Goal: Complete application form

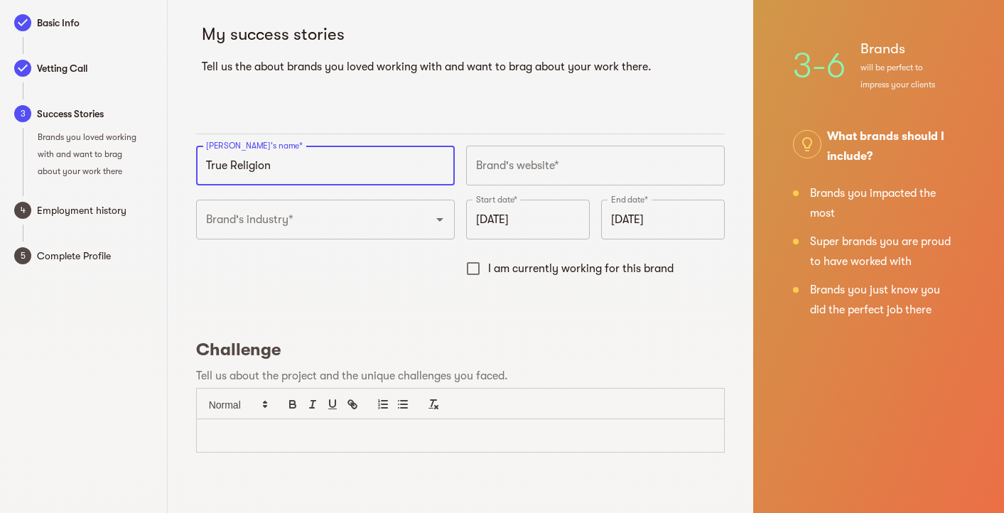
type input "True Religion"
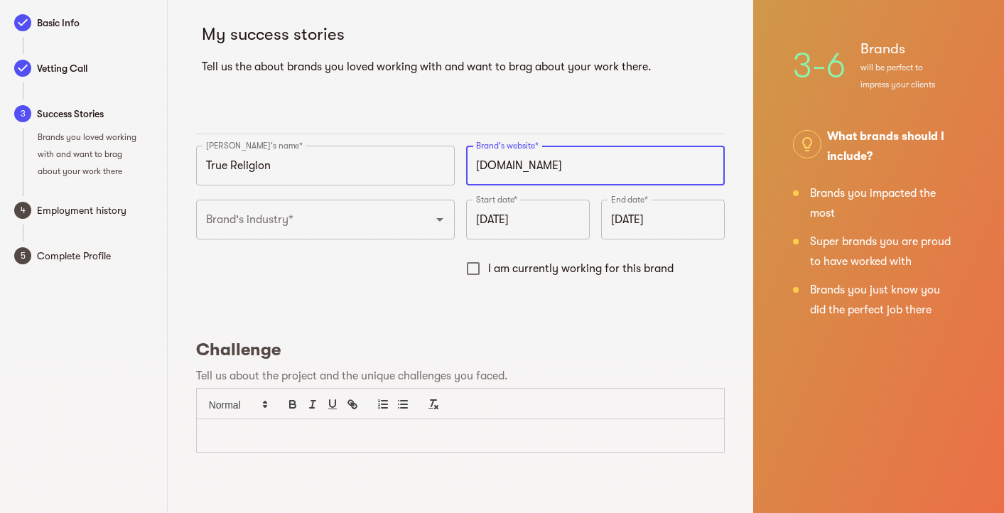
type input "https://truereligion.com"
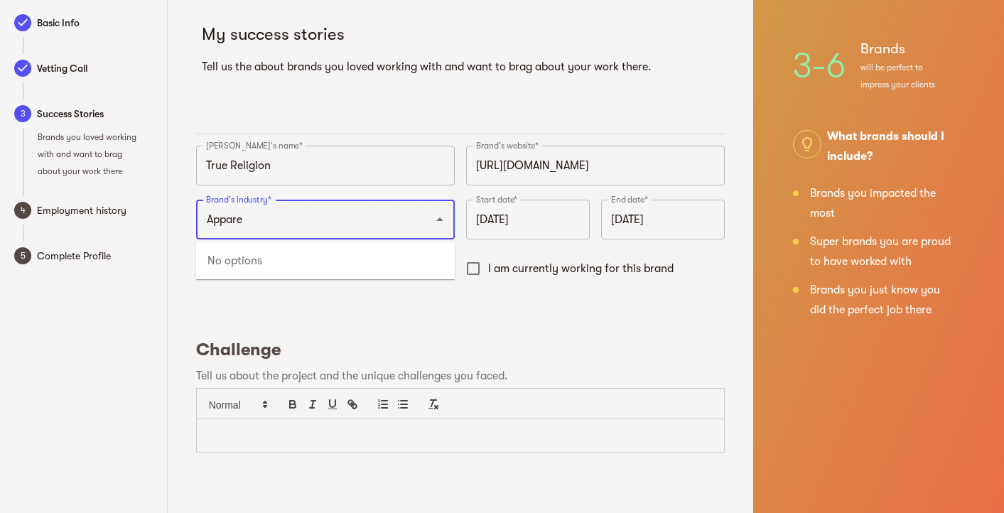
type input "Apparel"
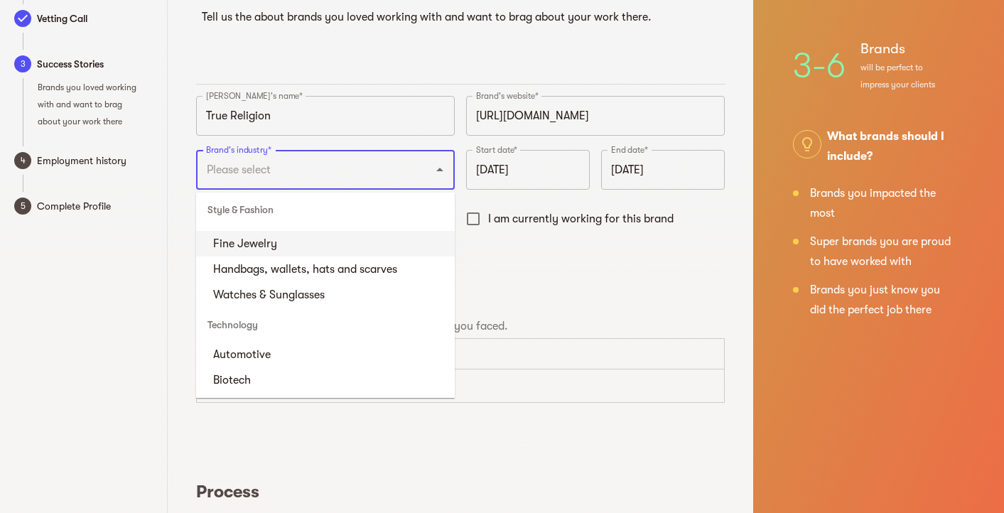
scroll to position [4692, 0]
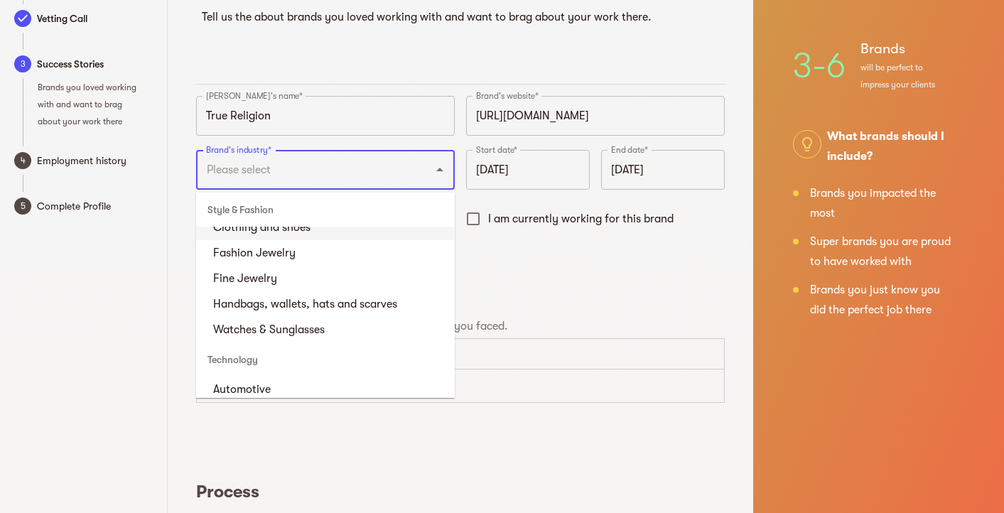
click at [296, 240] on li "Clothing and shoes" at bounding box center [325, 228] width 259 height 26
type input "Clothing and shoes"
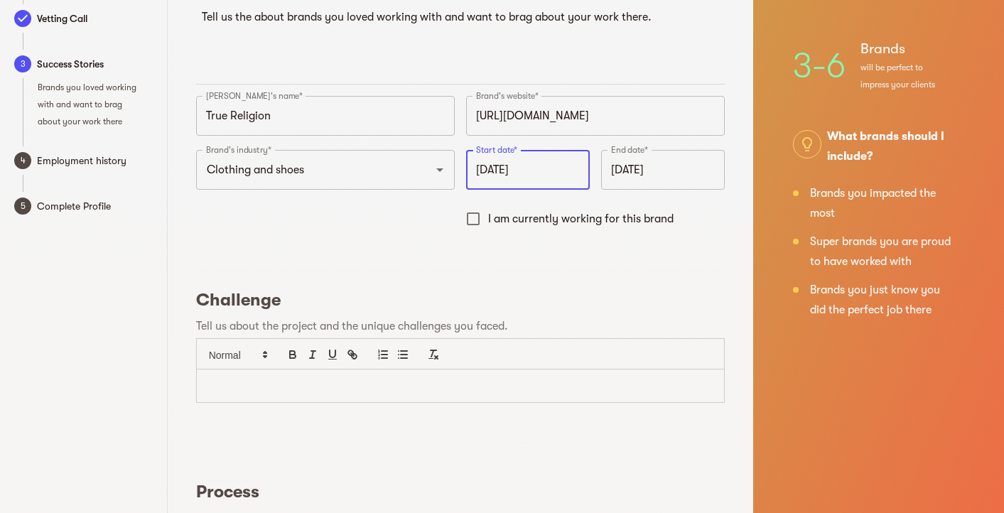
click at [493, 178] on input "September 2025" at bounding box center [528, 170] width 124 height 40
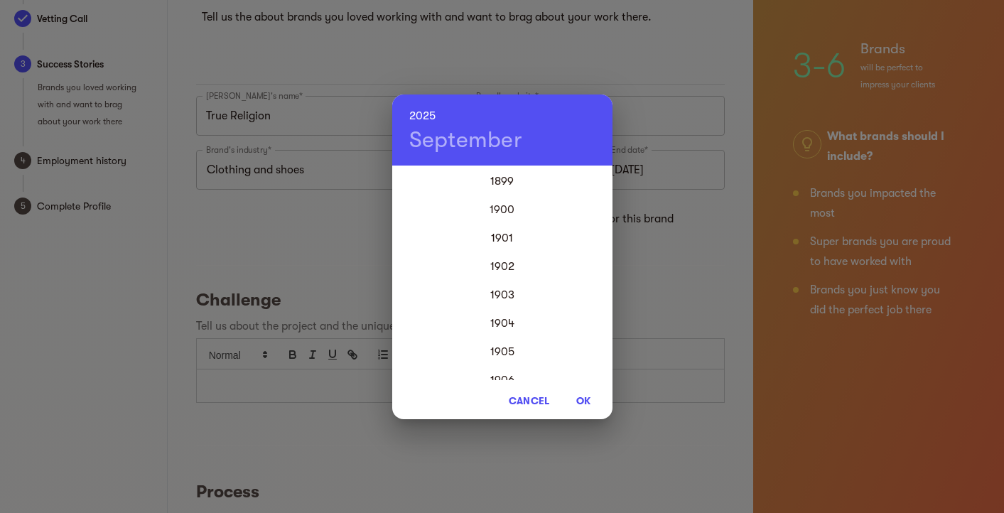
scroll to position [3412, 0]
click at [495, 267] on div "2022" at bounding box center [502, 266] width 220 height 28
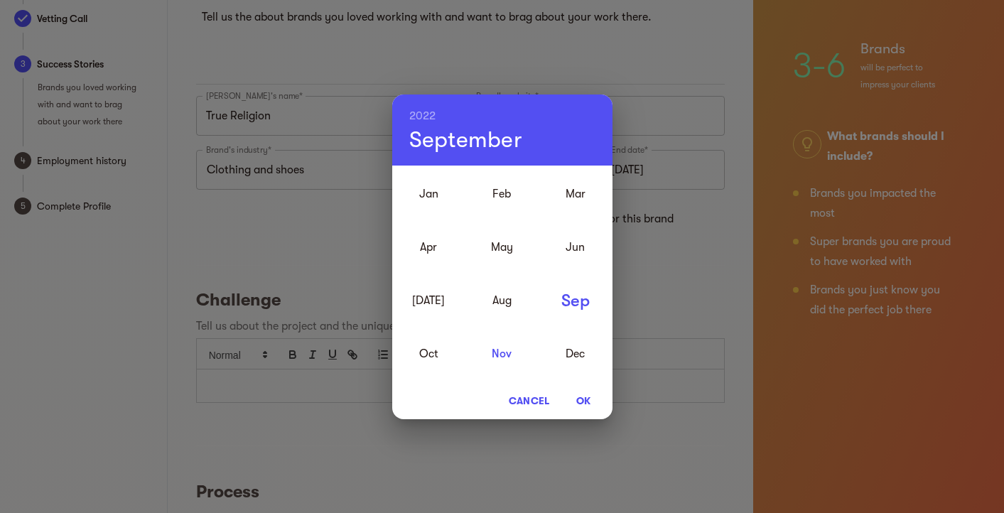
click at [502, 355] on div "Nov" at bounding box center [502, 353] width 73 height 53
click at [590, 402] on span "OK" at bounding box center [584, 400] width 34 height 17
type input "November 2022"
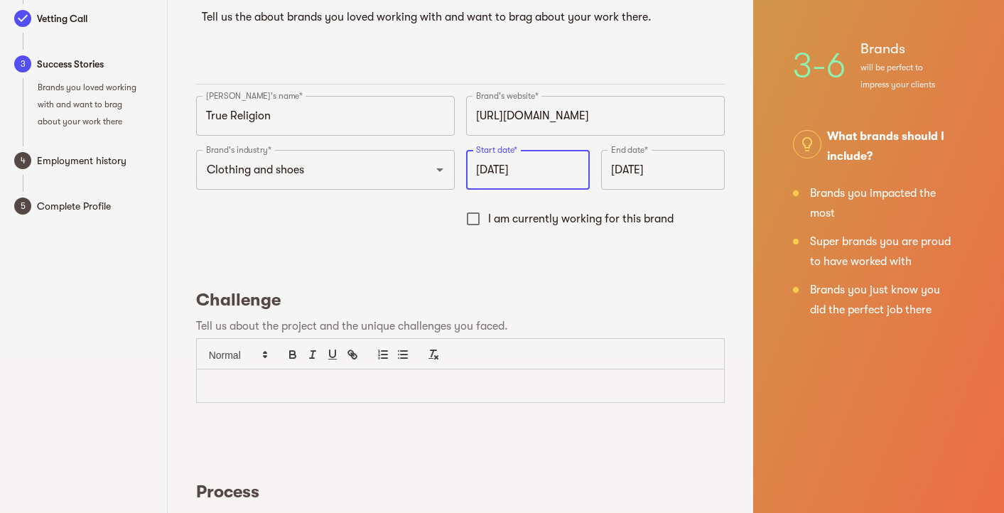
click at [642, 168] on input "September 2025" at bounding box center [663, 170] width 124 height 40
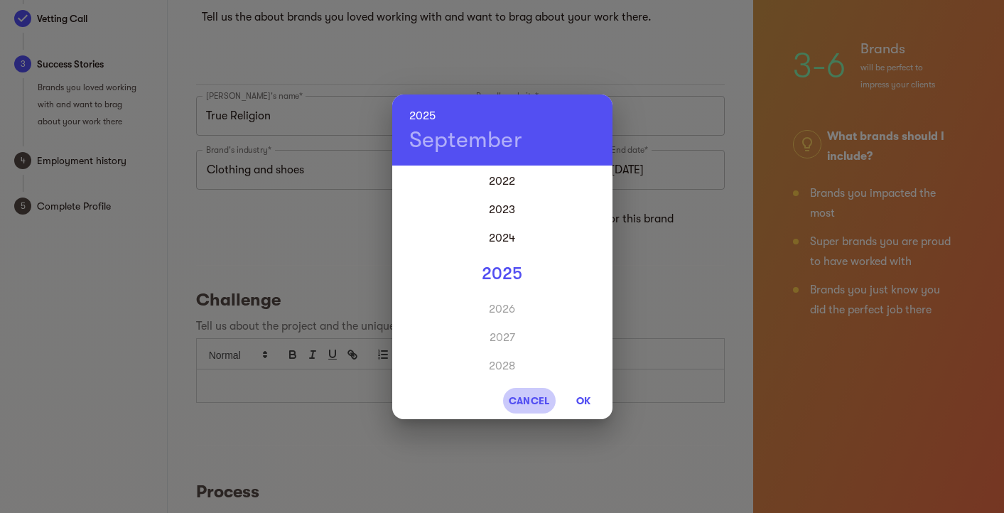
click at [530, 396] on span "Cancel" at bounding box center [529, 400] width 41 height 17
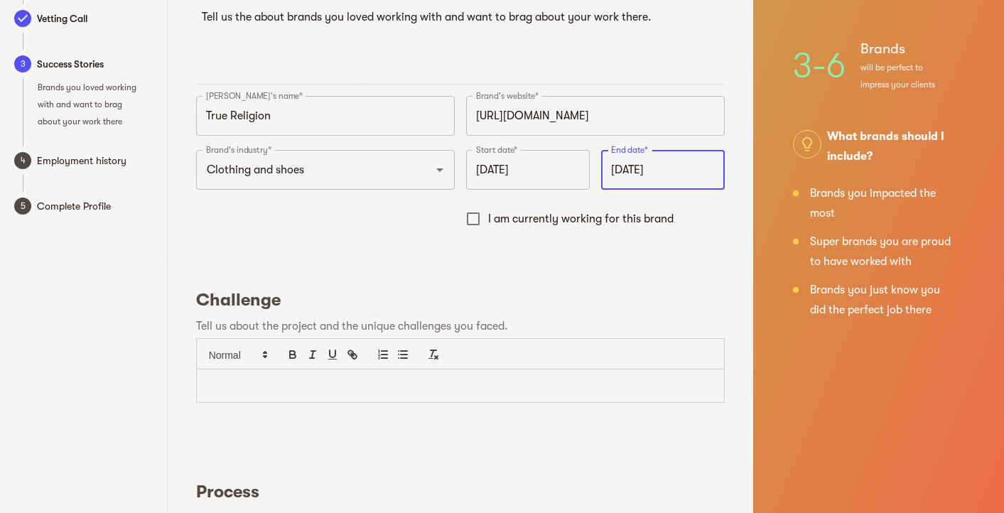
click at [468, 220] on input "I am currently working for this brand" at bounding box center [473, 219] width 30 height 30
checkbox input "true"
click at [475, 391] on p at bounding box center [461, 386] width 506 height 16
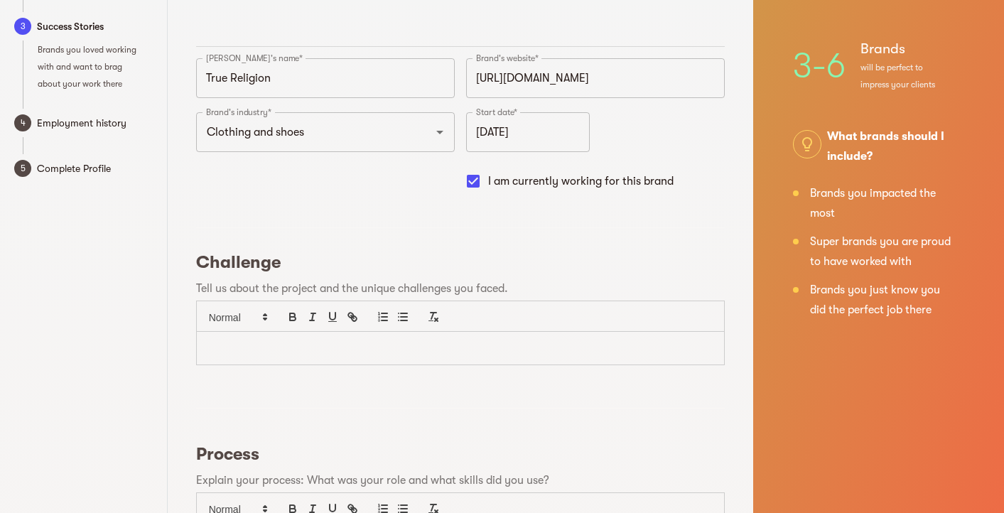
scroll to position [89, 0]
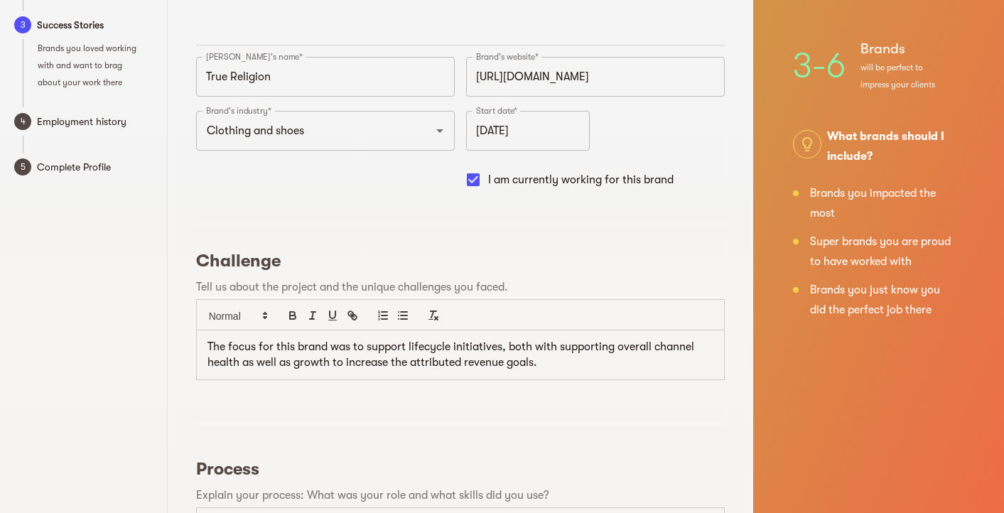
click at [578, 364] on p "The focus for this brand was to support lifecycle initiatives, both with suppor…" at bounding box center [461, 355] width 506 height 32
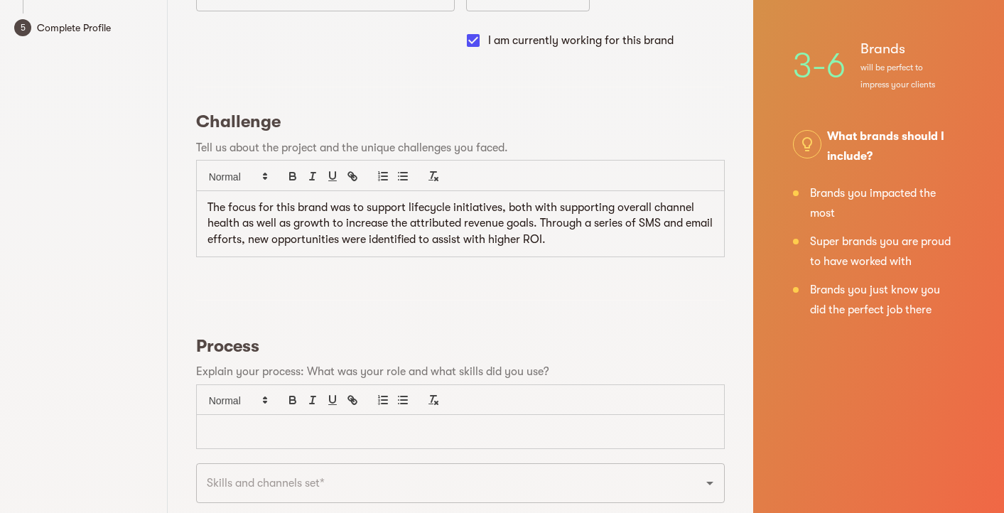
scroll to position [231, 0]
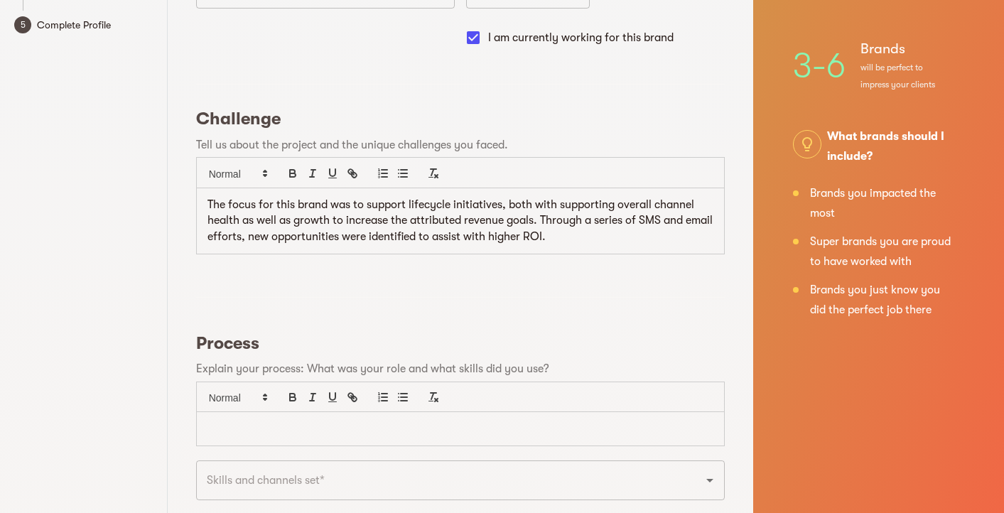
click at [476, 421] on p at bounding box center [461, 429] width 506 height 16
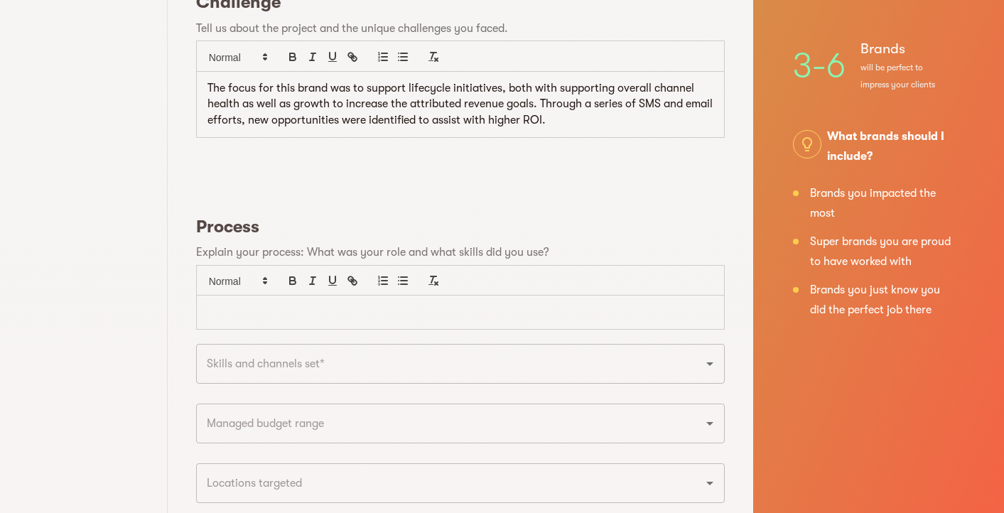
scroll to position [348, 0]
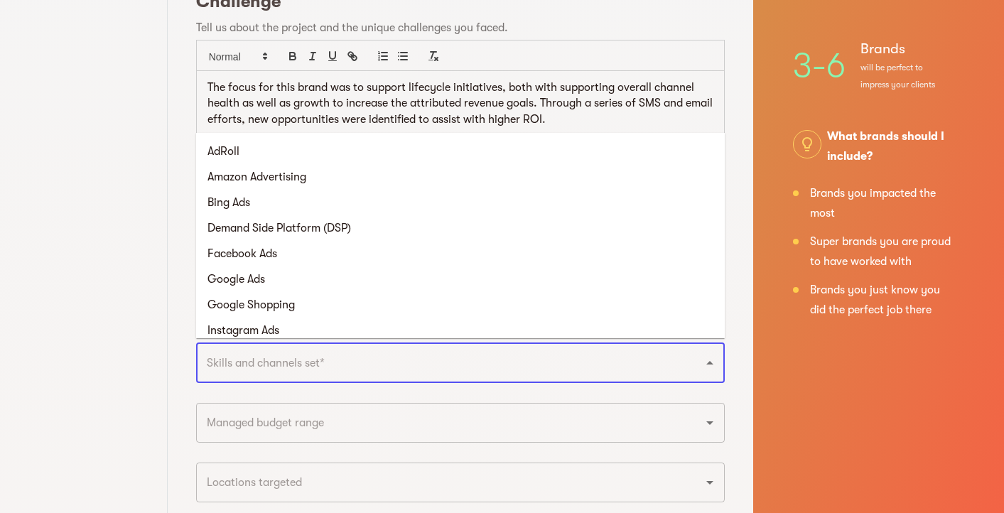
click at [493, 359] on input "text" at bounding box center [441, 363] width 476 height 27
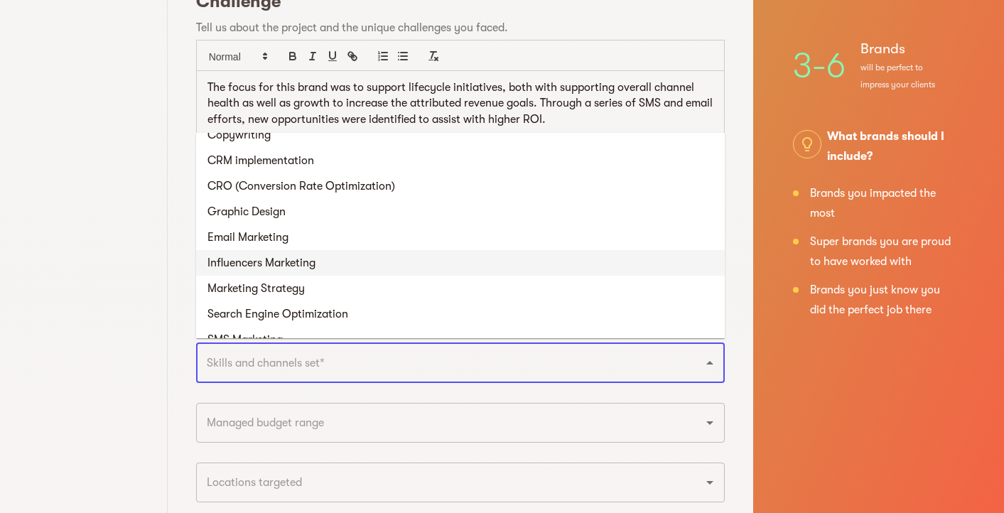
scroll to position [842, 0]
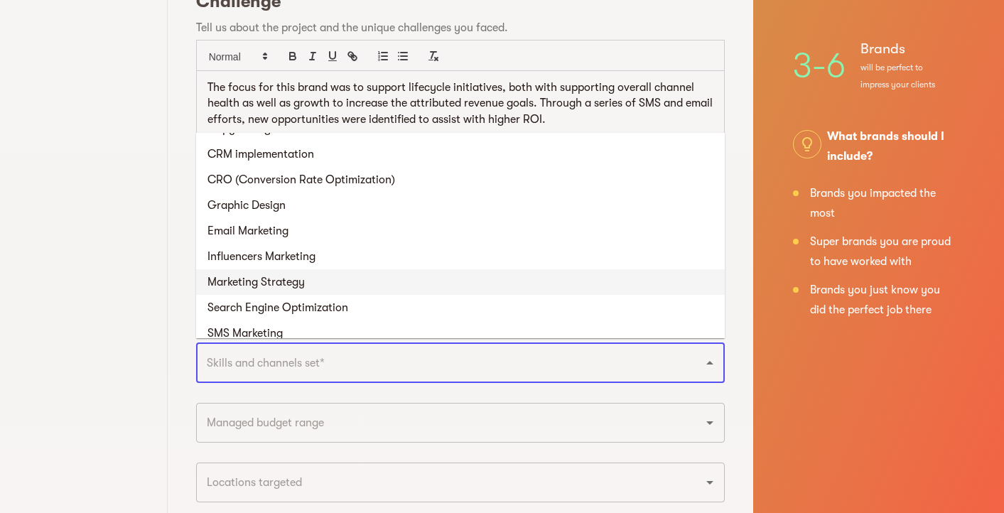
click at [473, 281] on li "Marketing Strategy" at bounding box center [460, 282] width 529 height 26
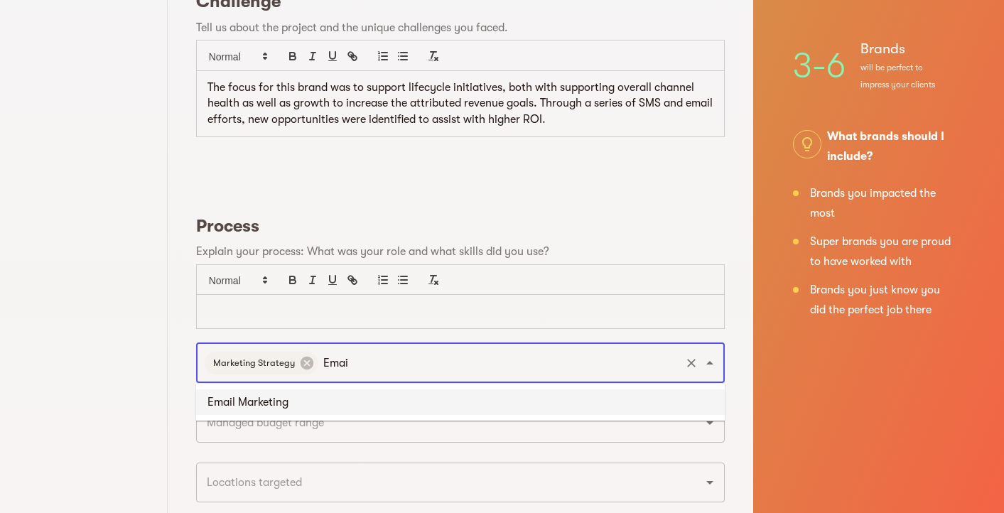
type input "Email"
click at [480, 406] on li "Email Marketing" at bounding box center [460, 403] width 529 height 26
click at [542, 369] on input "text" at bounding box center [551, 363] width 254 height 27
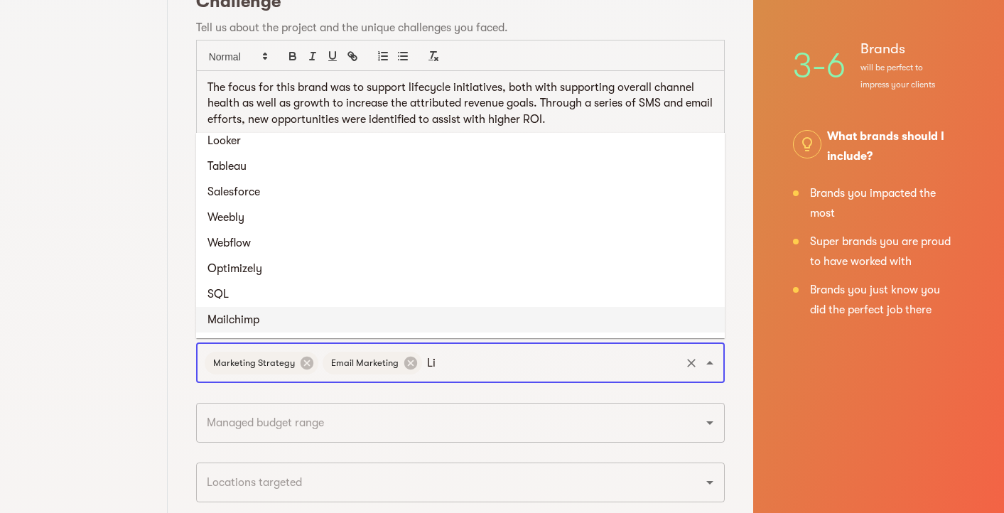
scroll to position [0, 0]
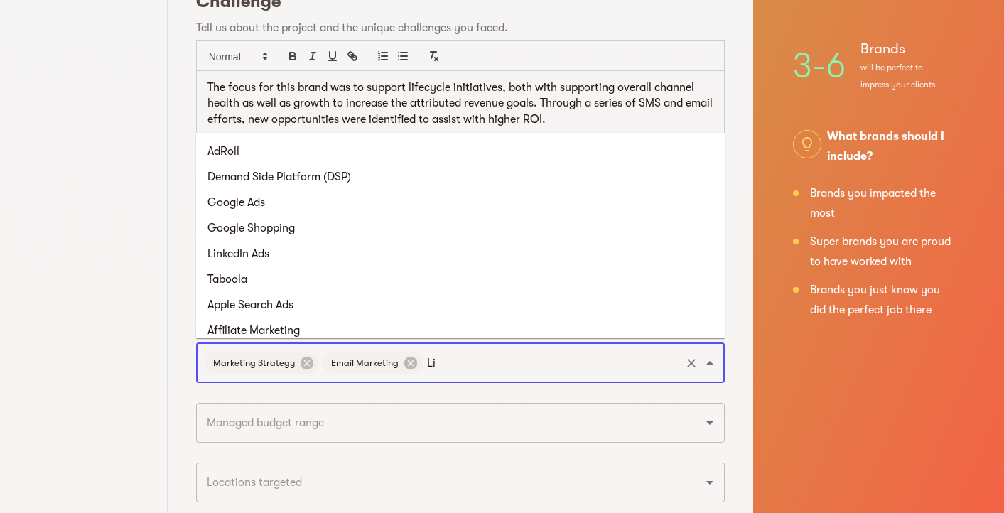
type input "L"
type input "CMO"
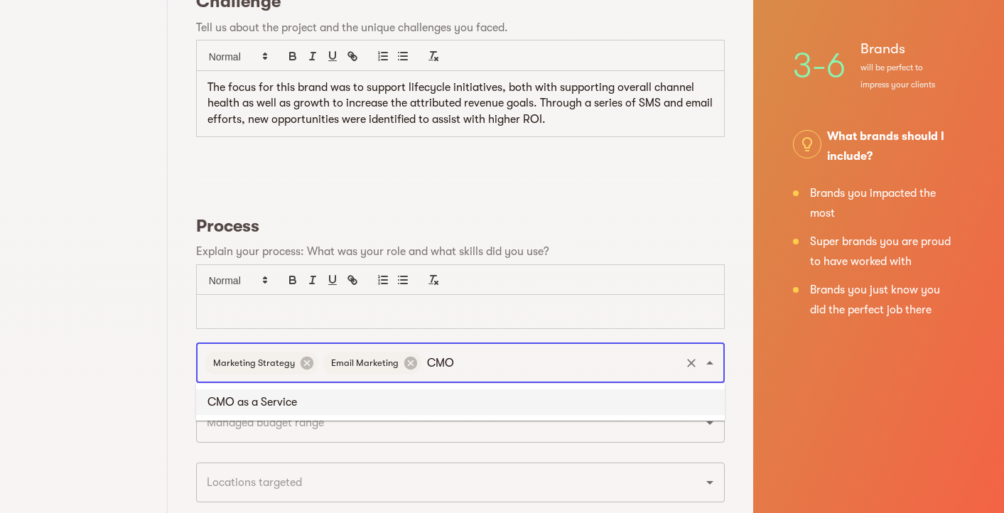
click at [485, 408] on li "CMO as a Service" at bounding box center [460, 403] width 529 height 26
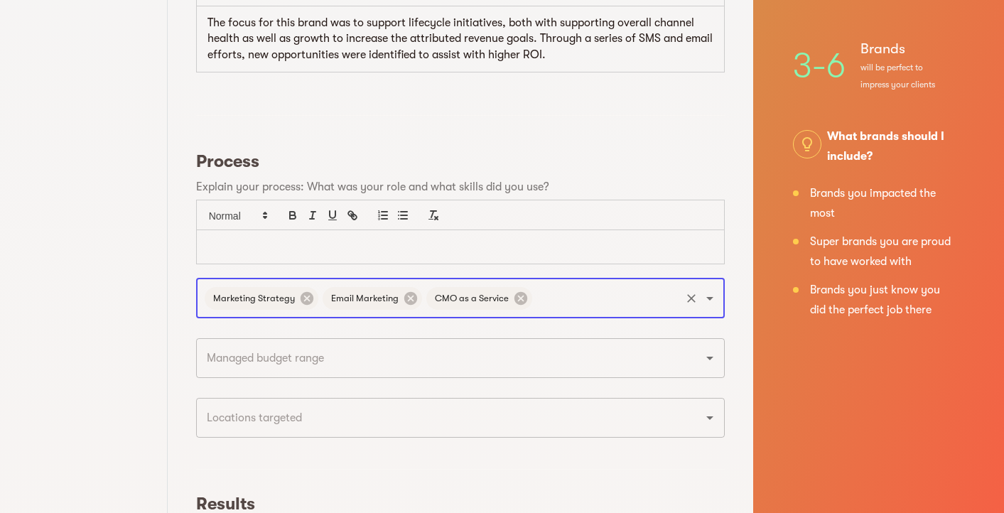
scroll to position [438, 0]
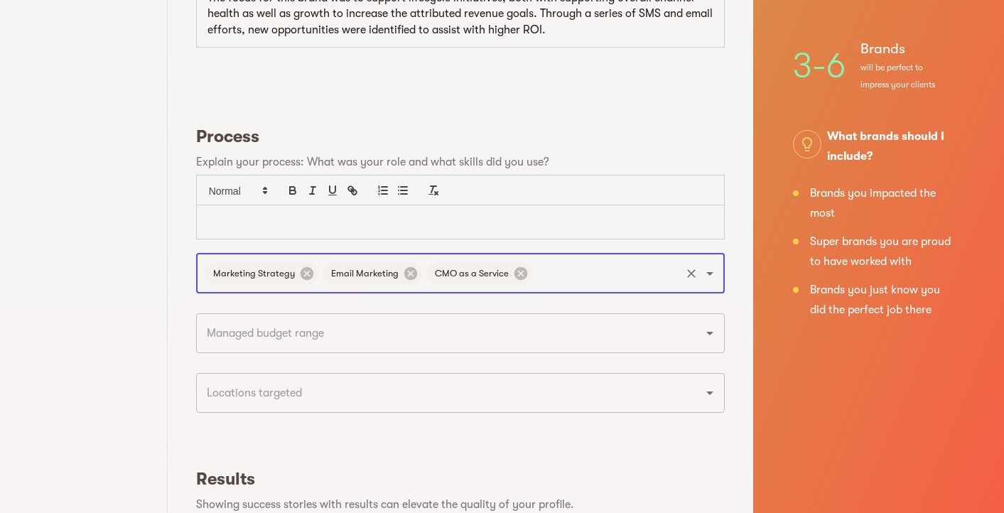
click at [463, 343] on input "text" at bounding box center [441, 333] width 476 height 27
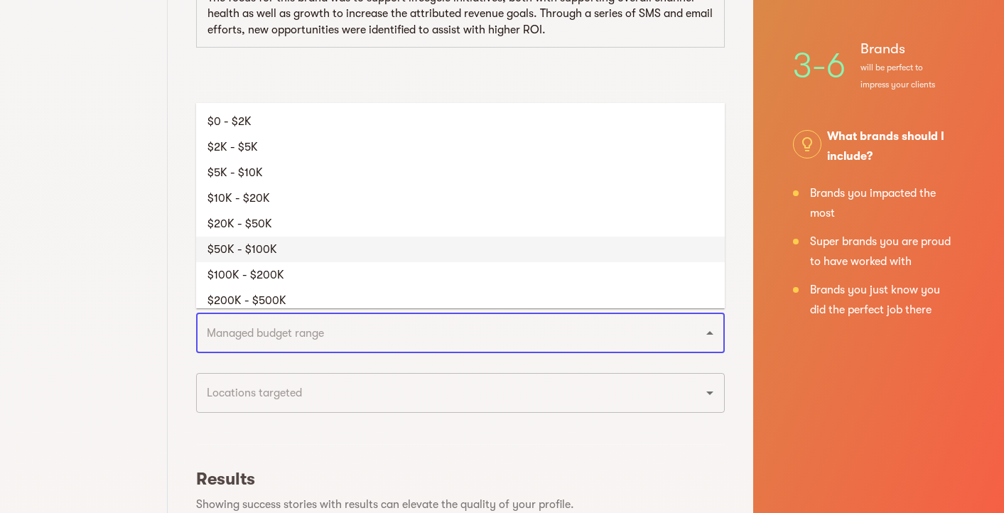
scroll to position [0, 0]
click at [133, 247] on div "Basic Info Vetting Call 3 Success Stories Brands you loved working with and wan…" at bounding box center [84, 200] width 168 height 1276
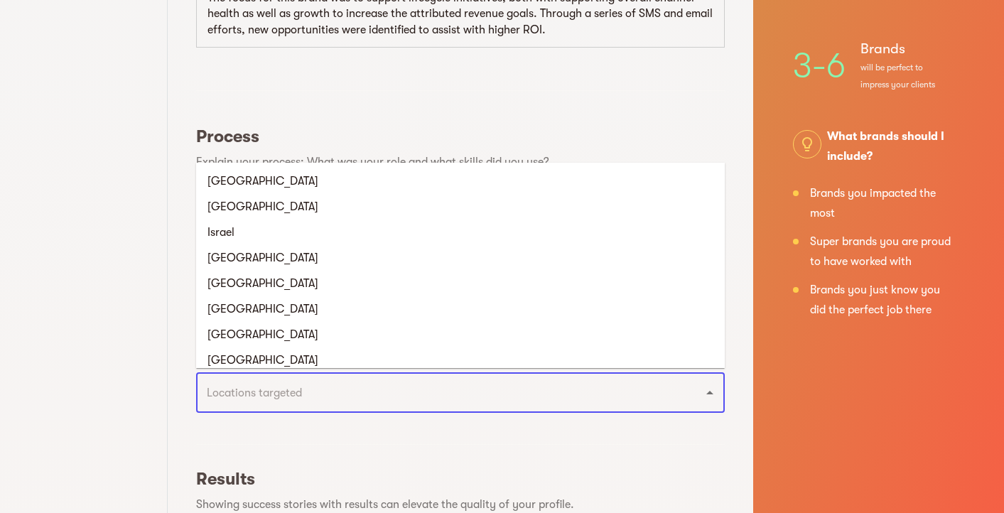
click at [295, 399] on input "text" at bounding box center [441, 393] width 476 height 27
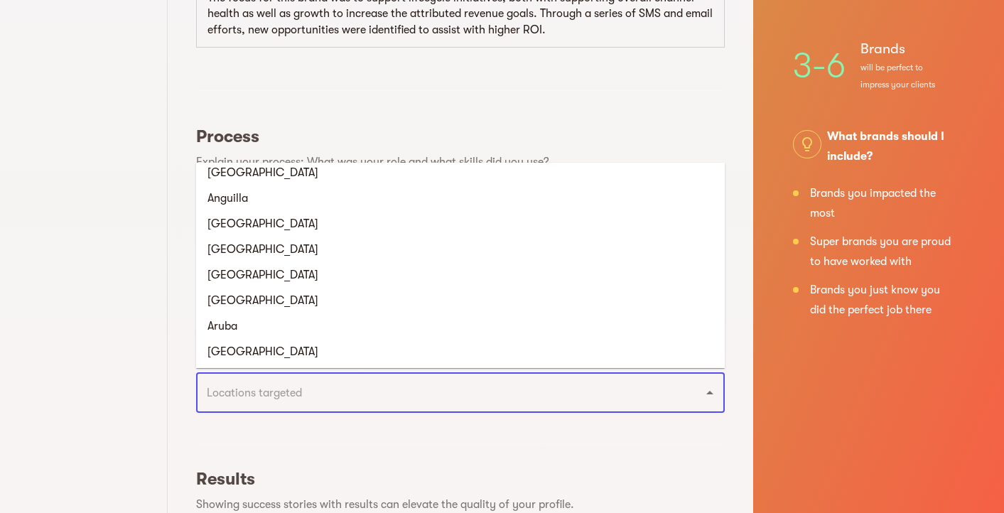
scroll to position [407, 0]
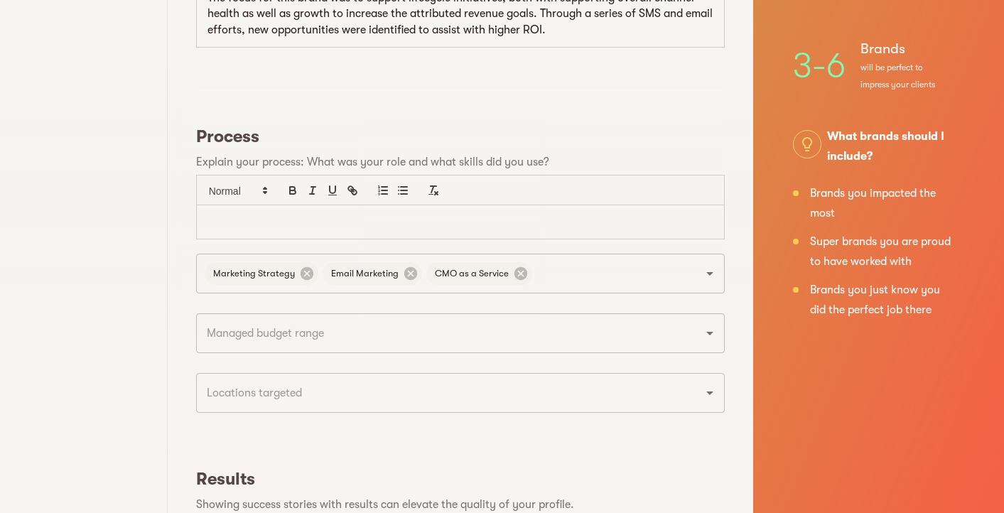
click at [161, 260] on div "Basic Info Vetting Call 3 Success Stories Brands you loved working with and wan…" at bounding box center [84, 200] width 168 height 1276
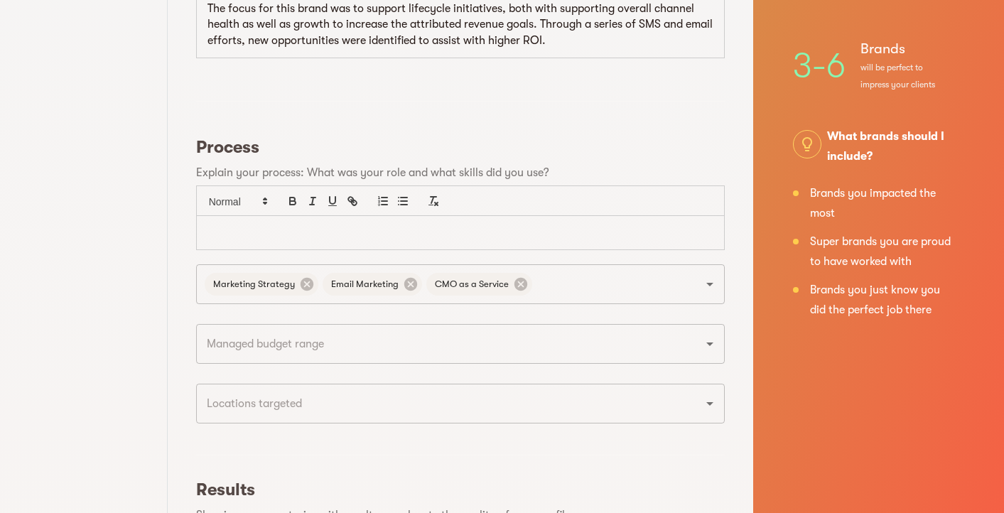
click at [247, 231] on p at bounding box center [461, 233] width 506 height 16
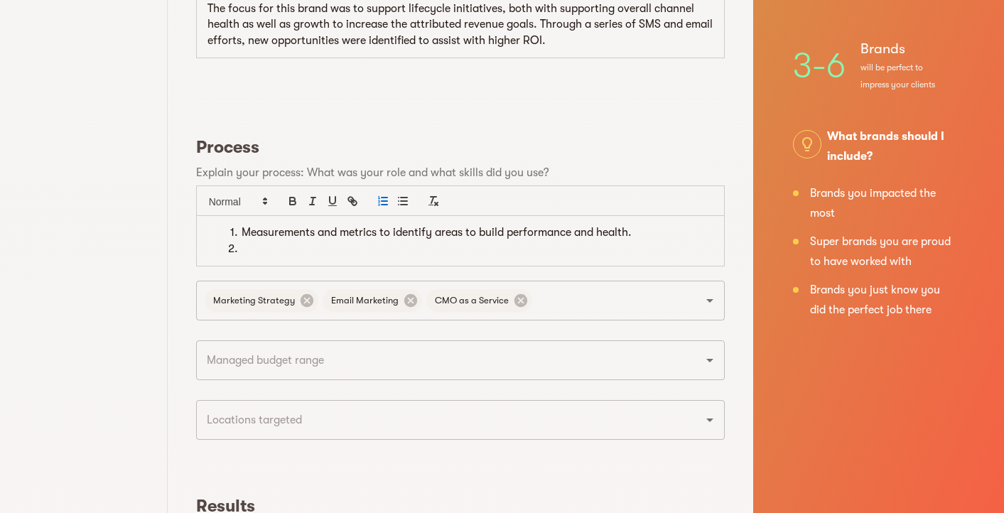
drag, startPoint x: 468, startPoint y: 230, endPoint x: 640, endPoint y: 225, distance: 172.1
click at [640, 225] on li "Measurements and metrics to identify areas to build performance and health." at bounding box center [469, 233] width 489 height 16
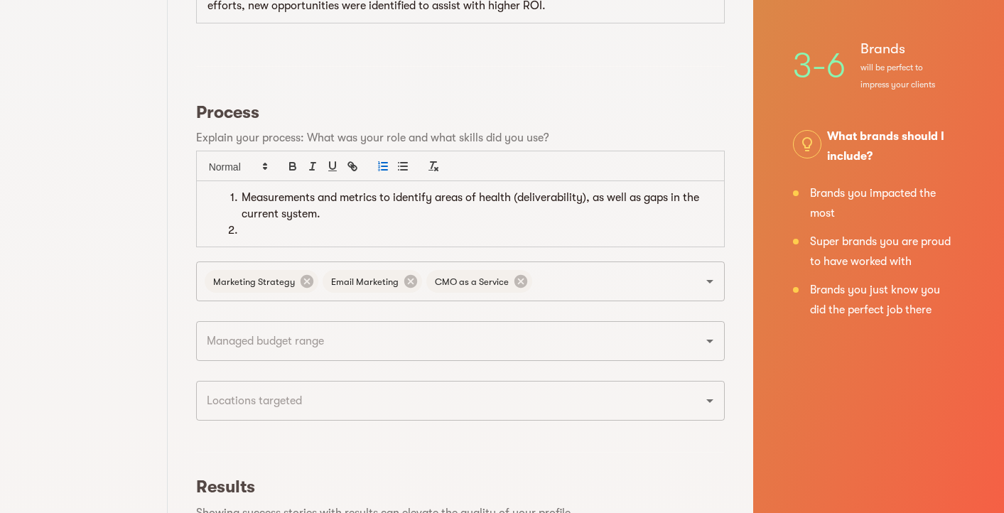
scroll to position [463, 0]
click at [461, 223] on li at bounding box center [469, 230] width 489 height 16
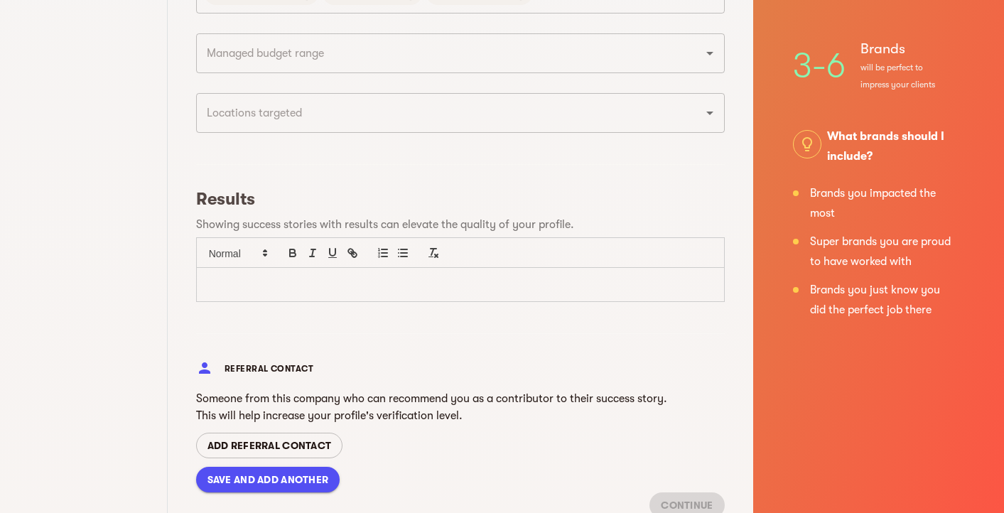
scroll to position [770, 0]
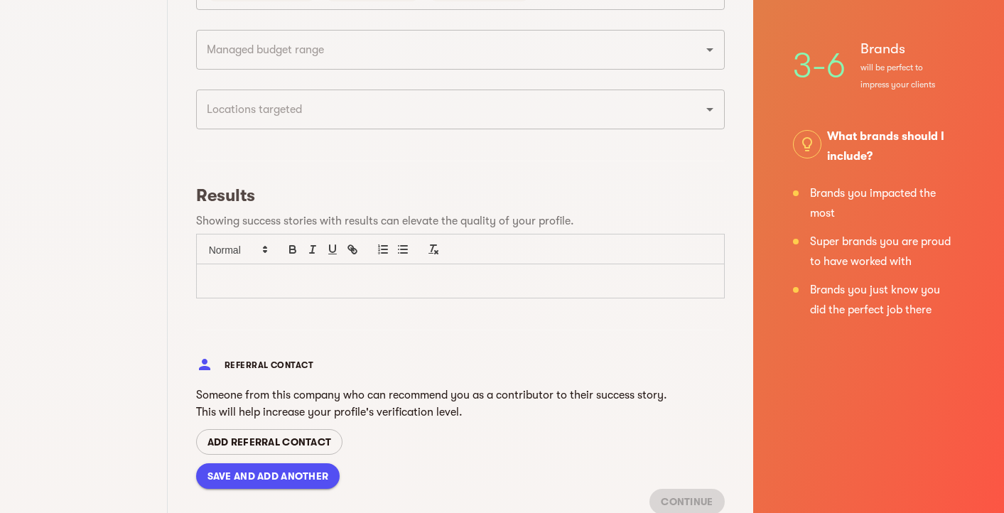
click at [419, 277] on p at bounding box center [461, 281] width 506 height 16
drag, startPoint x: 277, startPoint y: 278, endPoint x: 318, endPoint y: 277, distance: 41.3
click at [318, 277] on li "Over $800,000 in reoccurring revenue generated from Jan" at bounding box center [469, 281] width 489 height 16
click at [550, 279] on li "Over $150,000 in reoccurring revenue generated from Jan" at bounding box center [469, 281] width 489 height 16
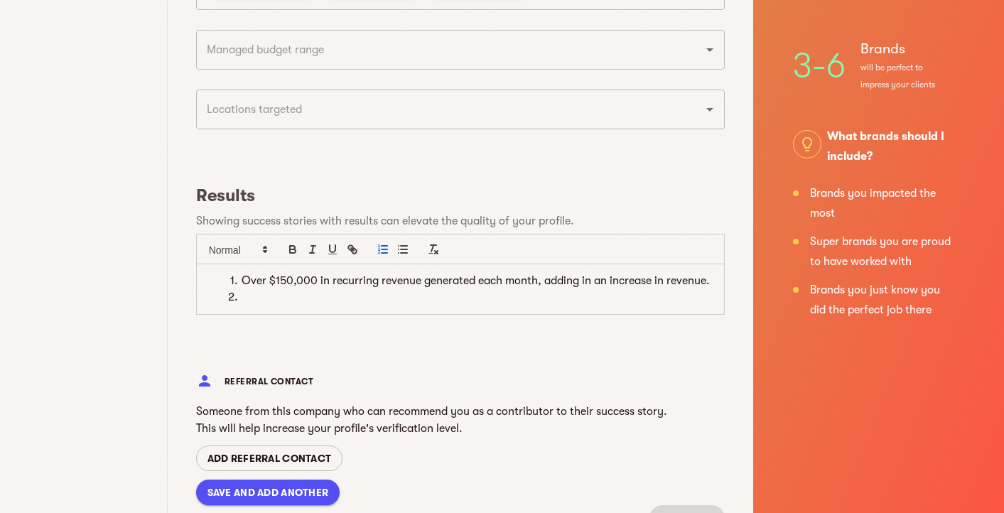
click at [345, 296] on li at bounding box center [469, 297] width 489 height 16
click at [240, 276] on li "Over $150,000 in recurring revenue generated each month, adding in an increase …" at bounding box center [469, 281] width 489 height 16
click at [240, 291] on li at bounding box center [469, 297] width 489 height 16
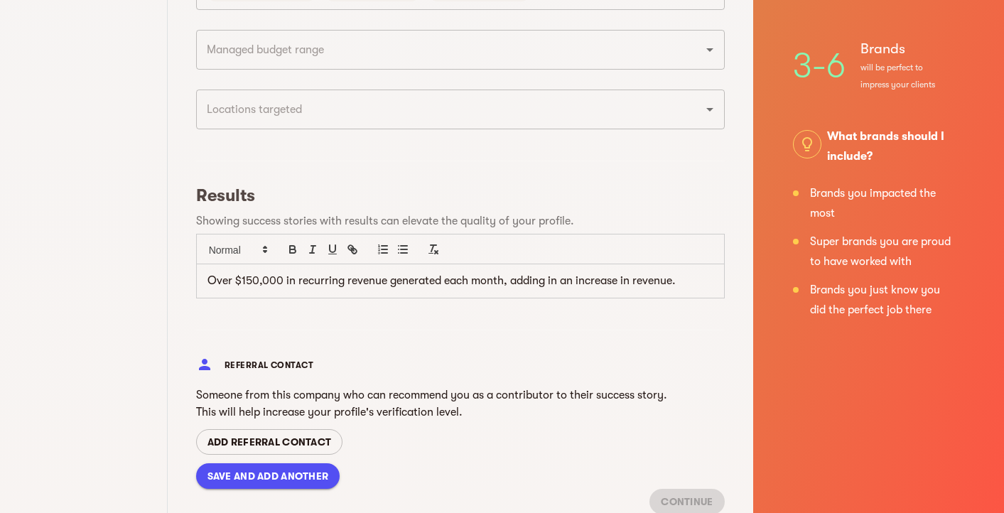
click at [208, 275] on p "Over $150,000 in recurring revenue generated each month, adding in an increase …" at bounding box center [461, 281] width 506 height 16
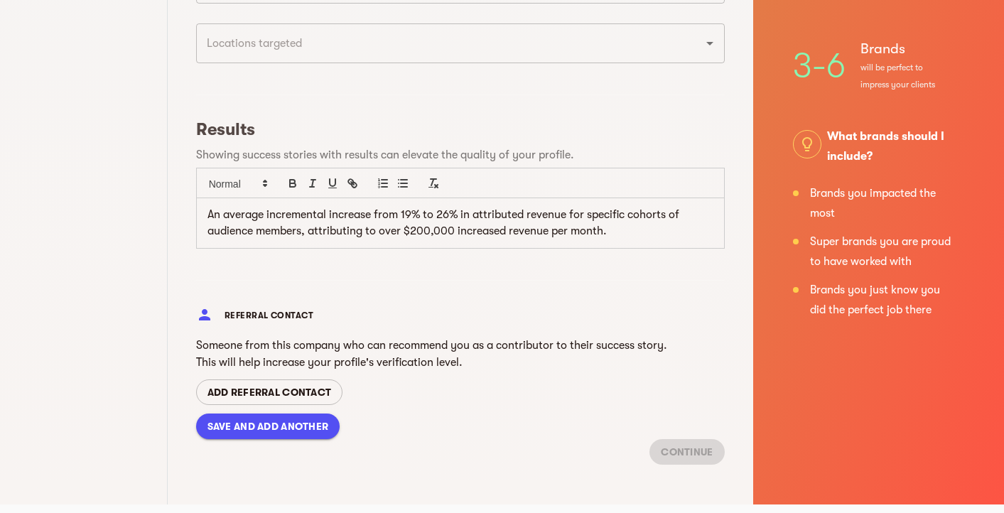
scroll to position [839, 0]
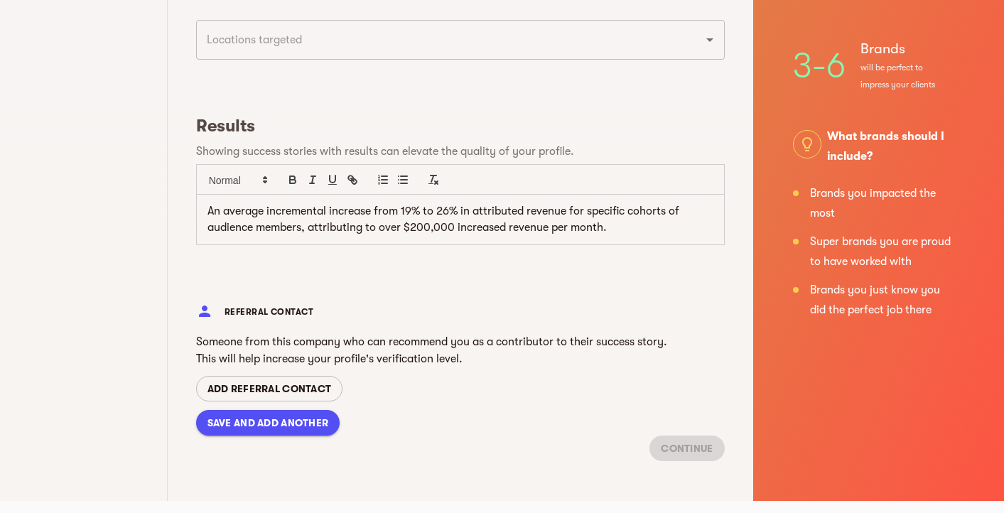
click at [241, 419] on span "SAVE AND ADD ANOTHER" at bounding box center [269, 422] width 122 height 17
type input "September 2025"
checkbox input "false"
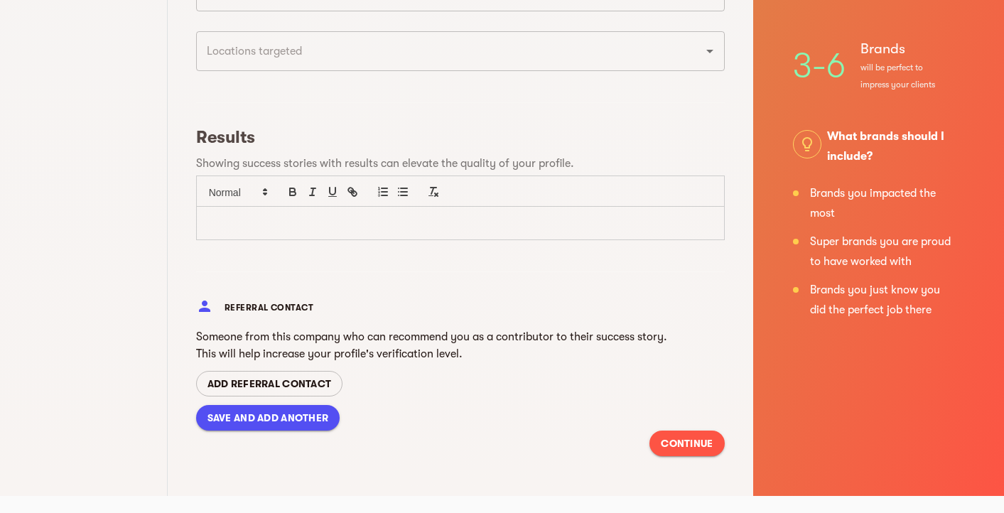
scroll to position [0, 0]
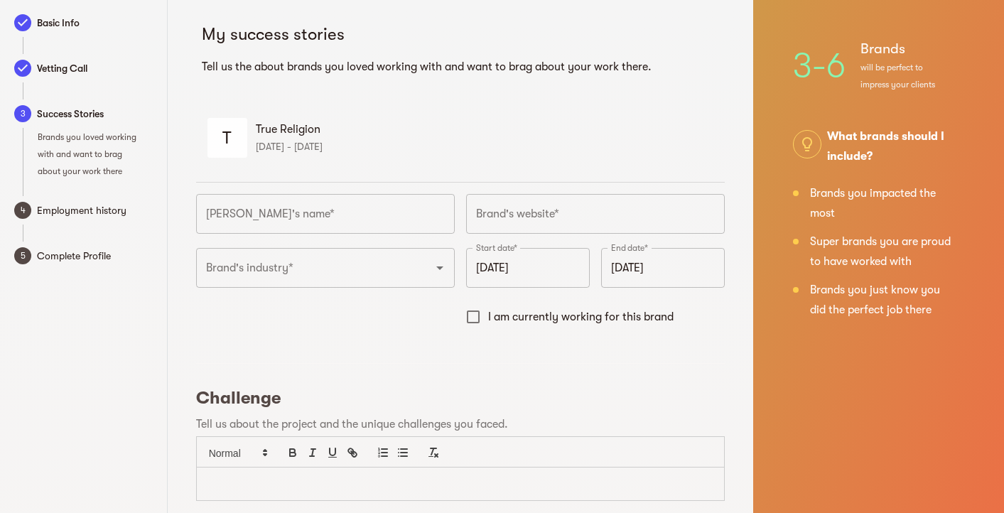
click at [300, 214] on input "text" at bounding box center [325, 214] width 259 height 40
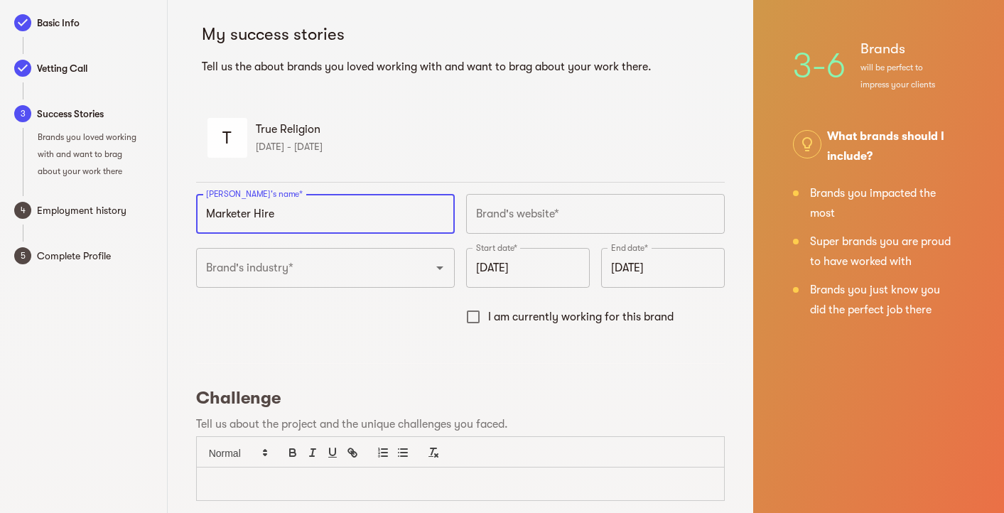
type input "Marketer Hire"
click at [537, 213] on input "text" at bounding box center [595, 214] width 259 height 40
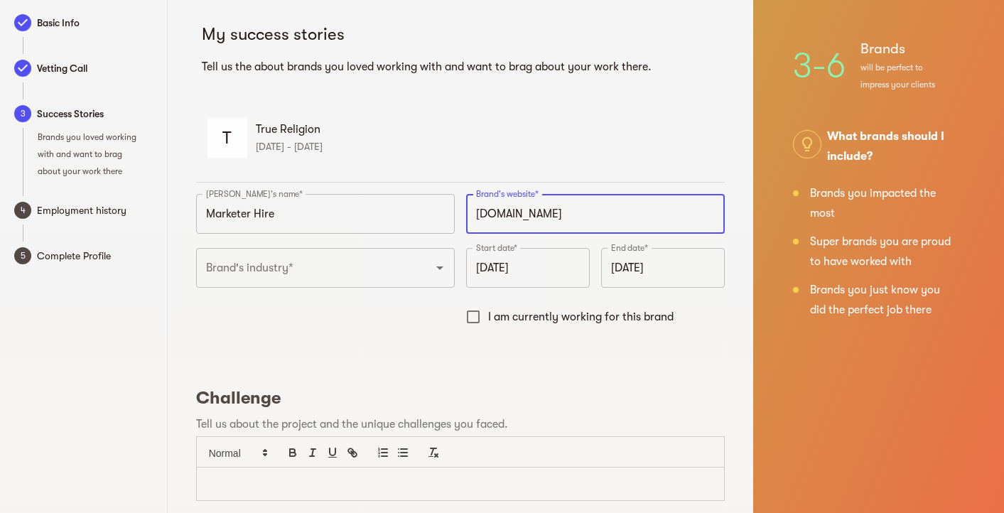
type input "https://marketerhire.com"
click at [393, 273] on input "Brand's industry*" at bounding box center [306, 267] width 206 height 27
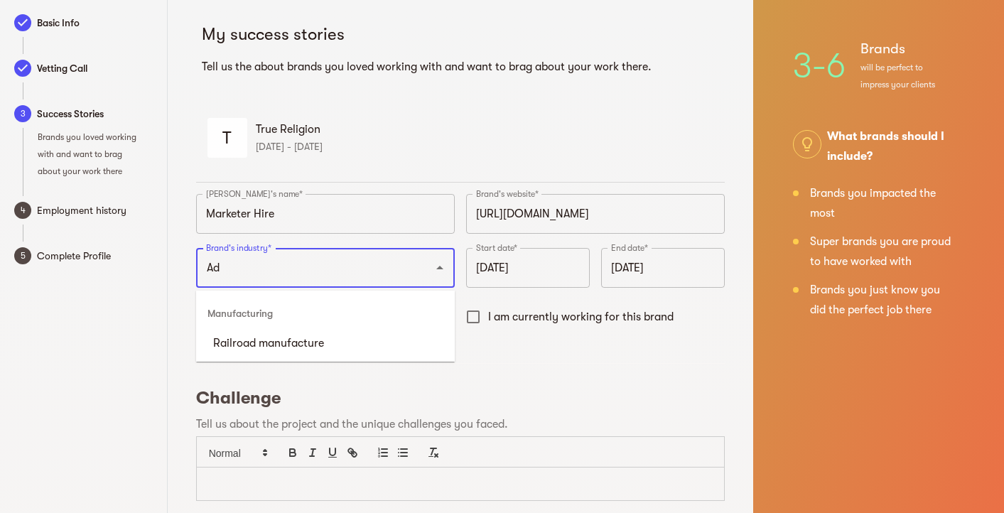
type input "A"
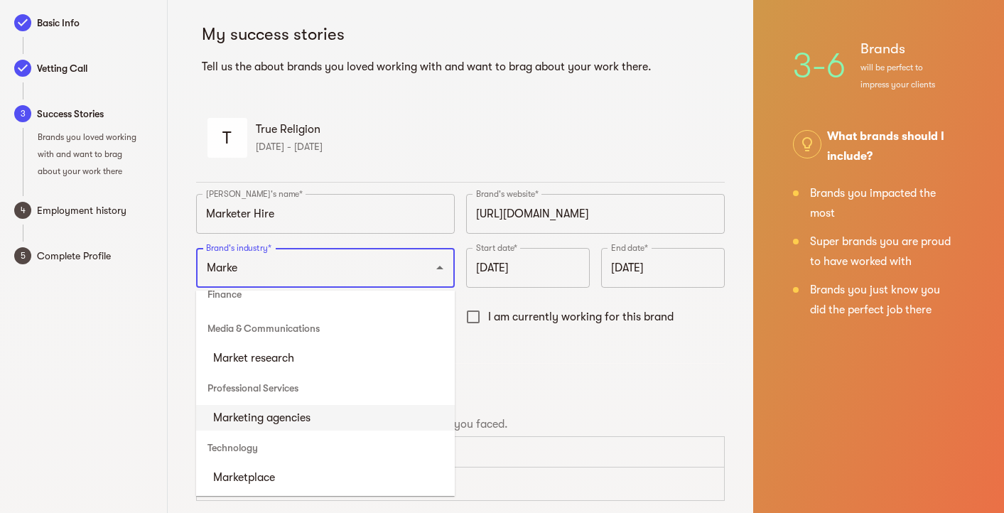
scroll to position [45, 0]
click at [370, 419] on li "Marketing agencies" at bounding box center [325, 418] width 259 height 26
type input "Marketing agencies"
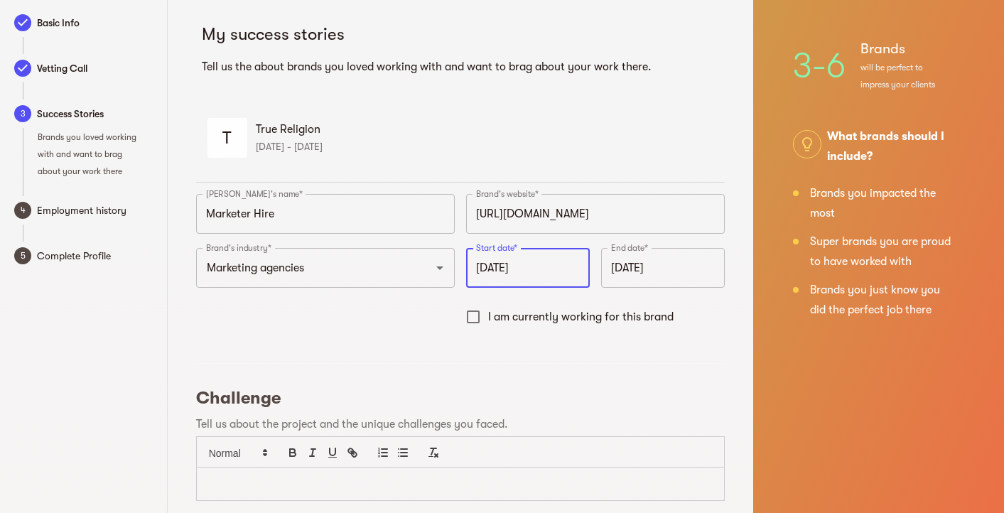
click at [517, 272] on input "September 2025" at bounding box center [528, 268] width 124 height 40
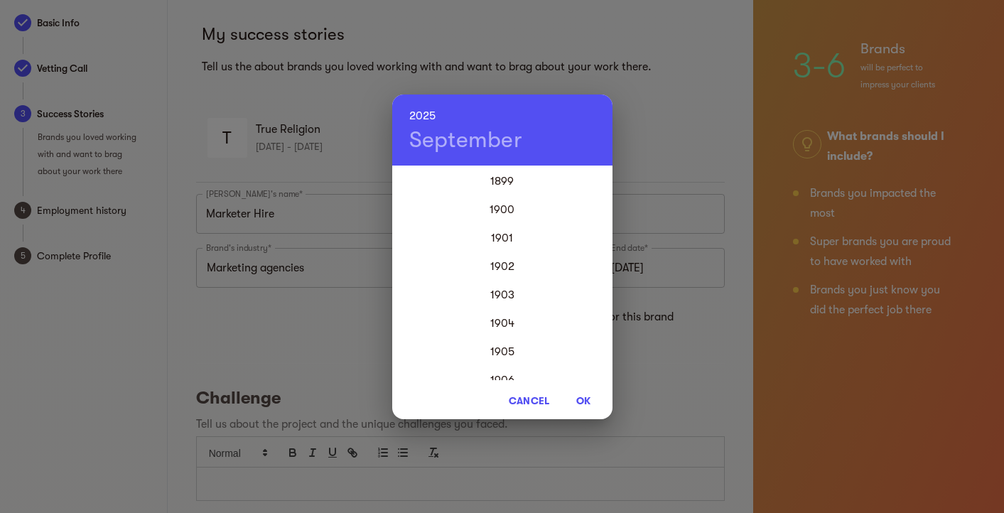
scroll to position [3412, 0]
click at [589, 401] on span "OK" at bounding box center [584, 400] width 34 height 17
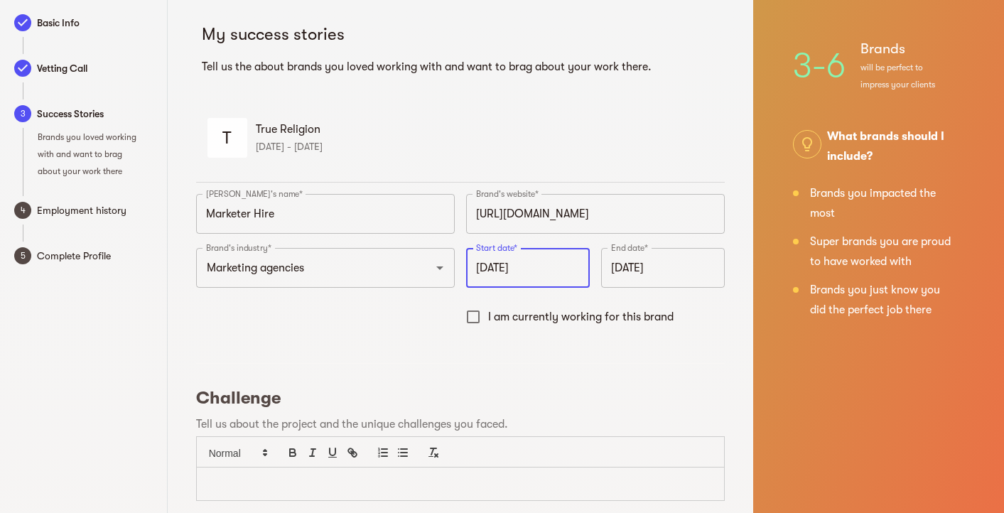
click at [498, 268] on input "September 2025" at bounding box center [528, 268] width 124 height 40
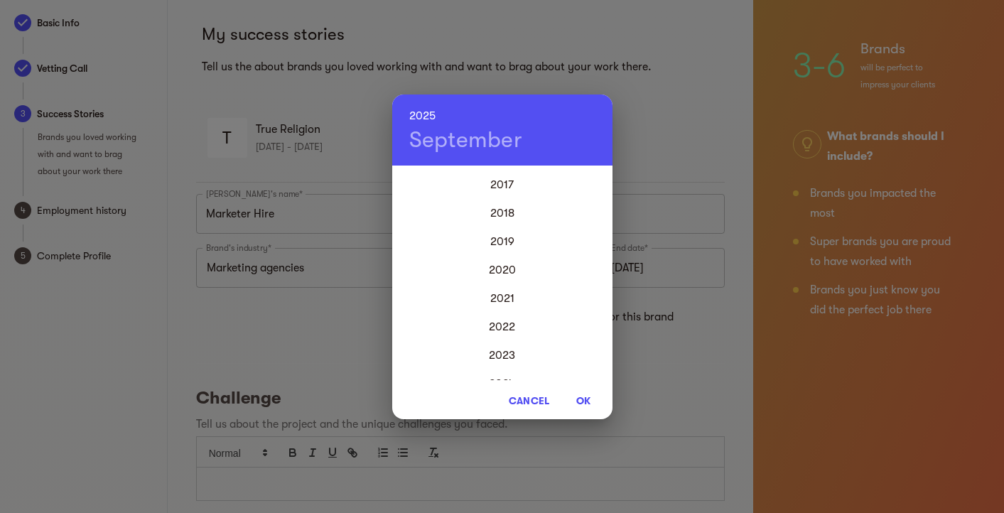
scroll to position [3352, 0]
click at [439, 124] on div "2025 September" at bounding box center [502, 130] width 220 height 71
click at [443, 143] on h4 "September" at bounding box center [466, 140] width 114 height 28
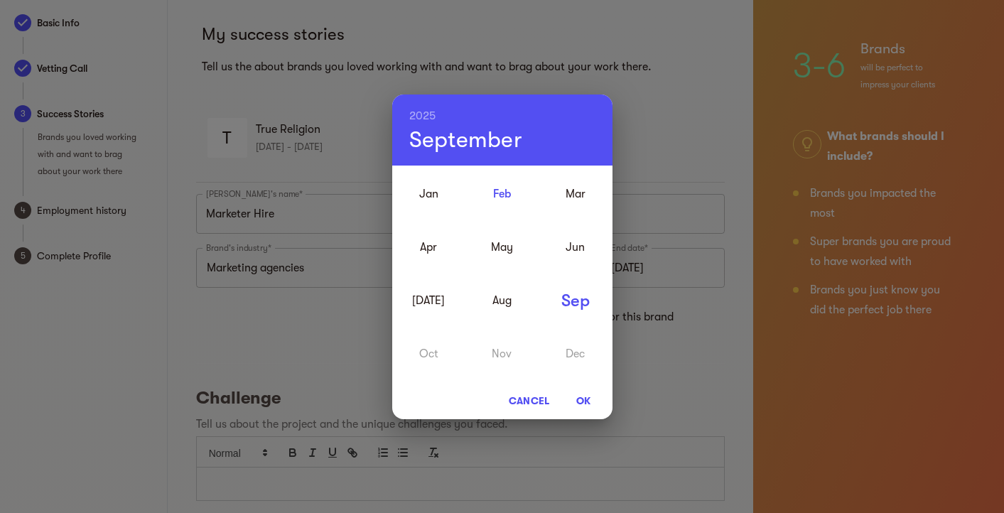
click at [501, 194] on div "Feb" at bounding box center [502, 193] width 73 height 53
click at [650, 358] on div "2025 February Jan Feb Mar Apr May Jun Jul Aug Sep Oct Nov Dec Cancel OK" at bounding box center [502, 256] width 1004 height 513
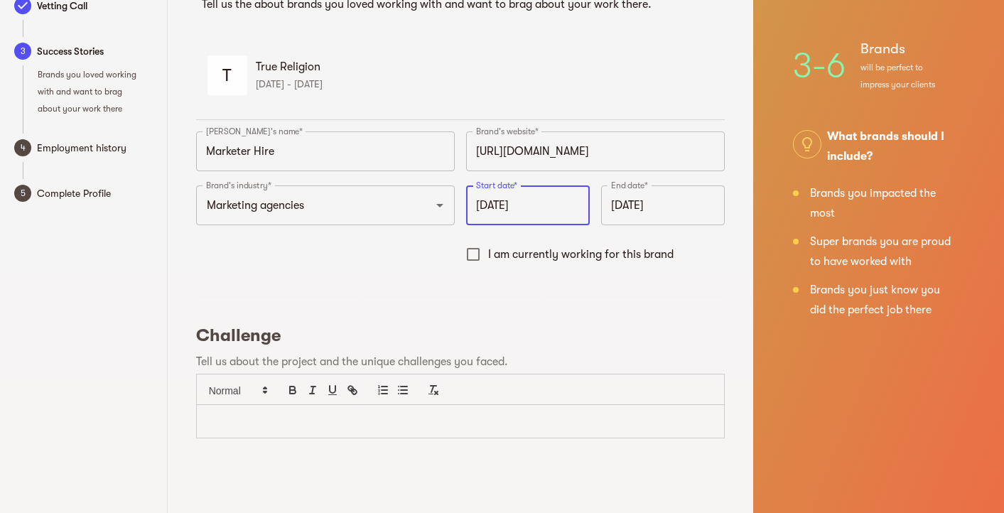
scroll to position [103, 0]
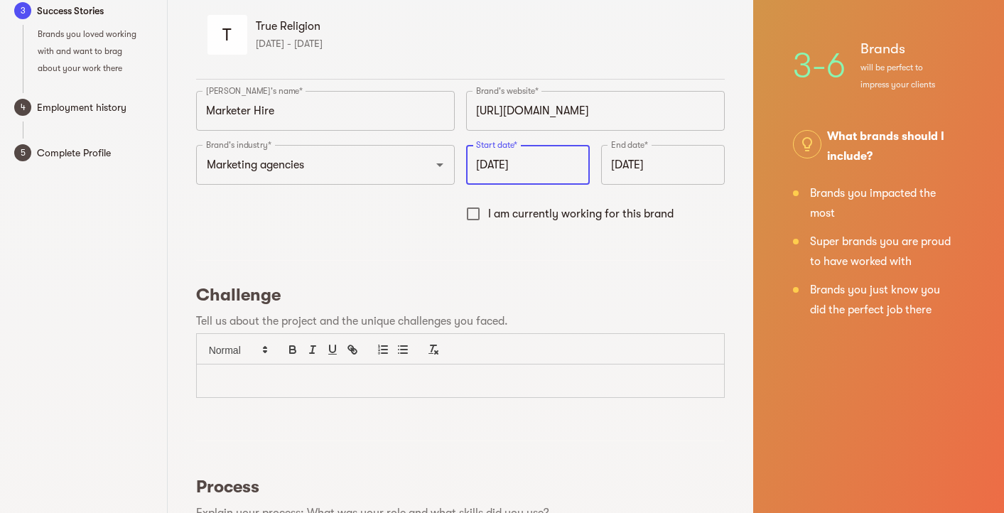
click at [426, 380] on p at bounding box center [461, 381] width 506 height 16
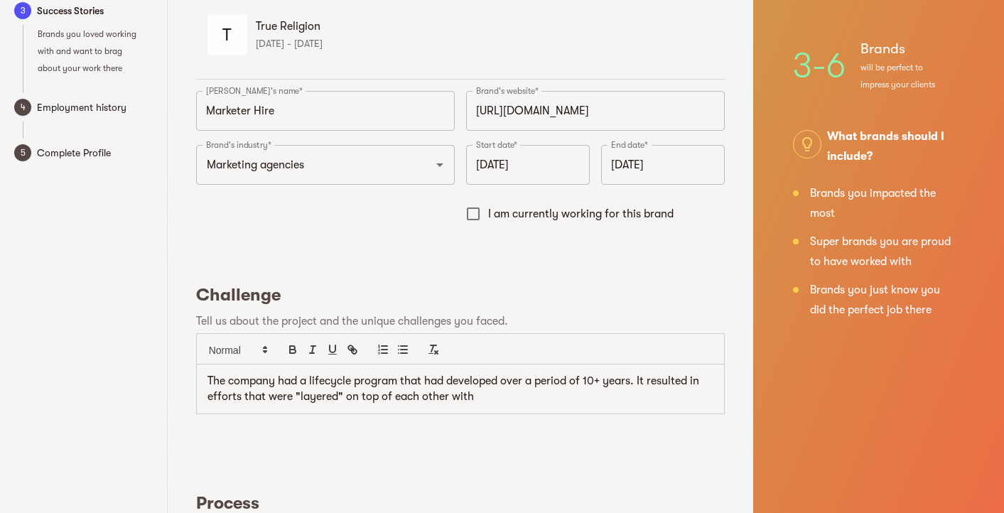
drag, startPoint x: 484, startPoint y: 394, endPoint x: 348, endPoint y: 389, distance: 136.6
click at [348, 389] on p "The company had a lifecycle program that had developed over a period of 10+ yea…" at bounding box center [461, 389] width 506 height 32
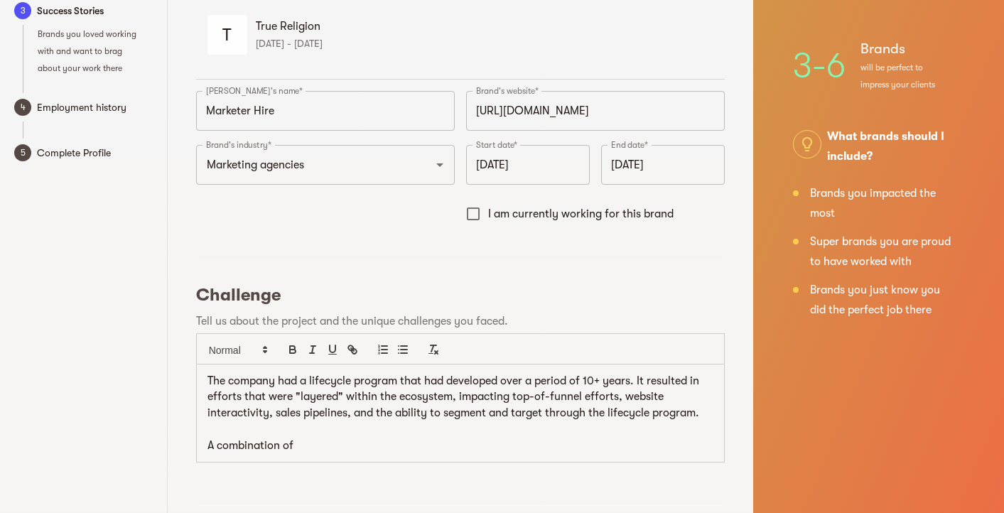
click at [455, 439] on p "A combination of" at bounding box center [461, 446] width 506 height 16
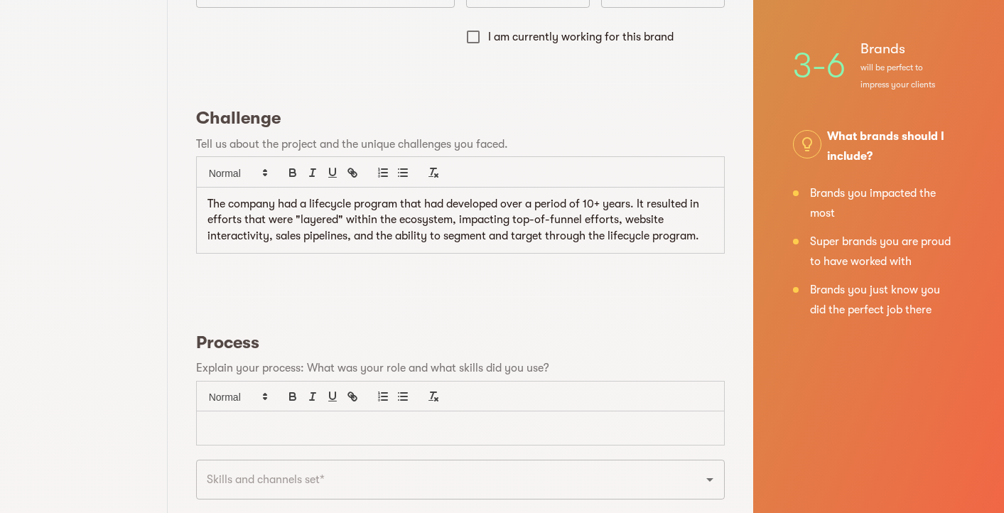
click at [441, 424] on p at bounding box center [461, 428] width 506 height 16
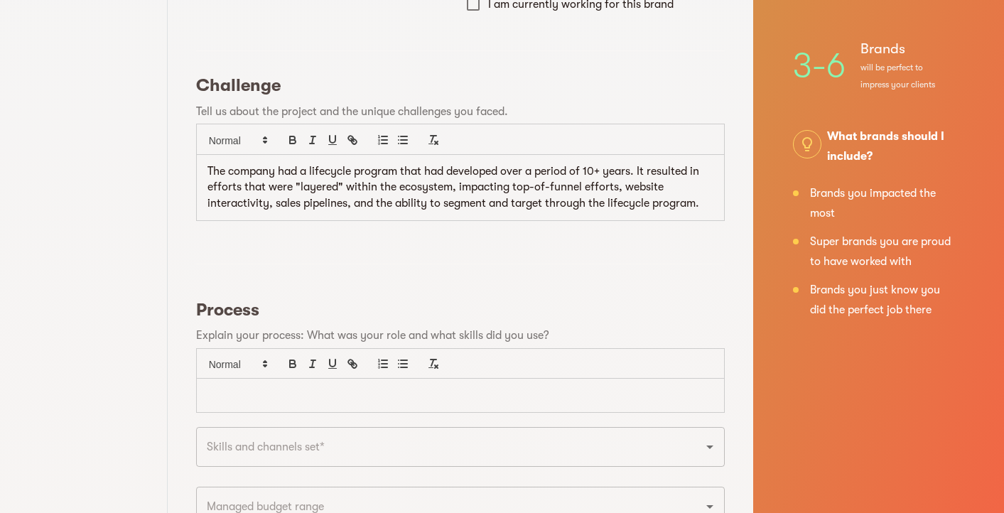
scroll to position [317, 0]
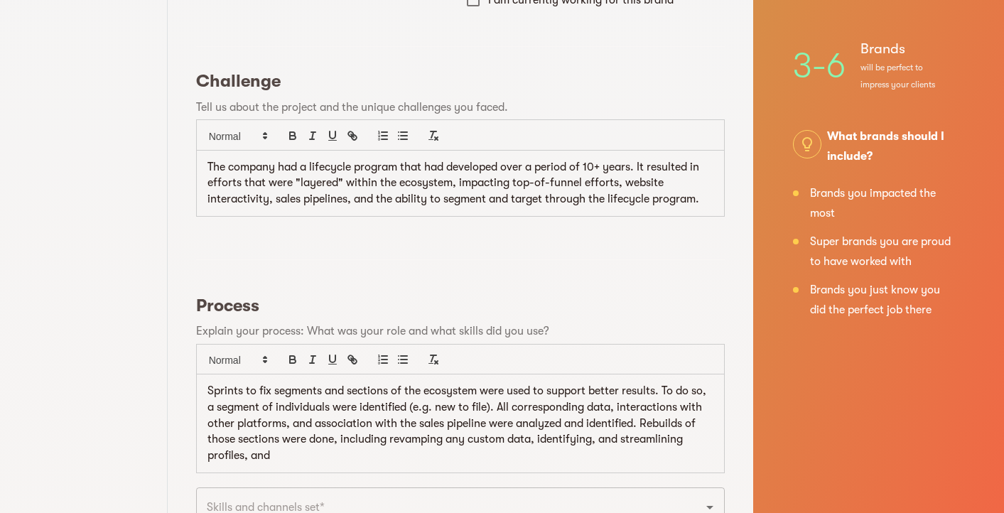
click at [450, 458] on p "Sprints to fix segments and sections of the ecosystem were used to support bett…" at bounding box center [461, 423] width 506 height 81
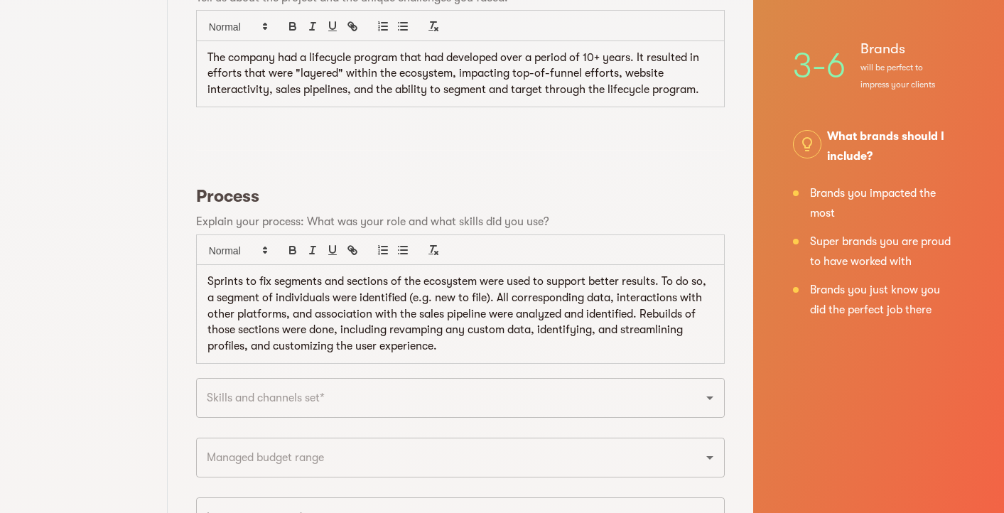
scroll to position [463, 0]
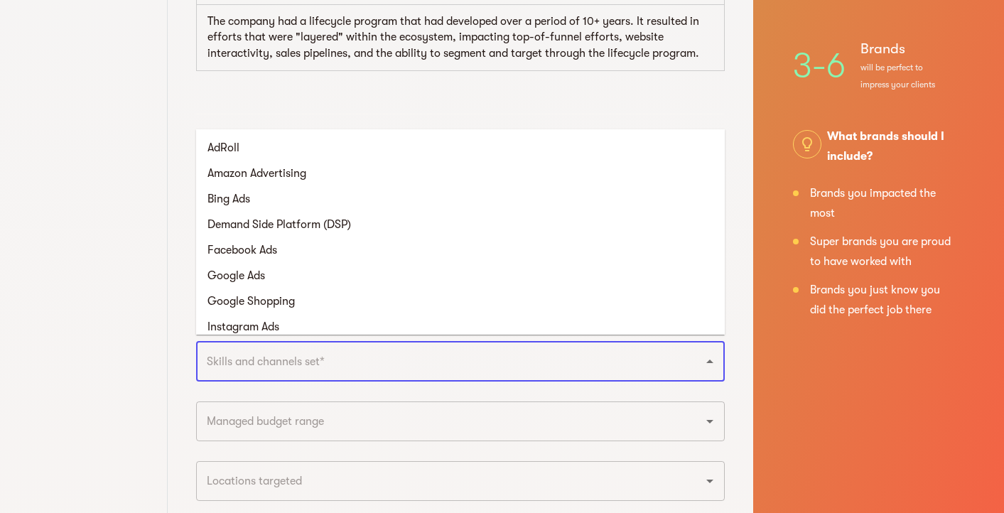
click at [426, 350] on input "text" at bounding box center [441, 361] width 476 height 27
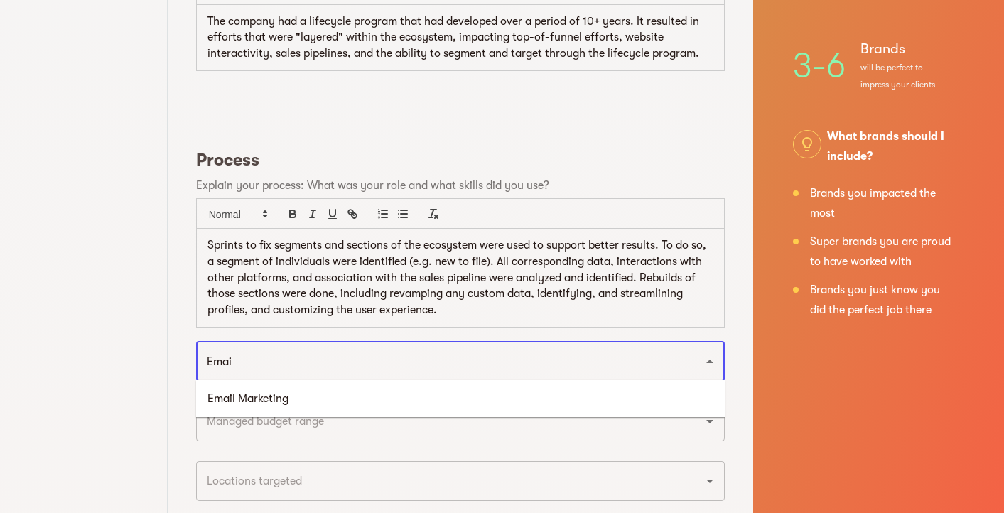
type input "Email"
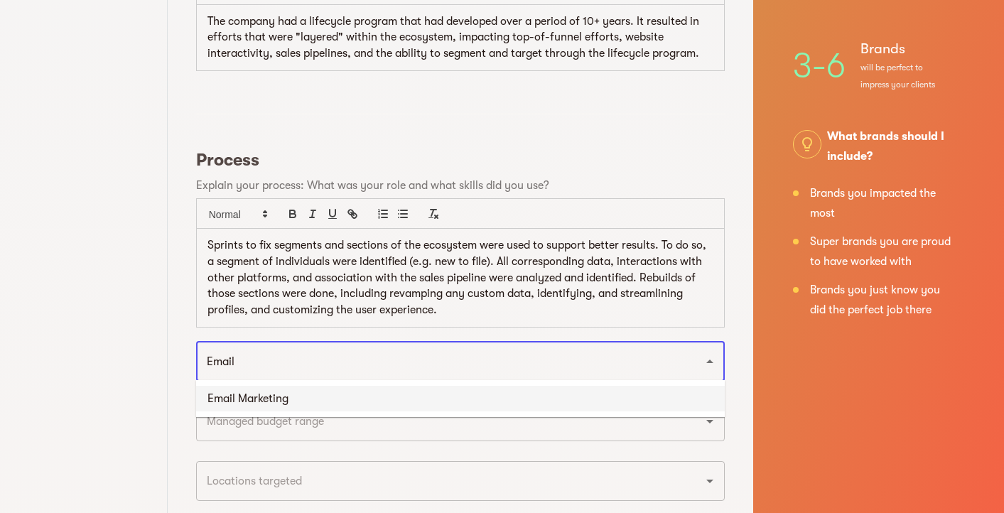
click at [407, 396] on li "Email Marketing" at bounding box center [460, 399] width 529 height 26
type input "Hub"
click at [423, 399] on li "Hubspot" at bounding box center [460, 399] width 529 height 26
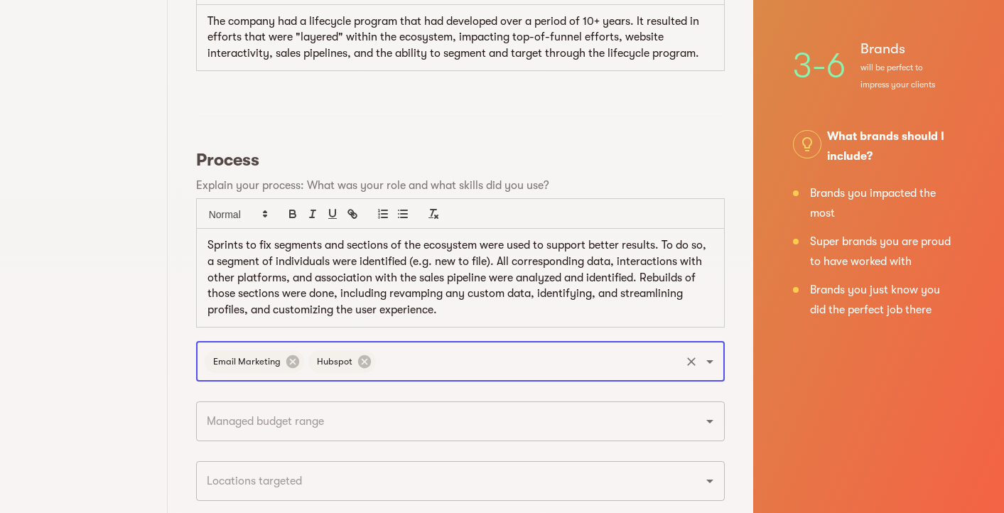
click at [458, 357] on input "text" at bounding box center [528, 361] width 301 height 27
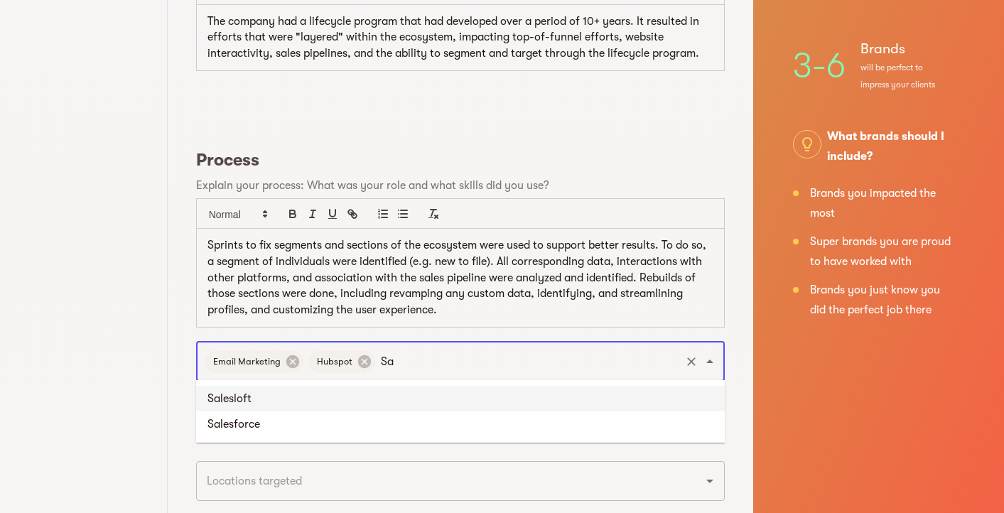
type input "S"
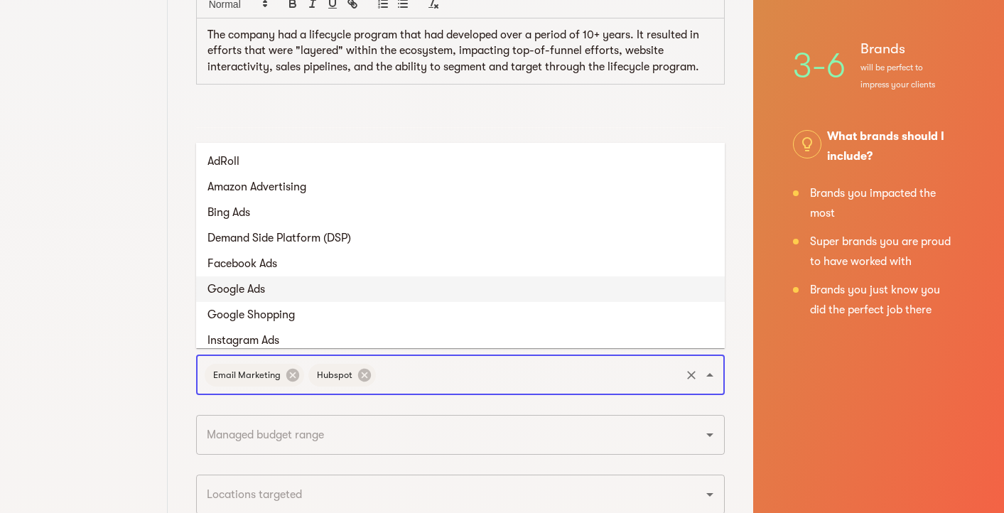
scroll to position [5, 0]
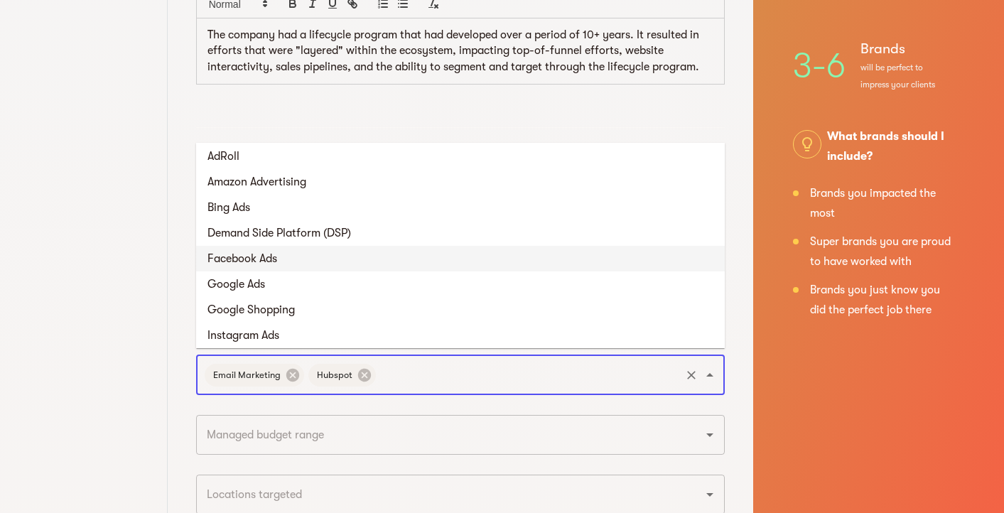
click at [452, 259] on li "Facebook Ads" at bounding box center [460, 259] width 529 height 26
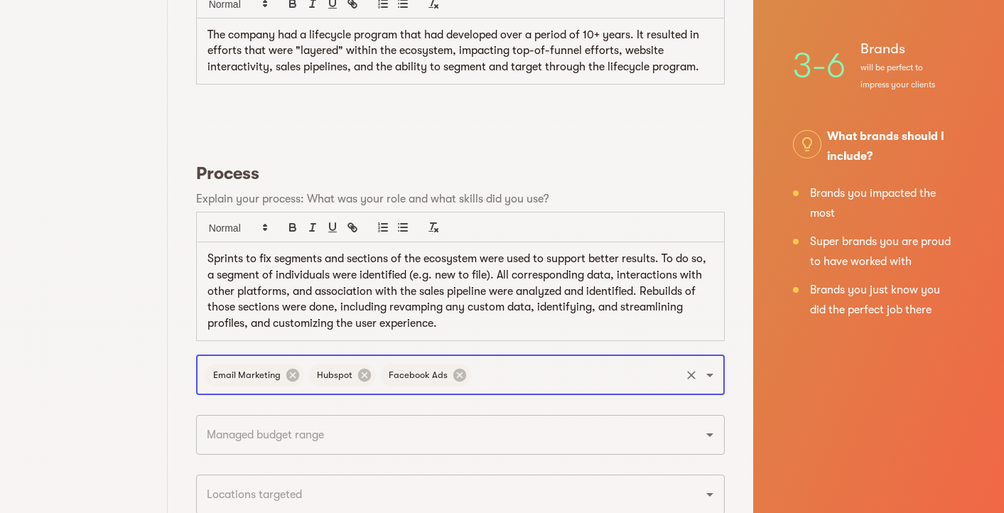
click at [535, 372] on input "text" at bounding box center [575, 375] width 205 height 27
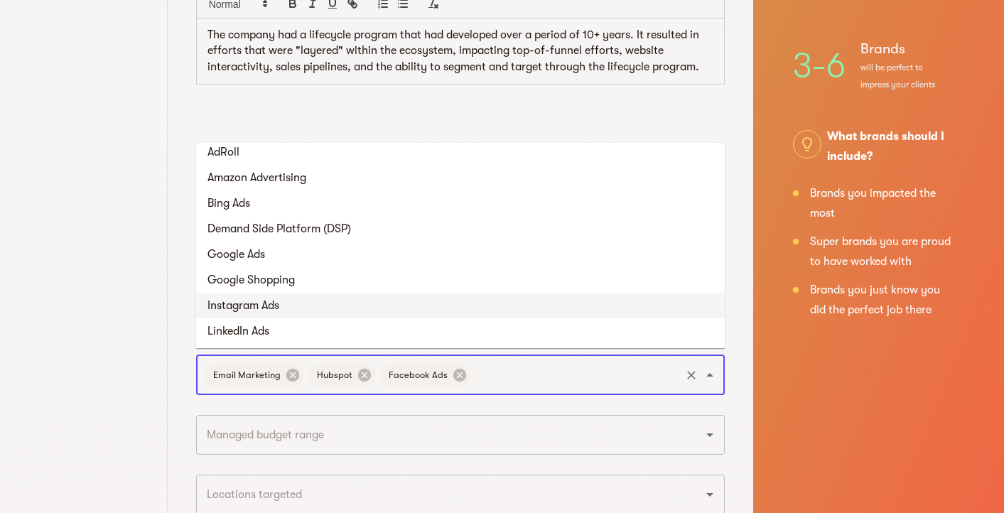
scroll to position [15, 0]
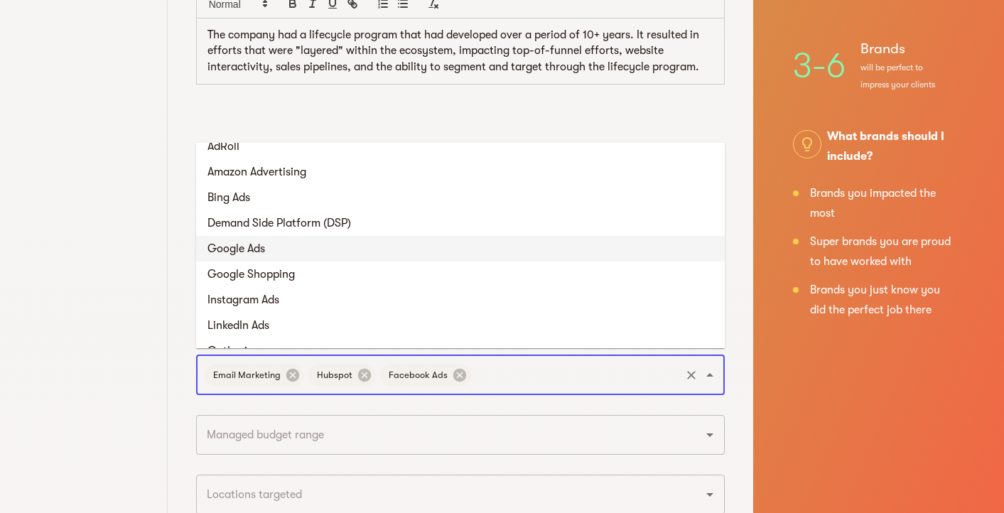
click at [456, 250] on li "Google Ads" at bounding box center [460, 249] width 529 height 26
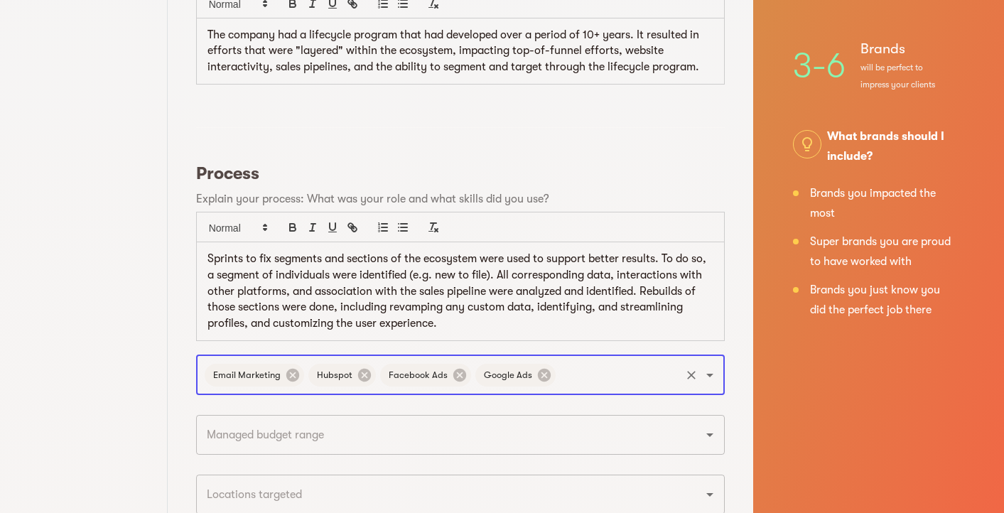
click at [608, 385] on input "text" at bounding box center [618, 375] width 121 height 27
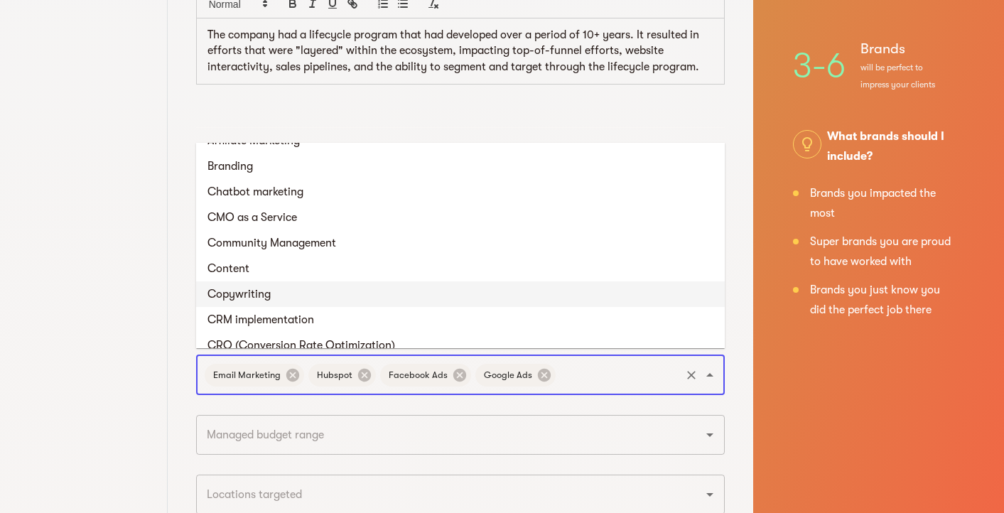
scroll to position [636, 0]
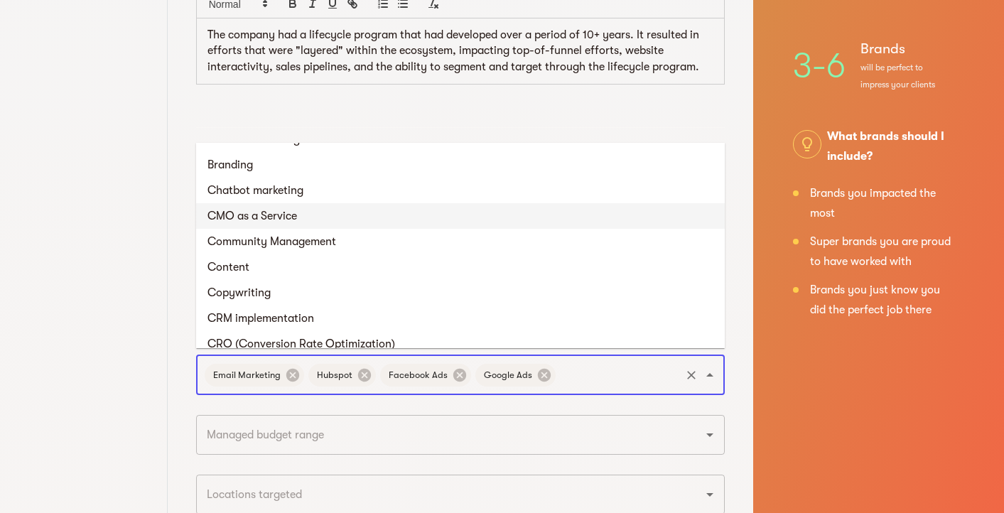
click at [446, 222] on li "CMO as a Service" at bounding box center [460, 216] width 529 height 26
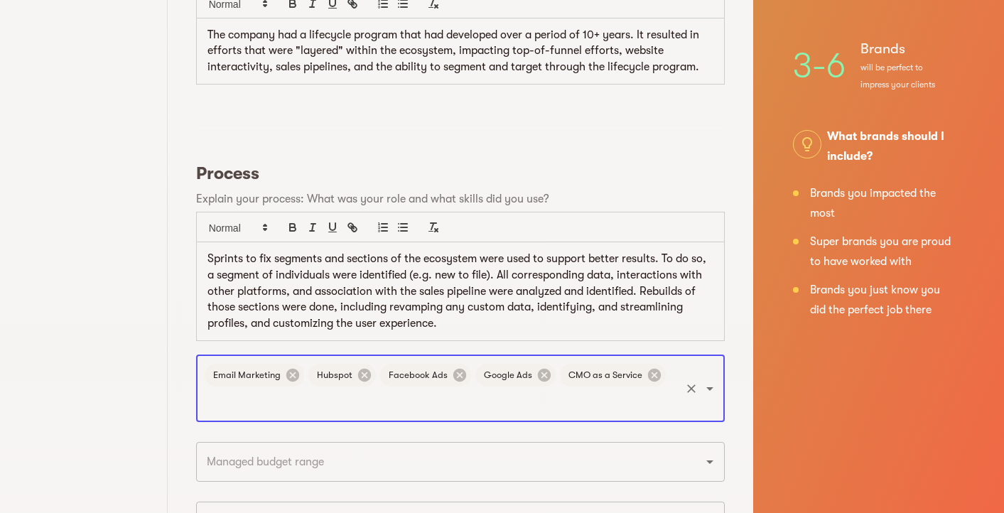
click at [616, 397] on input "text" at bounding box center [441, 402] width 476 height 27
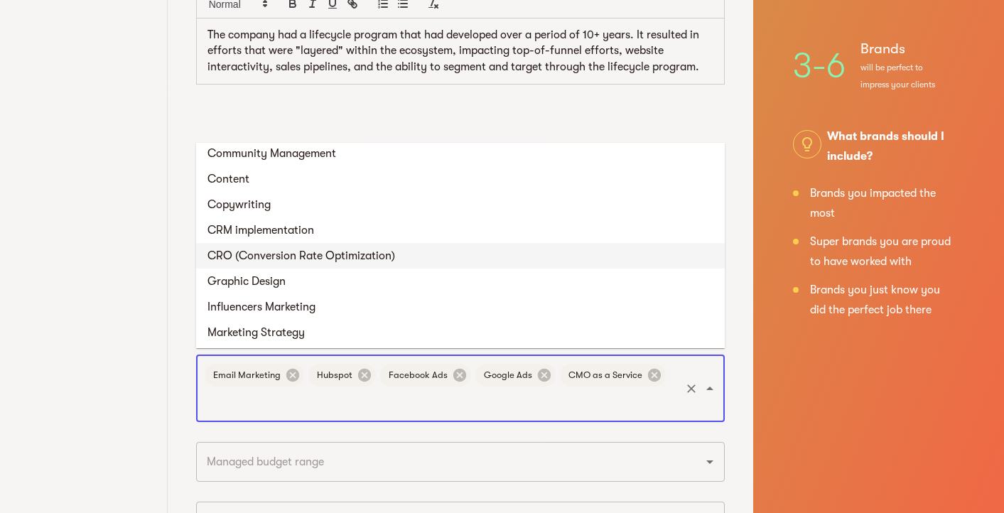
scroll to position [700, 0]
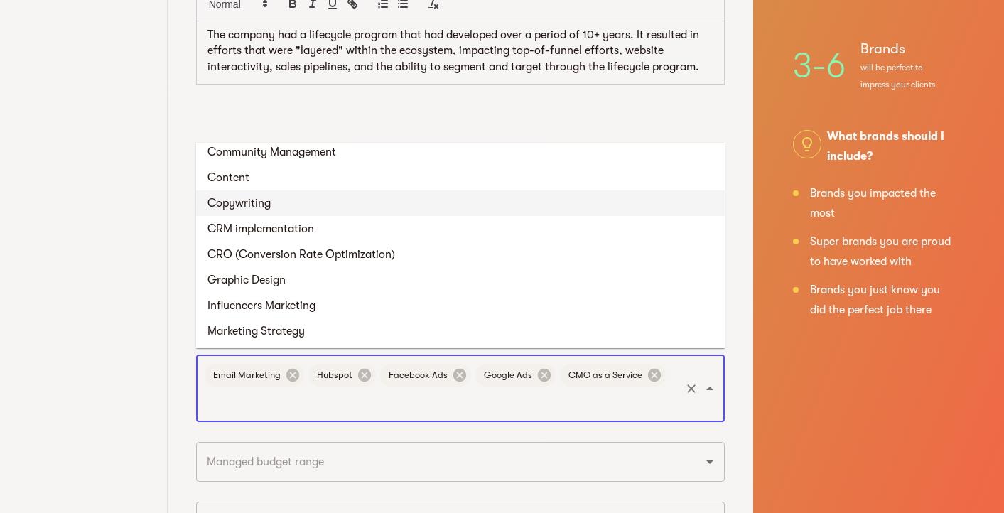
click at [383, 209] on li "Copywriting" at bounding box center [460, 203] width 529 height 26
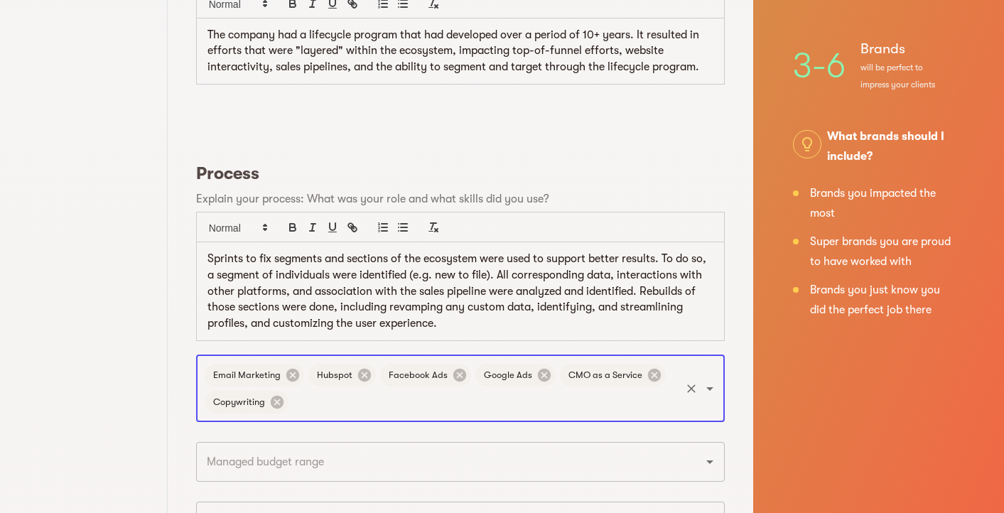
click at [476, 396] on input "text" at bounding box center [485, 402] width 388 height 27
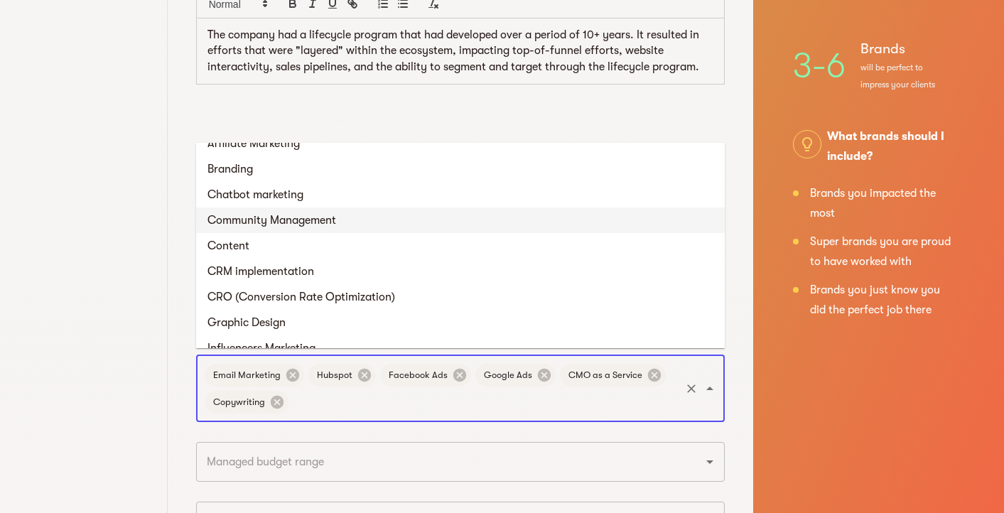
scroll to position [637, 0]
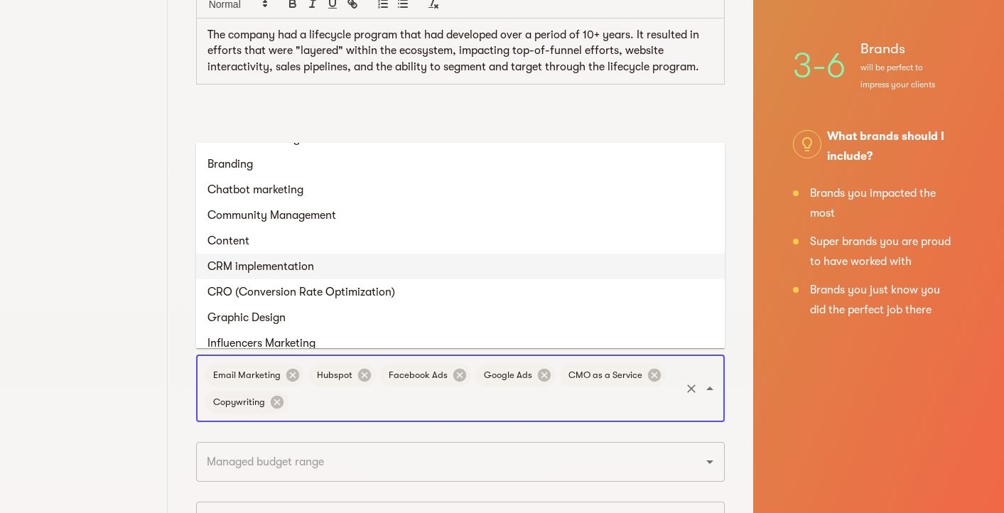
click at [372, 268] on li "CRM implementation" at bounding box center [460, 267] width 529 height 26
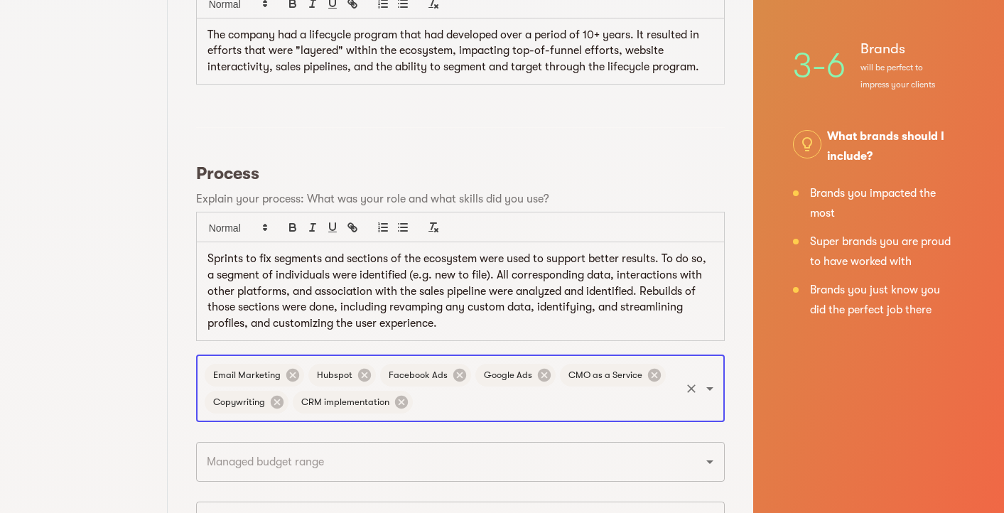
click at [495, 405] on input "text" at bounding box center [547, 402] width 264 height 27
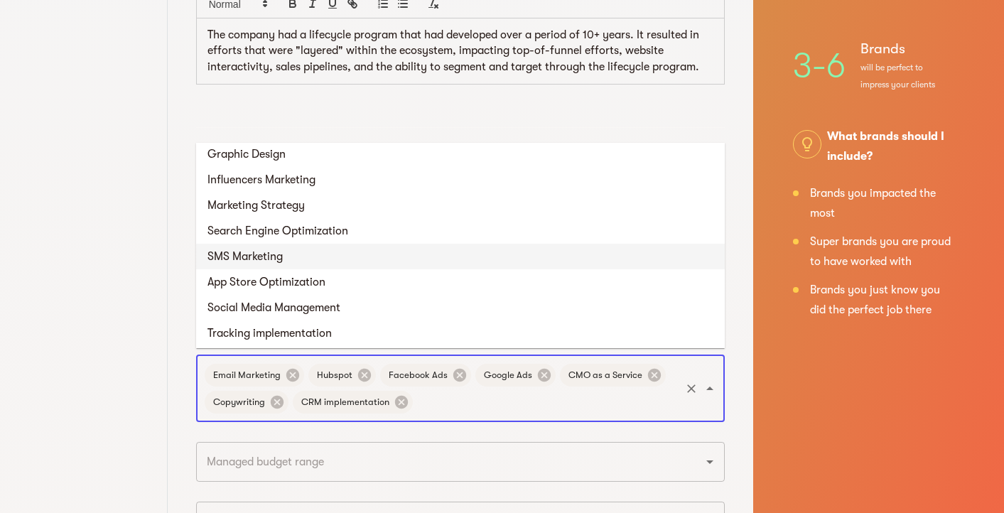
scroll to position [779, 0]
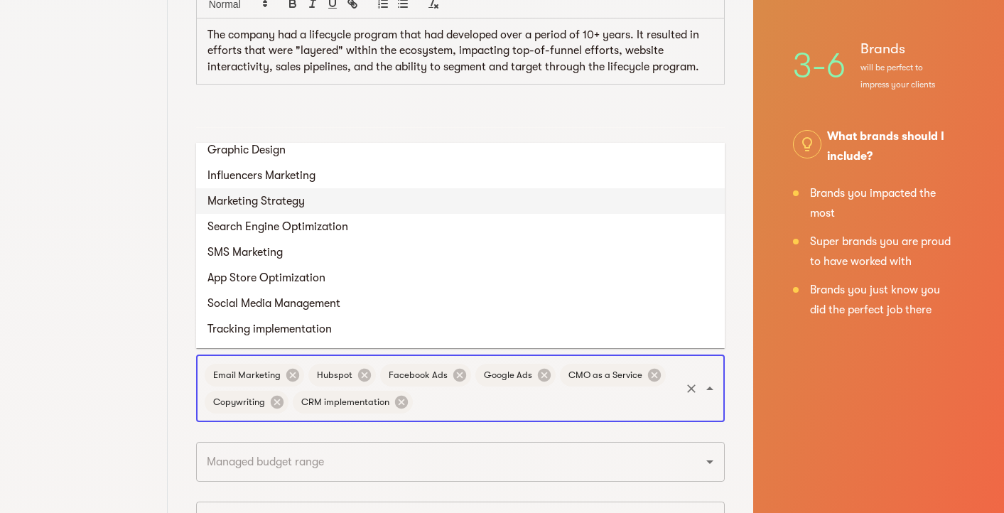
click at [412, 207] on li "Marketing Strategy" at bounding box center [460, 201] width 529 height 26
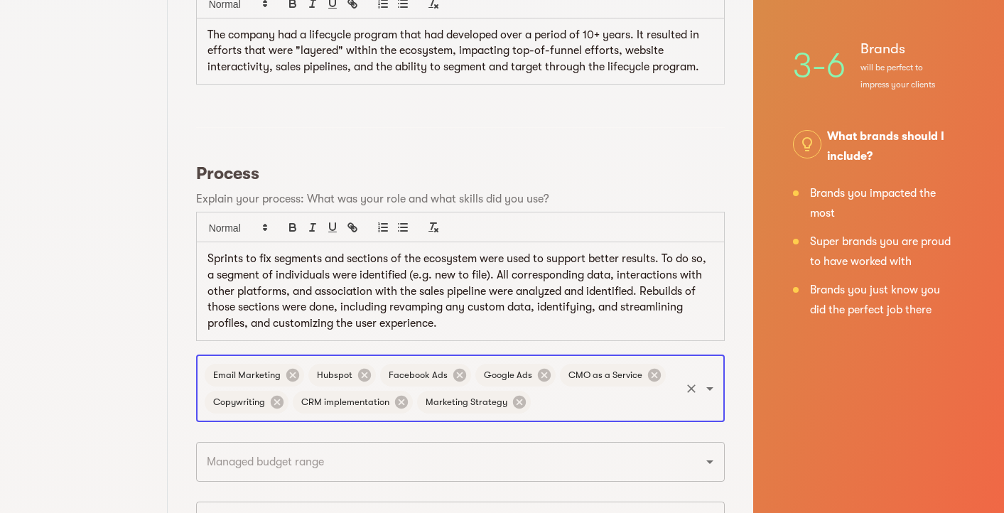
click at [569, 397] on input "text" at bounding box center [606, 402] width 146 height 27
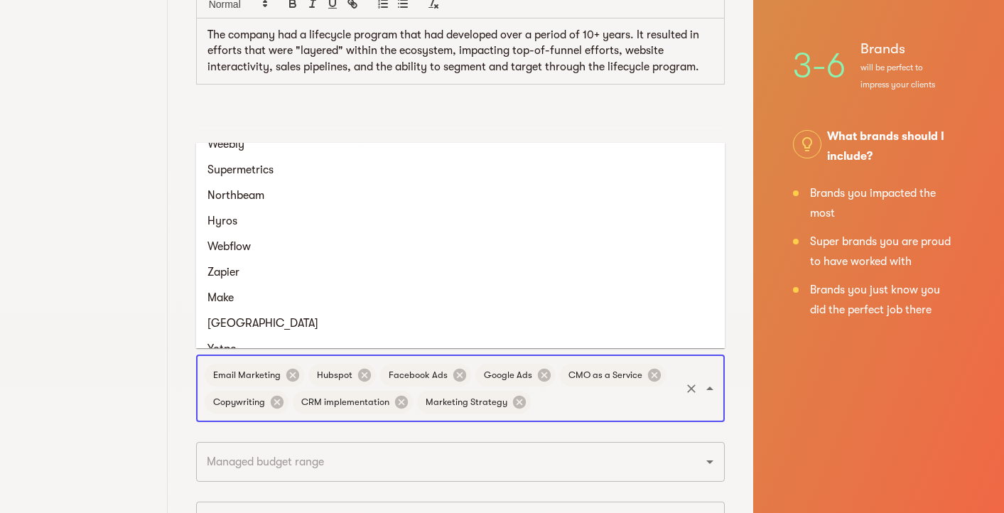
scroll to position [1857, 0]
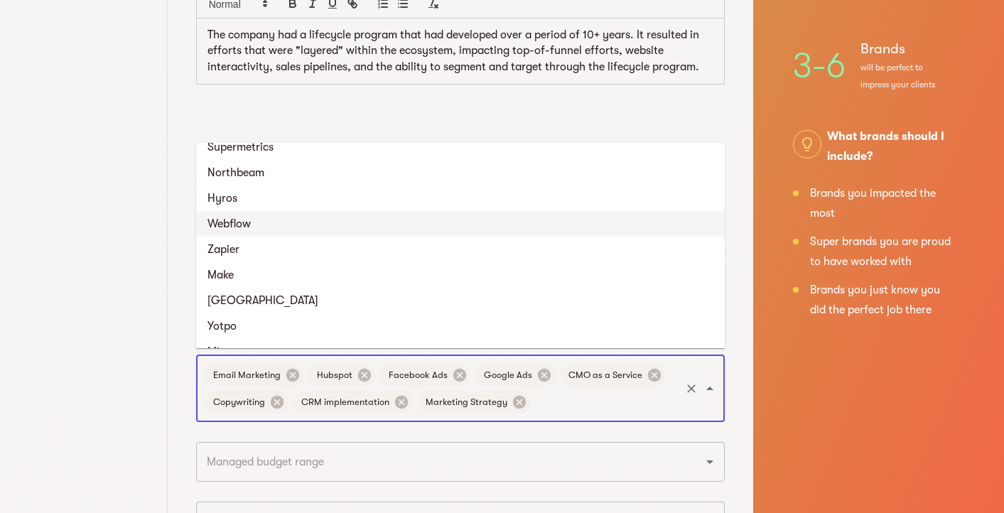
click at [104, 256] on div "Basic Info Vetting Call 3 Success Stories Brands you loved working with and wan…" at bounding box center [84, 349] width 168 height 1597
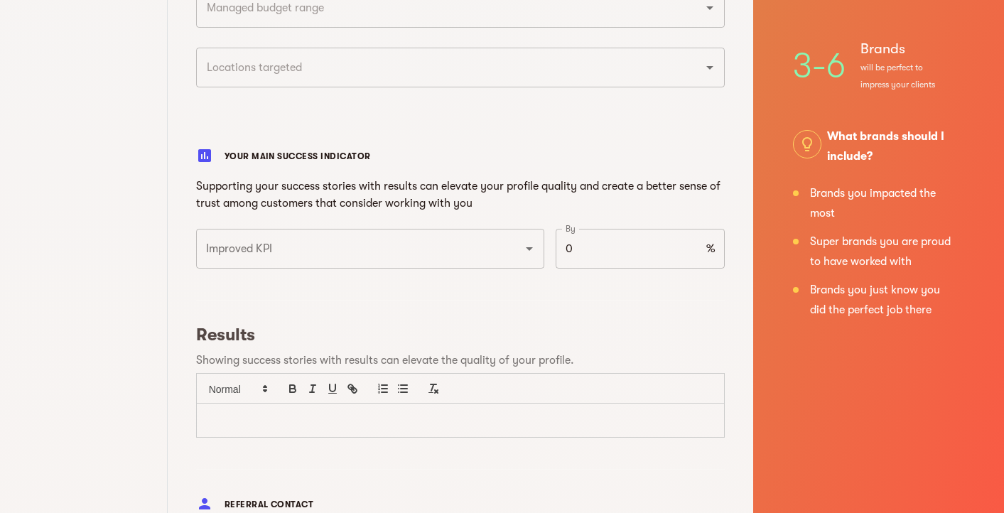
scroll to position [906, 0]
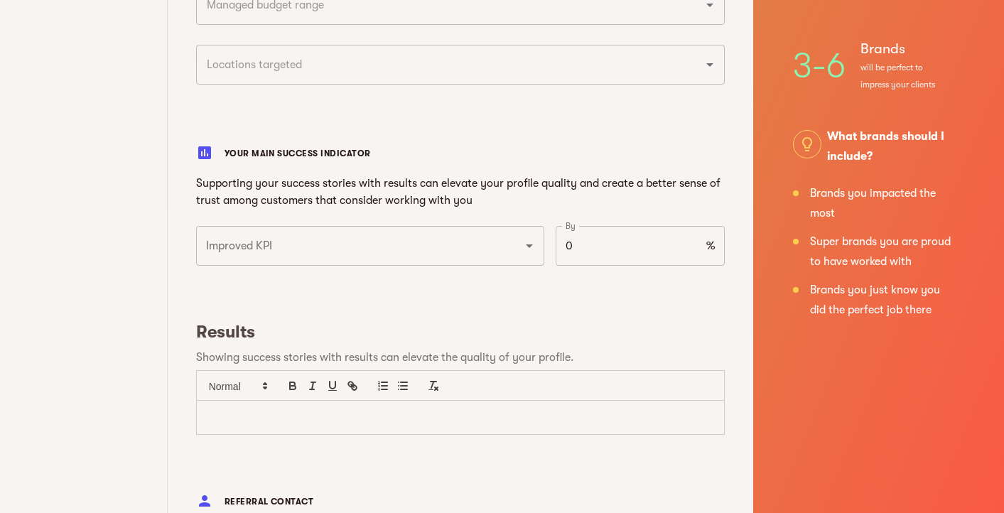
click at [301, 240] on input "Improved KPI" at bounding box center [351, 245] width 296 height 27
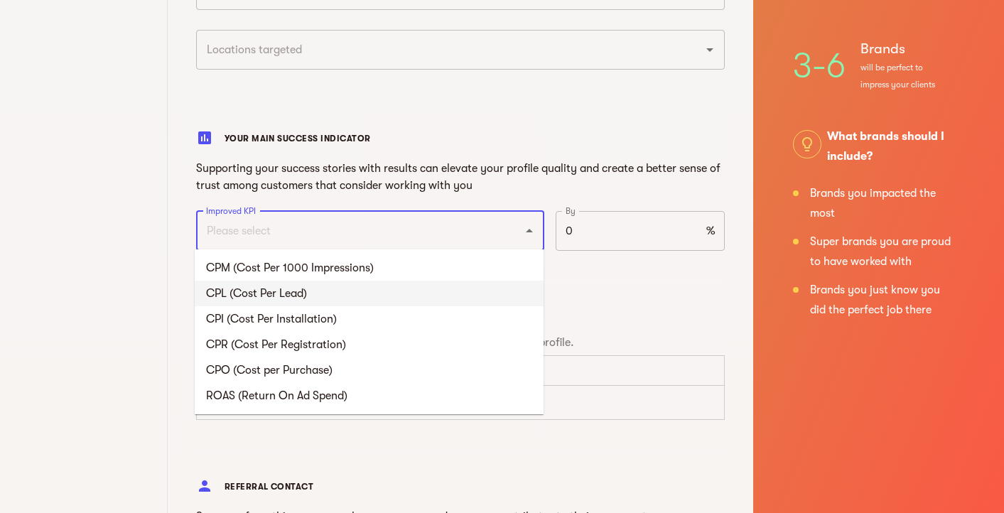
scroll to position [925, 0]
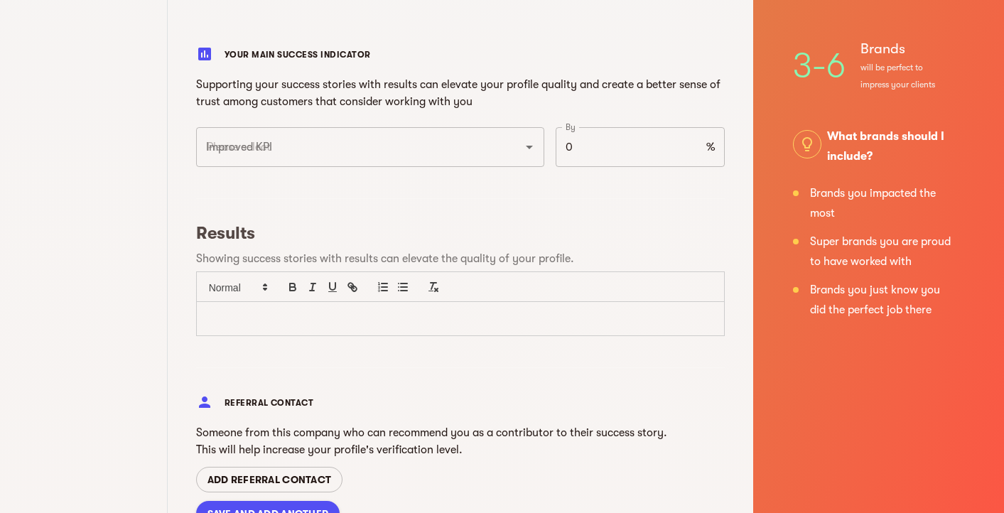
scroll to position [1016, 0]
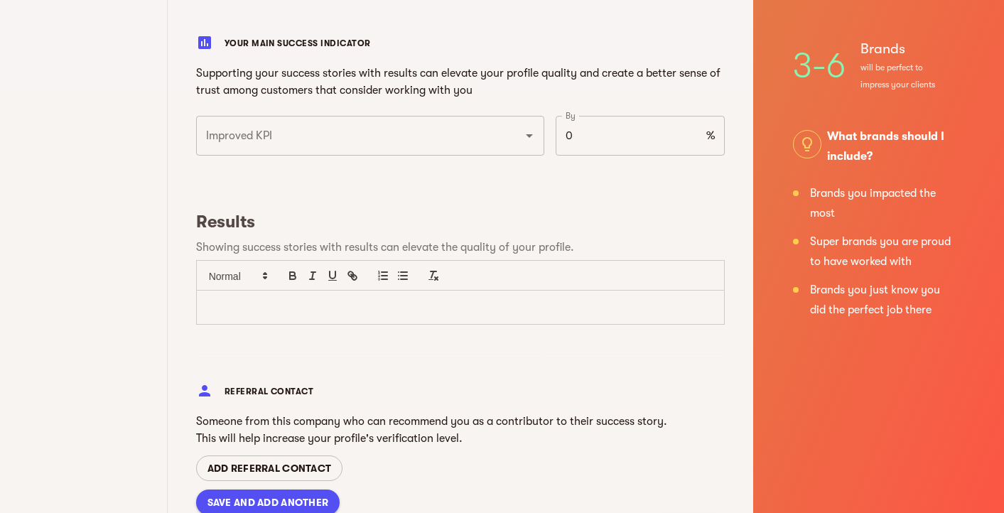
click at [276, 316] on div at bounding box center [460, 307] width 527 height 33
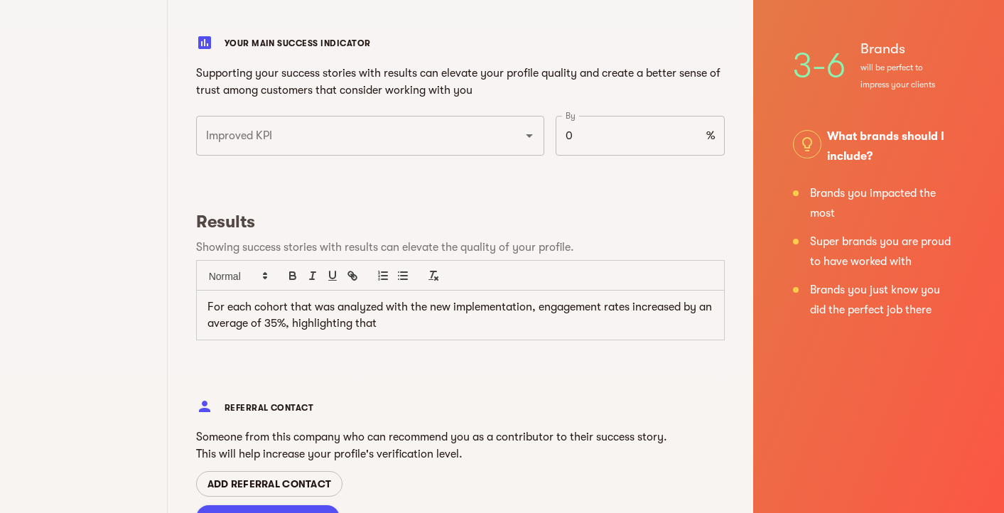
click at [425, 321] on p "For each cohort that was analyzed with the new implementation, engagement rates…" at bounding box center [461, 315] width 506 height 32
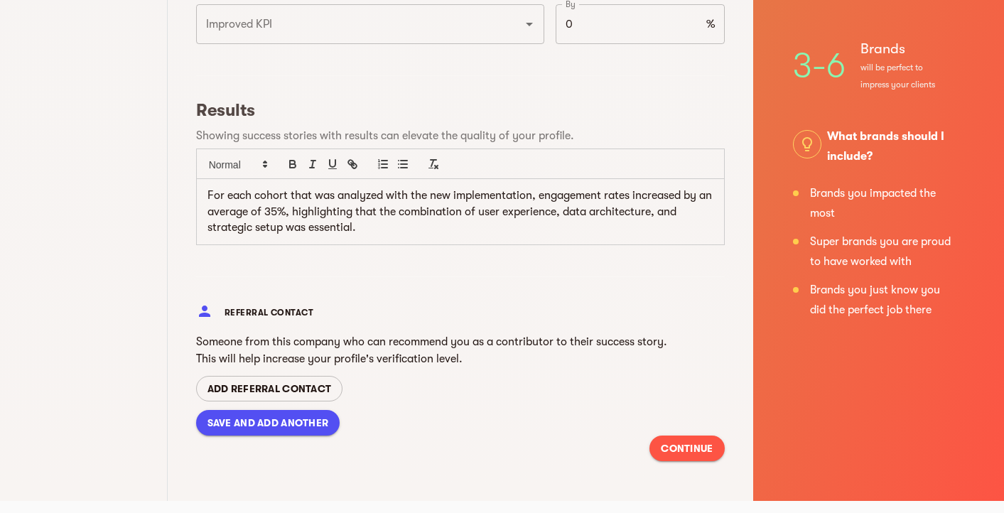
scroll to position [1127, 0]
click at [271, 421] on span "SAVE AND ADD ANOTHER" at bounding box center [269, 423] width 122 height 17
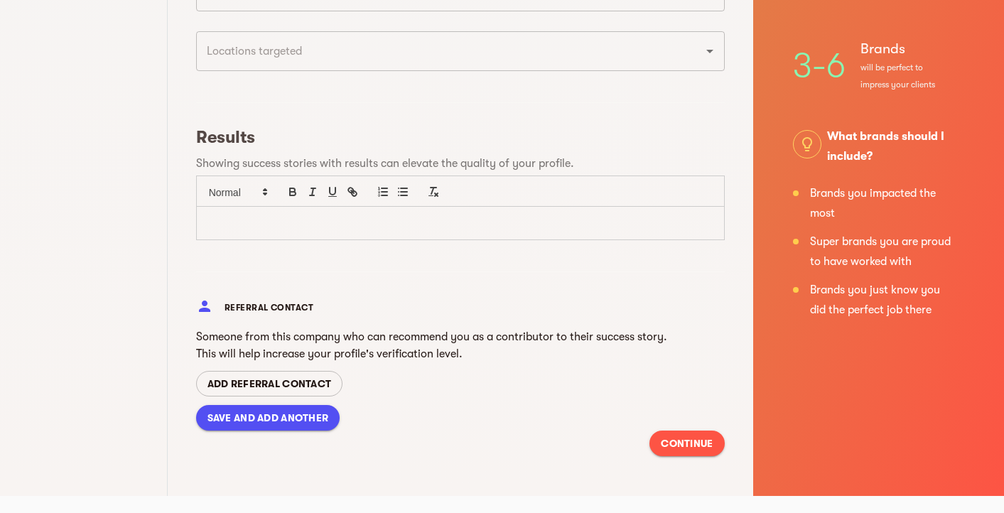
scroll to position [0, 0]
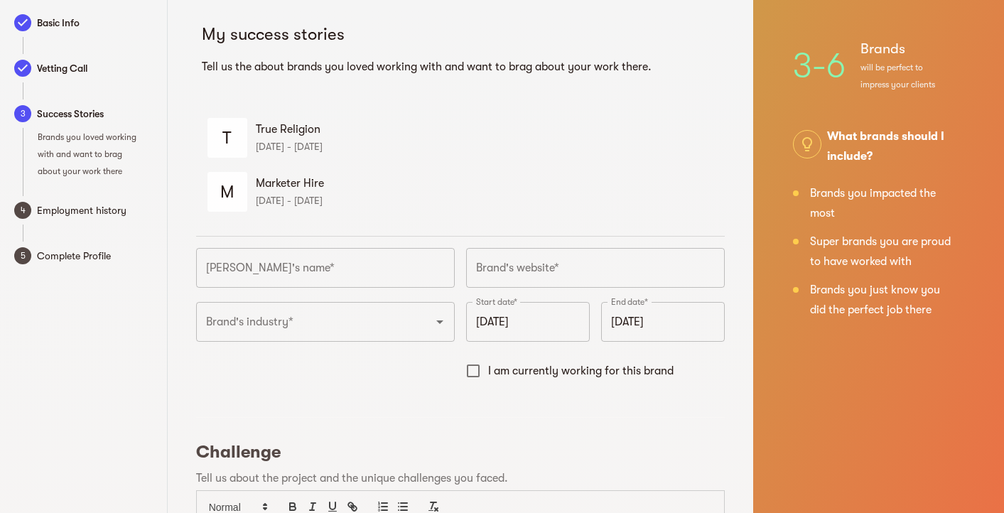
click at [334, 264] on input "text" at bounding box center [325, 268] width 259 height 40
type input "Croissant"
click at [553, 263] on input "text" at bounding box center [595, 268] width 259 height 40
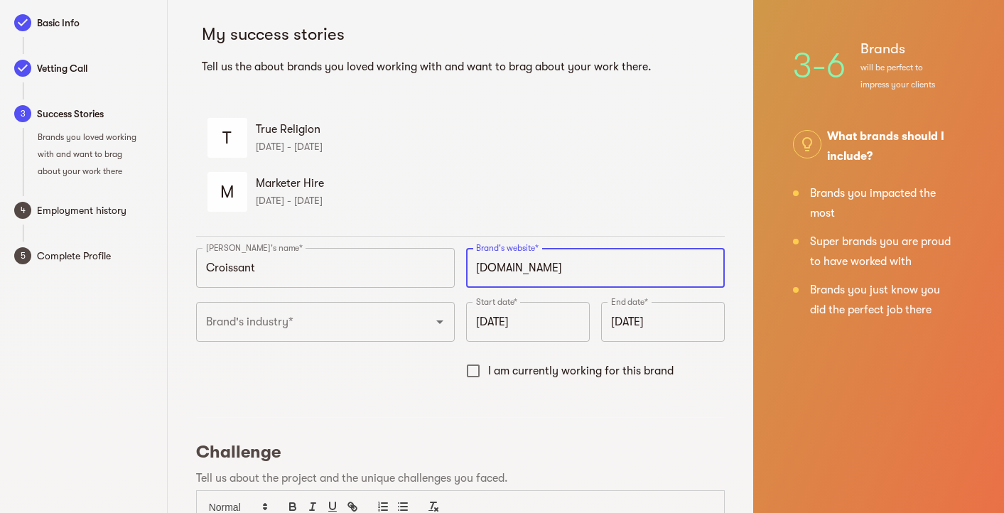
type input "https://croissant.com"
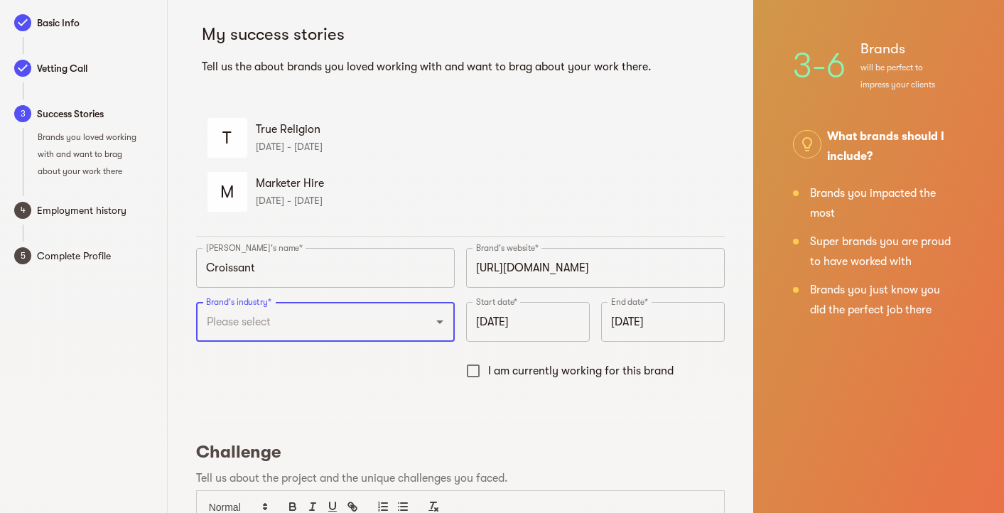
click at [437, 321] on icon "Open" at bounding box center [439, 321] width 17 height 17
type input "Resale"
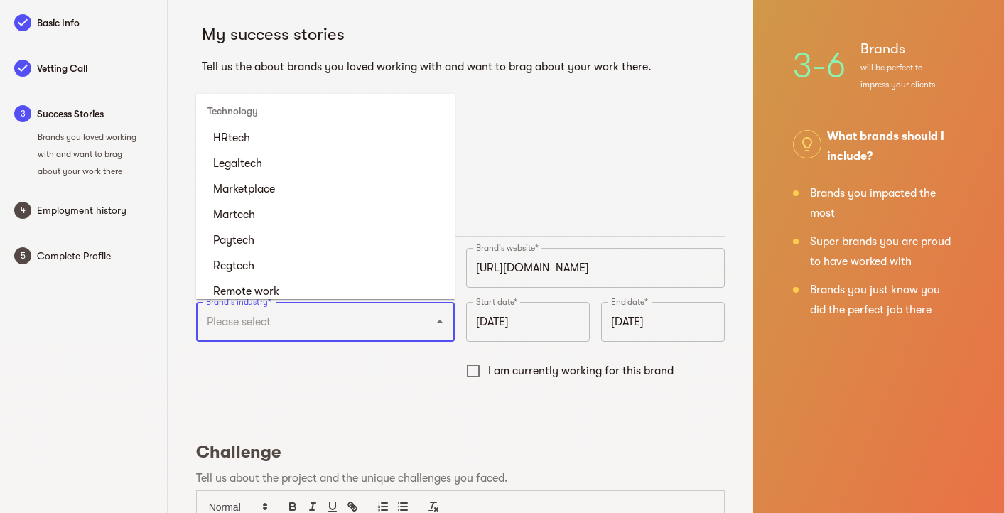
scroll to position [5053, 0]
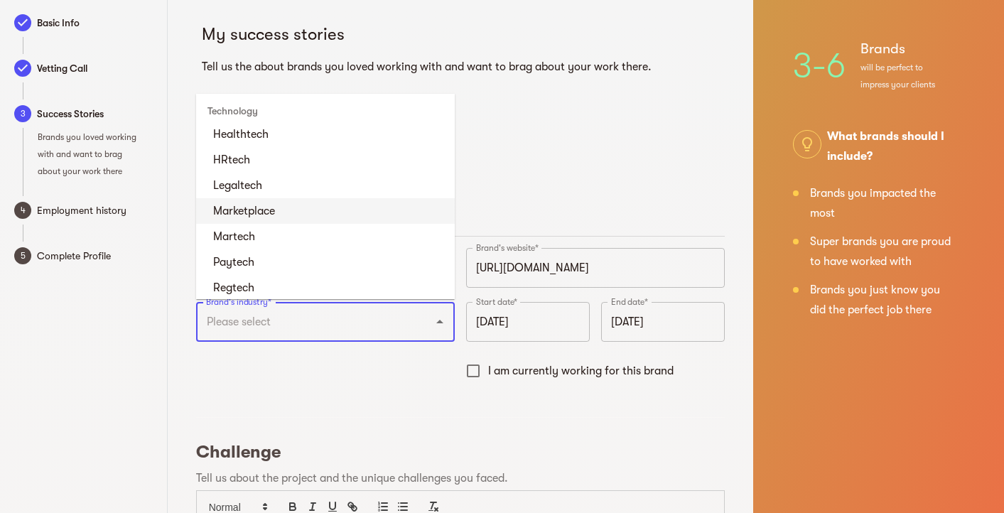
click at [344, 224] on li "Marketplace" at bounding box center [325, 211] width 259 height 26
type input "Marketplace"
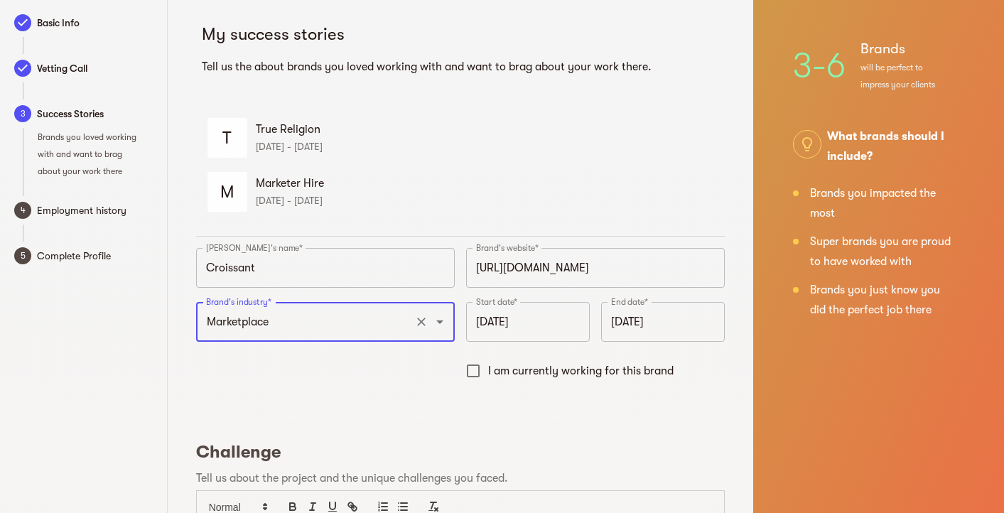
click at [496, 323] on input "September 2025" at bounding box center [528, 322] width 124 height 40
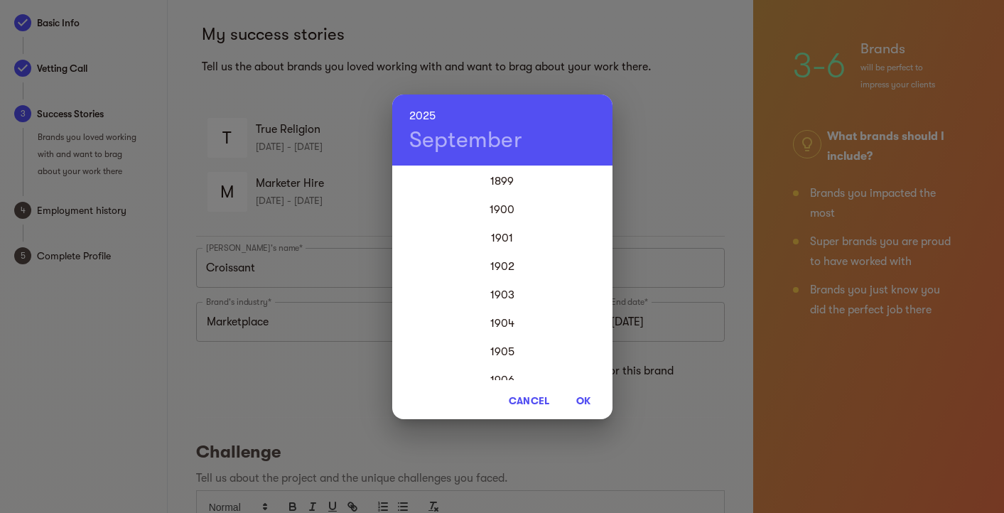
scroll to position [3412, 0]
click at [467, 150] on h4 "September" at bounding box center [466, 140] width 114 height 28
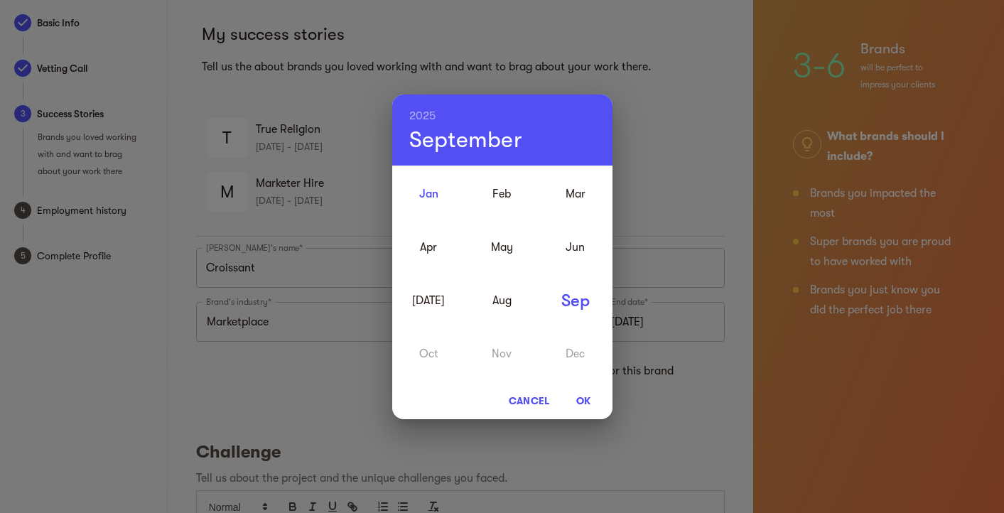
click at [439, 194] on div "Jan" at bounding box center [428, 193] width 73 height 53
click at [586, 405] on span "OK" at bounding box center [584, 400] width 34 height 17
type input "January 2025"
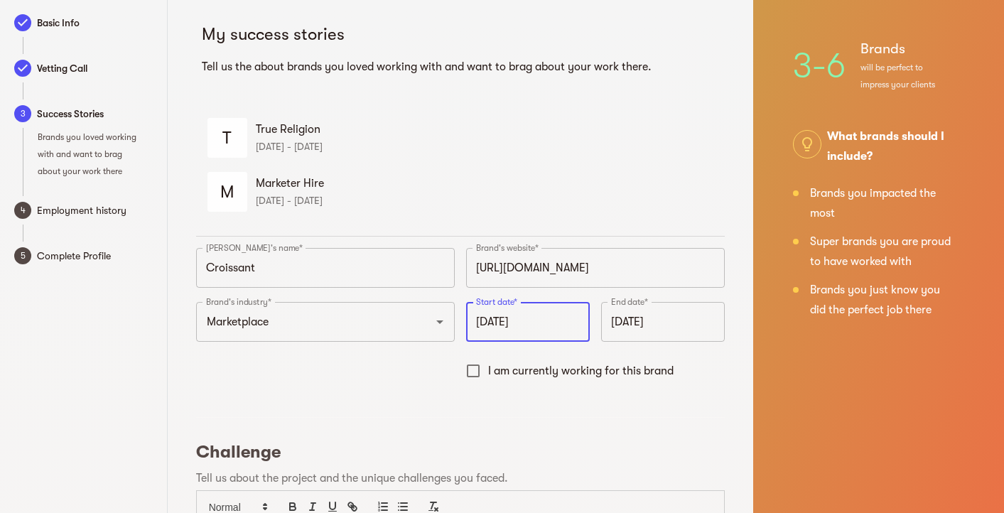
click at [626, 323] on input "September 2025" at bounding box center [663, 322] width 124 height 40
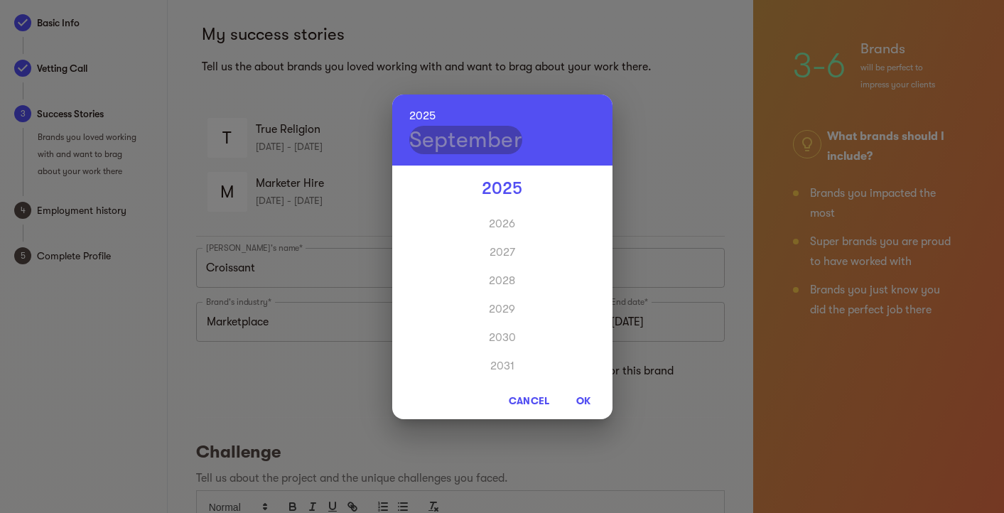
click at [470, 134] on h4 "September" at bounding box center [466, 140] width 114 height 28
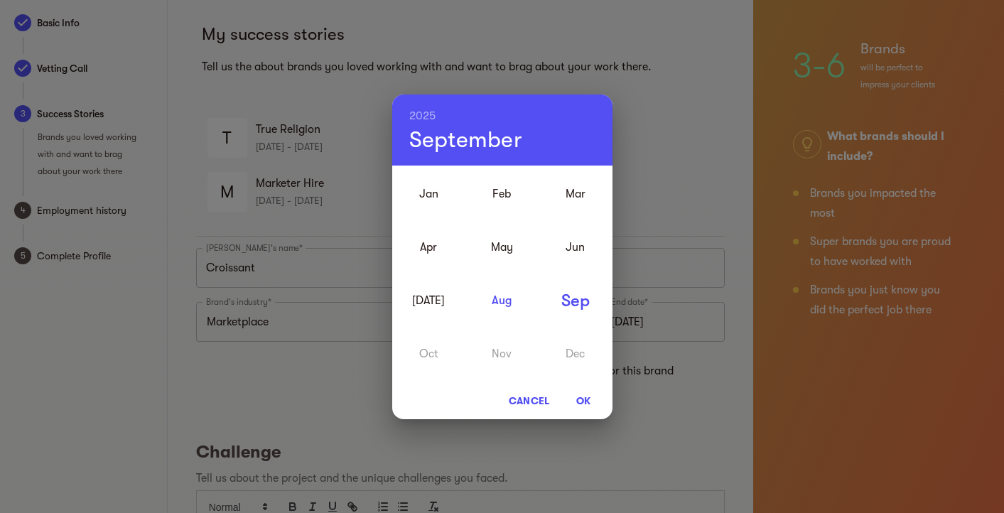
click at [502, 301] on div "Aug" at bounding box center [502, 300] width 73 height 53
click at [589, 400] on span "OK" at bounding box center [584, 400] width 34 height 17
type input "August 2025"
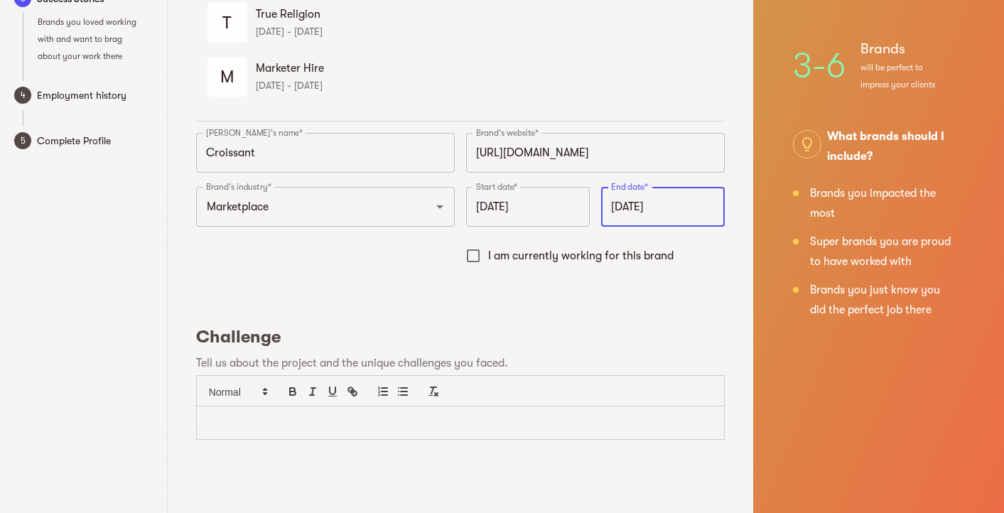
scroll to position [165, 0]
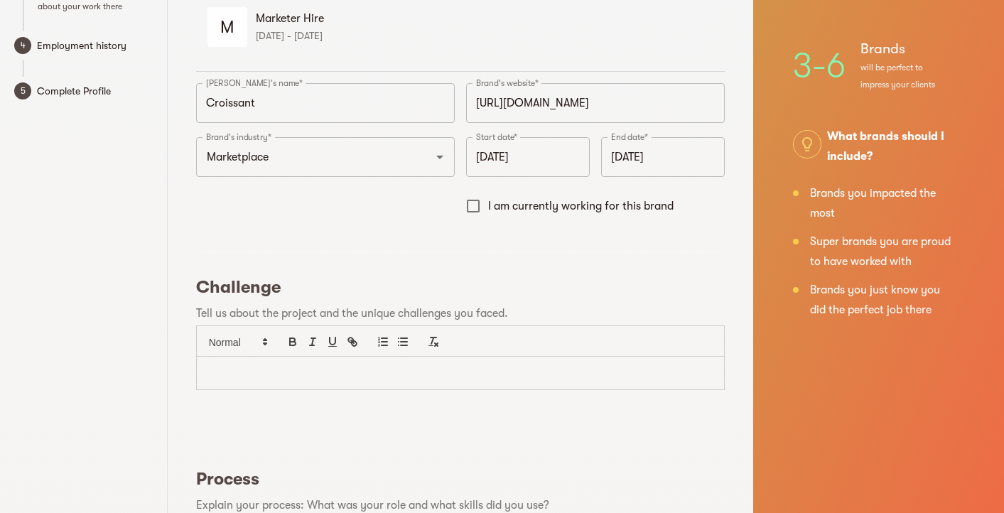
click at [444, 376] on p at bounding box center [461, 373] width 506 height 16
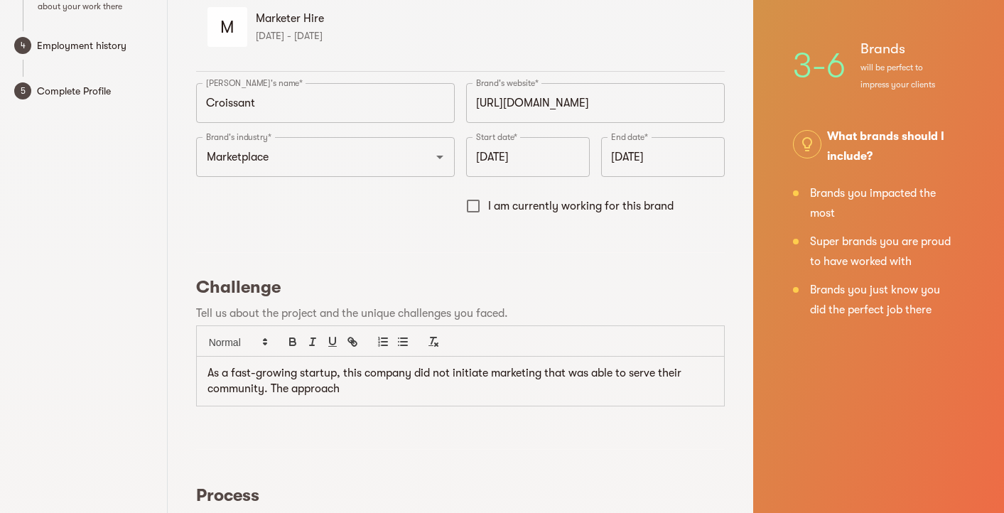
click at [366, 389] on p "As a fast-growing startup, this company did not initiate marketing that was abl…" at bounding box center [461, 381] width 506 height 32
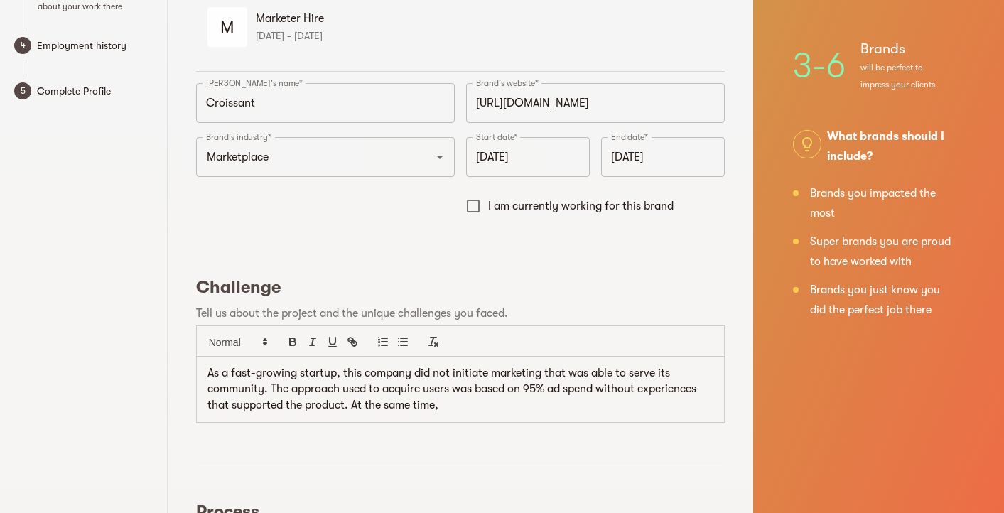
click at [611, 405] on p "As a fast-growing startup, this company did not initiate marketing that was abl…" at bounding box center [461, 389] width 506 height 48
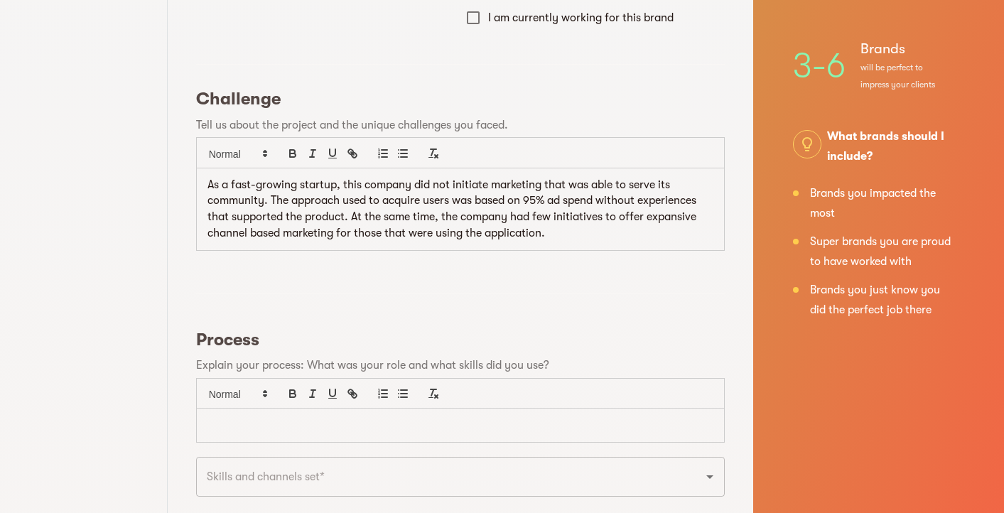
scroll to position [378, 0]
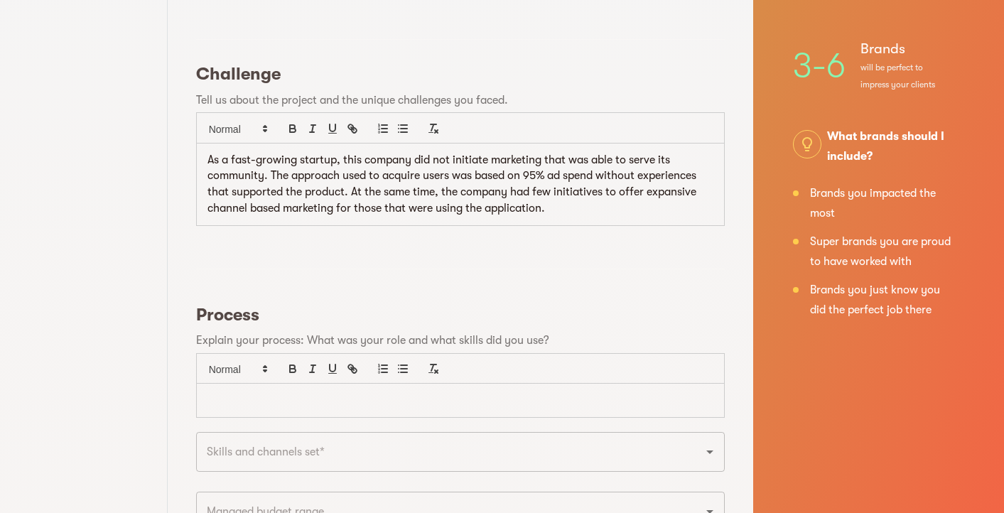
click at [567, 392] on p at bounding box center [461, 400] width 506 height 16
click at [402, 397] on li "A complete audit of the product as well as lifecycle system" at bounding box center [469, 400] width 489 height 16
click at [586, 400] on li "A complete audit of the product, ads, as well as lifecycle system" at bounding box center [469, 400] width 489 height 16
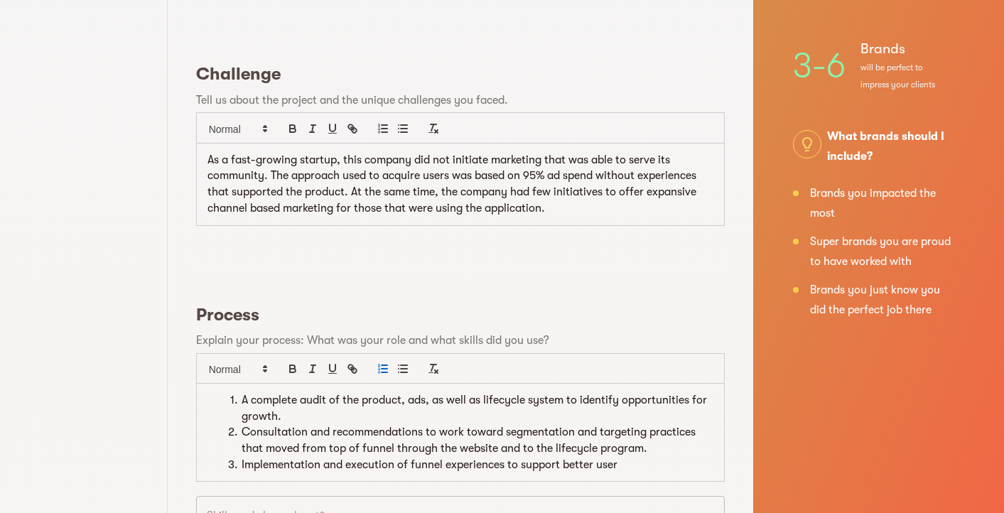
click at [477, 462] on li "Implementation and execution of funnel experiences to support better user" at bounding box center [469, 465] width 489 height 16
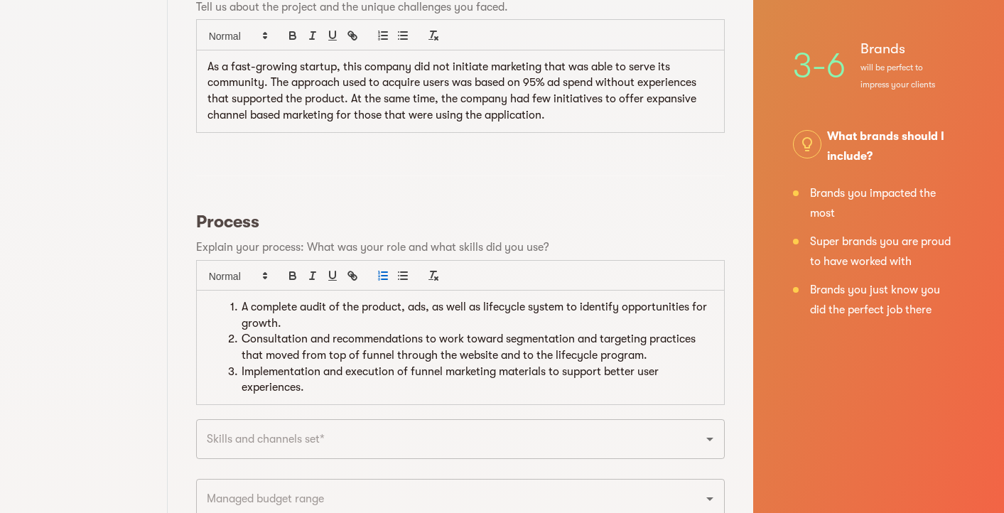
scroll to position [471, 0]
click at [426, 433] on input "text" at bounding box center [441, 439] width 476 height 27
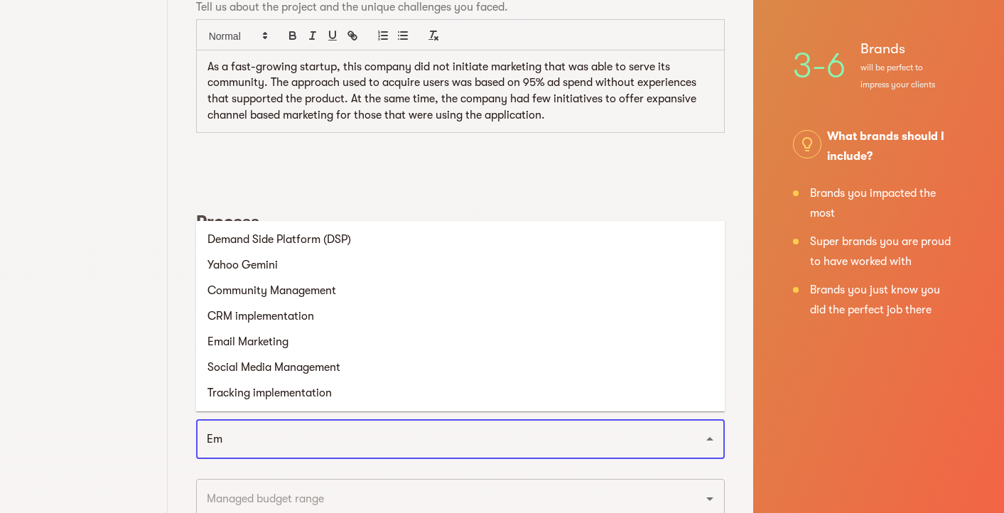
type input "Ema"
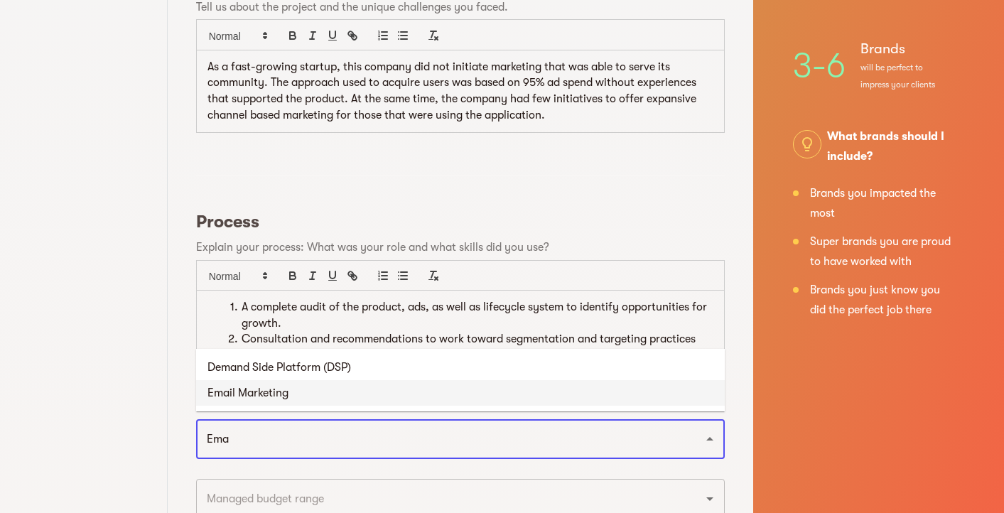
click at [409, 390] on li "Email Marketing" at bounding box center [460, 393] width 529 height 26
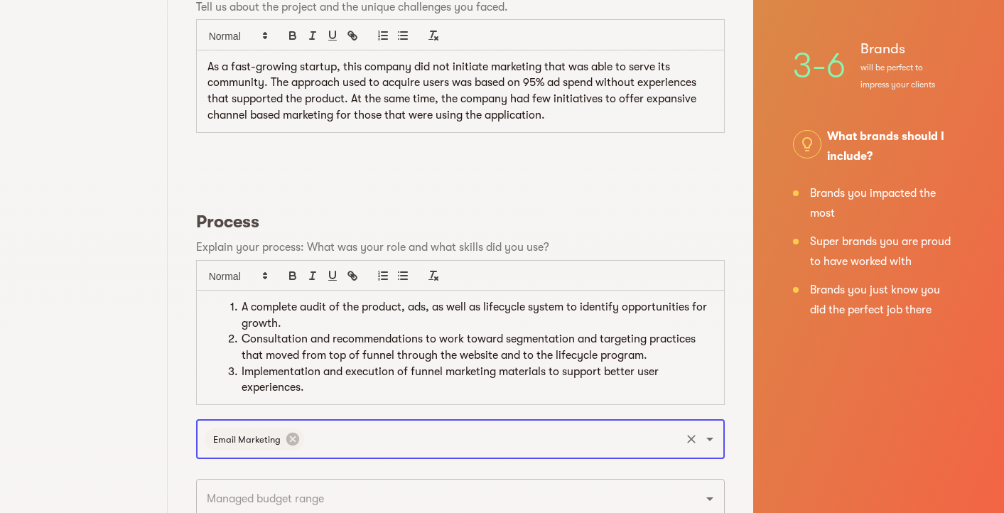
click at [430, 439] on input "text" at bounding box center [492, 439] width 372 height 27
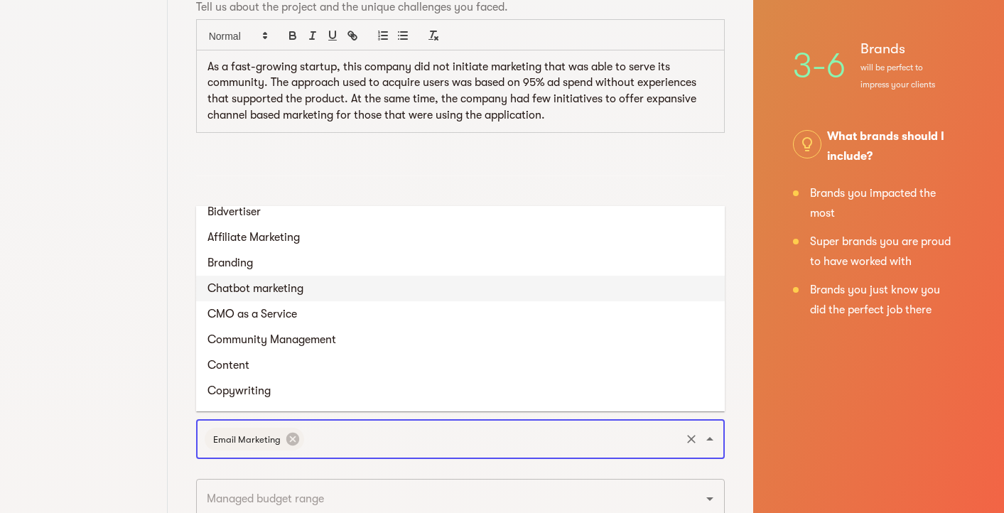
scroll to position [655, 0]
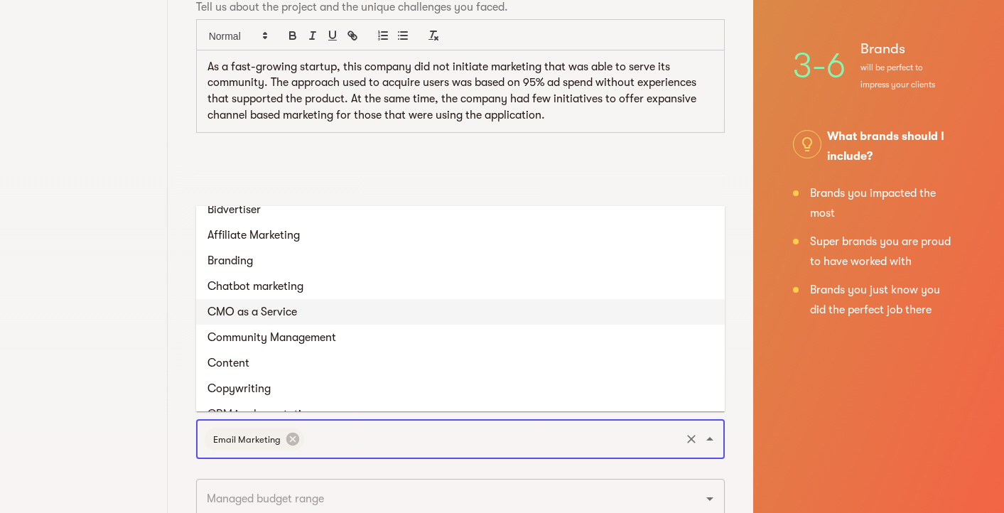
click at [395, 308] on li "CMO as a Service" at bounding box center [460, 312] width 529 height 26
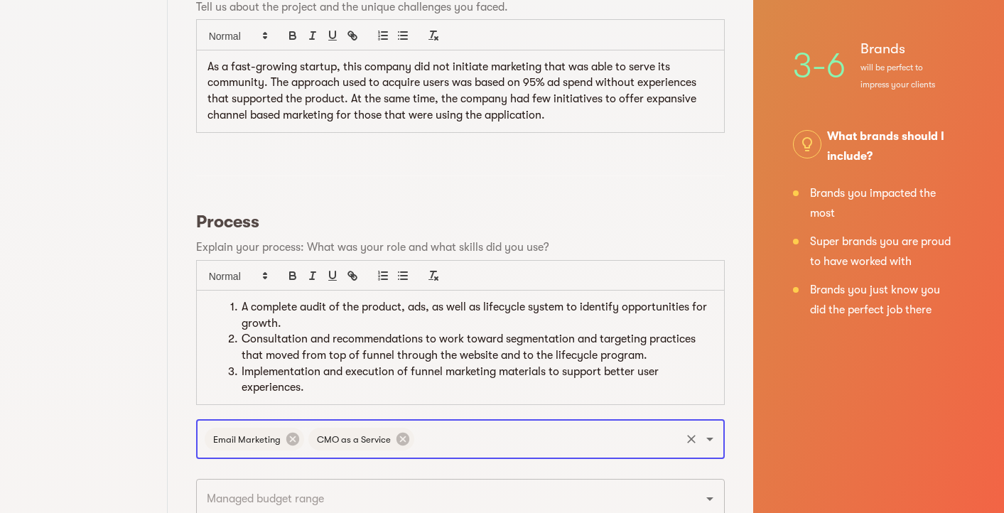
click at [494, 429] on input "text" at bounding box center [548, 439] width 262 height 27
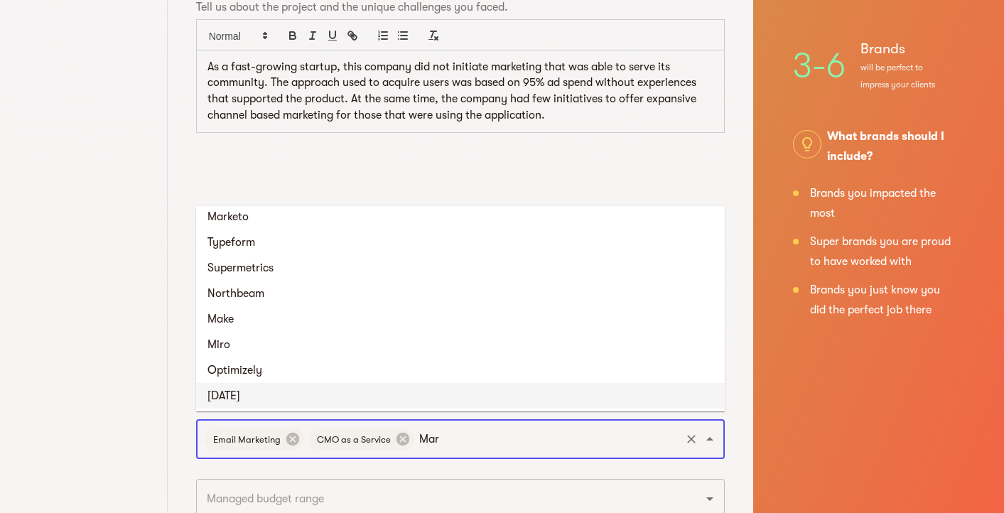
scroll to position [0, 0]
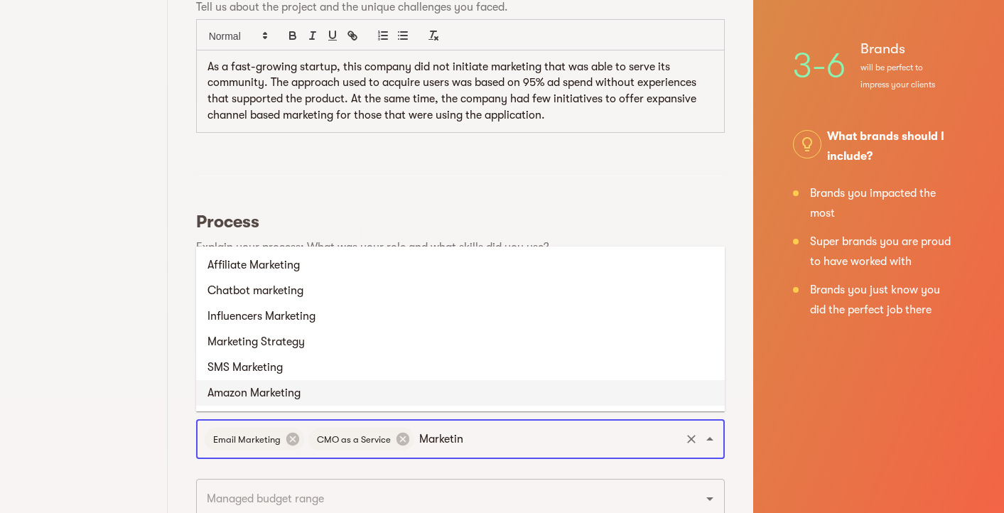
type input "Marketing"
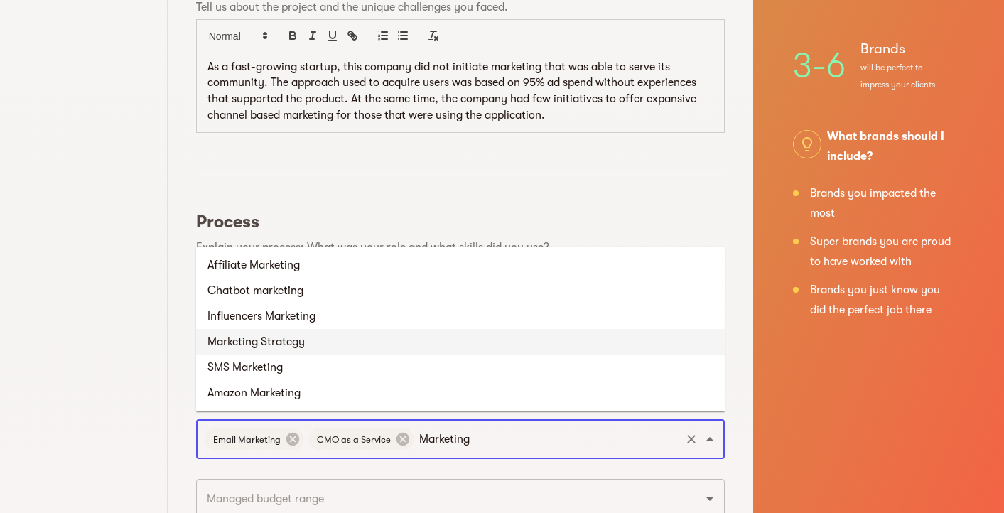
click at [455, 344] on li "Marketing Strategy" at bounding box center [460, 342] width 529 height 26
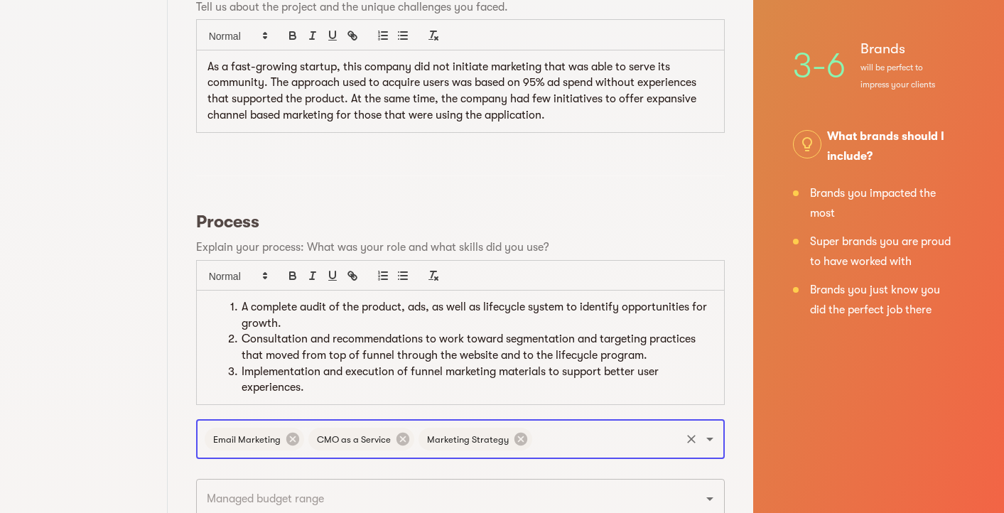
click at [586, 429] on input "text" at bounding box center [607, 439] width 144 height 27
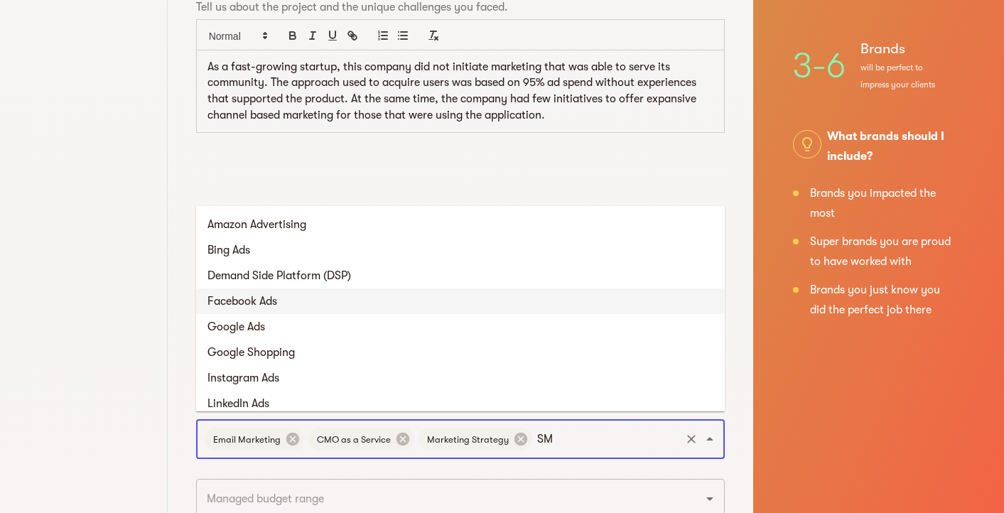
type input "SMS"
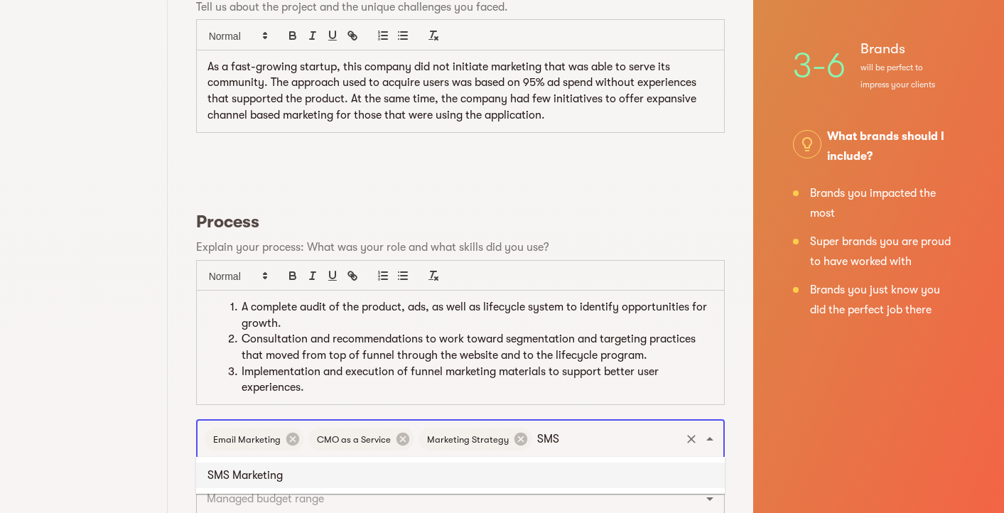
click at [576, 476] on li "SMS Marketing" at bounding box center [460, 476] width 529 height 26
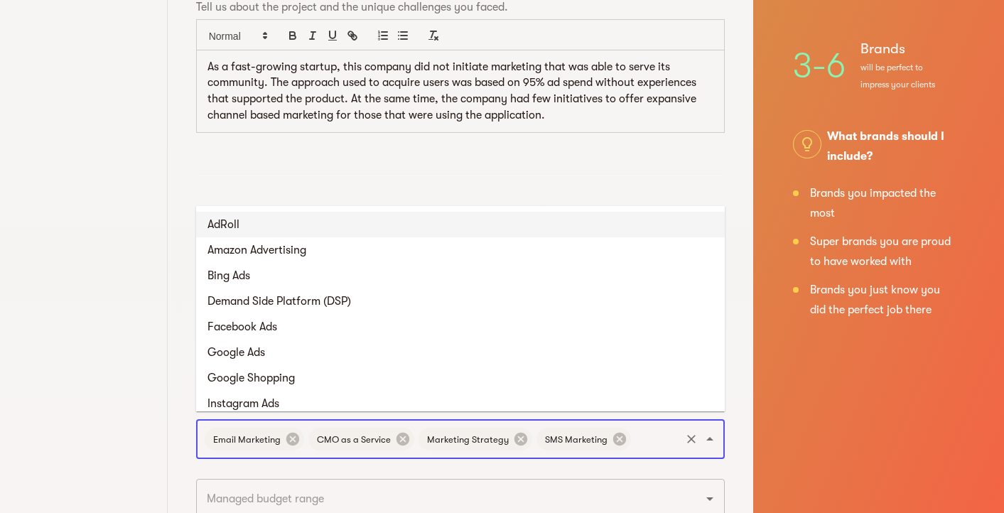
click at [646, 431] on input "text" at bounding box center [655, 439] width 45 height 27
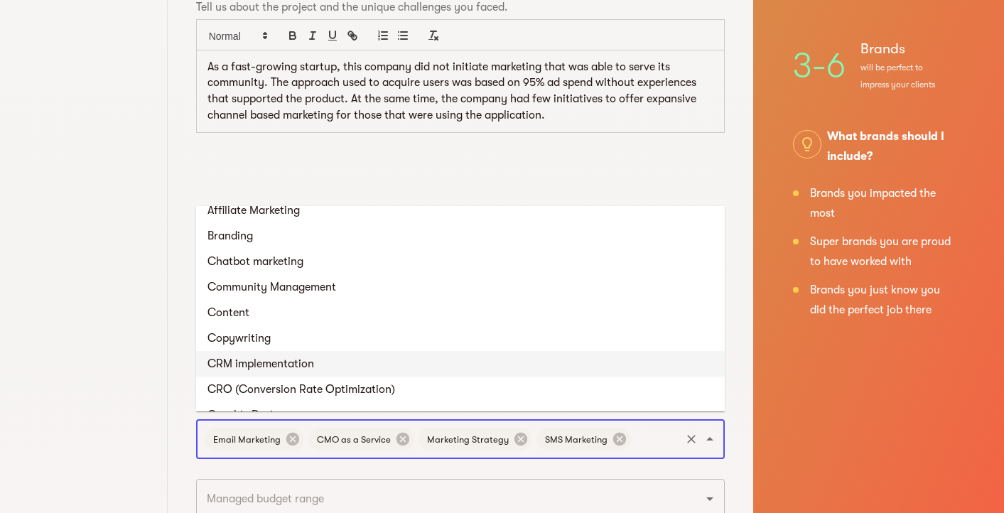
scroll to position [678, 0]
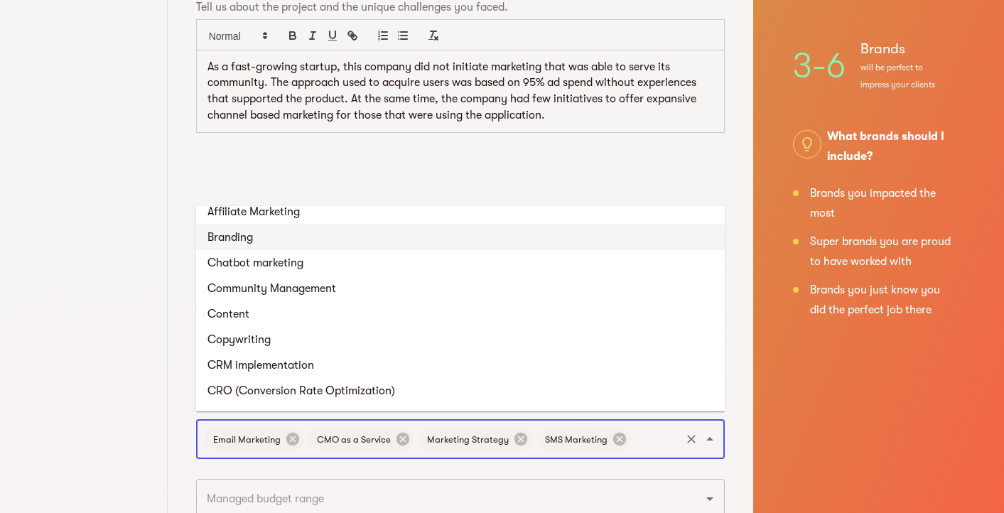
click at [405, 238] on li "Branding" at bounding box center [460, 238] width 529 height 26
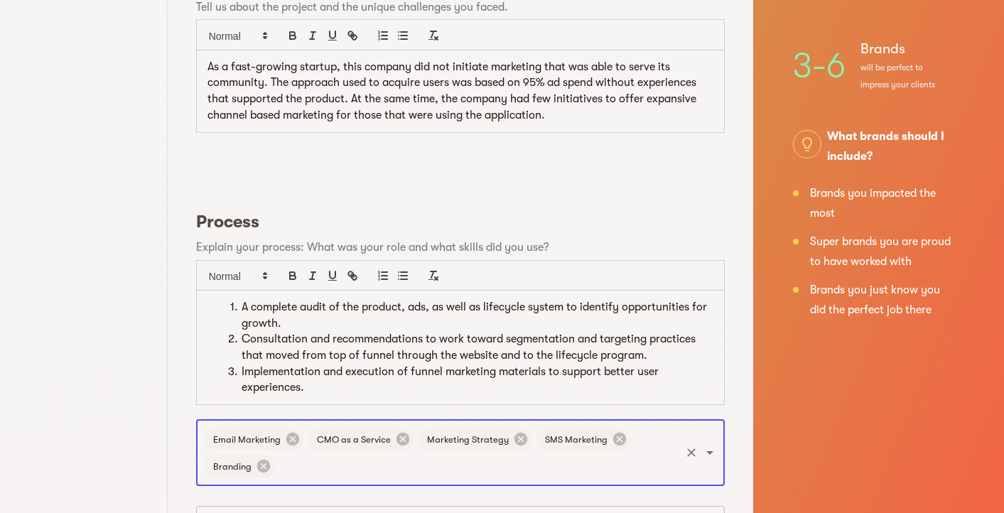
click at [585, 466] on input "text" at bounding box center [478, 466] width 402 height 27
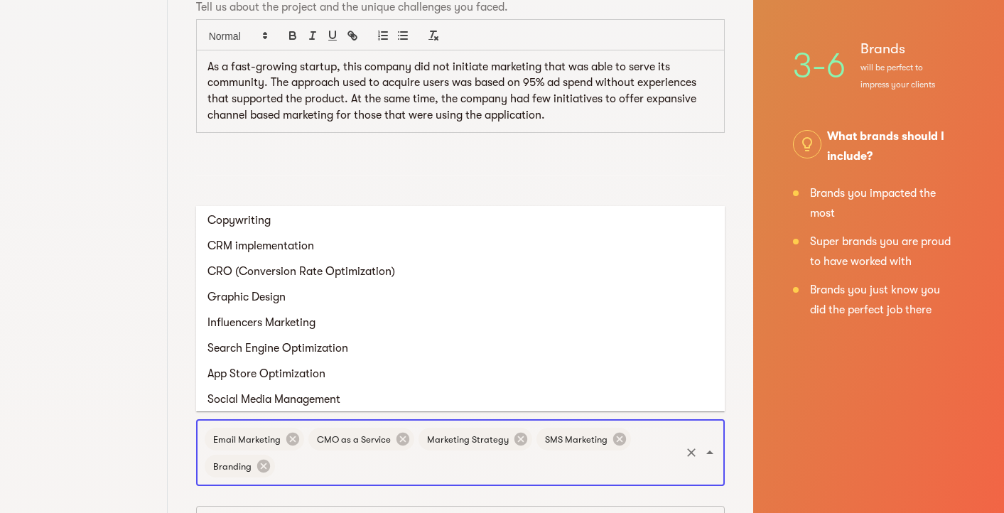
scroll to position [773, 0]
click at [371, 249] on li "CRM implementation" at bounding box center [460, 245] width 529 height 26
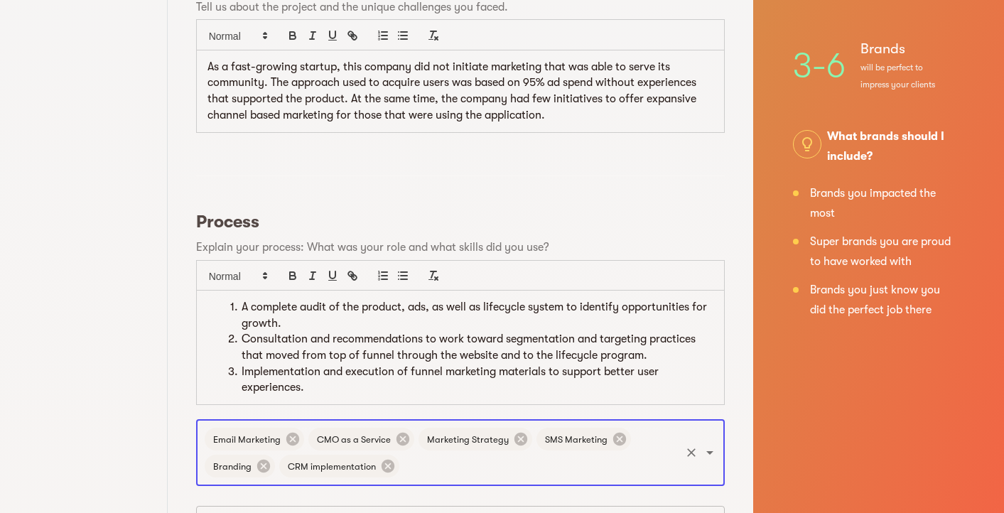
click at [461, 459] on input "text" at bounding box center [540, 466] width 277 height 27
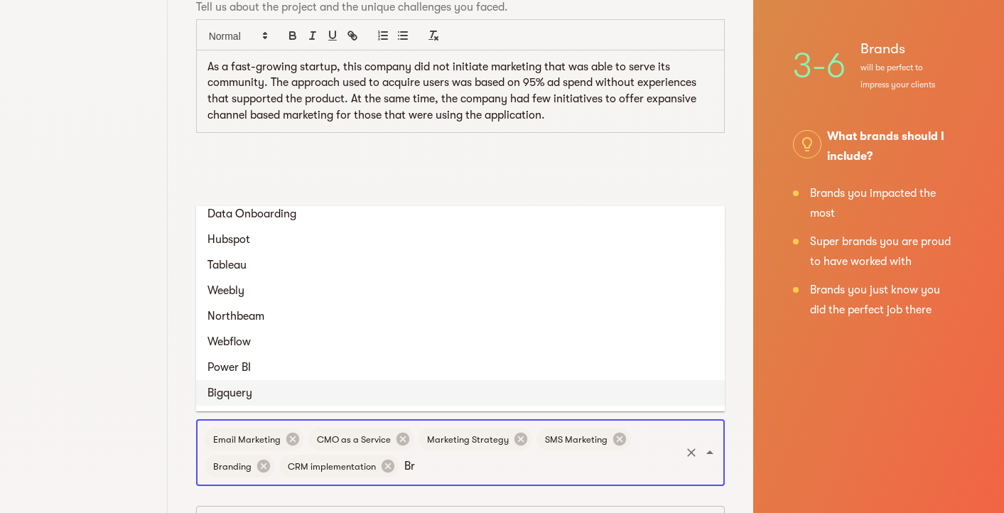
scroll to position [0, 0]
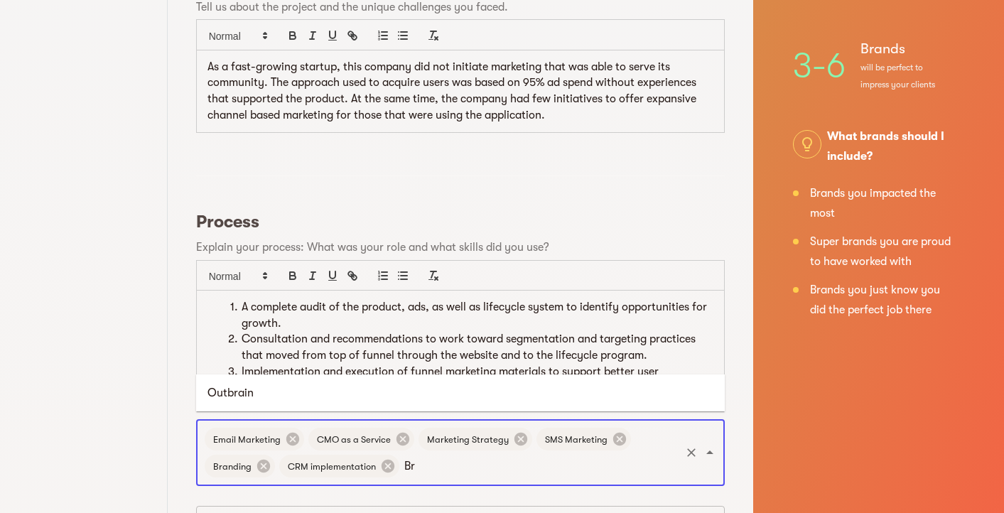
type input "B"
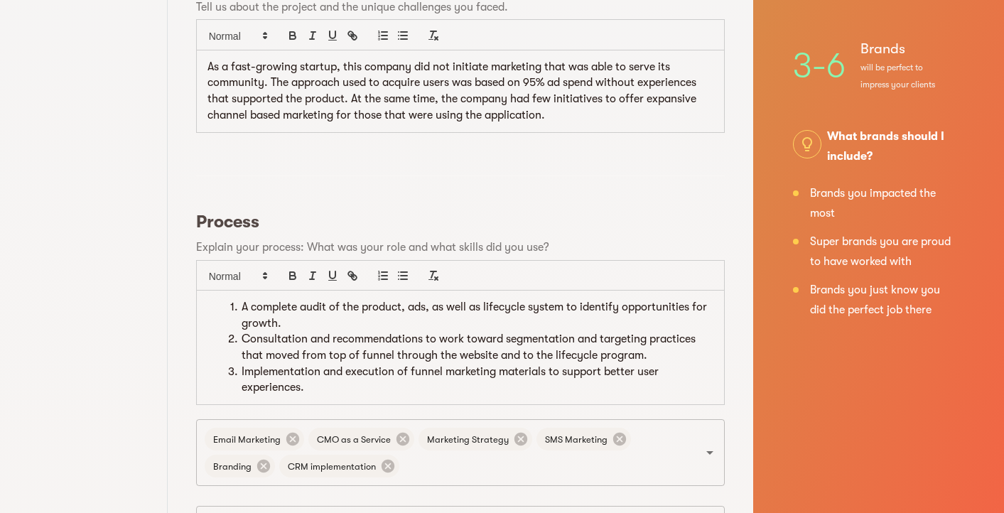
click at [129, 333] on div "Basic Info Vetting Call 3 Success Stories Brands you loved working with and wan…" at bounding box center [84, 280] width 168 height 1502
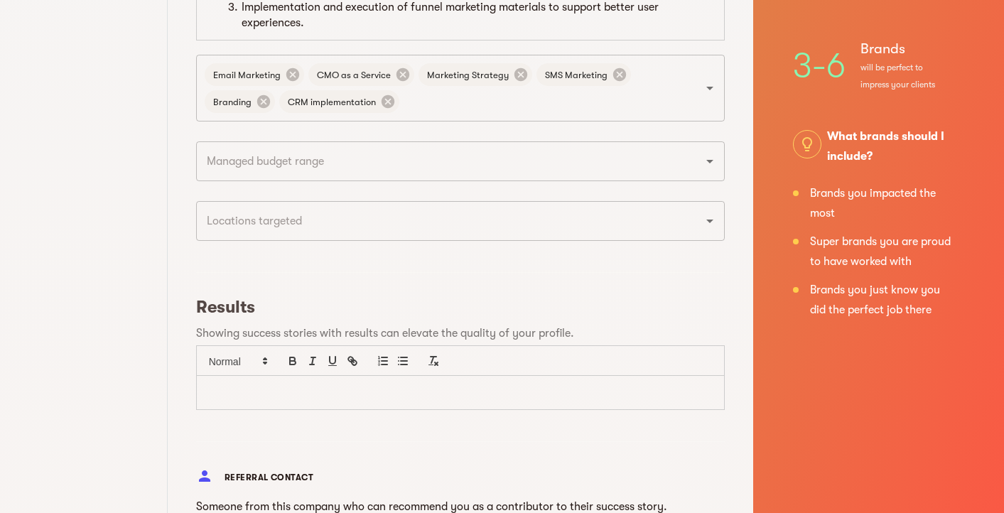
scroll to position [915, 0]
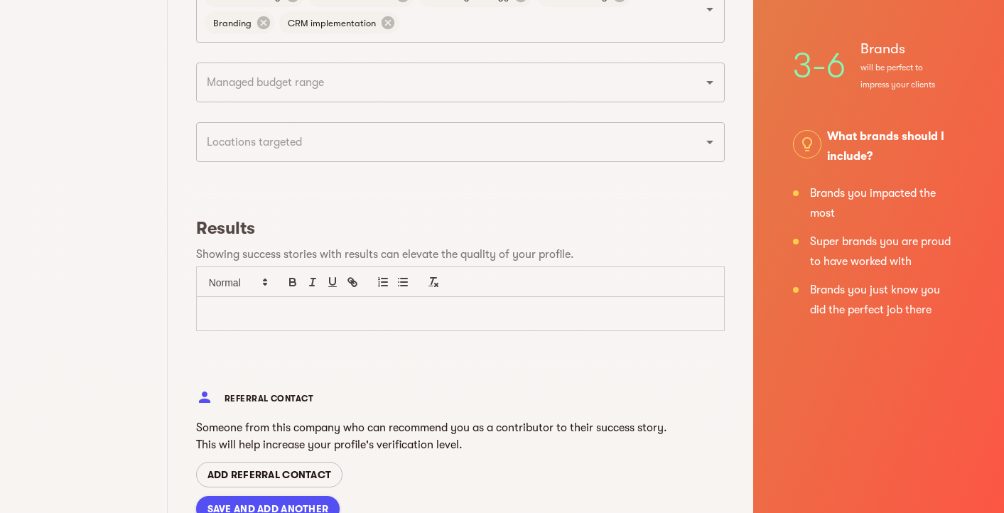
click at [276, 306] on p at bounding box center [461, 314] width 506 height 16
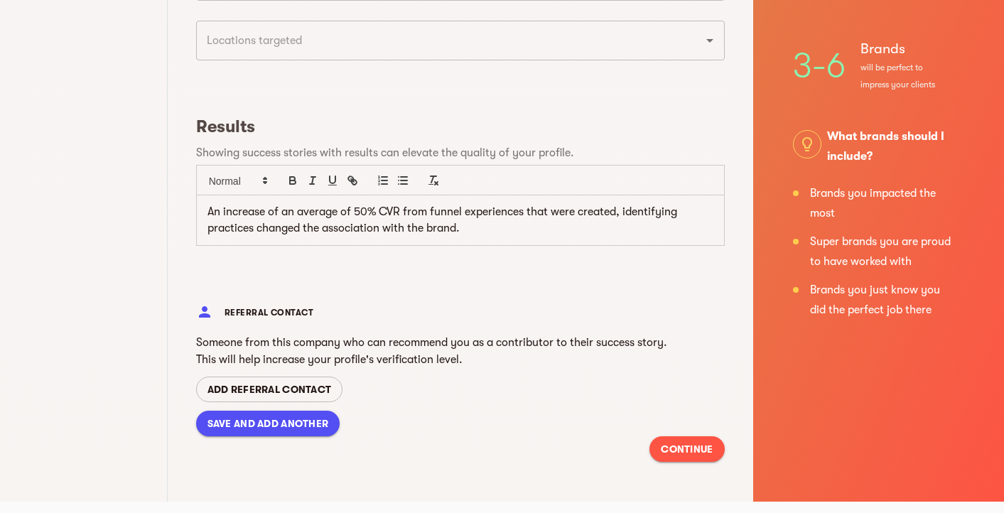
scroll to position [1016, 0]
click at [250, 418] on span "SAVE AND ADD ANOTHER" at bounding box center [269, 424] width 122 height 17
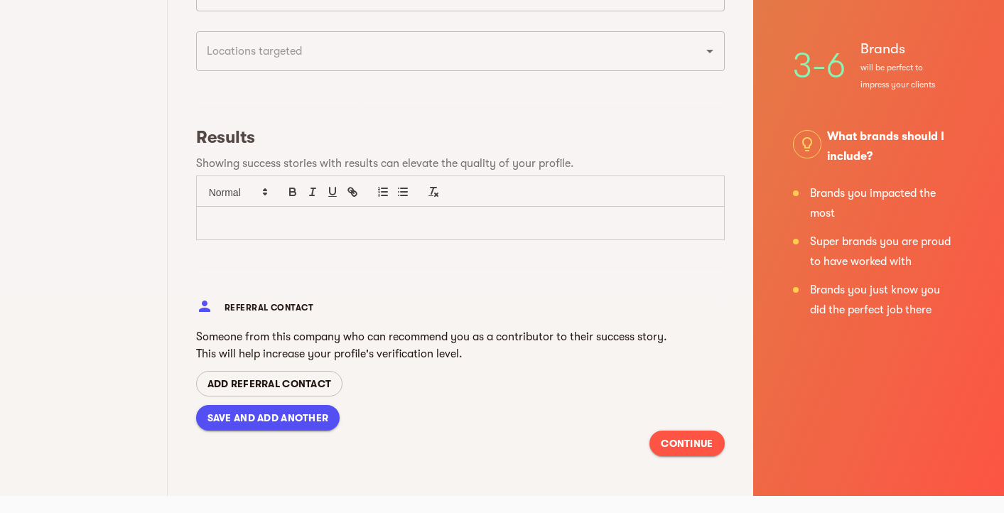
type input "September 2025"
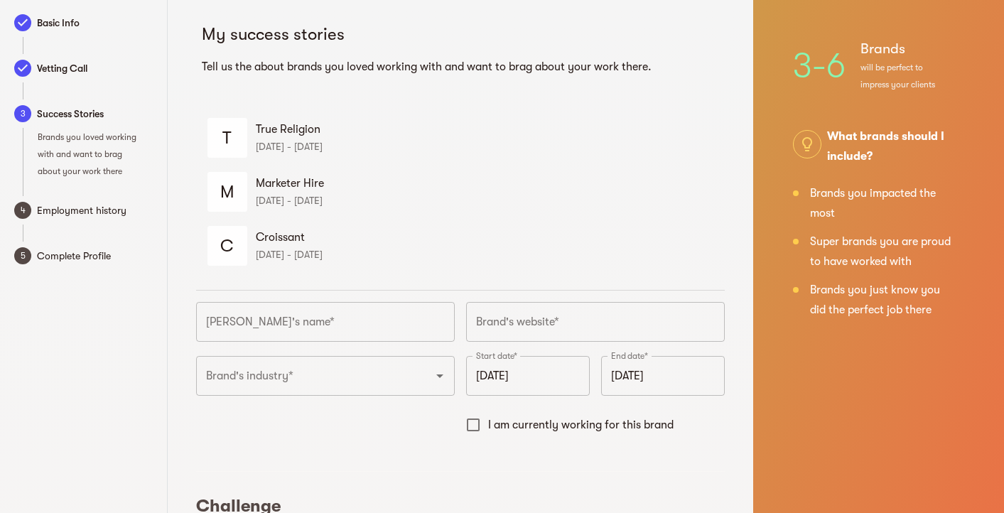
click at [371, 326] on input "text" at bounding box center [325, 322] width 259 height 40
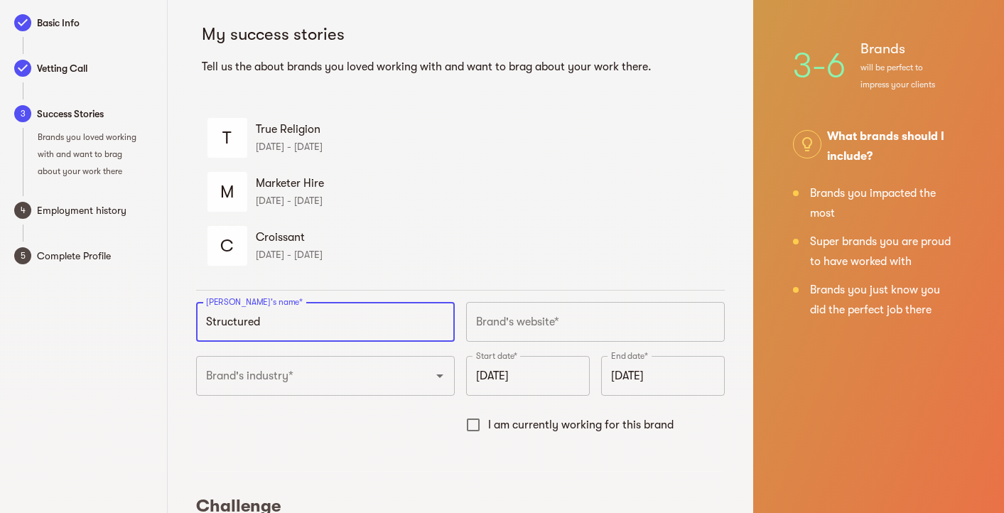
type input "Structured"
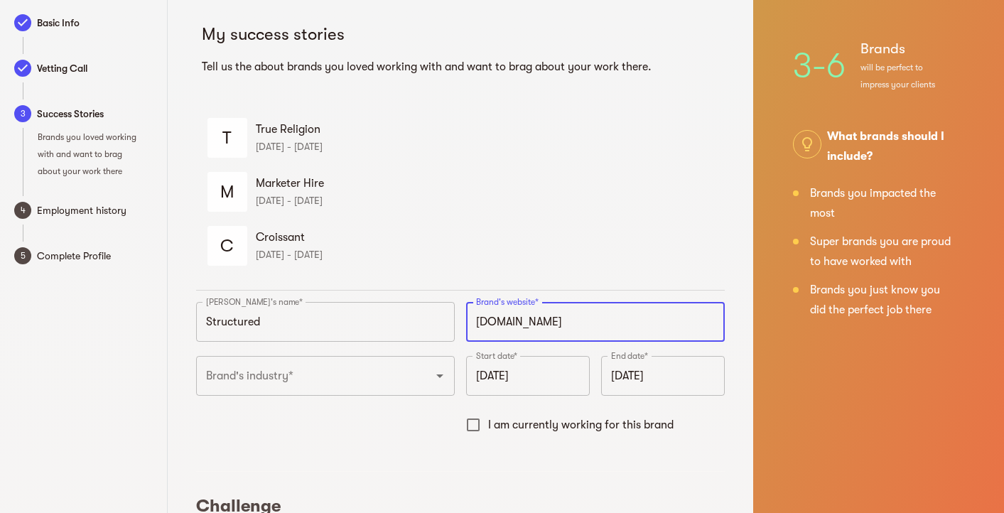
type input "https://structured.agency"
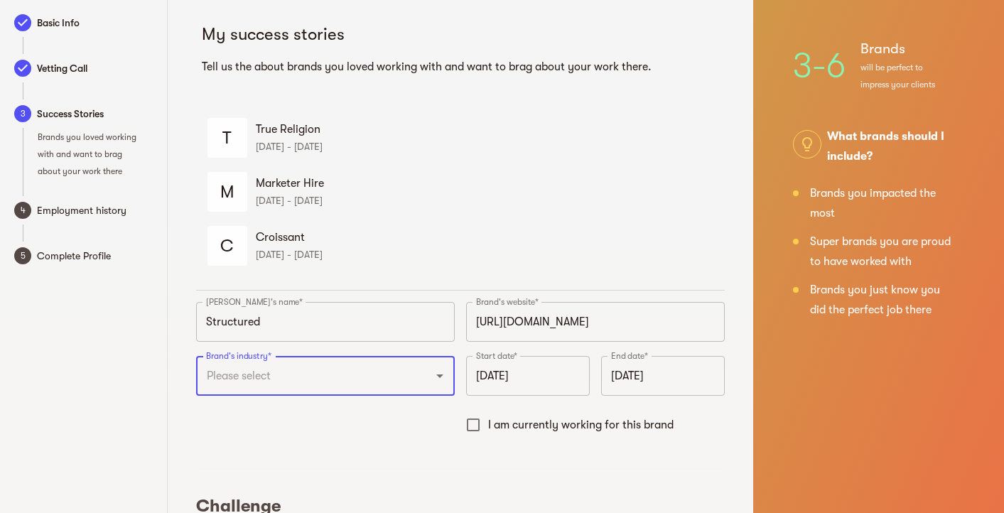
click at [434, 377] on icon "Open" at bounding box center [439, 375] width 17 height 17
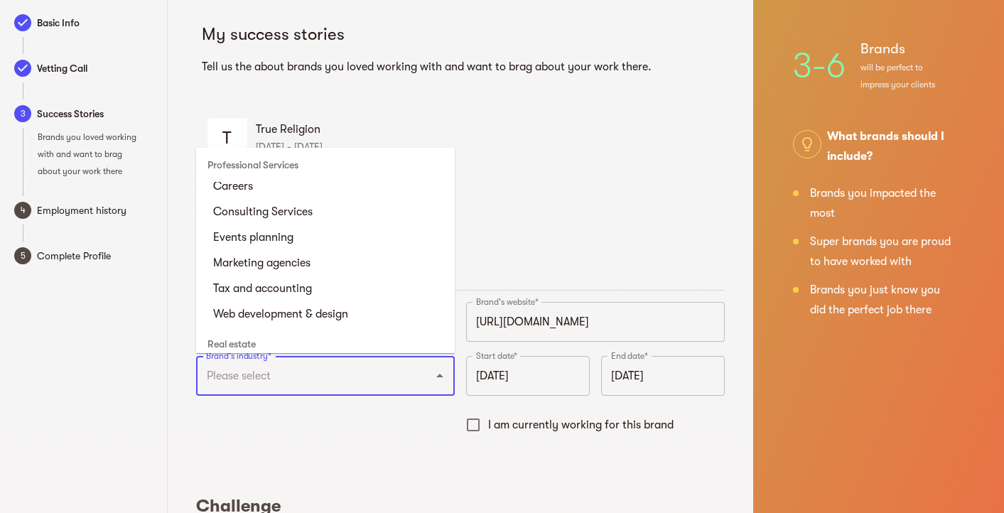
scroll to position [3853, 0]
click at [360, 275] on li "Marketing agencies" at bounding box center [325, 262] width 259 height 26
type input "Marketing agencies"
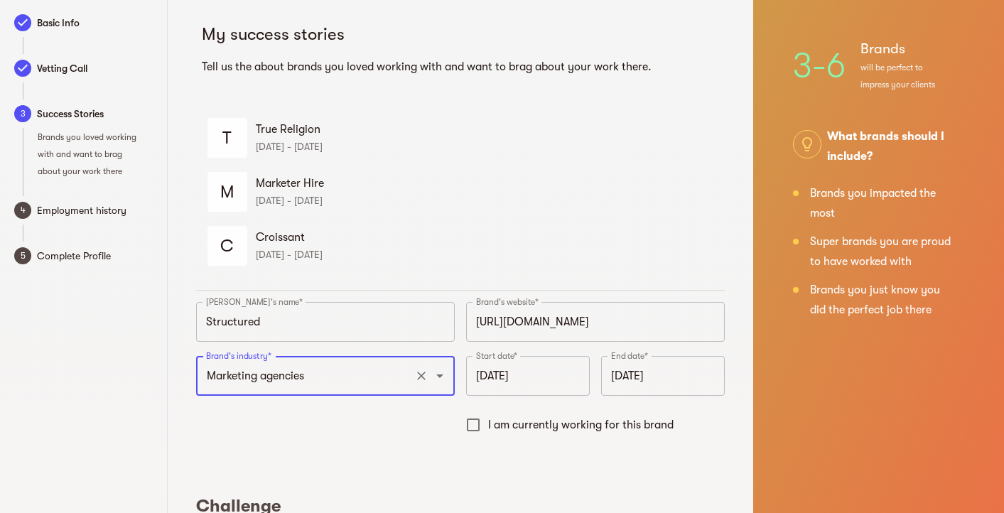
click at [511, 380] on input "September 2025" at bounding box center [528, 376] width 124 height 40
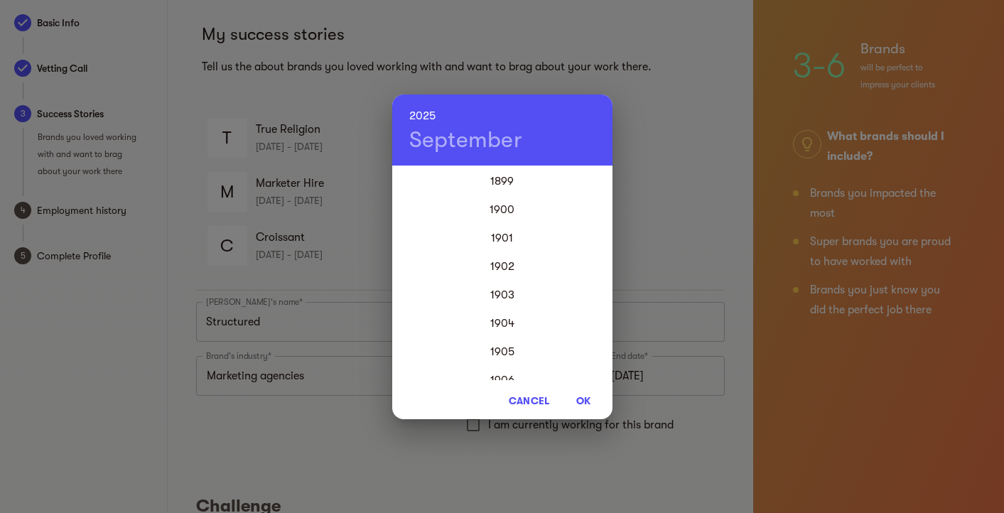
scroll to position [3412, 0]
click at [459, 142] on h4 "September" at bounding box center [466, 140] width 114 height 28
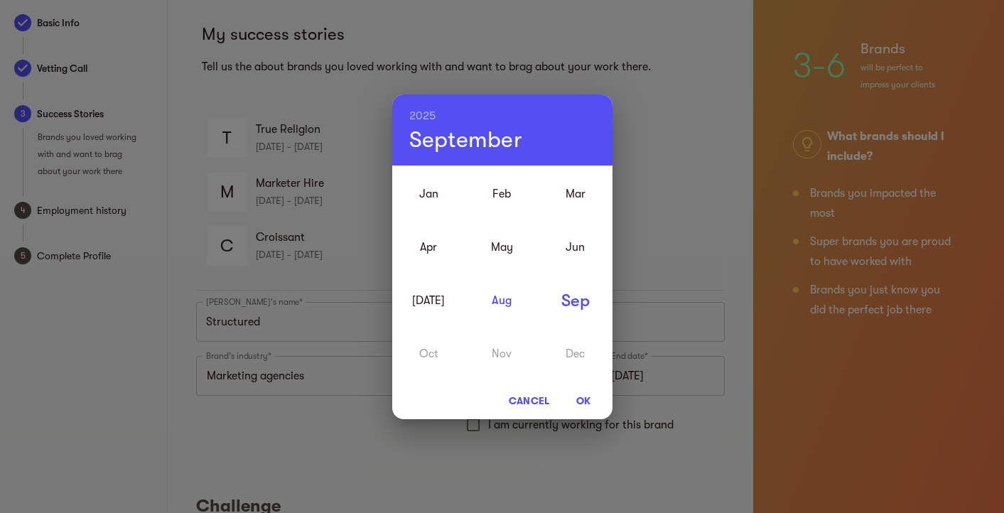
click at [507, 308] on div "Aug" at bounding box center [502, 300] width 73 height 53
click at [434, 112] on h6 "2025" at bounding box center [422, 116] width 27 height 20
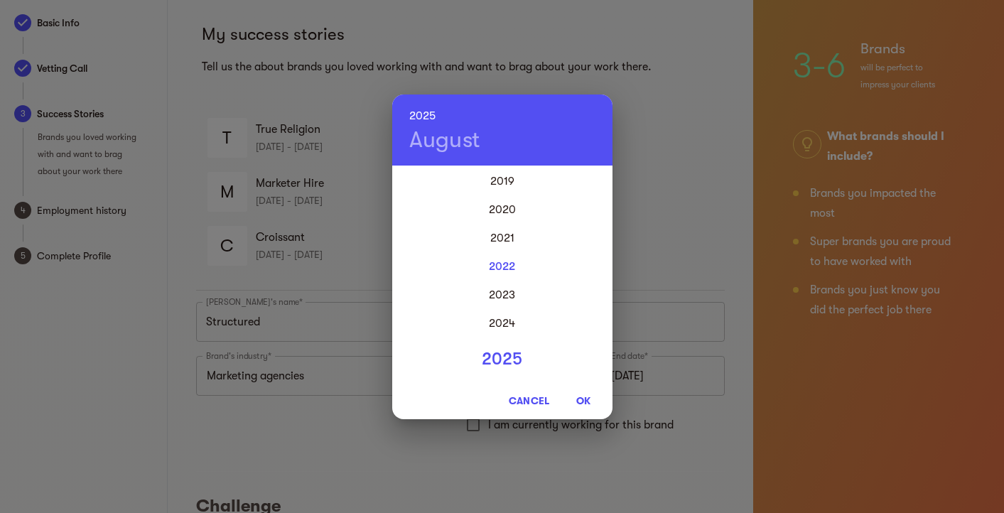
click at [503, 262] on div "2022" at bounding box center [502, 266] width 220 height 28
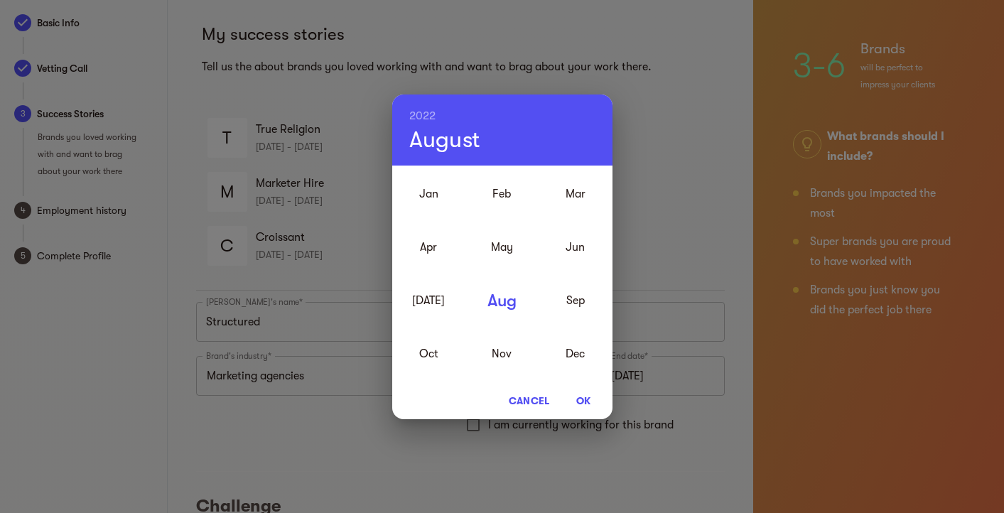
click at [588, 395] on span "OK" at bounding box center [584, 400] width 34 height 17
type input "August 2022"
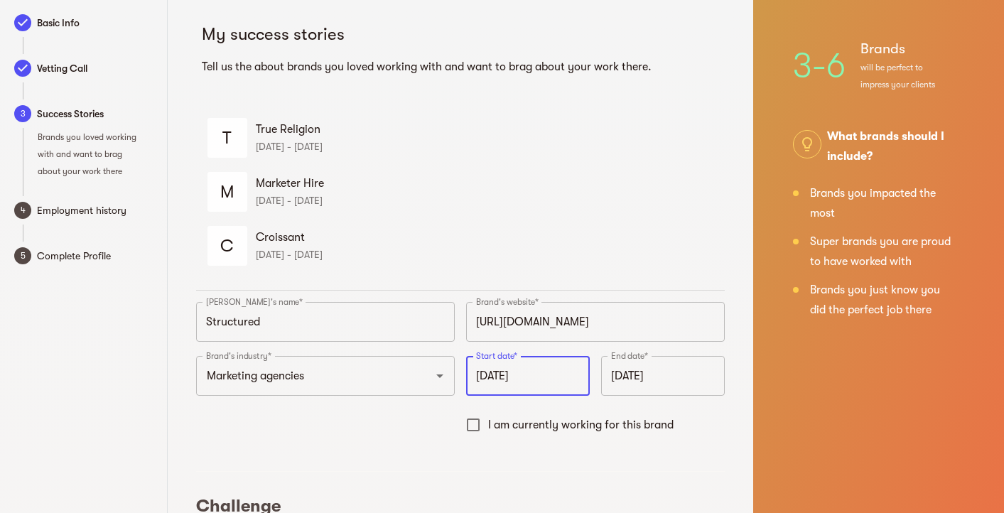
click at [474, 426] on input "I am currently working for this brand" at bounding box center [473, 425] width 30 height 30
checkbox input "true"
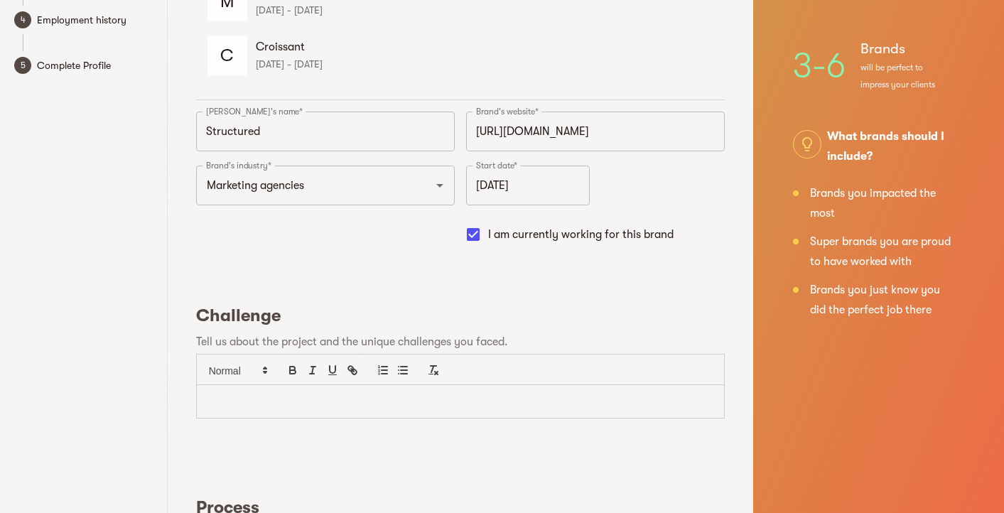
scroll to position [198, 0]
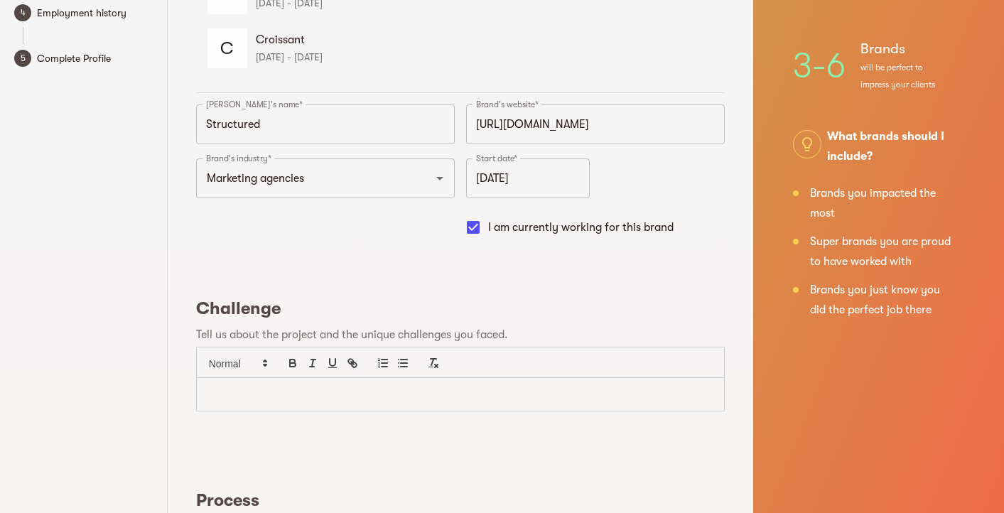
click at [409, 392] on p at bounding box center [461, 395] width 506 height 16
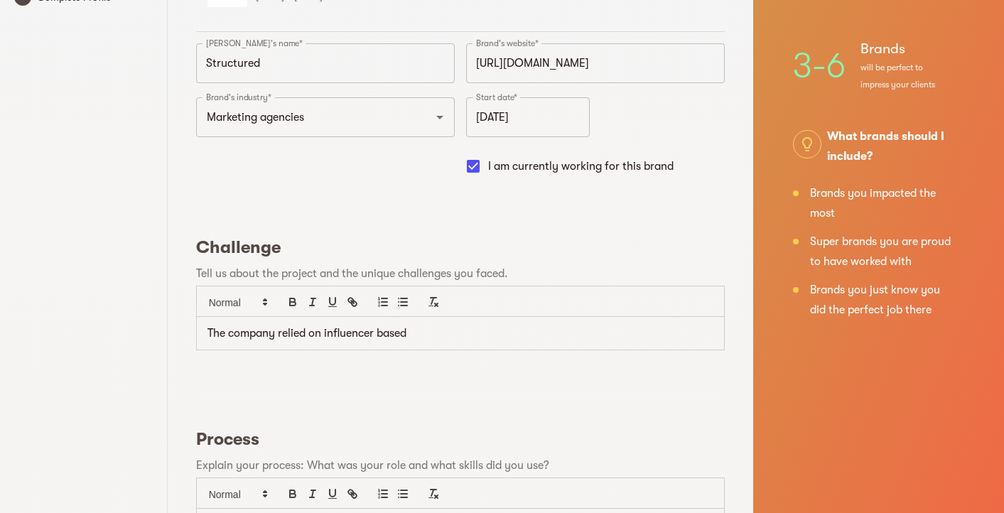
scroll to position [263, 0]
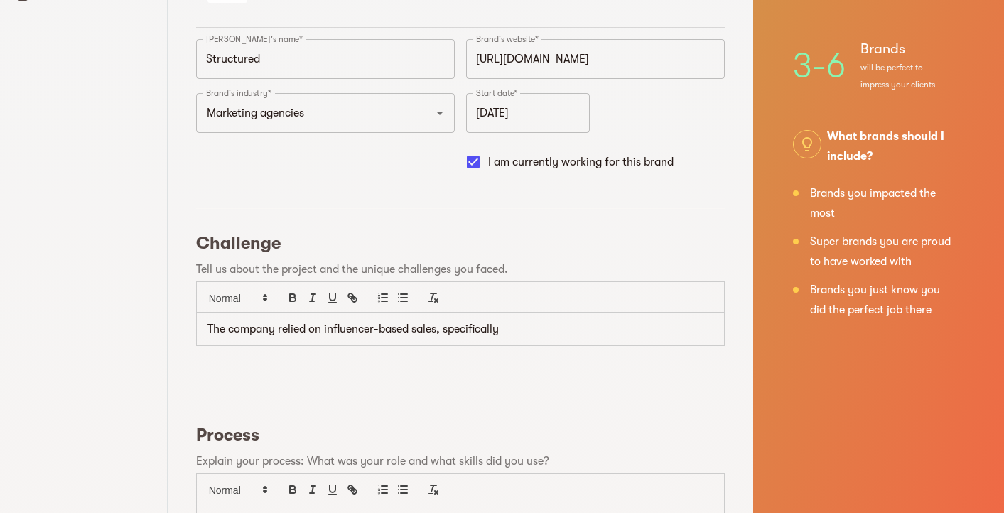
click at [528, 335] on p "The company relied on influencer-based sales, specifically" at bounding box center [461, 329] width 506 height 16
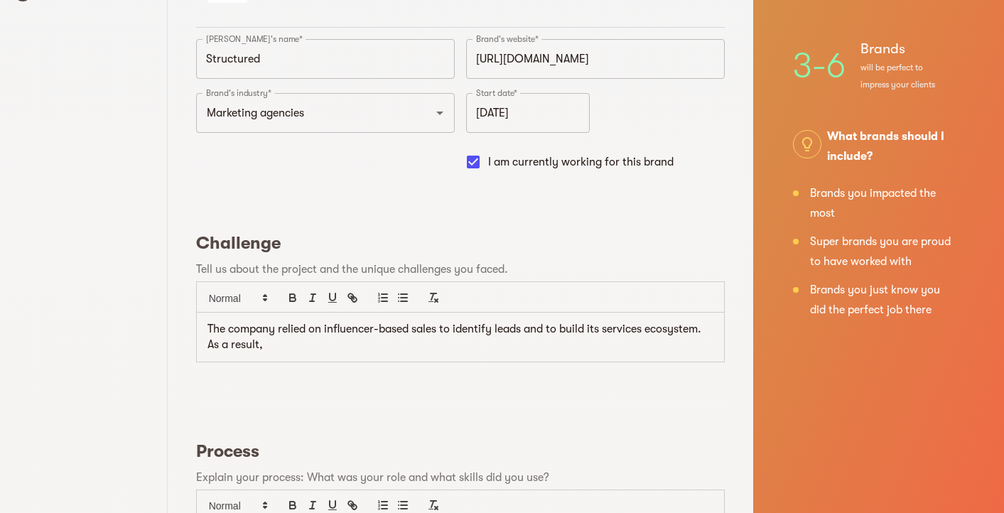
click at [530, 346] on p "The company relied on influencer-based sales to identify leads and to build its…" at bounding box center [461, 337] width 506 height 32
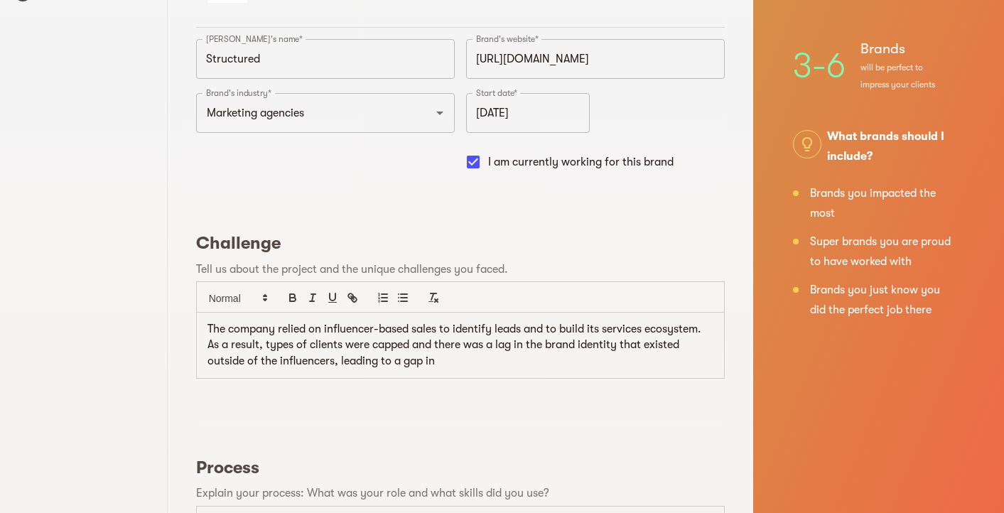
click at [412, 345] on p "The company relied on influencer-based sales to identify leads and to build its…" at bounding box center [461, 345] width 506 height 48
click at [464, 354] on p "The company relied on influencer-based sales to identify leads and to build its…" at bounding box center [461, 345] width 506 height 48
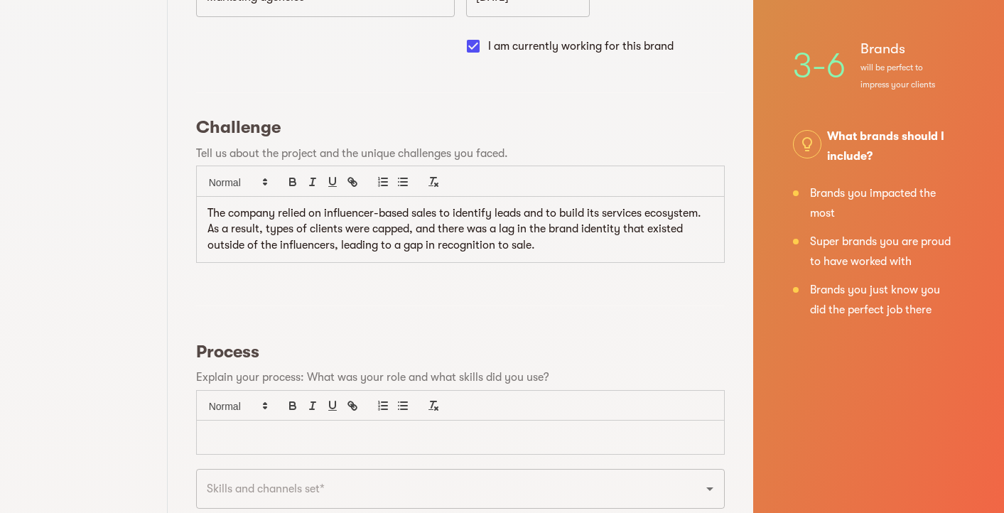
scroll to position [394, 0]
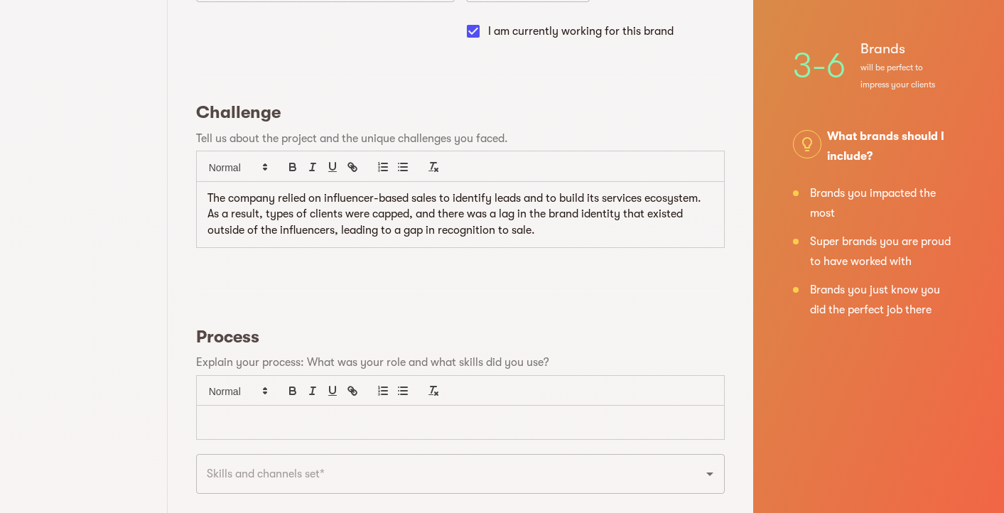
click at [430, 419] on p at bounding box center [461, 422] width 506 height 16
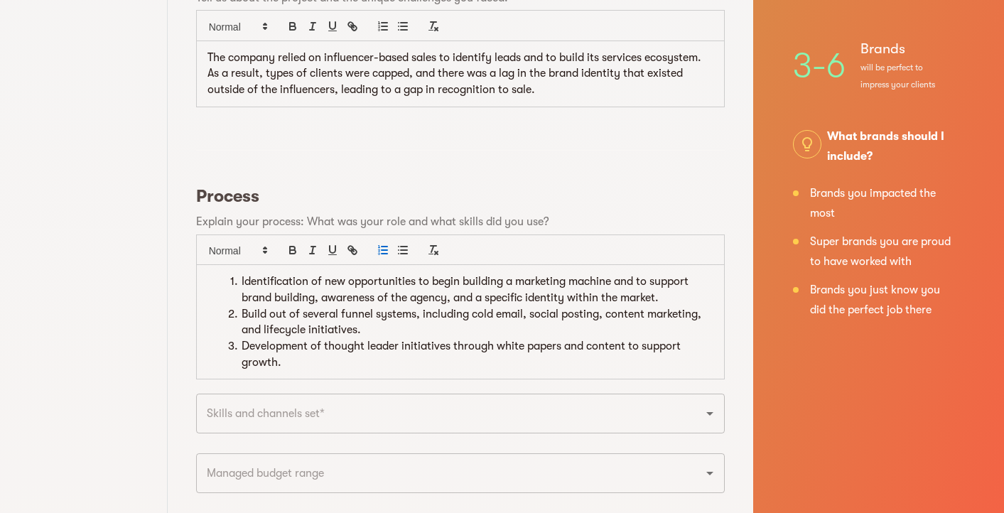
scroll to position [537, 0]
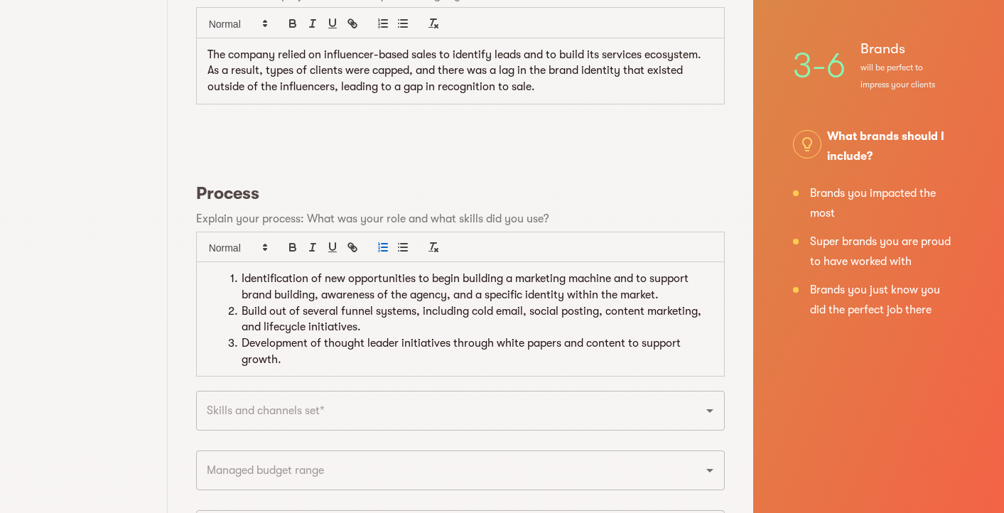
click at [448, 398] on input "text" at bounding box center [441, 410] width 476 height 27
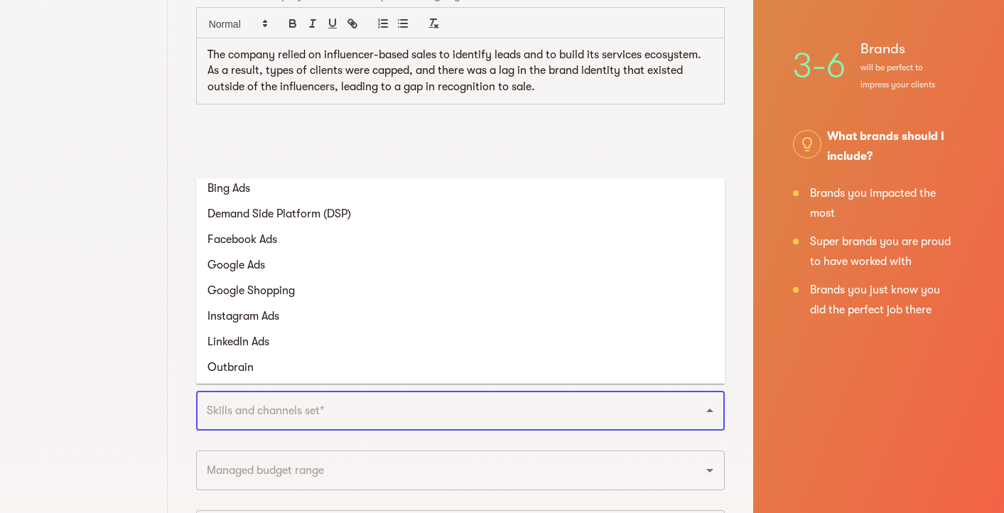
scroll to position [50, 0]
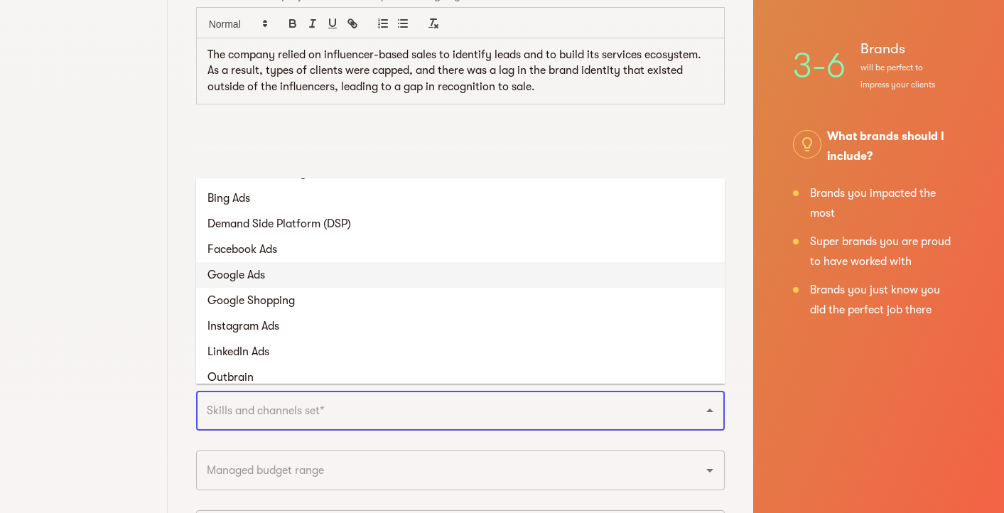
click at [393, 277] on li "Google Ads" at bounding box center [460, 275] width 529 height 26
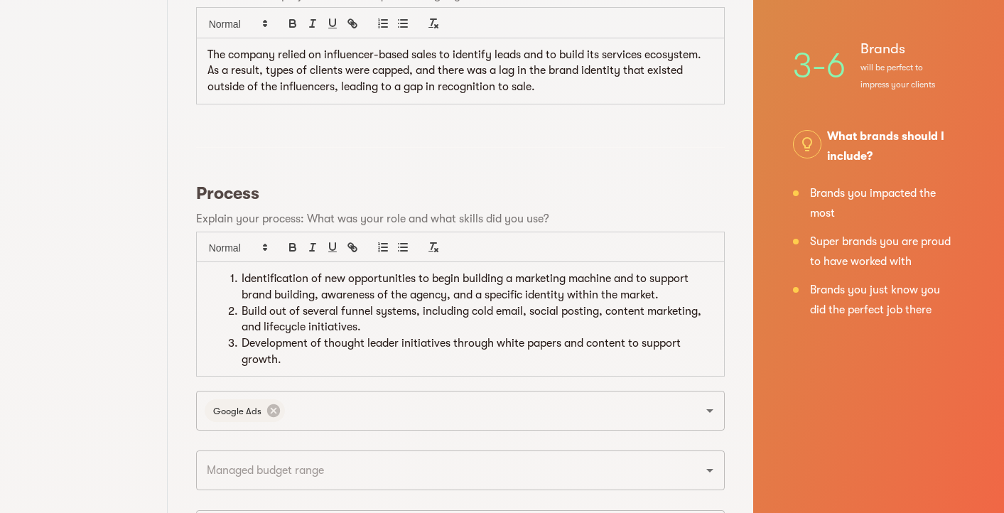
click at [395, 360] on li "Development of thought leader initiatives through white papers and content to s…" at bounding box center [469, 352] width 489 height 32
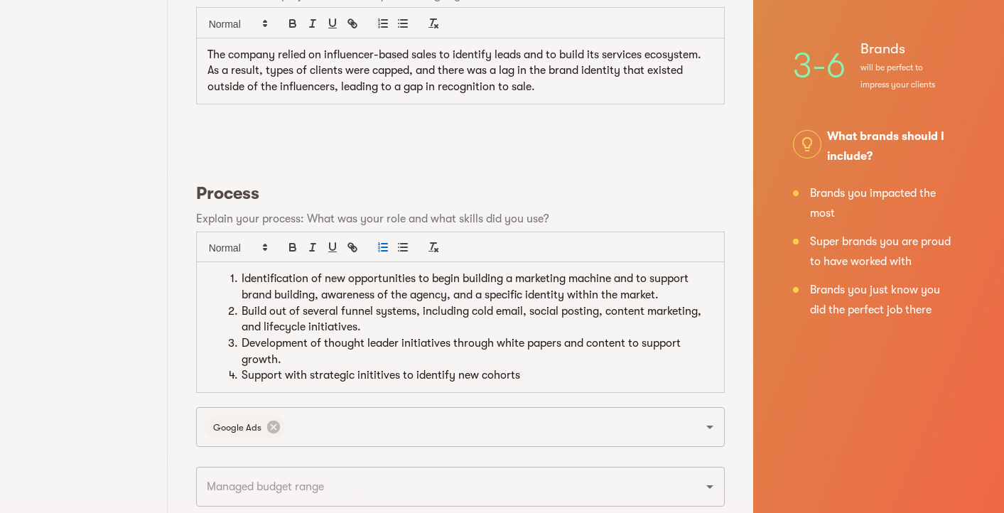
click at [372, 370] on li "Support with strategic inititives to identify new cohorts" at bounding box center [469, 375] width 489 height 16
click at [556, 372] on li "Support with strategic initiatives to identify new cohorts" at bounding box center [469, 375] width 489 height 16
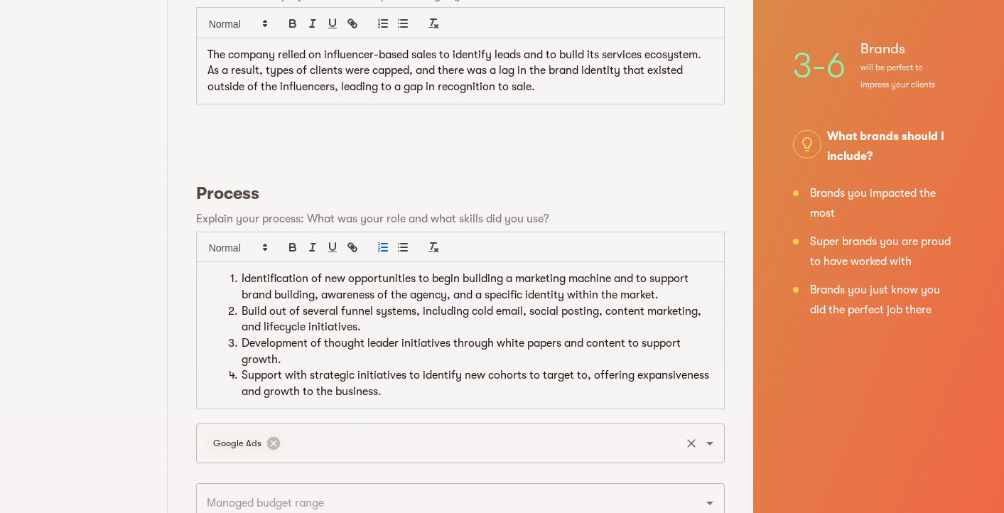
click at [549, 434] on input "text" at bounding box center [483, 443] width 392 height 27
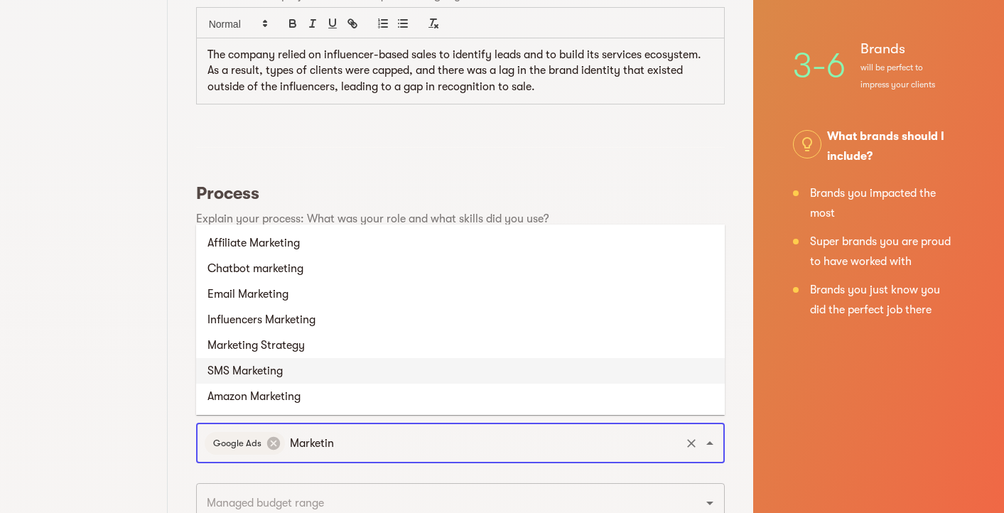
type input "Marketing"
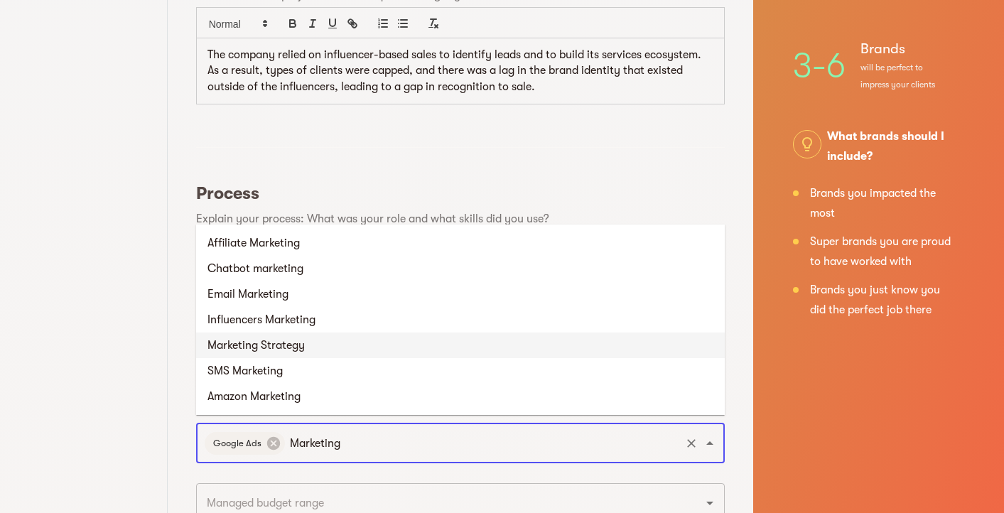
click at [483, 341] on li "Marketing Strategy" at bounding box center [460, 346] width 529 height 26
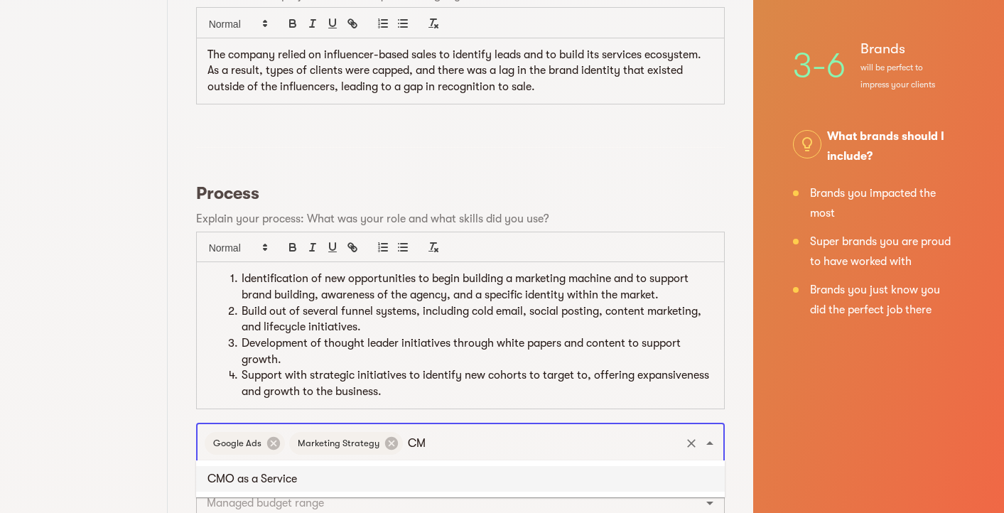
type input "CMO"
click at [496, 481] on li "CMO as a Service" at bounding box center [460, 479] width 529 height 26
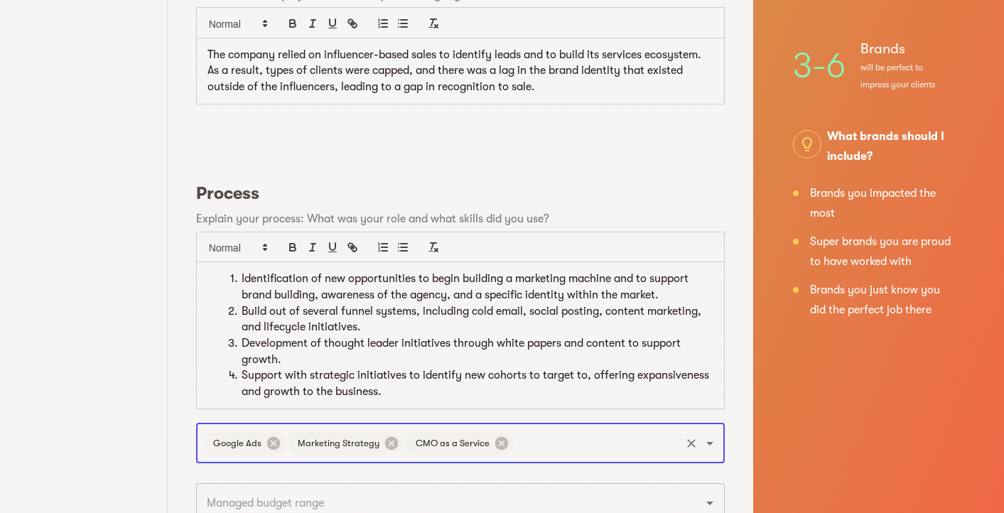
click at [566, 439] on input "text" at bounding box center [596, 443] width 163 height 27
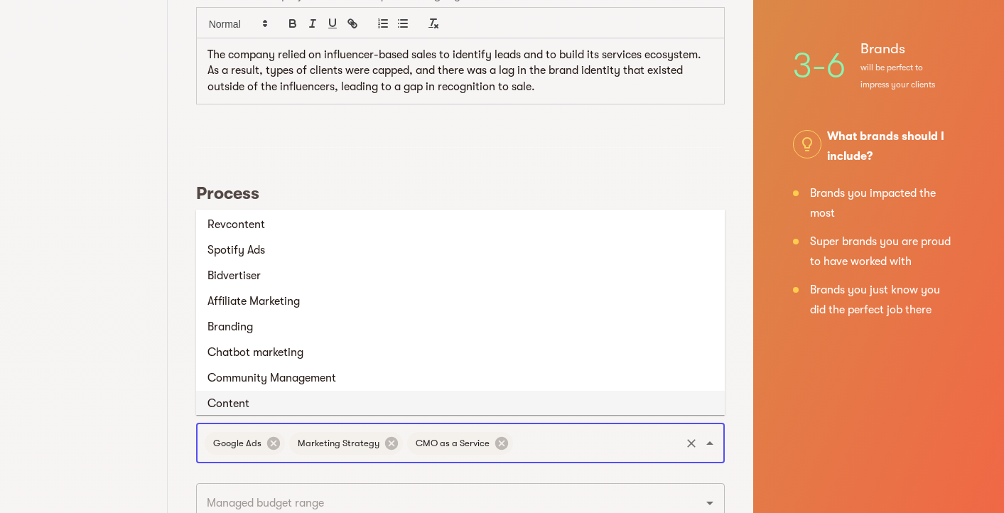
scroll to position [579, 0]
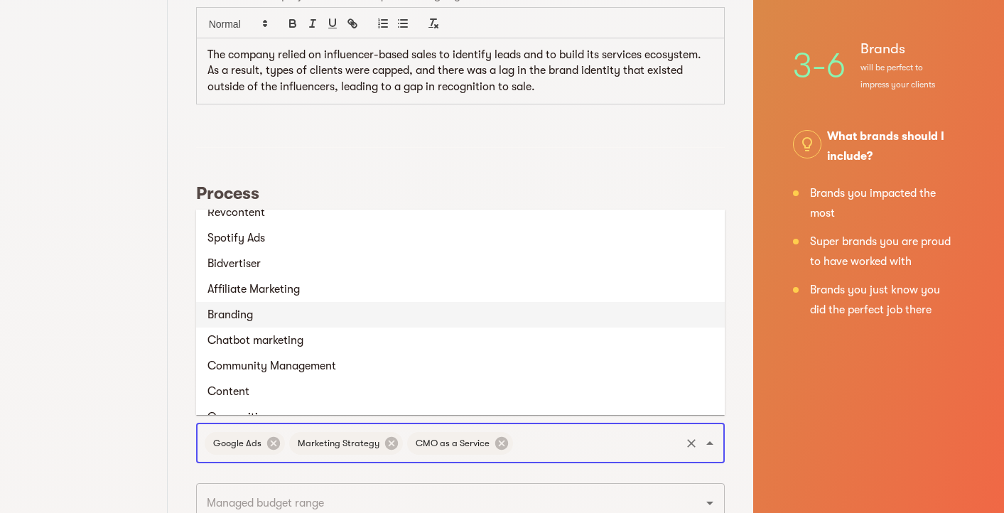
click at [485, 326] on li "Branding" at bounding box center [460, 315] width 529 height 26
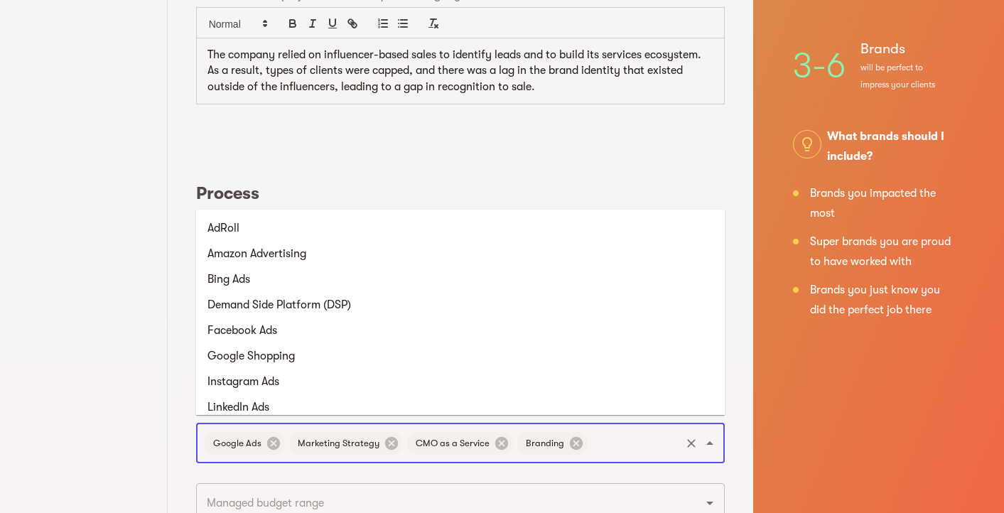
click at [637, 438] on input "text" at bounding box center [634, 443] width 89 height 27
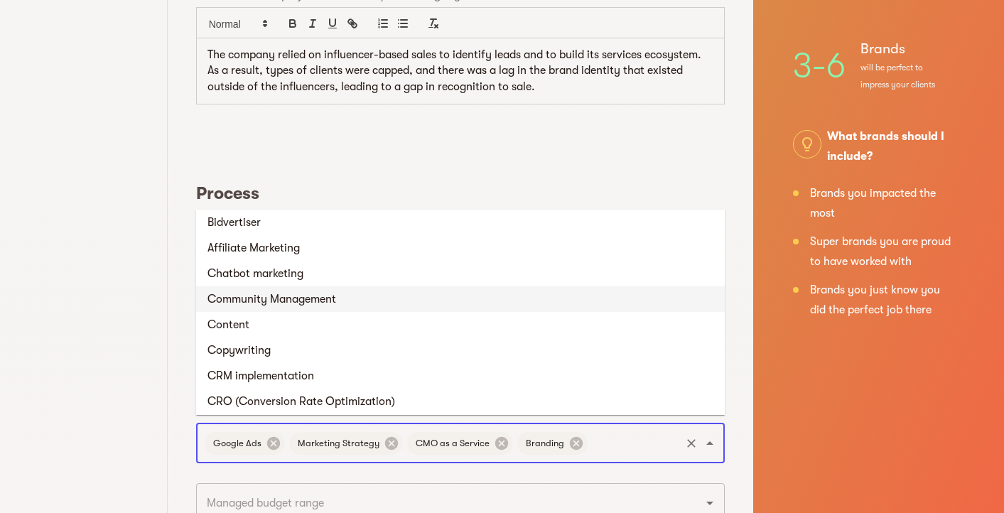
scroll to position [623, 0]
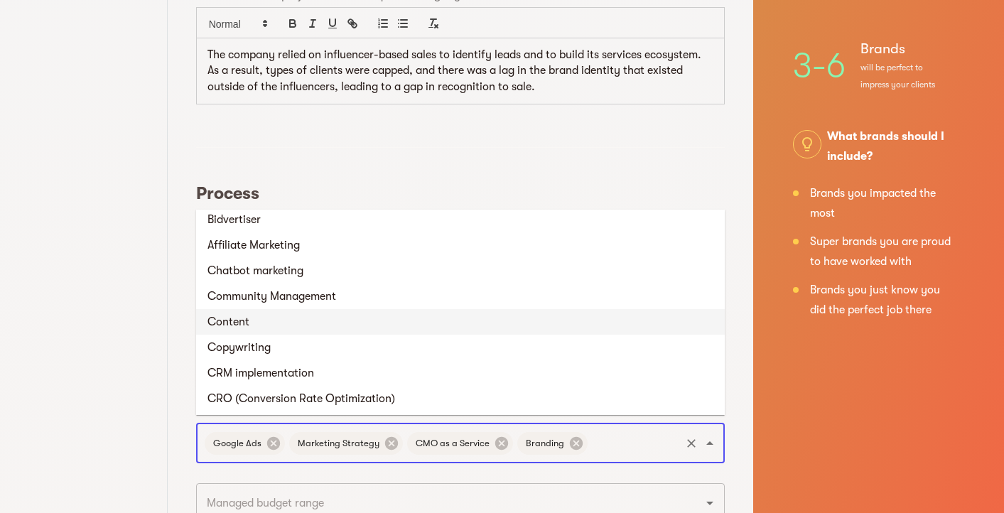
click at [540, 329] on li "Content" at bounding box center [460, 322] width 529 height 26
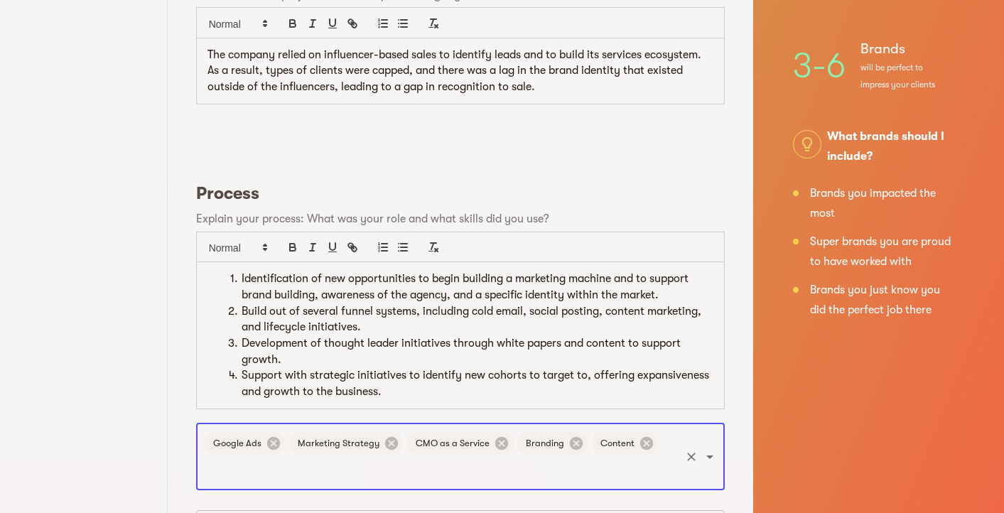
click at [636, 465] on input "text" at bounding box center [441, 470] width 476 height 27
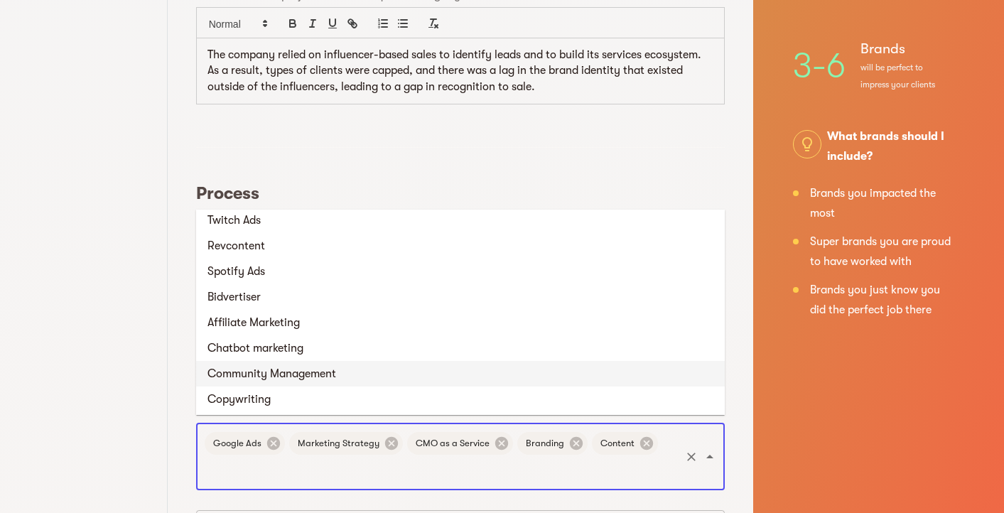
scroll to position [573, 0]
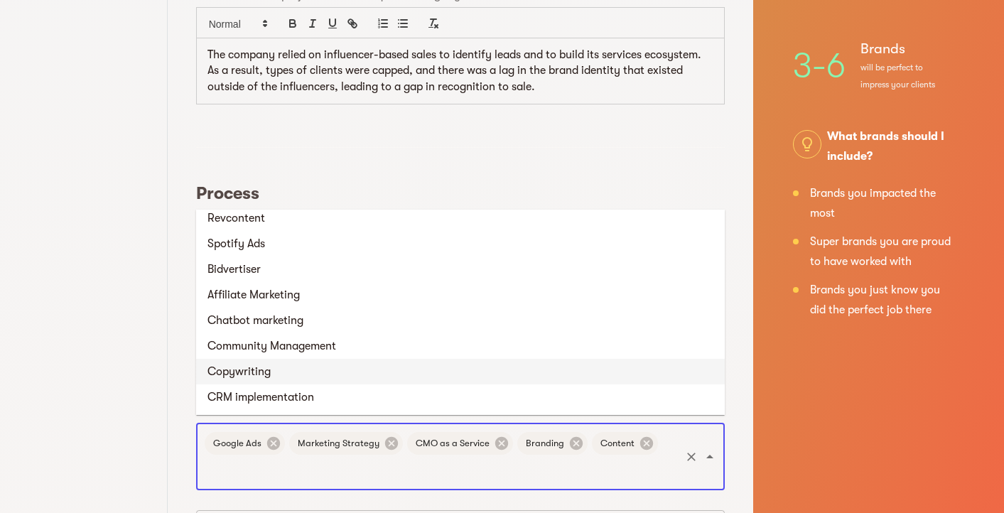
click at [494, 381] on li "Copywriting" at bounding box center [460, 372] width 529 height 26
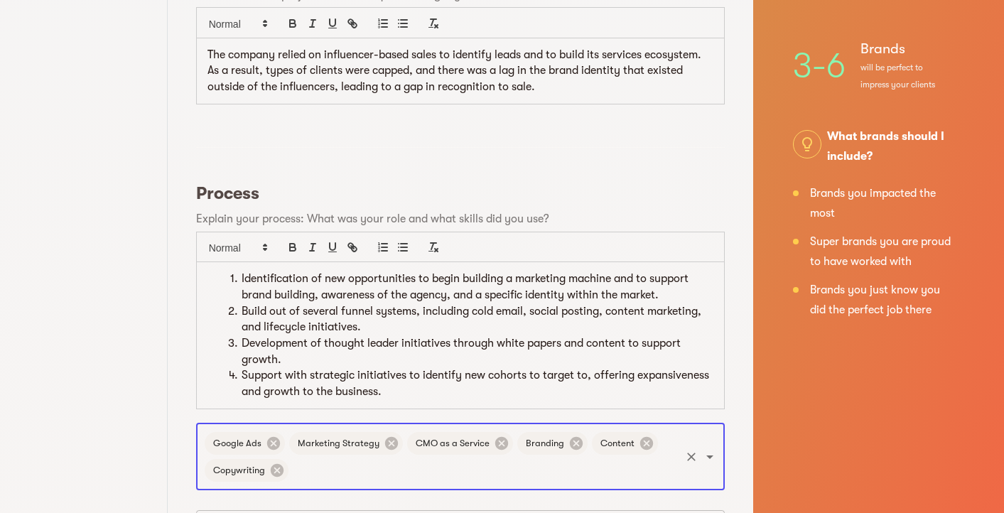
click at [517, 461] on input "text" at bounding box center [485, 470] width 388 height 27
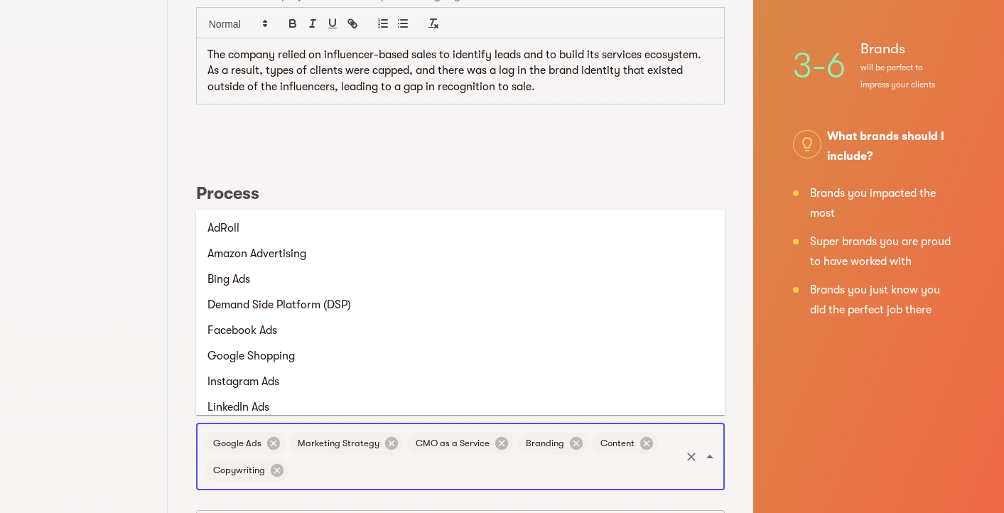
scroll to position [545, 0]
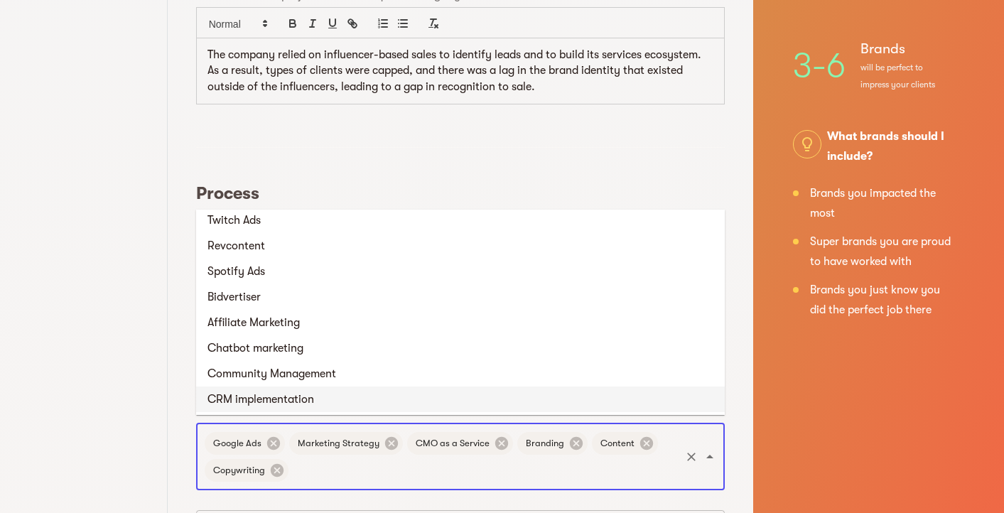
click at [466, 404] on li "CRM implementation" at bounding box center [460, 400] width 529 height 26
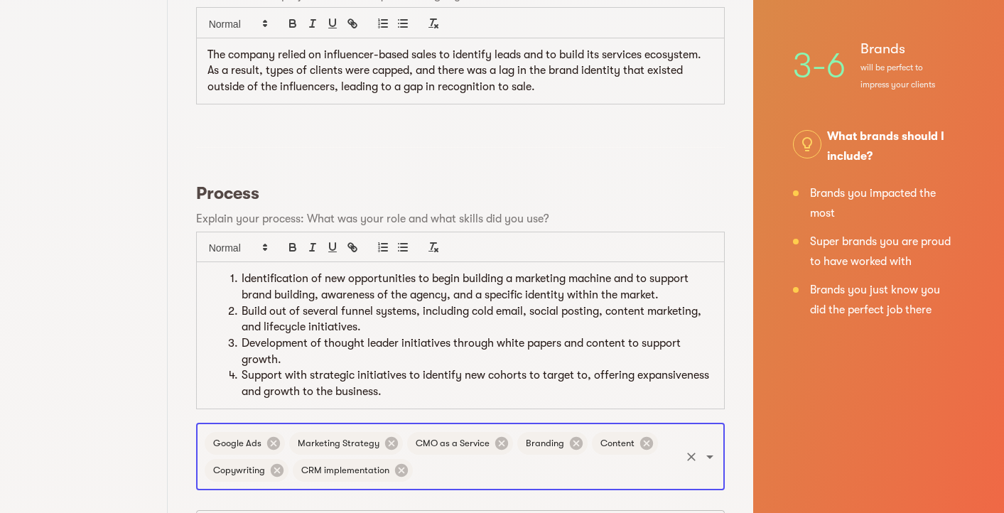
click at [506, 463] on input "text" at bounding box center [547, 470] width 264 height 27
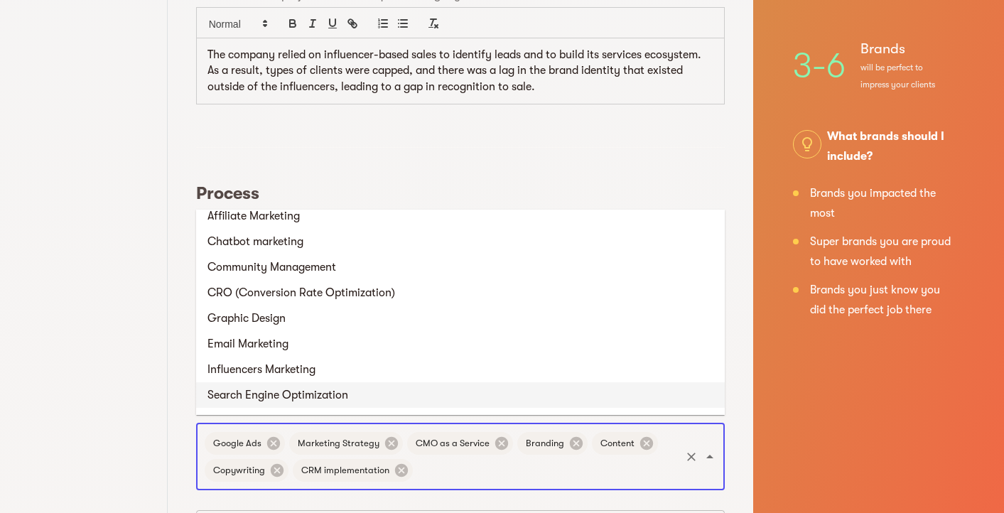
scroll to position [663, 0]
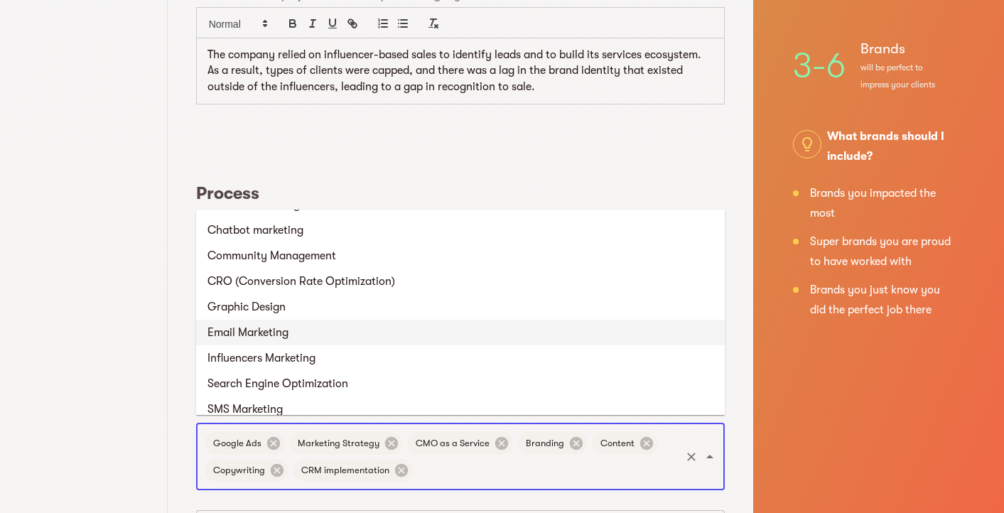
click at [411, 328] on li "Email Marketing" at bounding box center [460, 333] width 529 height 26
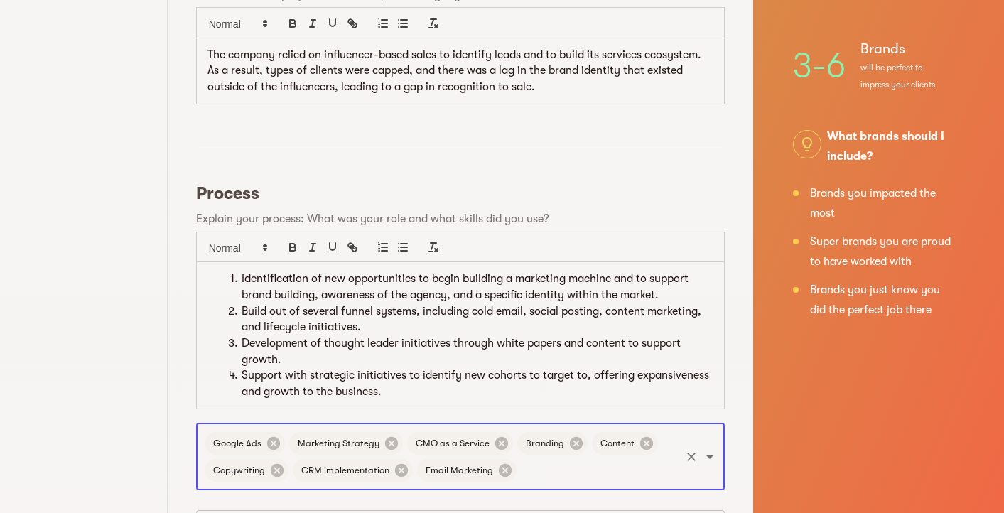
click at [546, 461] on input "text" at bounding box center [599, 470] width 160 height 27
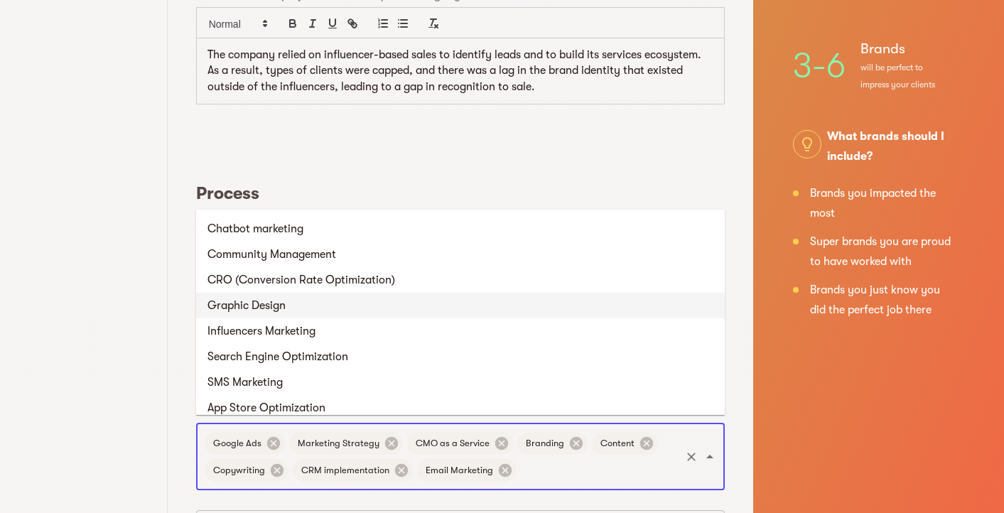
scroll to position [676, 0]
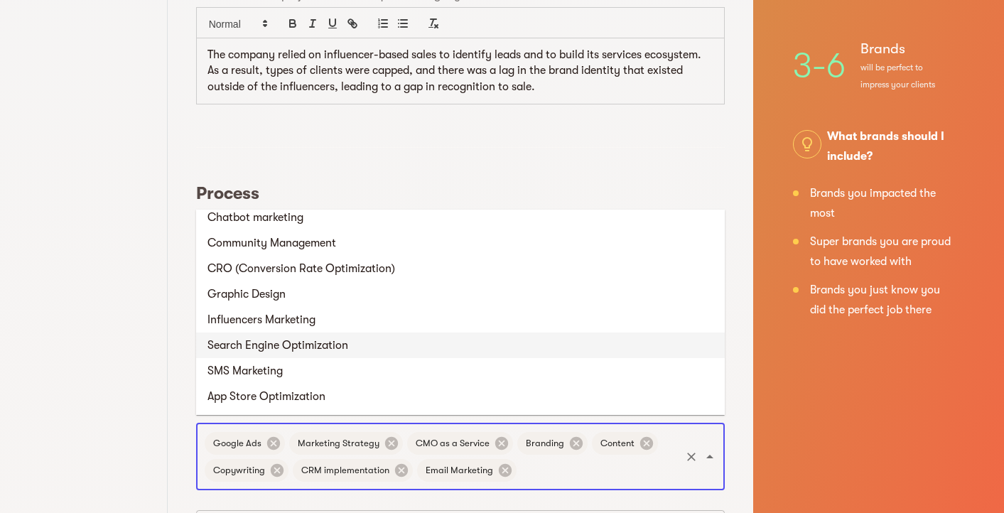
click at [475, 353] on li "Search Engine Optimization" at bounding box center [460, 346] width 529 height 26
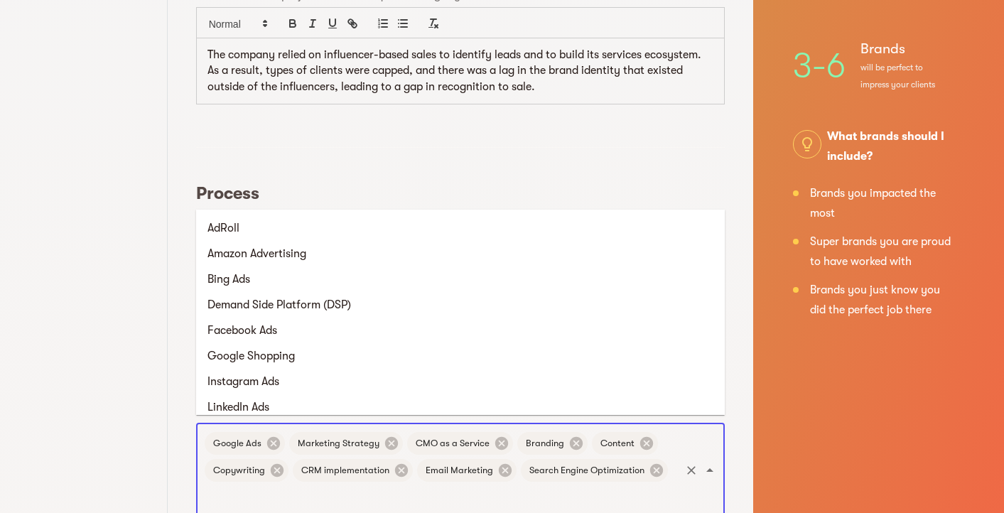
click at [589, 495] on input "text" at bounding box center [441, 497] width 476 height 27
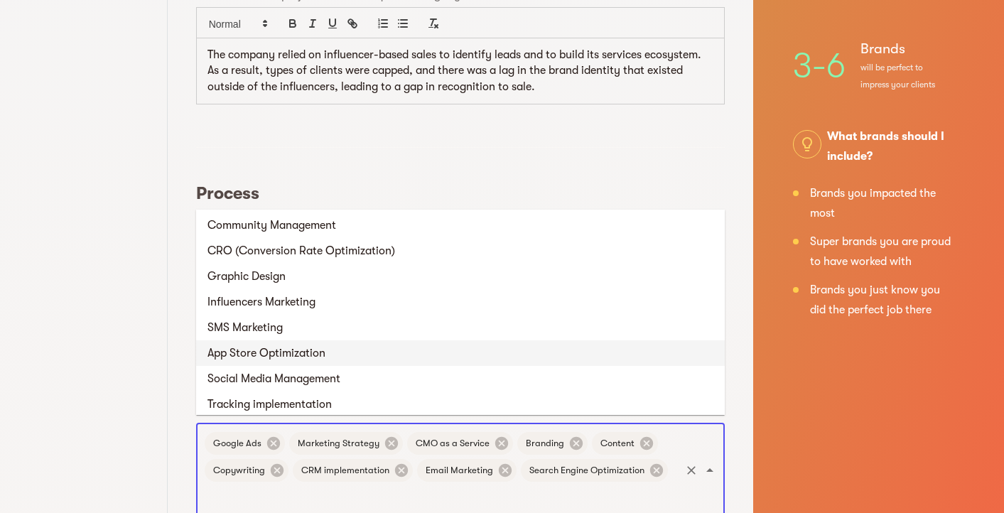
scroll to position [729, 0]
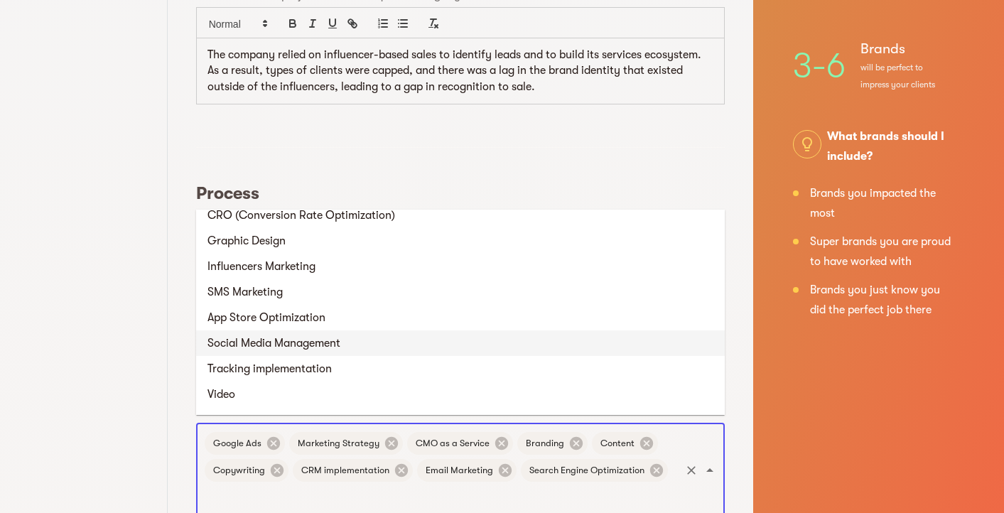
click at [468, 341] on li "Social Media Management" at bounding box center [460, 344] width 529 height 26
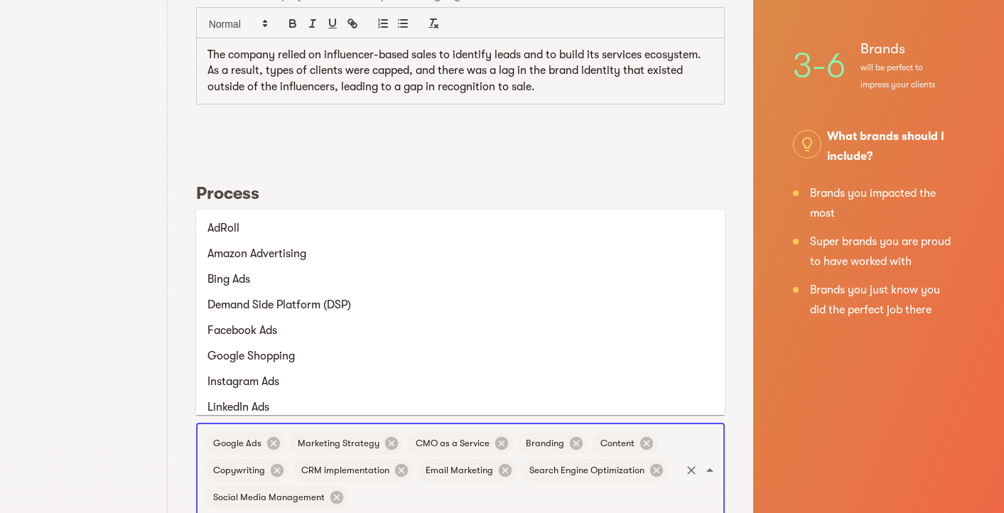
click at [481, 490] on input "text" at bounding box center [514, 497] width 328 height 27
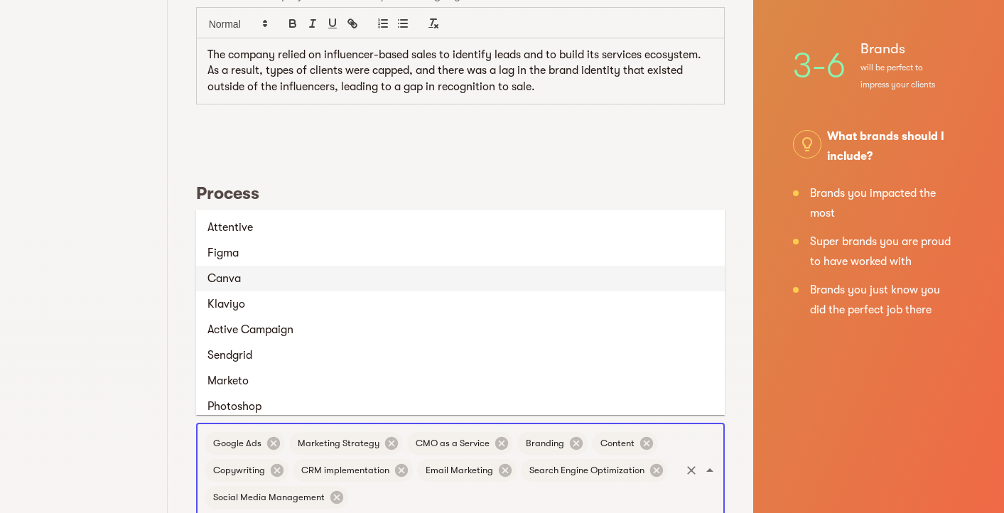
scroll to position [1309, 0]
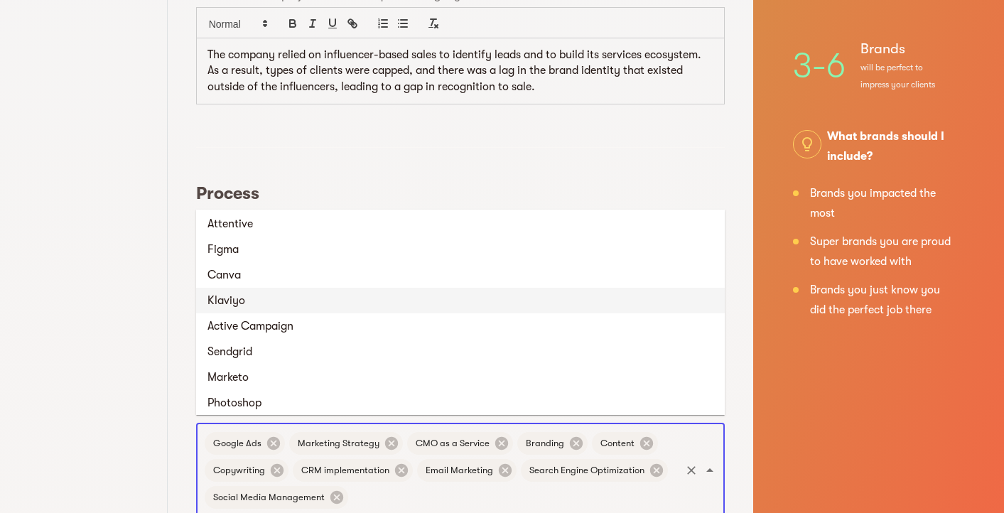
click at [414, 301] on li "Klaviyo" at bounding box center [460, 301] width 529 height 26
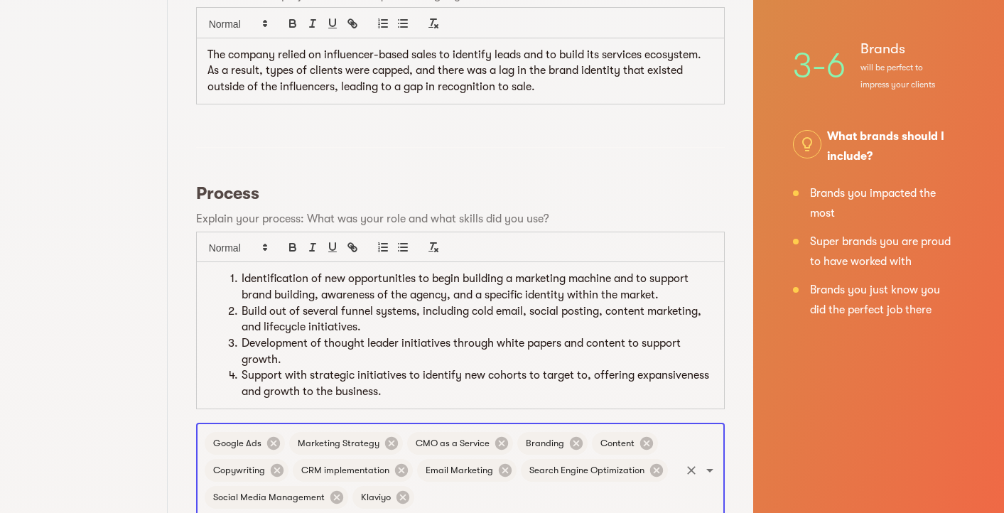
click at [494, 488] on input "text" at bounding box center [548, 497] width 262 height 27
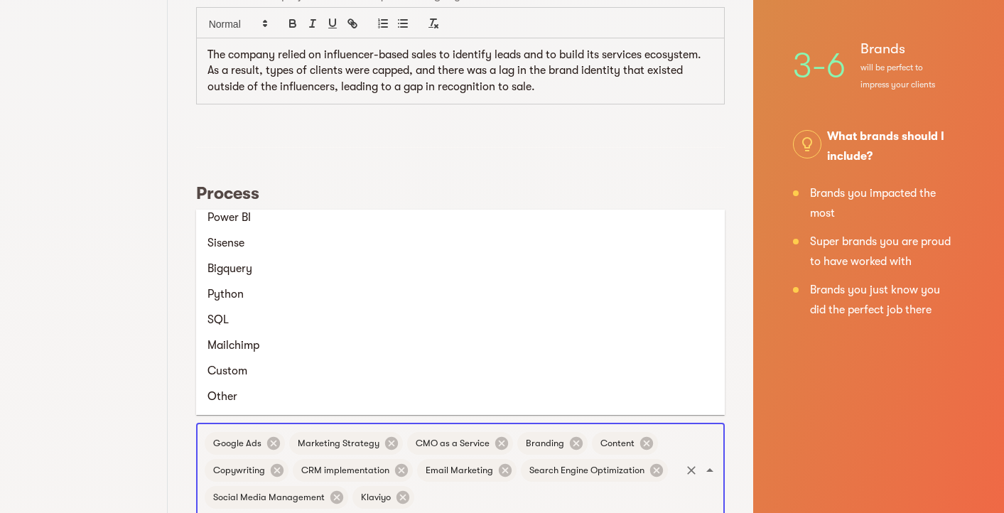
scroll to position [2109, 0]
click at [142, 321] on div "Basic Info Vetting Call 3 Success Stories Brands you loved working with and wan…" at bounding box center [84, 353] width 168 height 1781
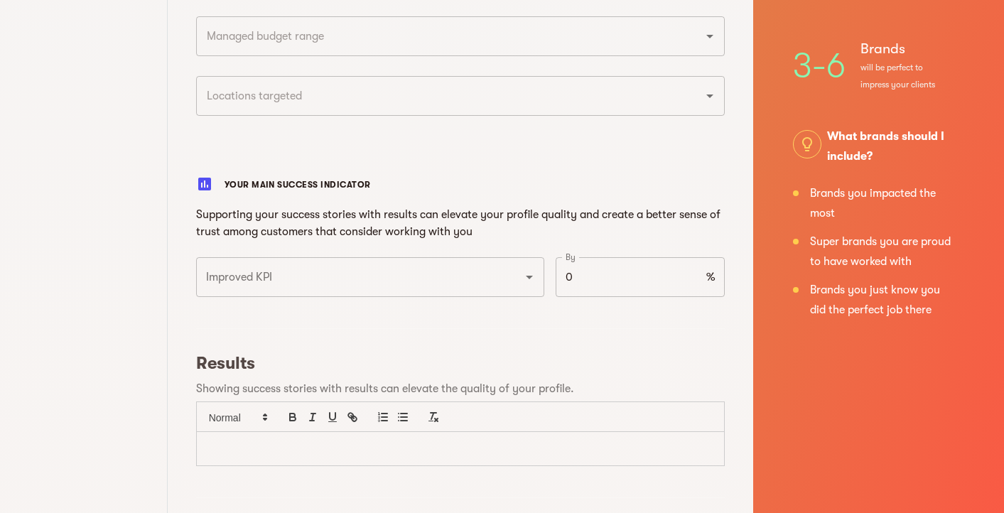
scroll to position [1090, 0]
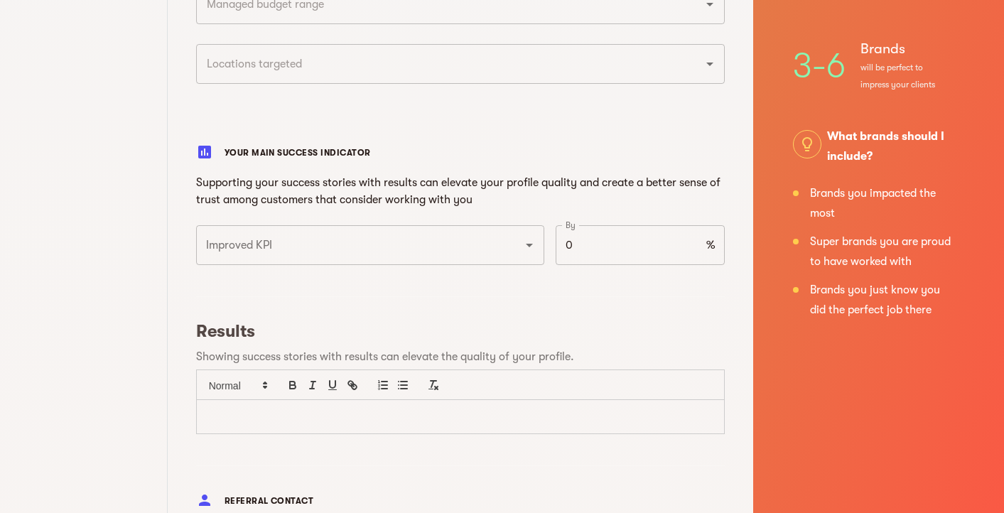
click at [230, 409] on p at bounding box center [461, 417] width 506 height 16
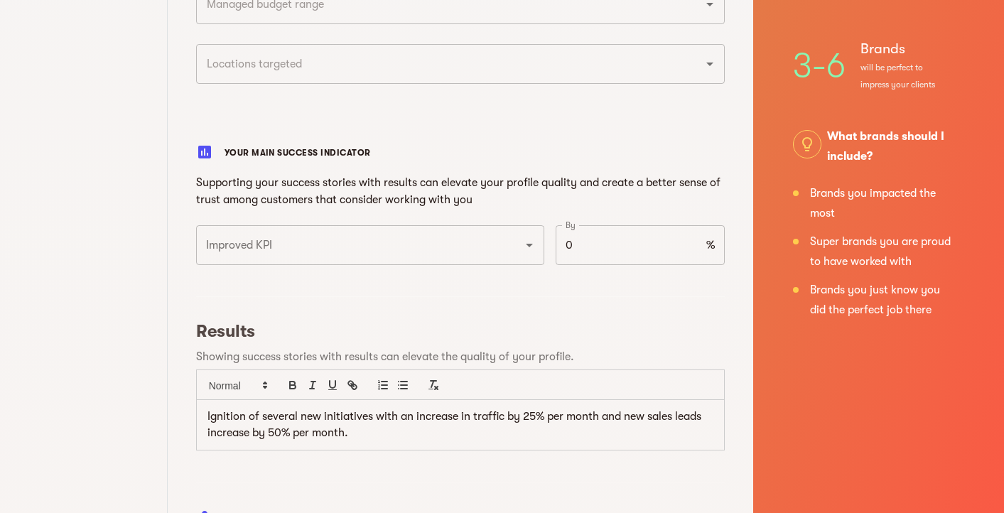
scroll to position [1122, 0]
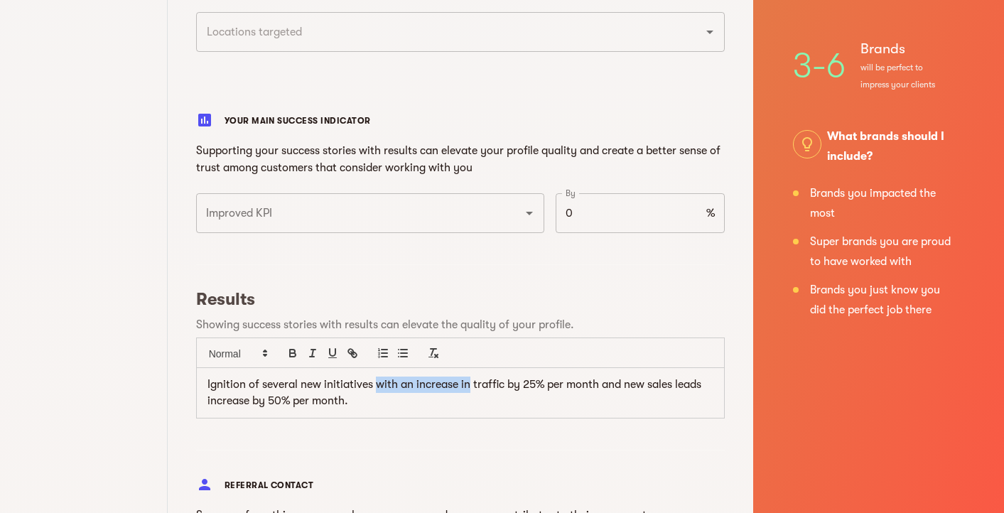
drag, startPoint x: 373, startPoint y: 379, endPoint x: 468, endPoint y: 377, distance: 94.6
click at [468, 377] on p "Ignition of several new initiatives with an increase in traffic by 25% per mont…" at bounding box center [461, 393] width 506 height 32
click at [552, 378] on p "Ignition of several new initiatives increased traffic by 25% per month and new …" at bounding box center [461, 393] width 506 height 32
click at [331, 396] on p "Ignition of several new initiatives increased traffic by 25% per month within t…" at bounding box center [461, 393] width 506 height 32
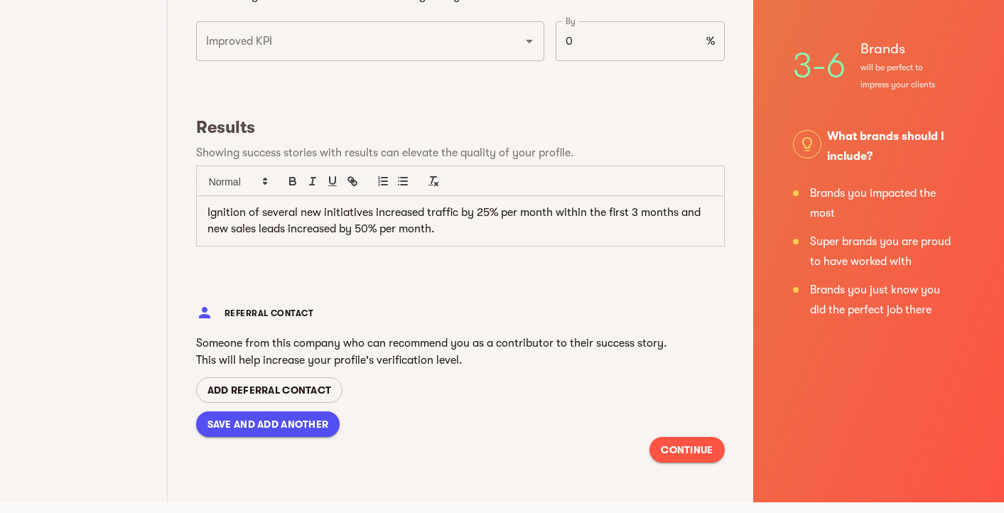
scroll to position [1294, 0]
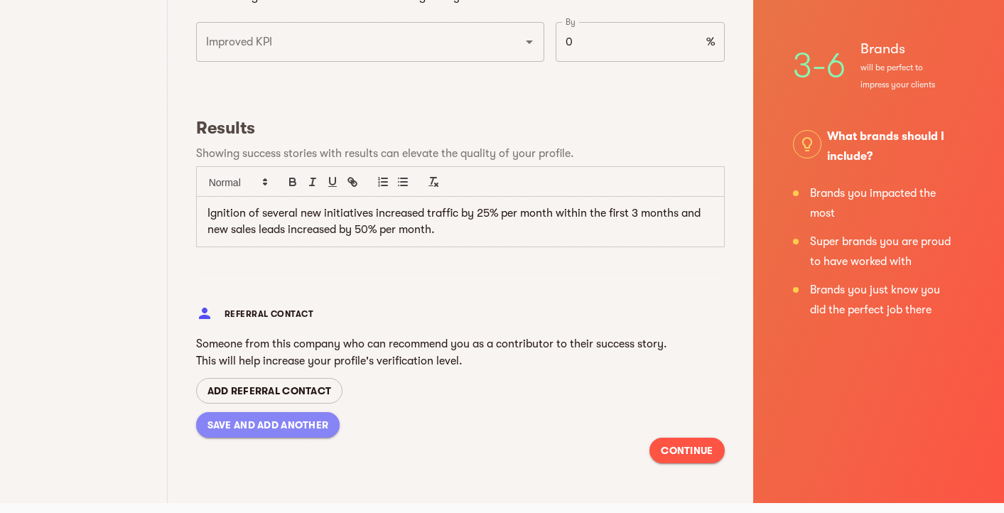
click at [225, 422] on span "SAVE AND ADD ANOTHER" at bounding box center [269, 425] width 122 height 17
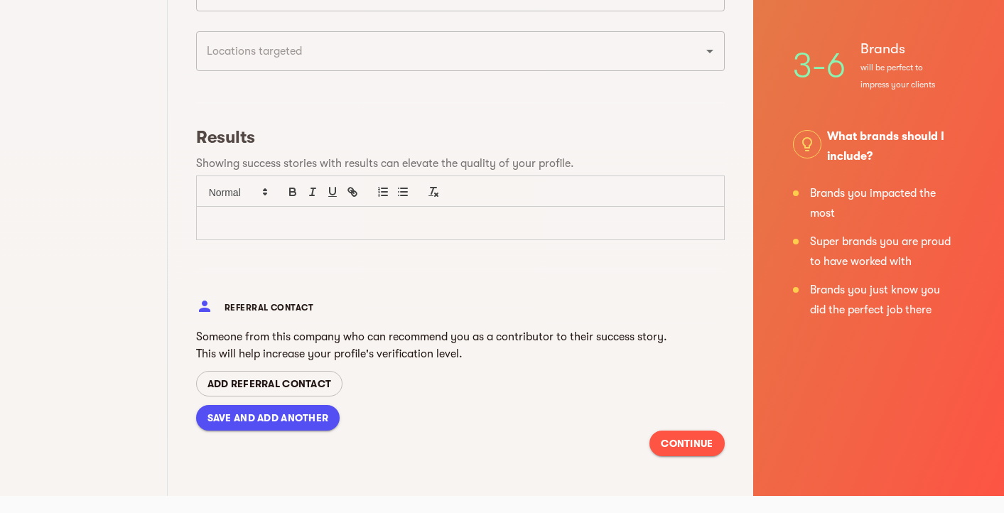
type input "September 2025"
checkbox input "false"
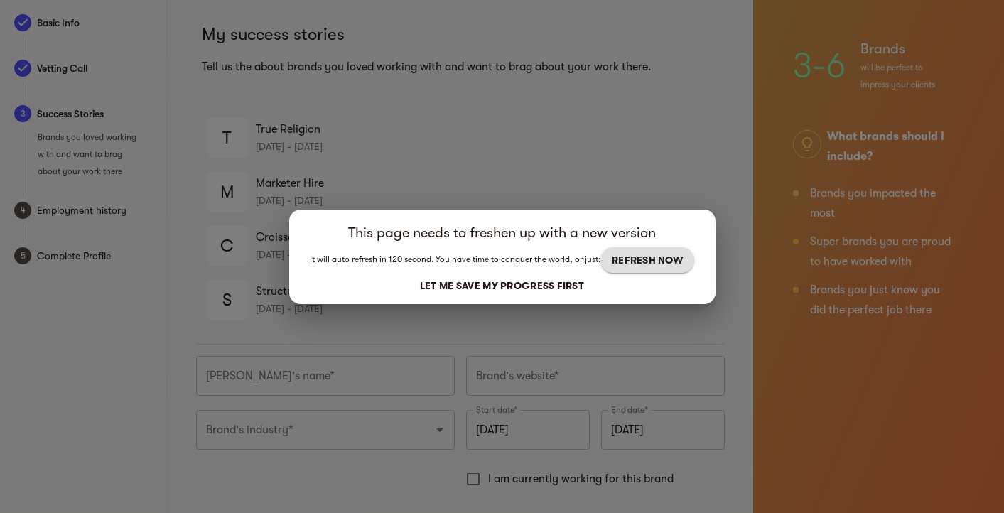
click at [623, 260] on span "REFRESH NOW" at bounding box center [647, 260] width 71 height 17
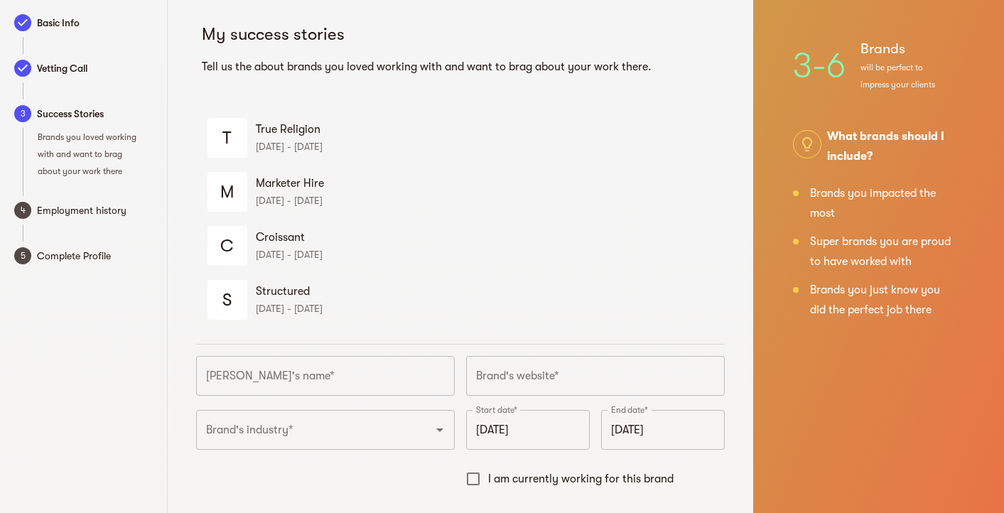
click at [291, 291] on span "Structured" at bounding box center [485, 291] width 458 height 17
click at [227, 293] on div "S" at bounding box center [228, 300] width 40 height 40
click at [271, 139] on p "[DATE] - [DATE]" at bounding box center [485, 146] width 458 height 17
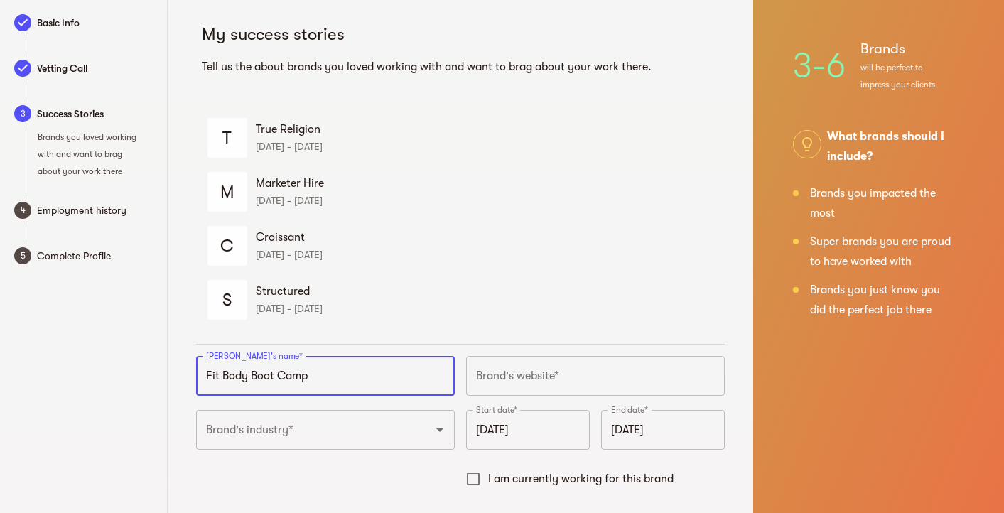
type input "Fit Body Boot Camp"
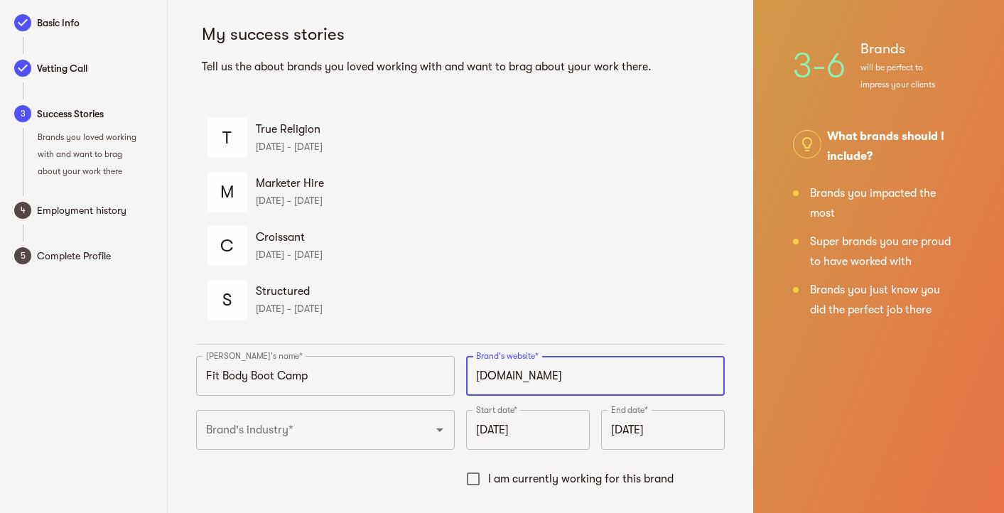
type input "https://fitbodybootcamp.com"
click at [348, 431] on input "Brand's industry*" at bounding box center [306, 430] width 206 height 27
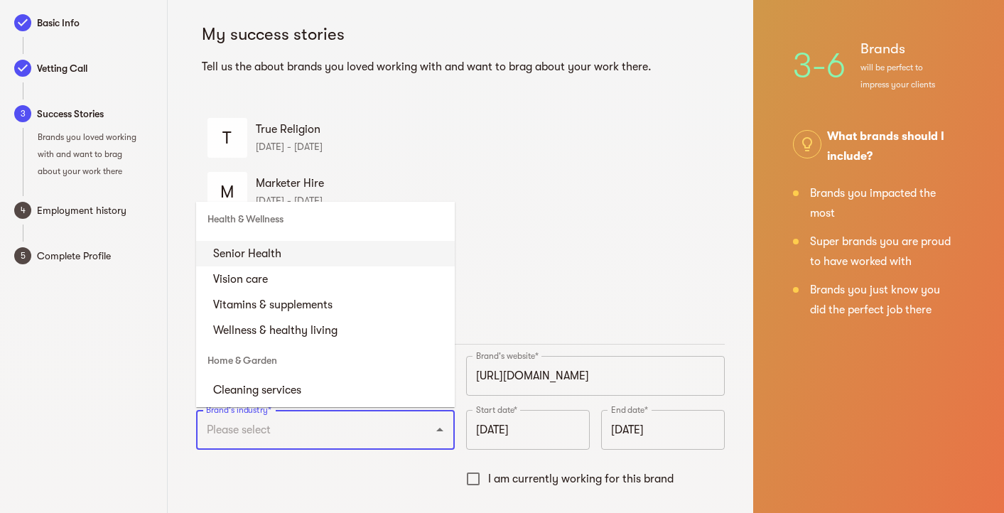
scroll to position [2331, 0]
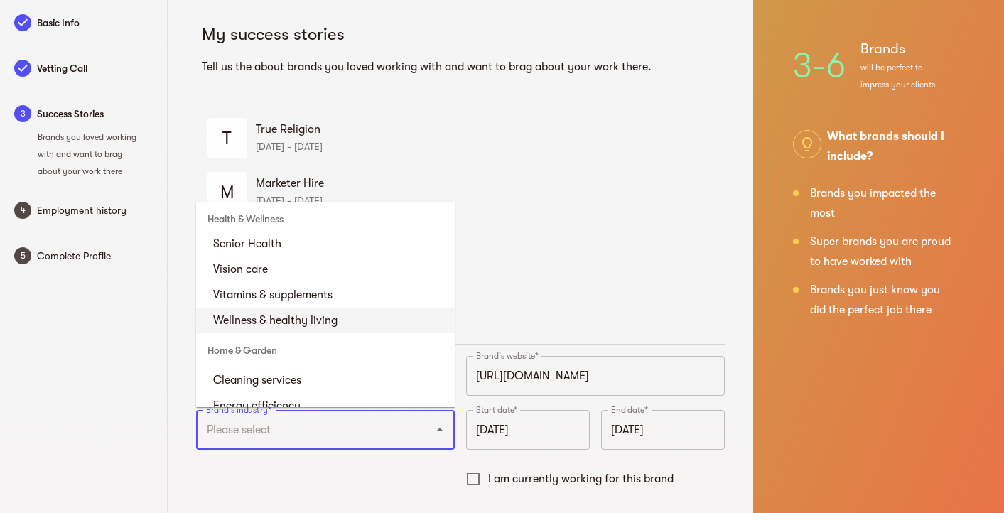
click at [338, 333] on li "Wellness & healthy living" at bounding box center [325, 321] width 259 height 26
type input "Wellness & healthy living"
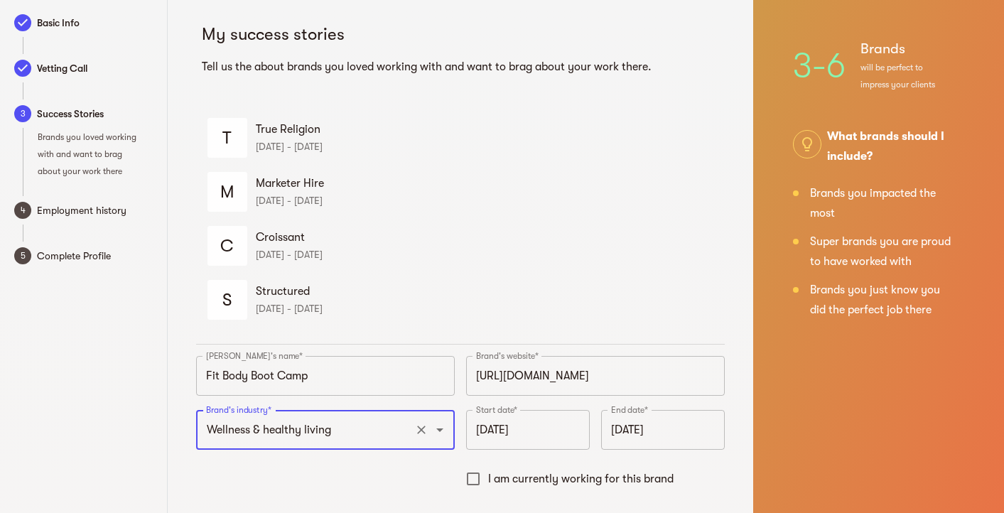
scroll to position [55, 0]
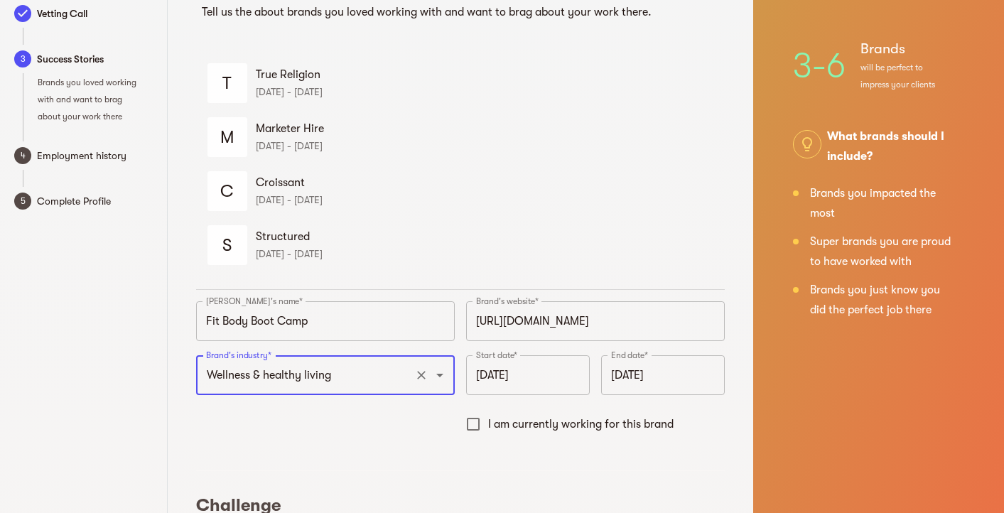
click at [508, 377] on input "September 2025" at bounding box center [528, 375] width 124 height 40
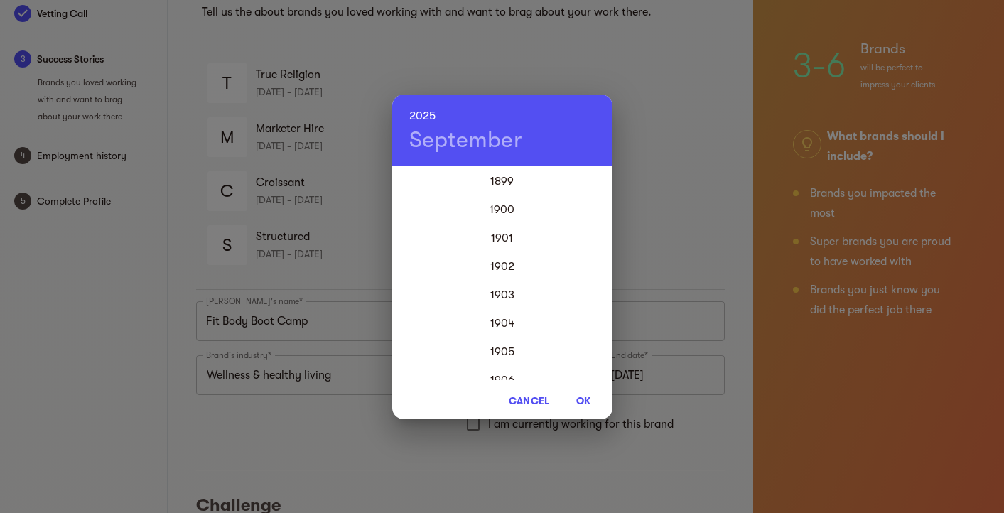
scroll to position [3412, 0]
click at [453, 139] on h4 "September" at bounding box center [466, 140] width 114 height 28
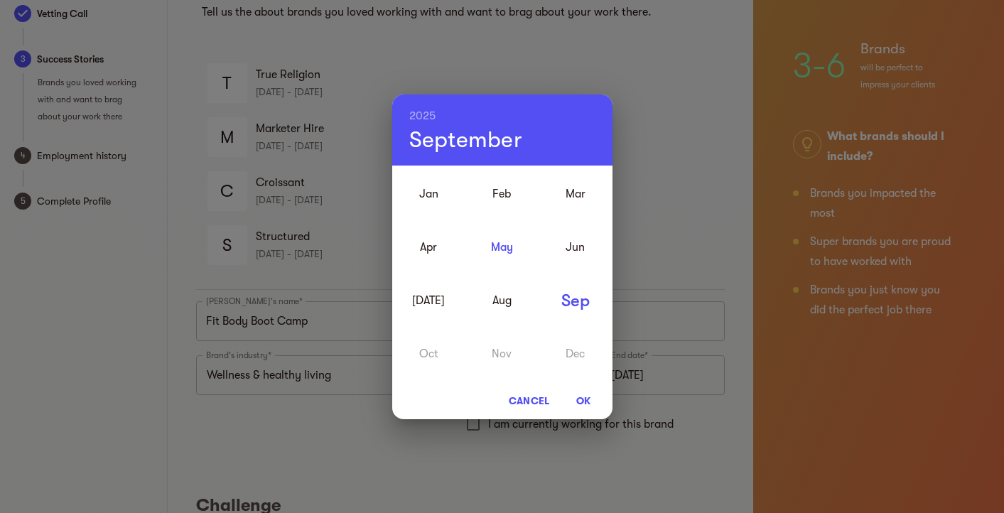
click at [500, 248] on div "May" at bounding box center [502, 246] width 73 height 53
click at [432, 121] on h6 "2025" at bounding box center [422, 116] width 27 height 20
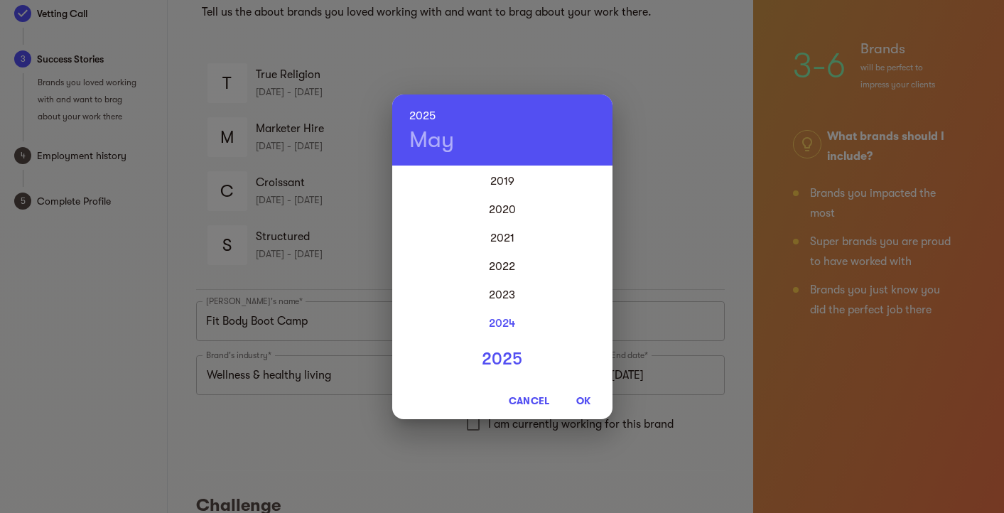
click at [498, 318] on div "2024" at bounding box center [502, 323] width 220 height 28
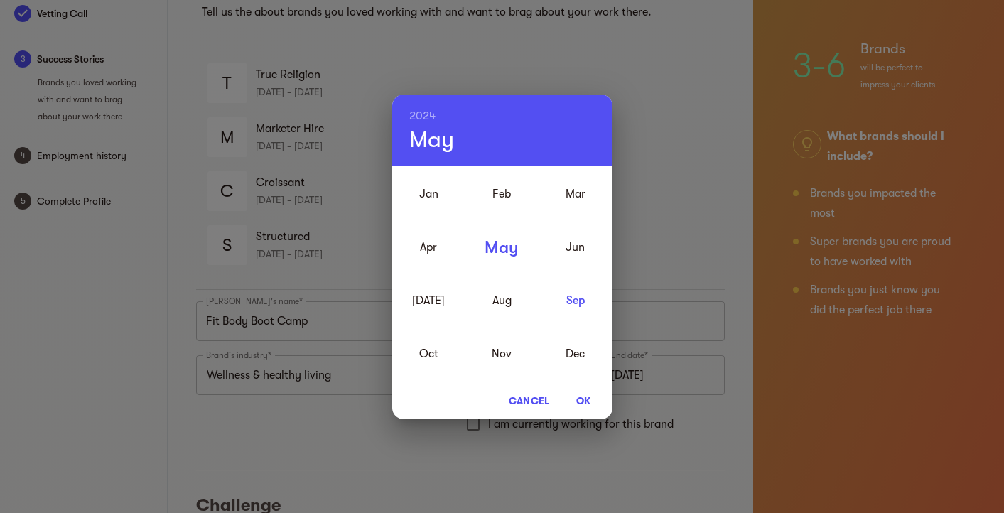
click at [577, 297] on div "Sep" at bounding box center [575, 300] width 73 height 53
click at [587, 401] on span "OK" at bounding box center [584, 400] width 34 height 17
type input "September 2024"
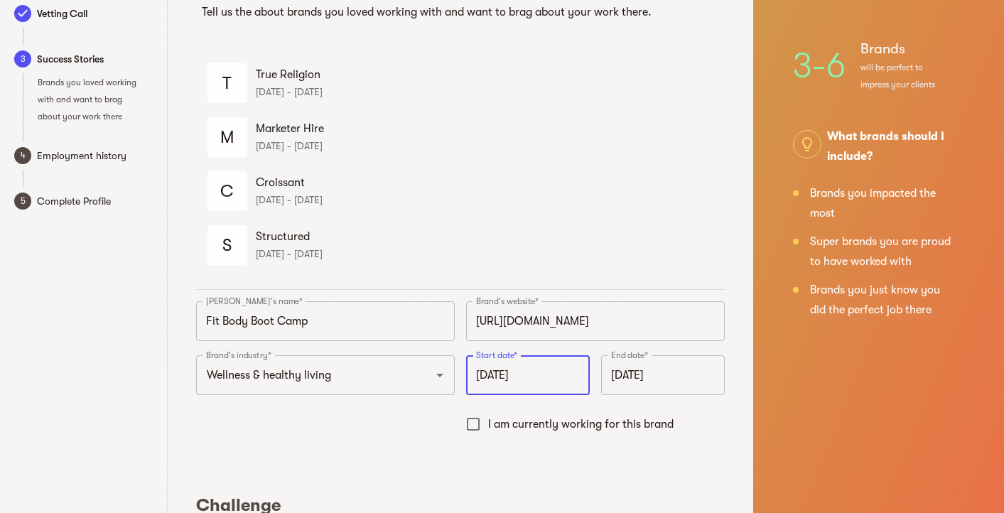
click at [634, 377] on input "September 2025" at bounding box center [663, 375] width 124 height 40
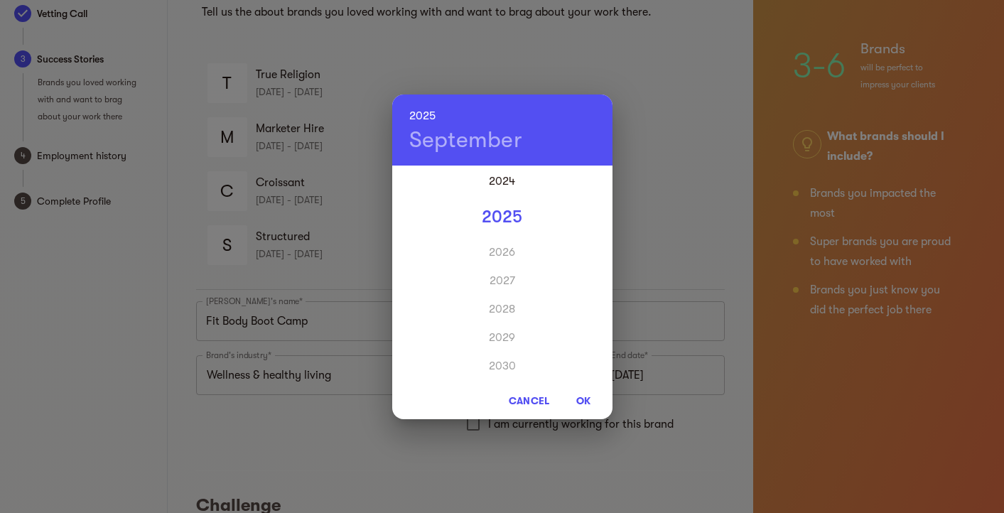
click at [461, 139] on h4 "September" at bounding box center [466, 140] width 114 height 28
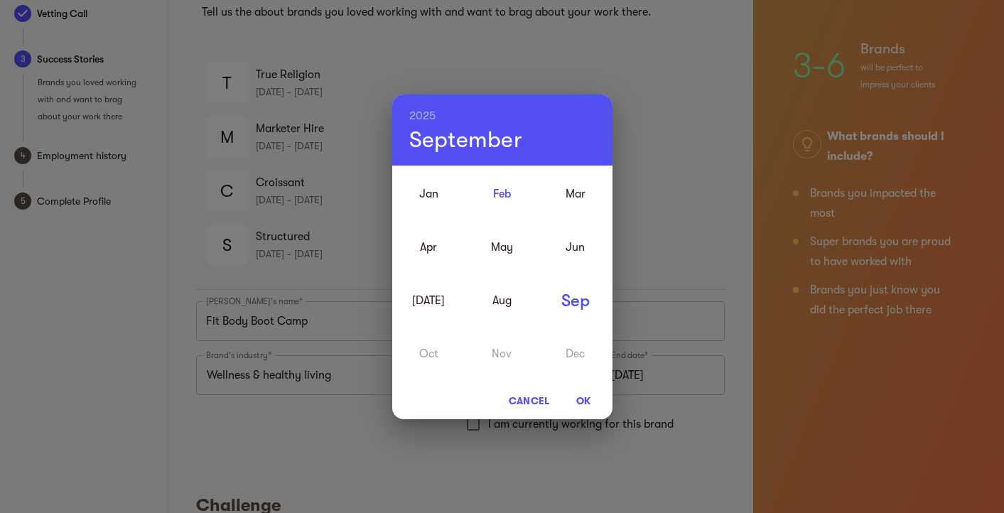
click at [498, 193] on div "Feb" at bounding box center [502, 193] width 73 height 53
click at [579, 395] on span "OK" at bounding box center [584, 400] width 34 height 17
type input "February 2025"
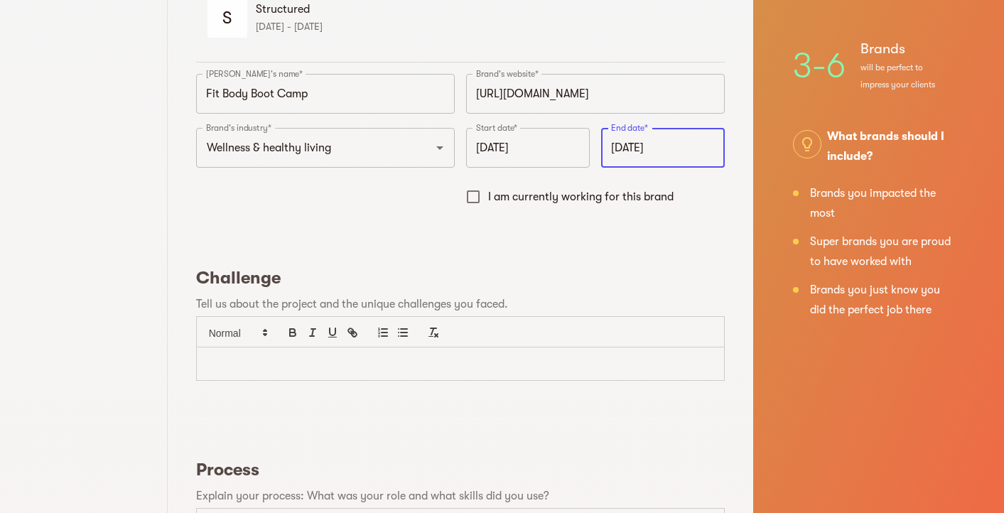
scroll to position [285, 0]
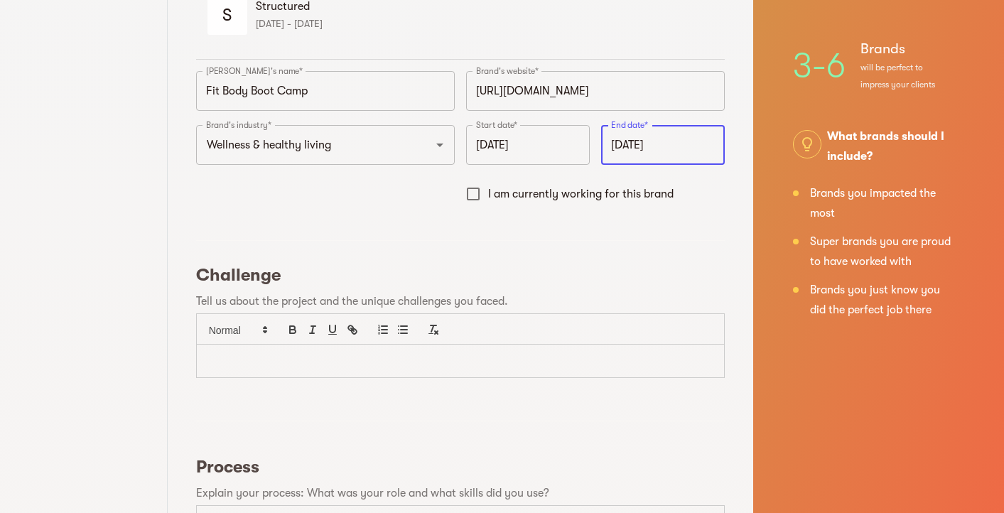
click at [415, 351] on div at bounding box center [460, 361] width 527 height 33
click at [347, 361] on p "The client had a system of affiliates that were working with the company" at bounding box center [461, 361] width 506 height 16
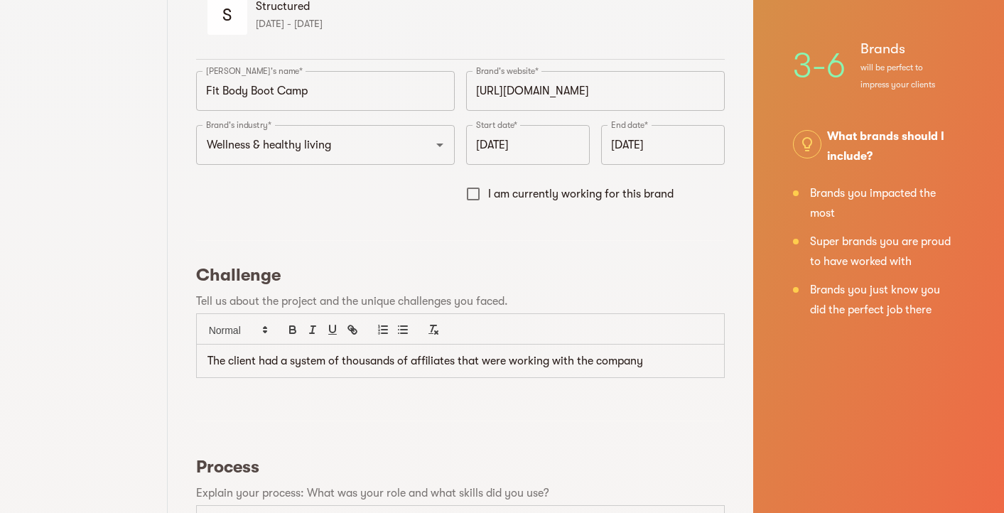
click at [648, 360] on p "The client had a system of thousands of affiliates that were working with the c…" at bounding box center [461, 361] width 506 height 16
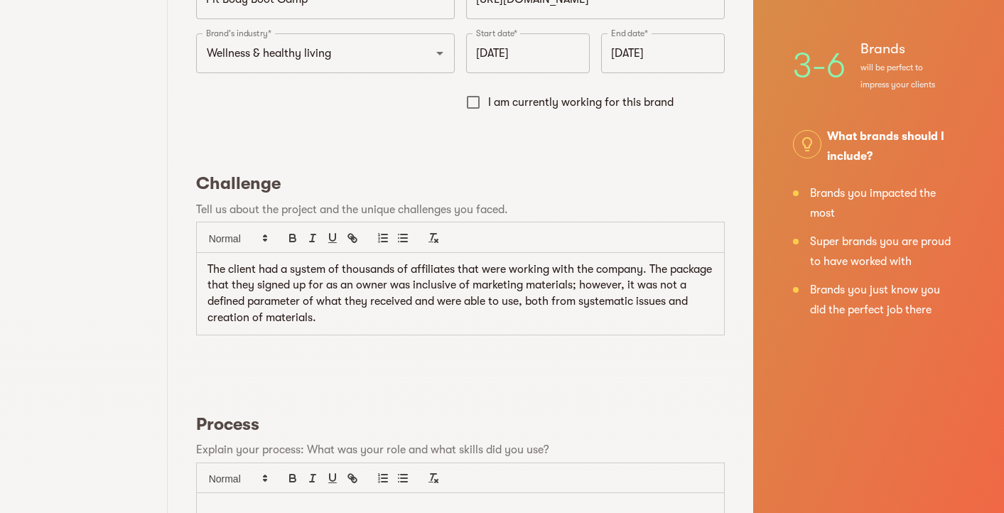
scroll to position [446, 0]
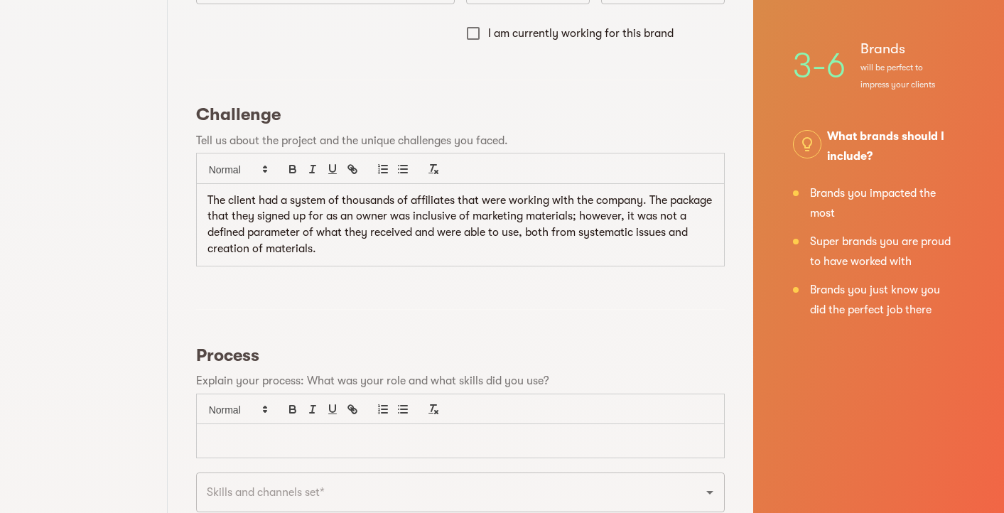
click at [493, 436] on p at bounding box center [461, 441] width 506 height 16
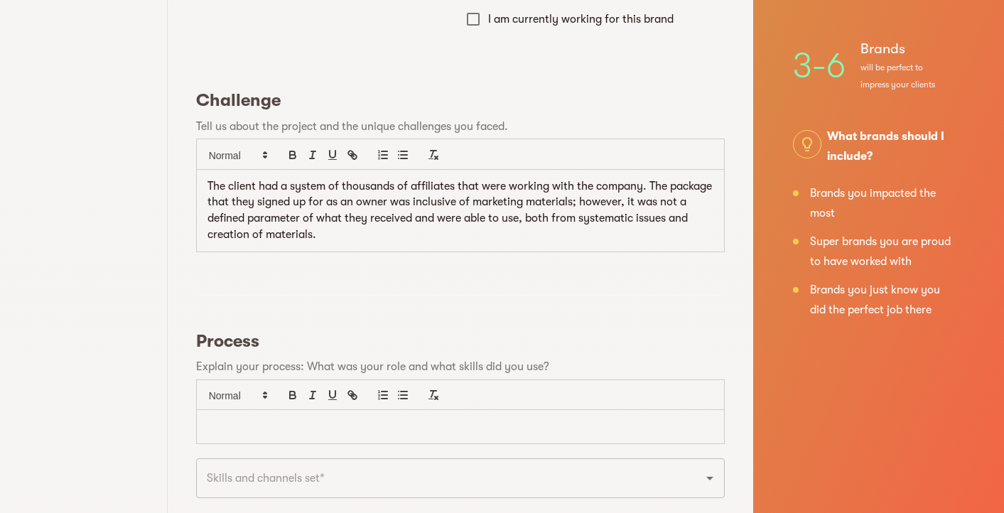
scroll to position [466, 0]
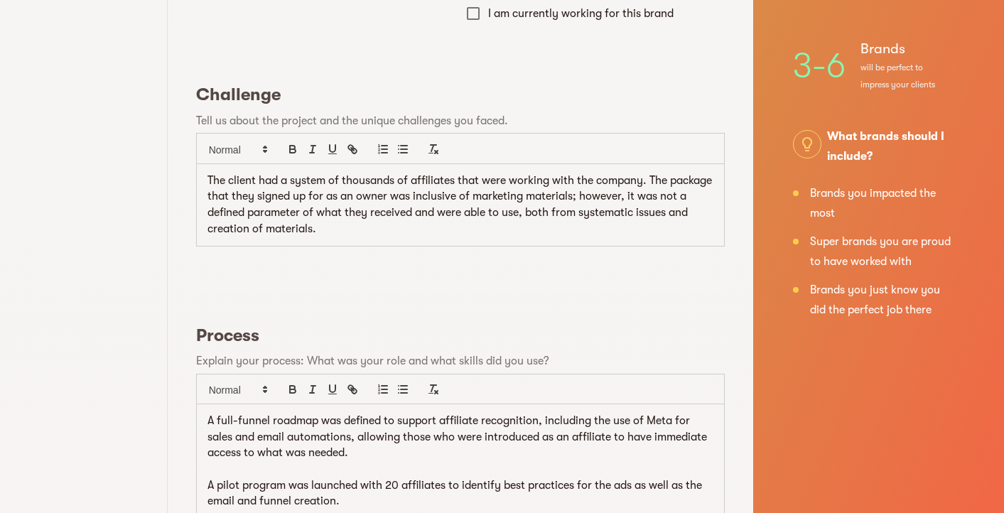
click at [646, 461] on p at bounding box center [461, 469] width 506 height 16
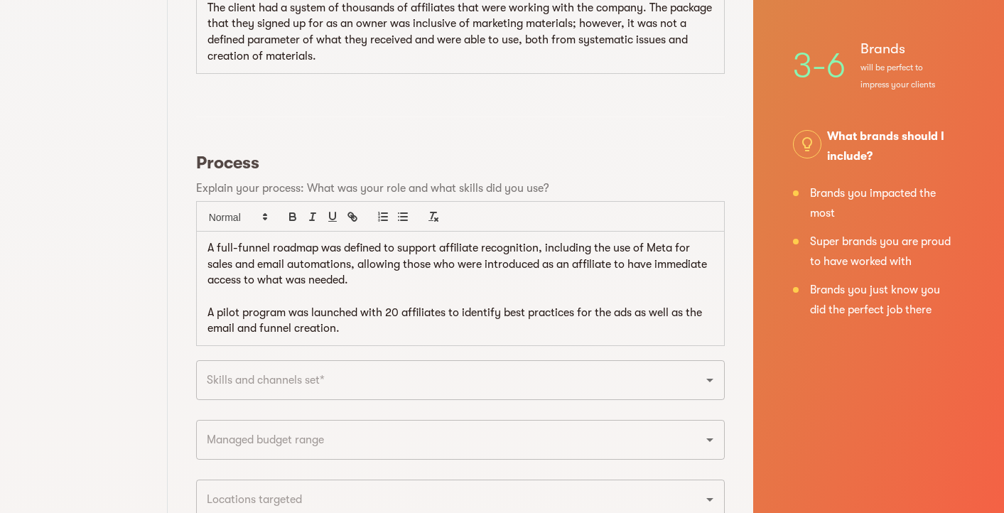
scroll to position [654, 0]
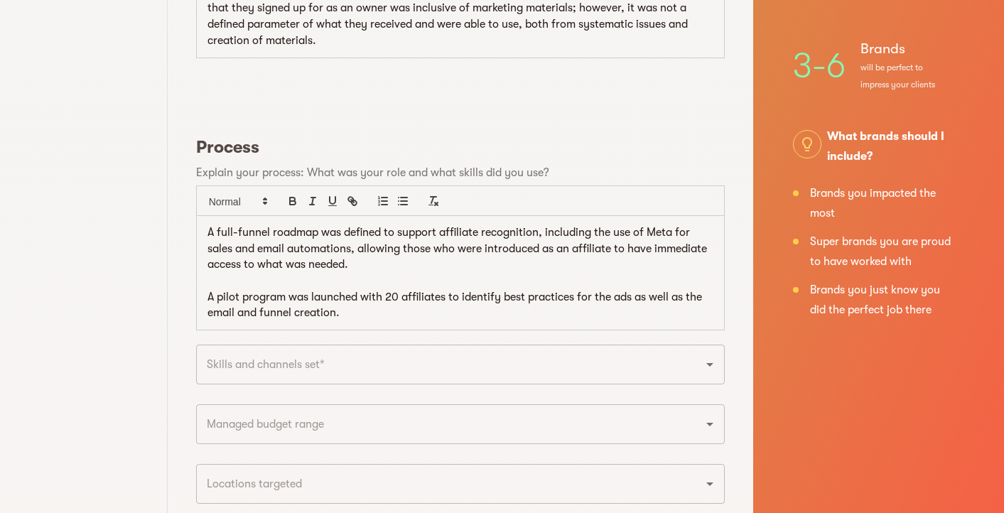
click at [500, 365] on input "text" at bounding box center [441, 364] width 476 height 27
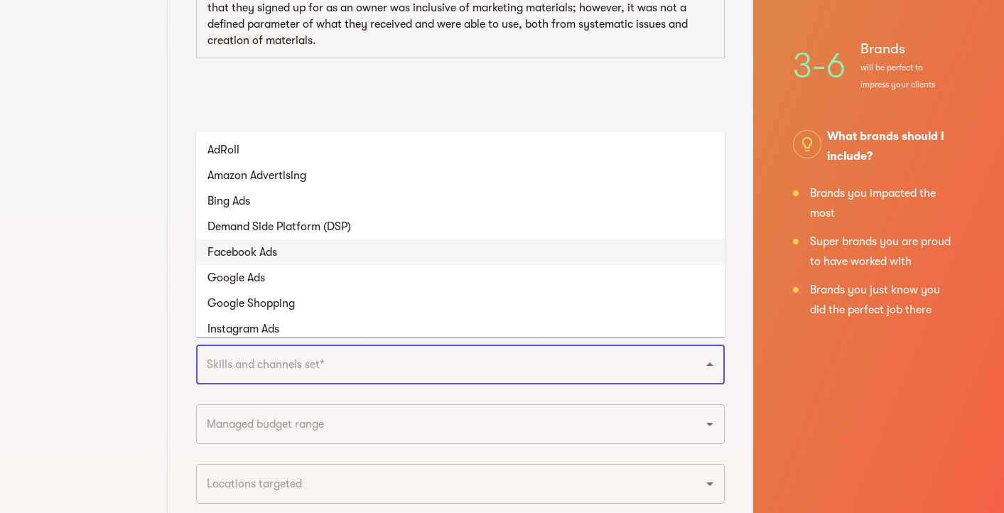
click at [473, 259] on li "Facebook Ads" at bounding box center [460, 253] width 529 height 26
click at [485, 356] on input "text" at bounding box center [488, 364] width 381 height 27
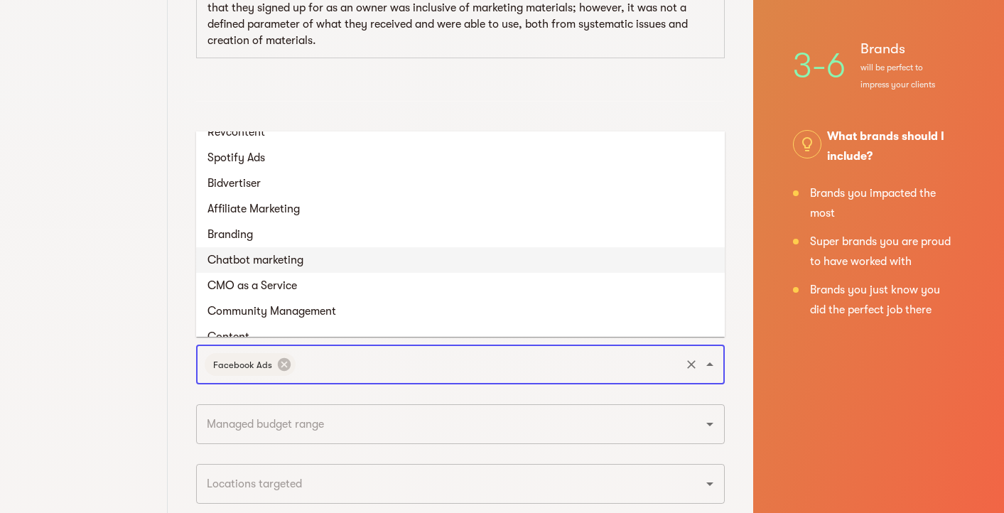
scroll to position [582, 0]
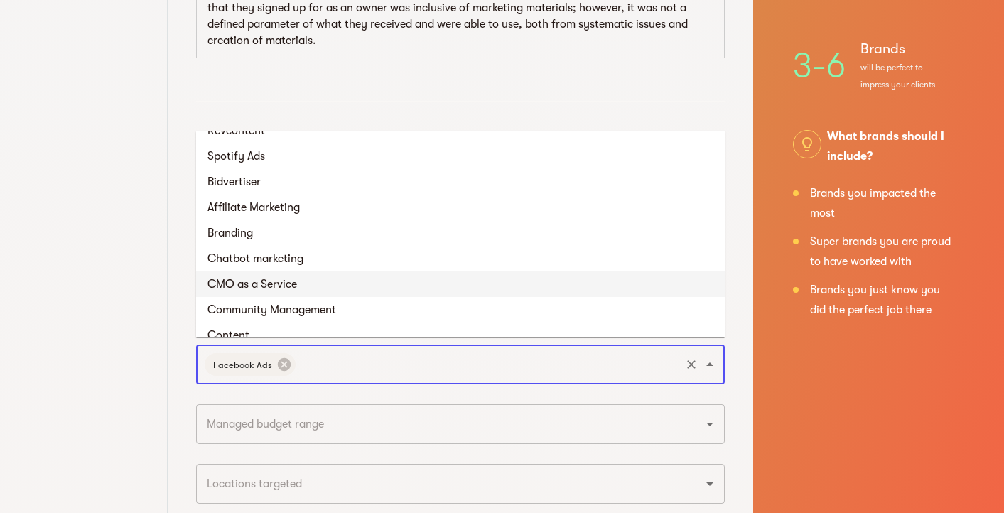
click at [458, 288] on li "CMO as a Service" at bounding box center [460, 285] width 529 height 26
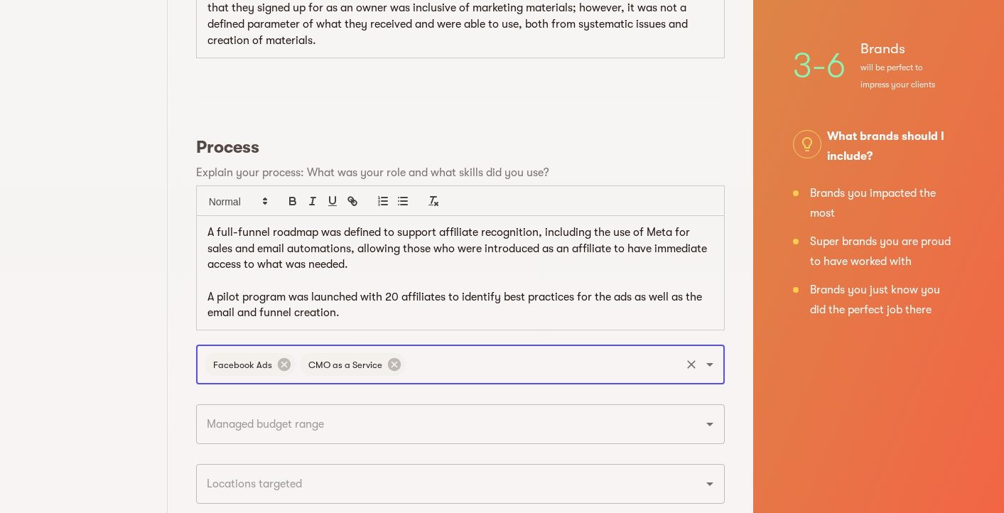
click at [507, 361] on input "text" at bounding box center [543, 364] width 271 height 27
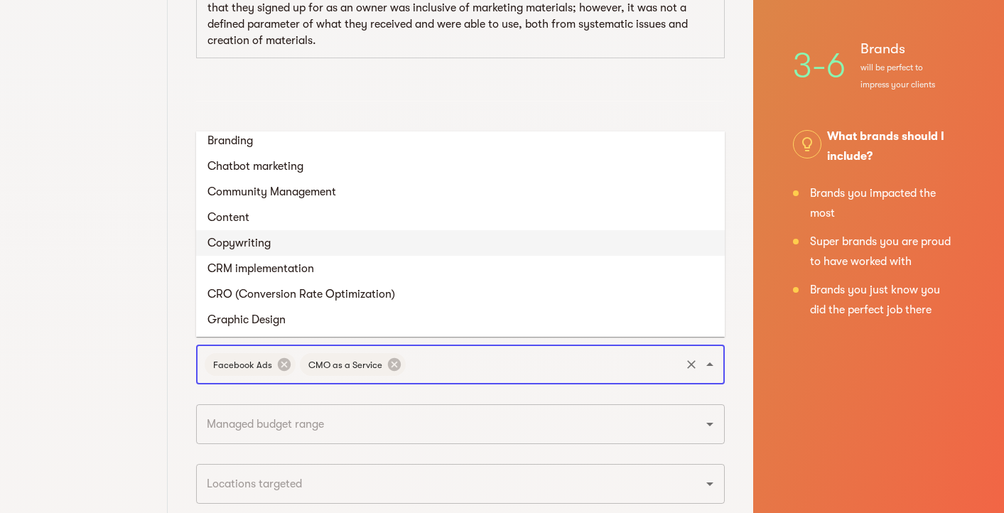
scroll to position [676, 0]
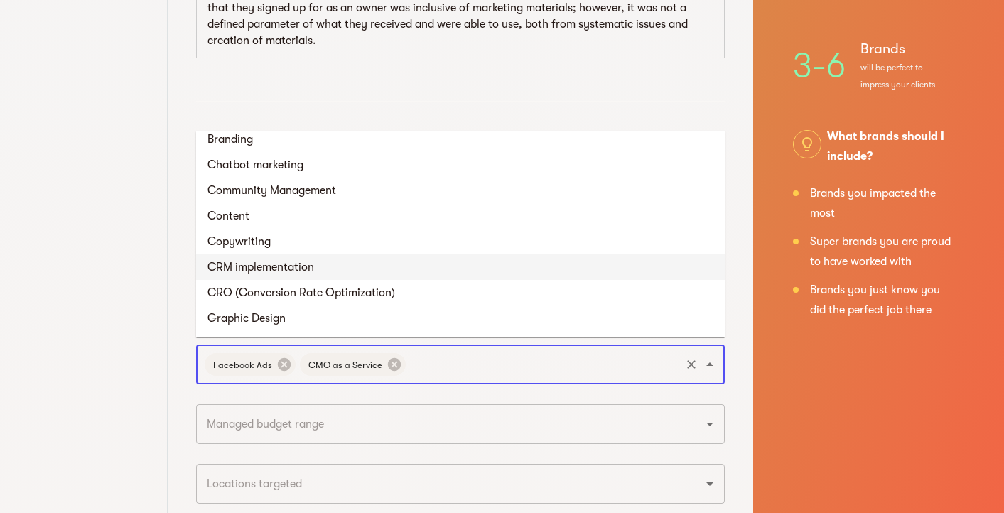
click at [453, 273] on li "CRM implementation" at bounding box center [460, 267] width 529 height 26
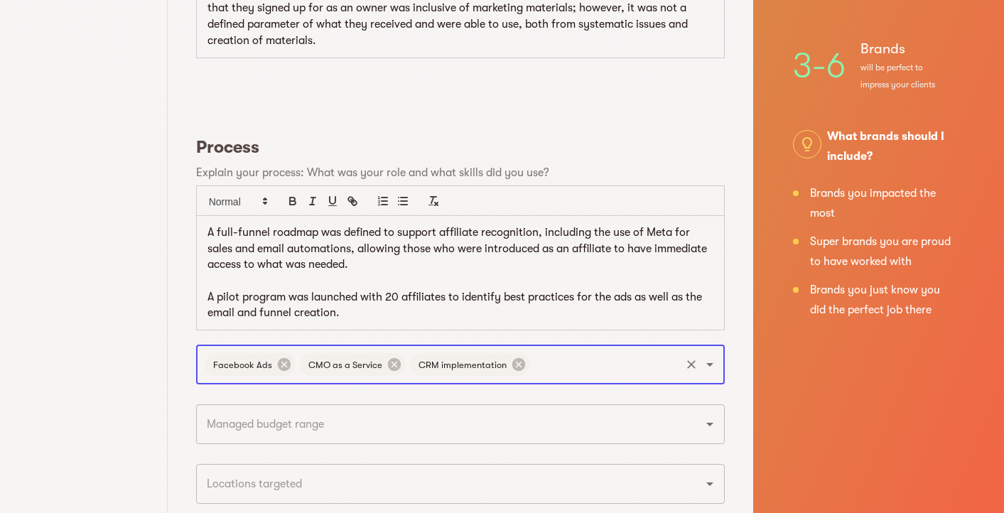
click at [558, 353] on input "text" at bounding box center [605, 364] width 146 height 27
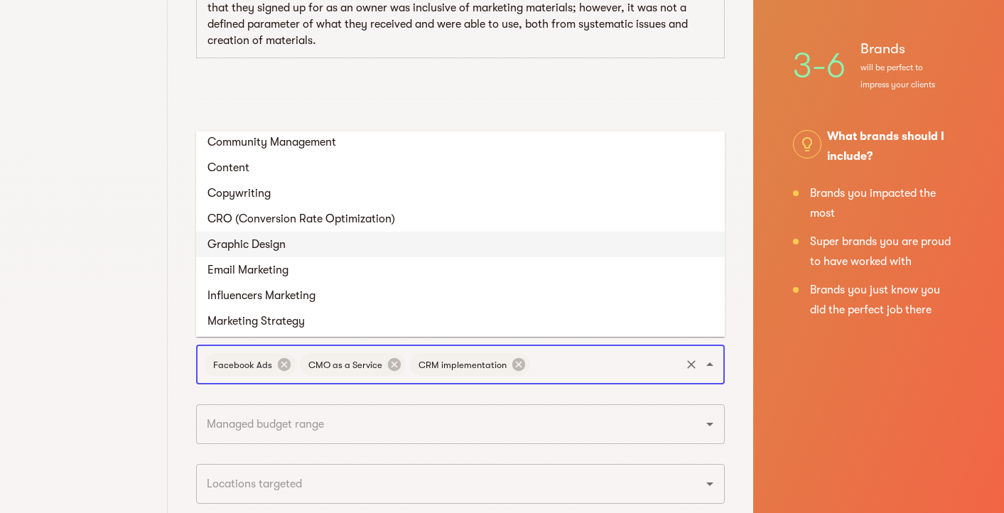
scroll to position [750, 0]
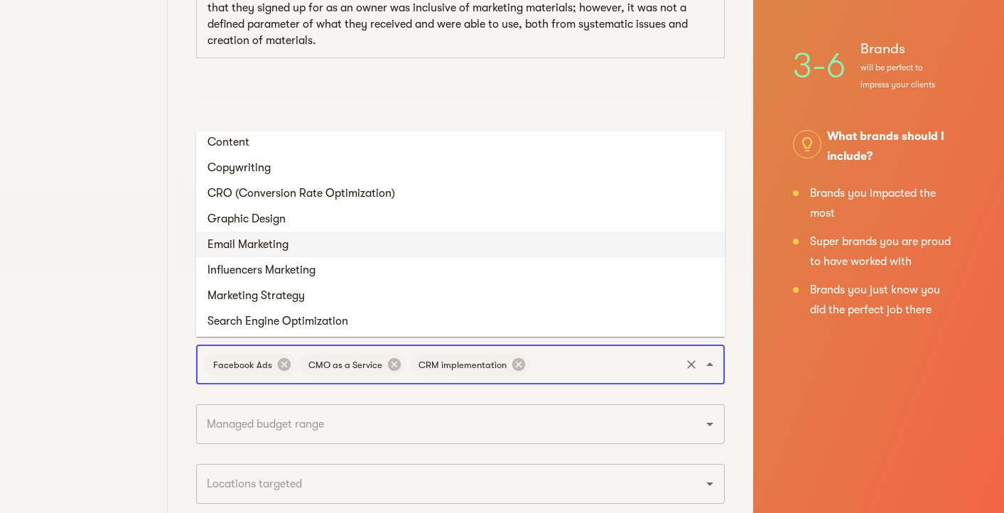
click at [484, 241] on li "Email Marketing" at bounding box center [460, 245] width 529 height 26
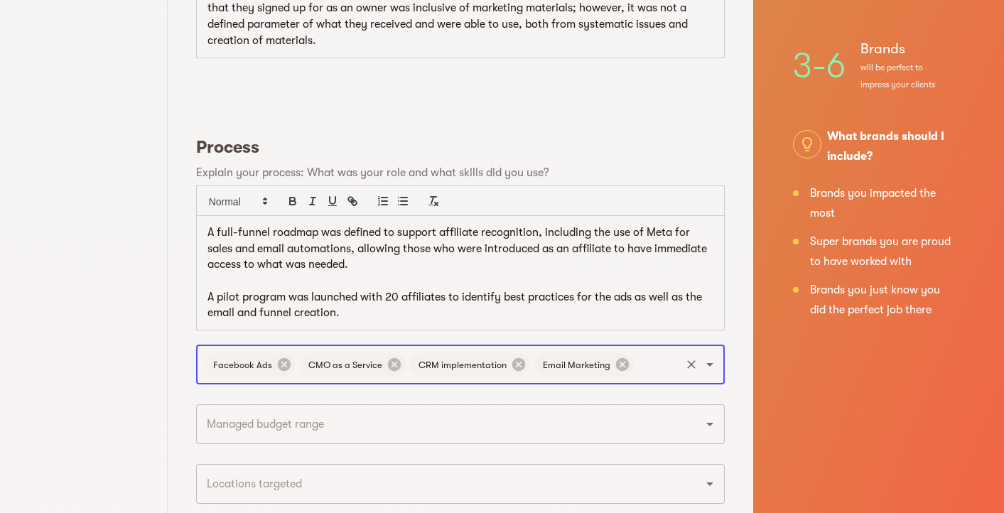
click at [654, 359] on input "text" at bounding box center [657, 364] width 43 height 27
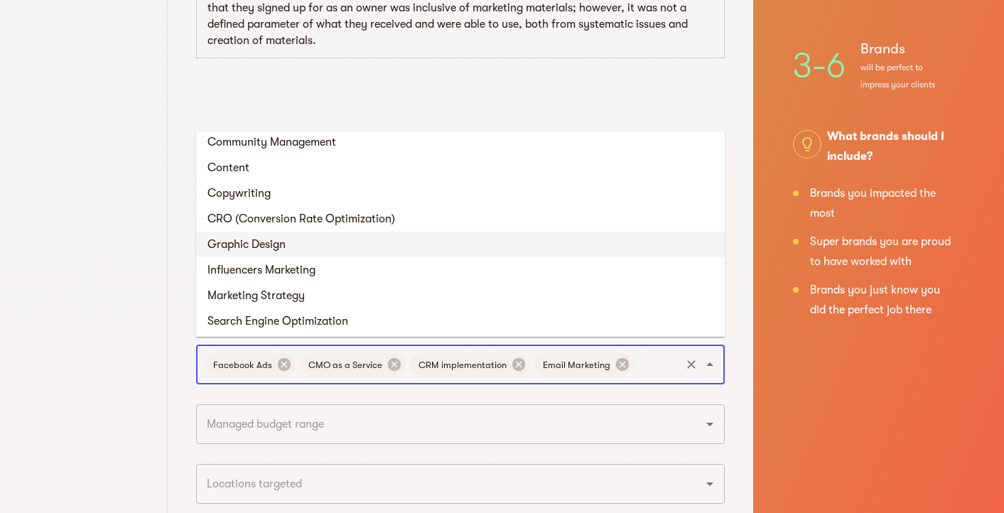
scroll to position [746, 0]
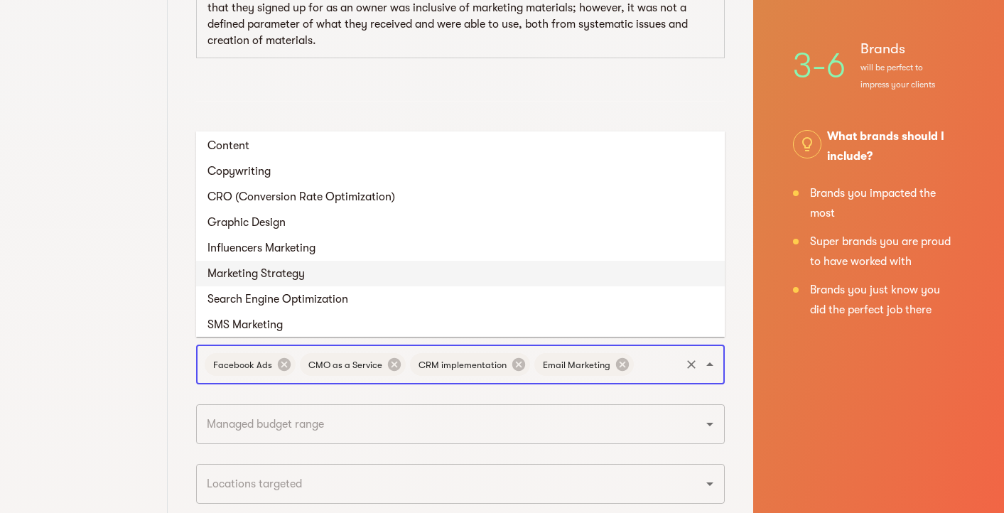
click at [517, 278] on li "Marketing Strategy" at bounding box center [460, 274] width 529 height 26
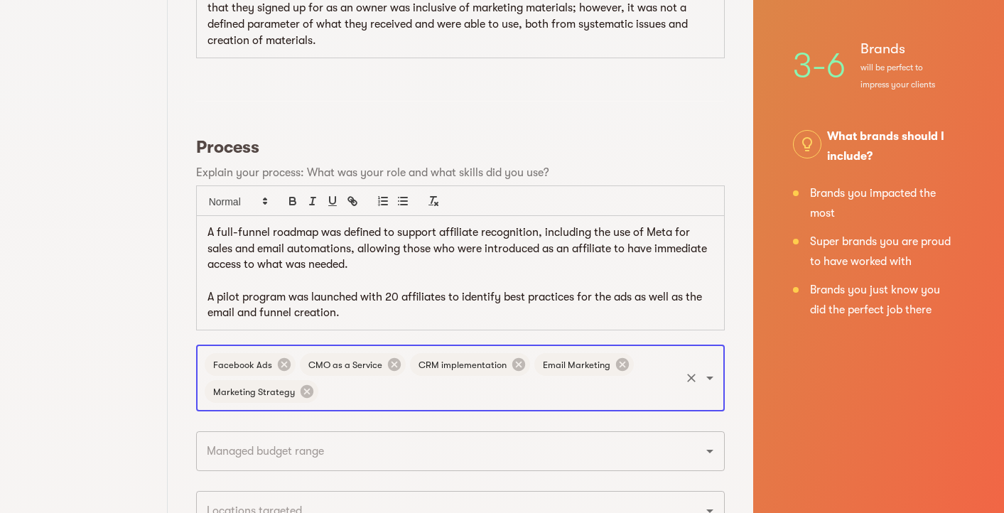
click at [582, 393] on input "text" at bounding box center [500, 391] width 358 height 27
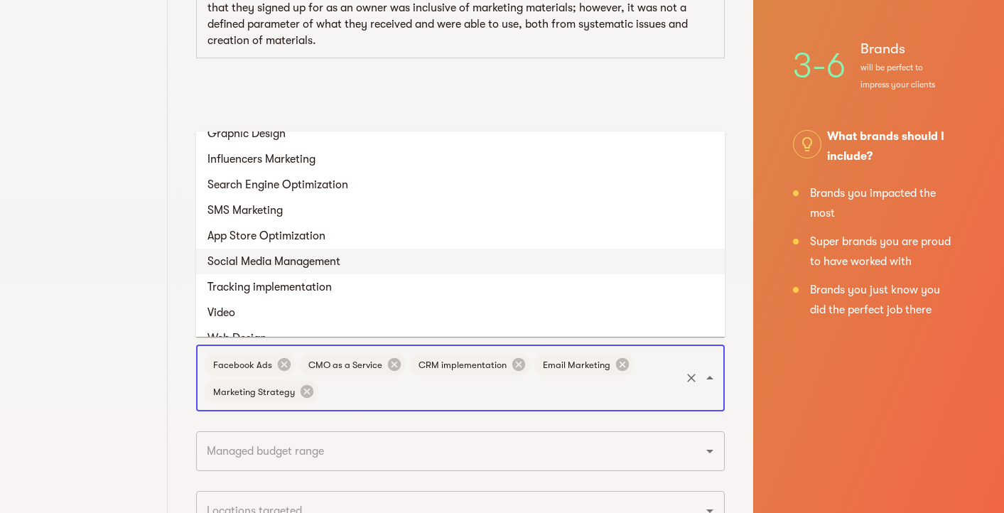
scroll to position [837, 0]
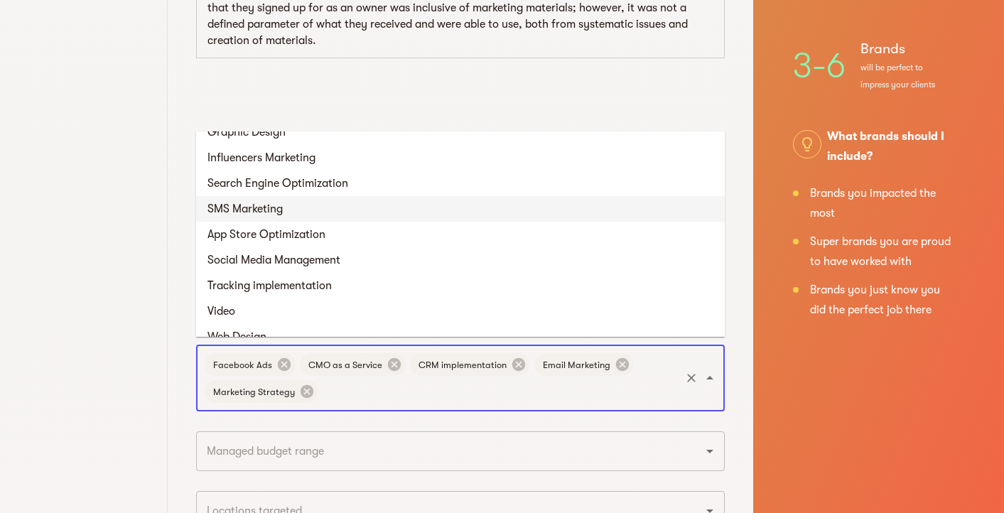
click at [482, 215] on li "SMS Marketing" at bounding box center [460, 209] width 529 height 26
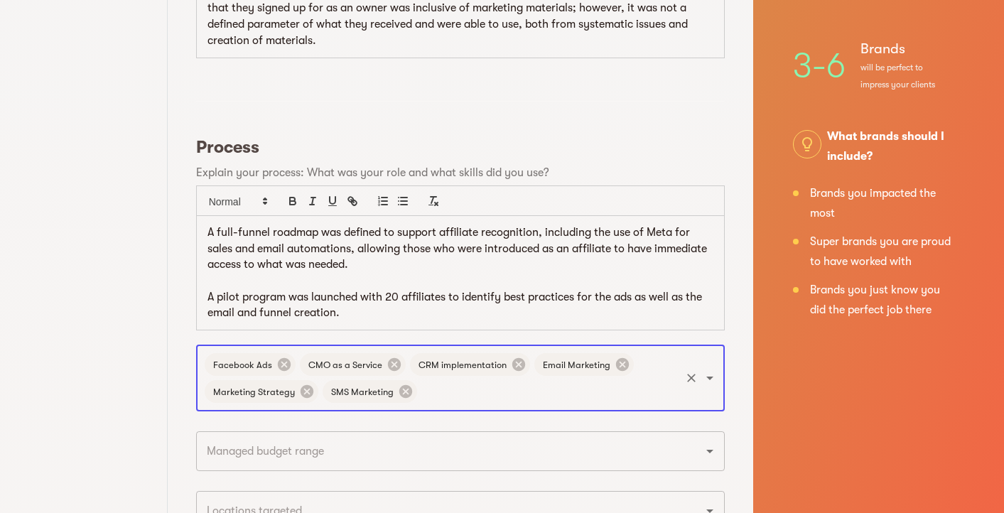
click at [549, 386] on input "text" at bounding box center [548, 391] width 259 height 27
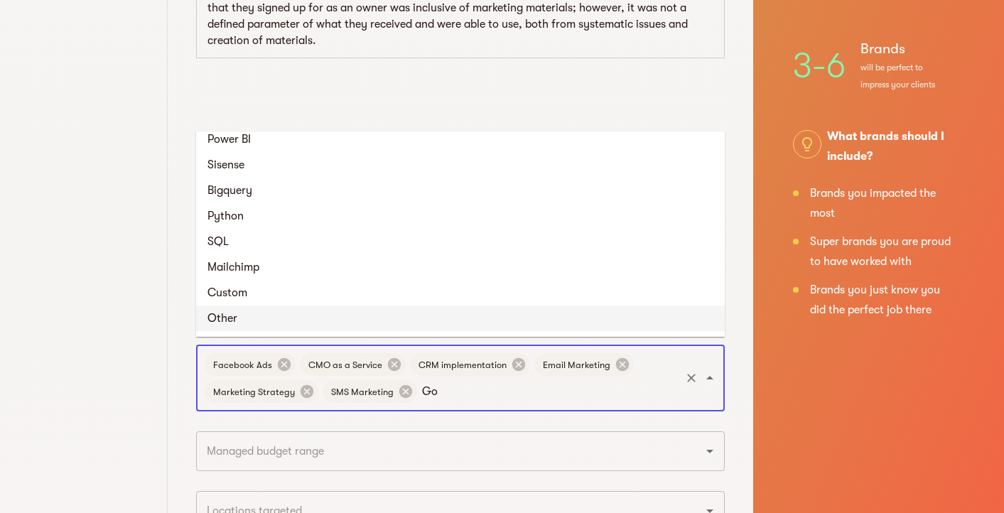
scroll to position [0, 0]
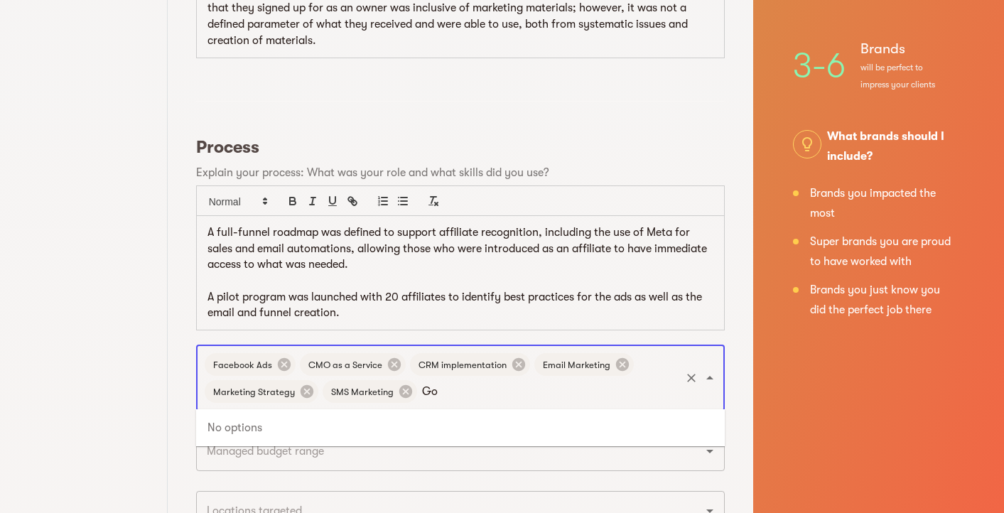
type input "G"
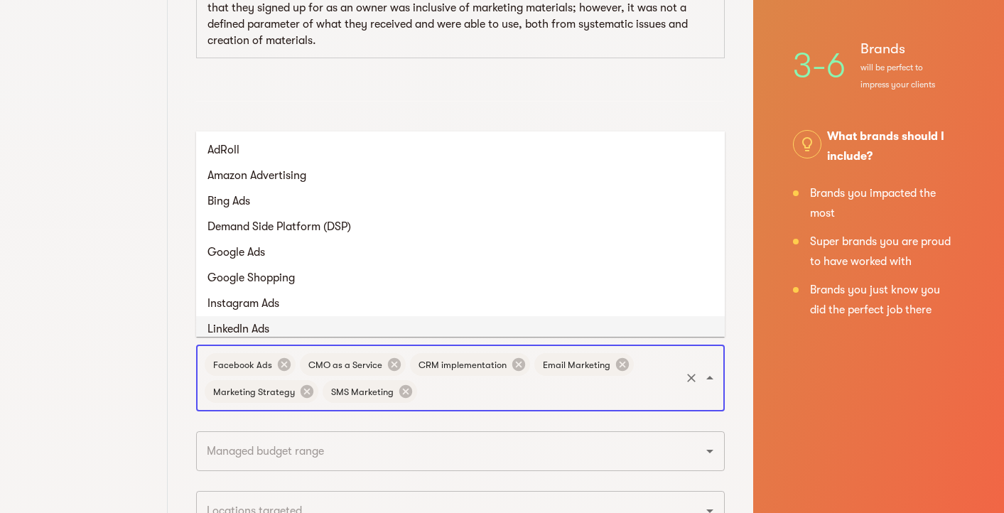
click at [117, 343] on div "Basic Info Vetting Call 3 Success Stories Brands you loved working with and wan…" at bounding box center [84, 241] width 168 height 1791
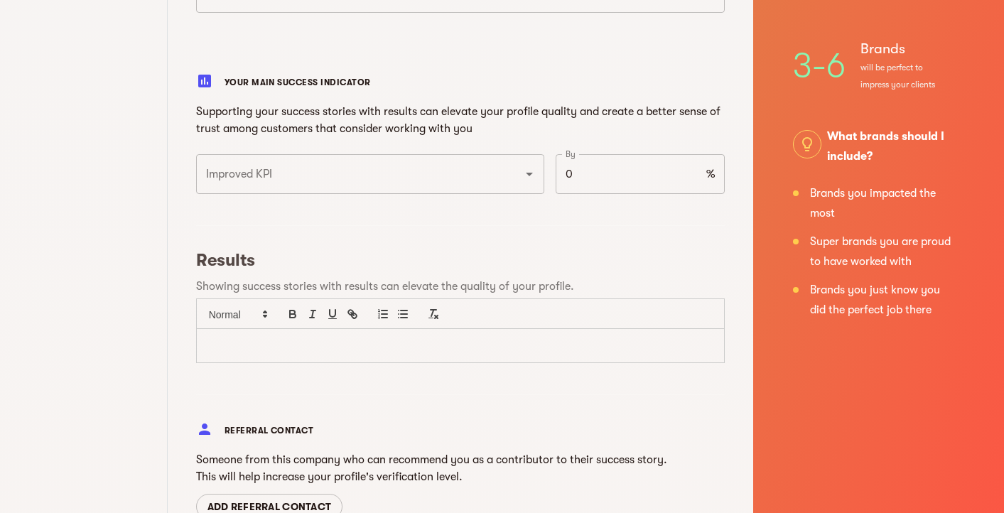
scroll to position [1189, 0]
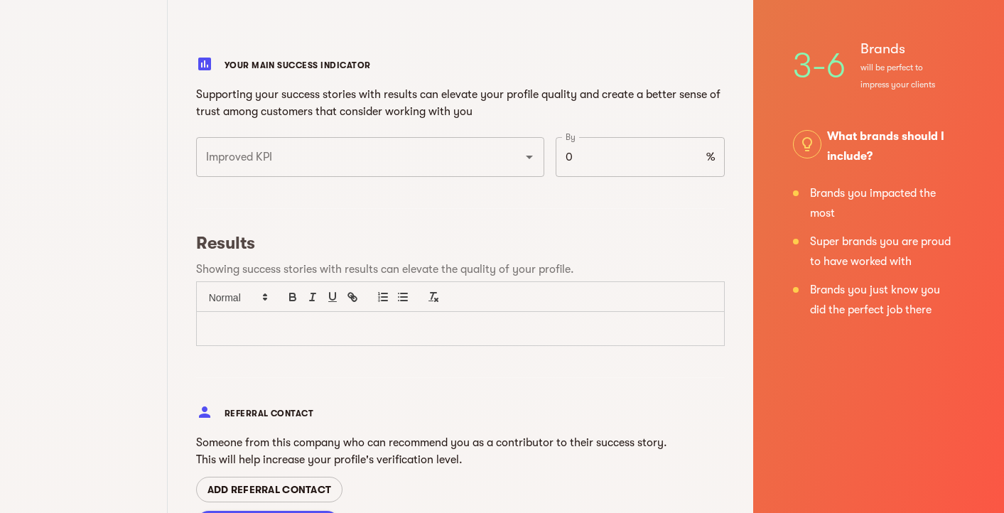
click at [244, 331] on p at bounding box center [461, 329] width 506 height 16
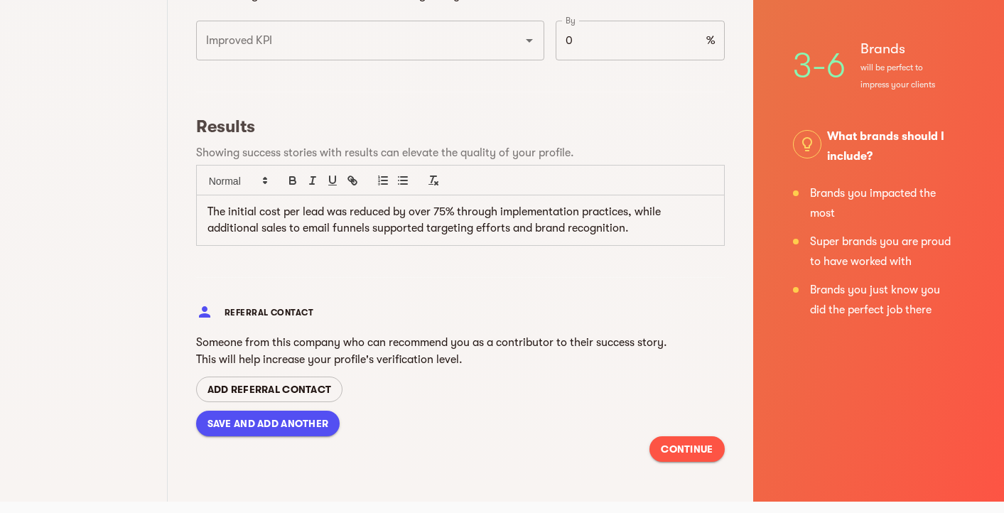
scroll to position [1305, 0]
click at [273, 416] on span "SAVE AND ADD ANOTHER" at bounding box center [269, 424] width 122 height 17
type input "September 2025"
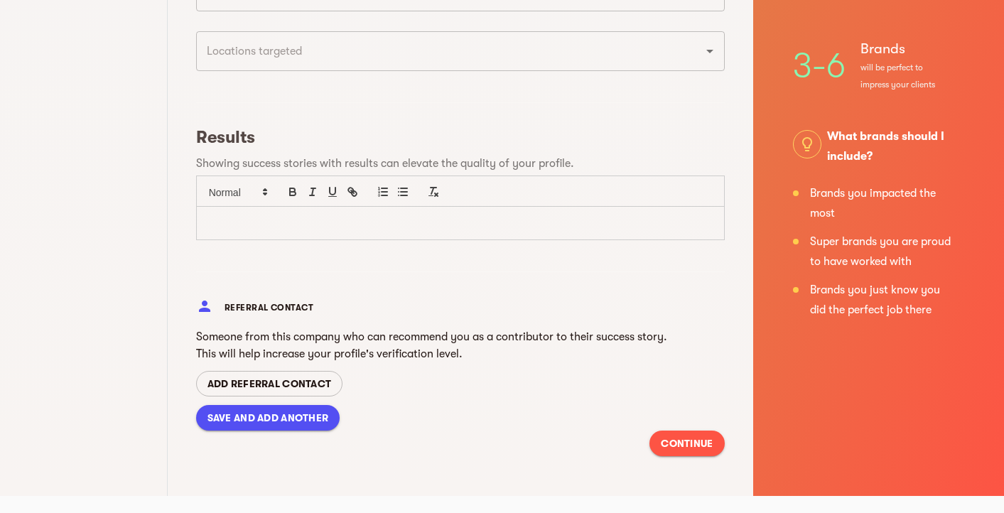
scroll to position [0, 0]
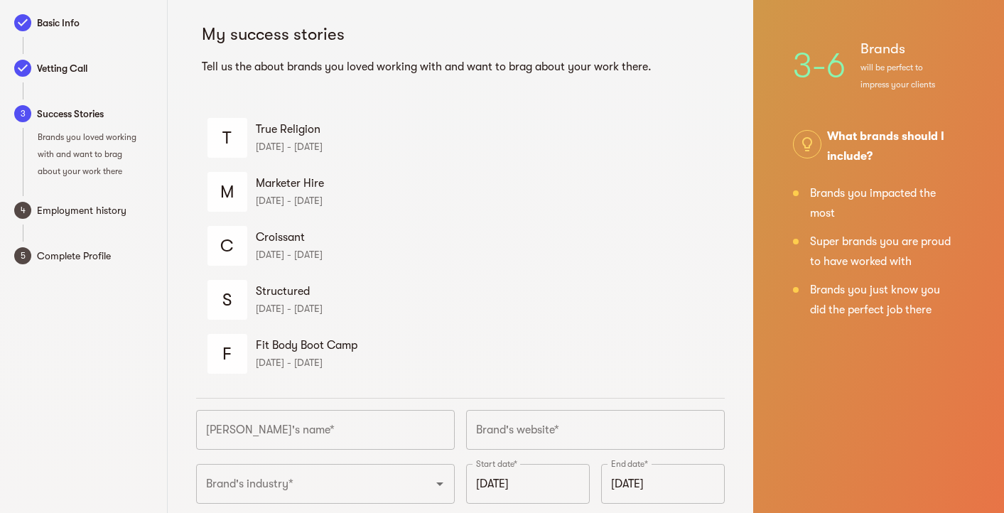
click at [245, 427] on input "text" at bounding box center [325, 430] width 259 height 40
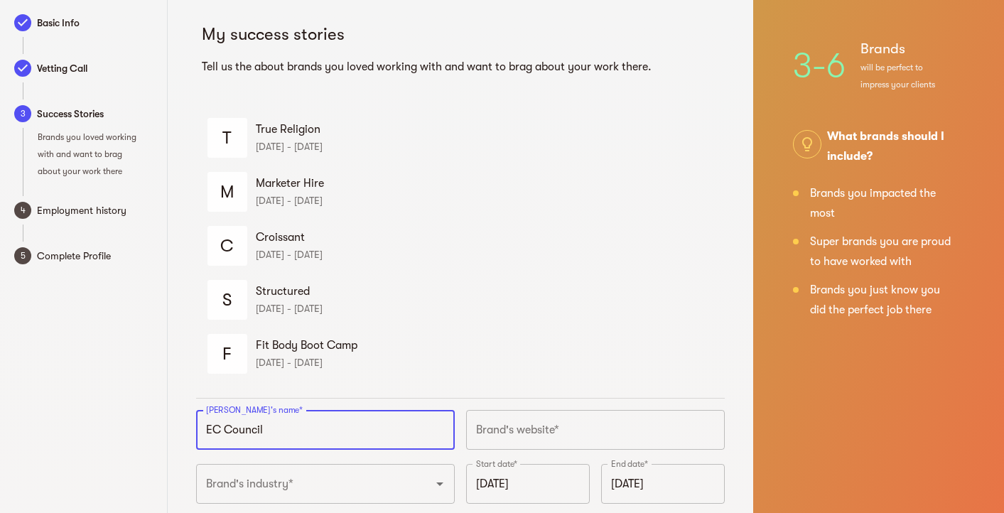
type input "EC Council"
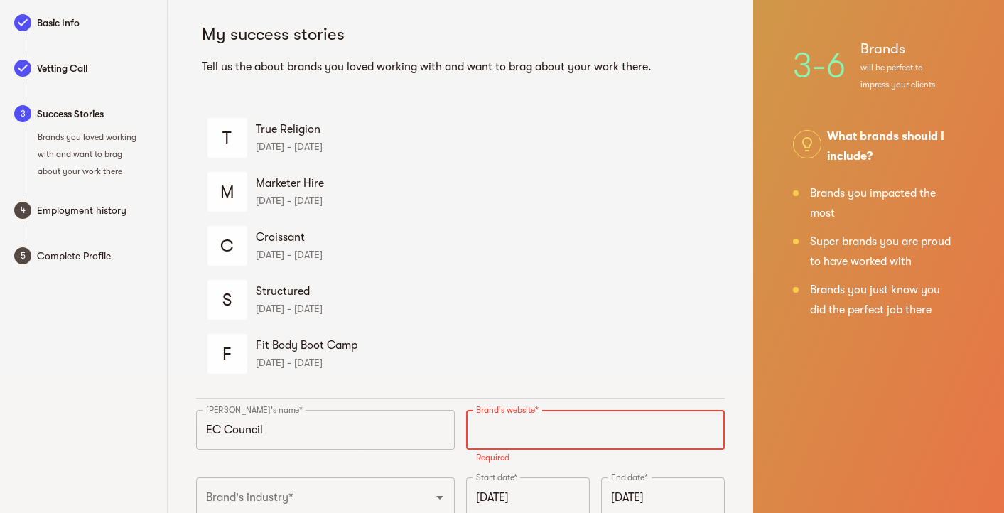
scroll to position [34, 0]
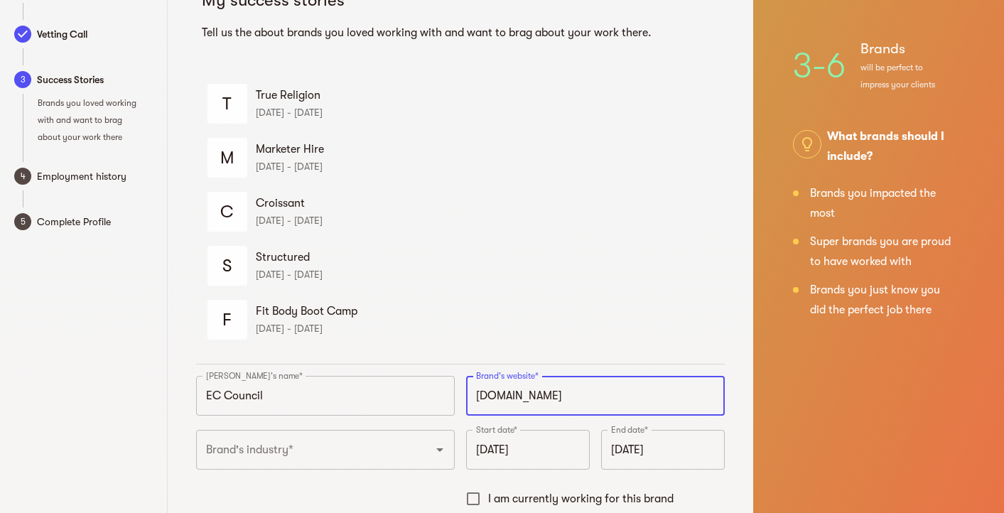
type input "https://eccouncil.org"
click at [321, 462] on input "Brand's industry*" at bounding box center [306, 449] width 206 height 27
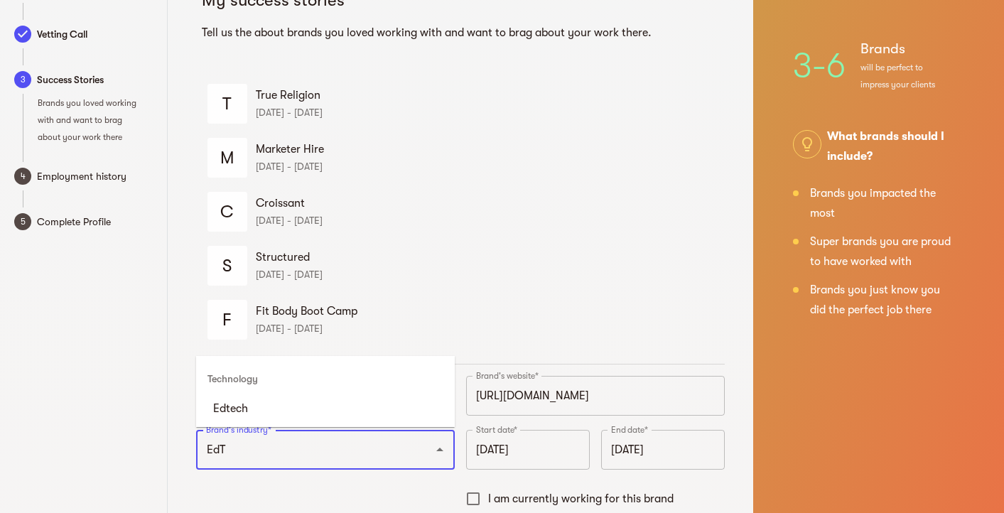
scroll to position [0, 0]
click at [323, 408] on li "Edtech" at bounding box center [325, 409] width 259 height 26
type input "Edtech"
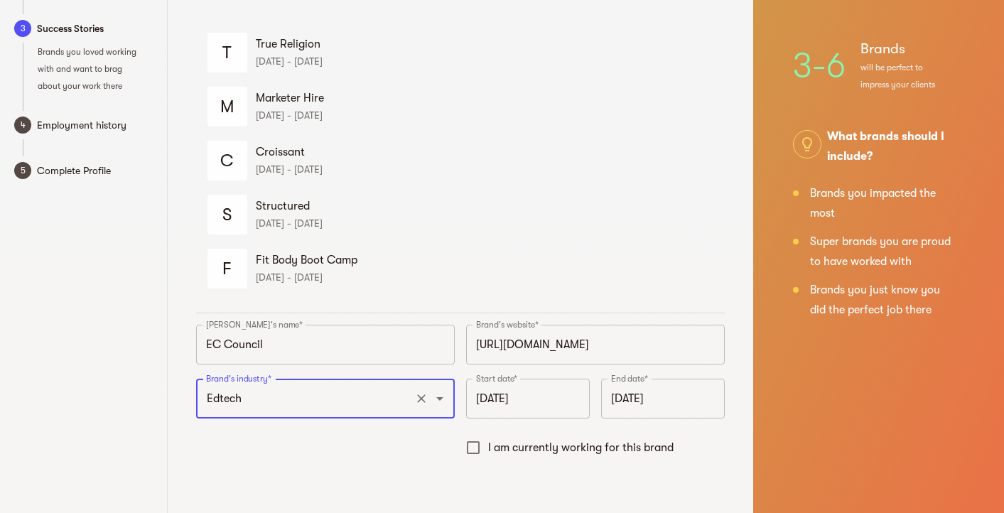
scroll to position [127, 0]
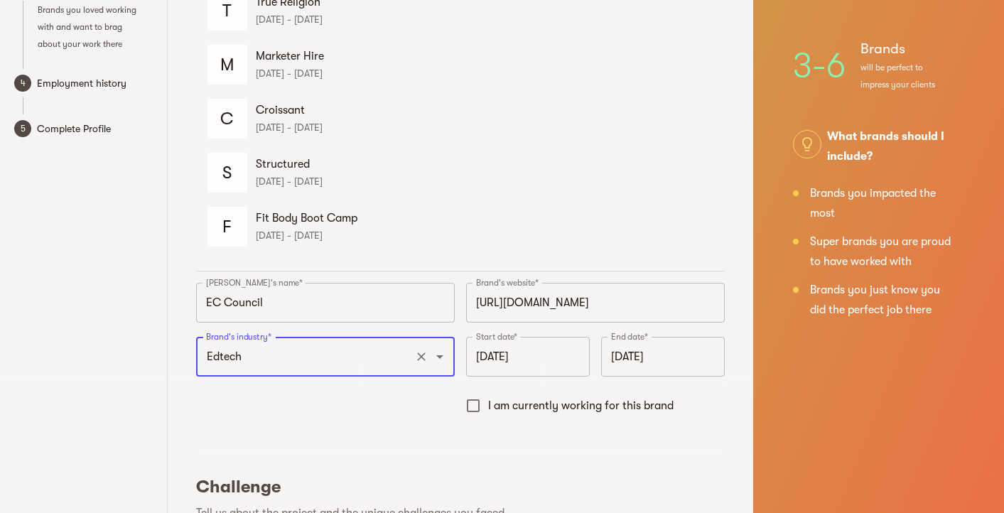
click at [494, 364] on input "September 2025" at bounding box center [528, 357] width 124 height 40
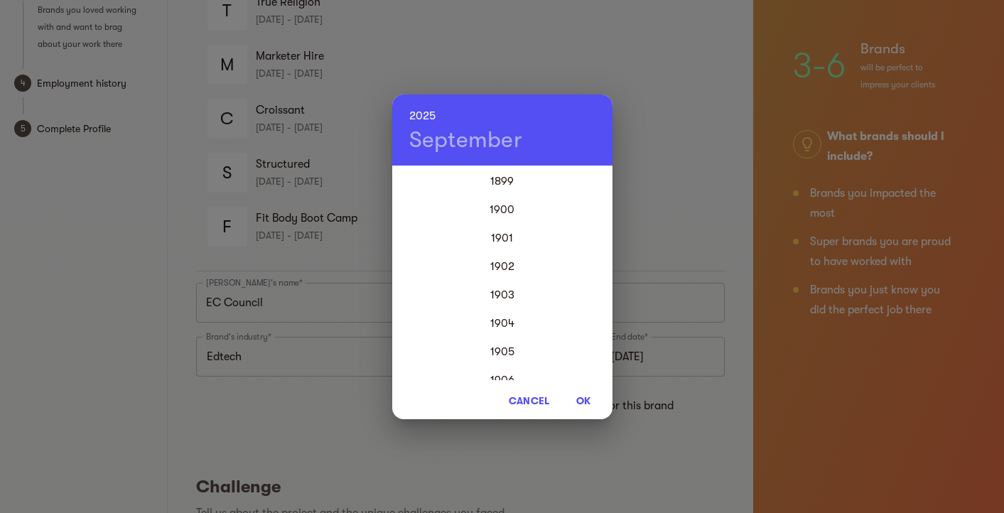
scroll to position [3412, 0]
click at [453, 138] on h4 "September" at bounding box center [466, 140] width 114 height 28
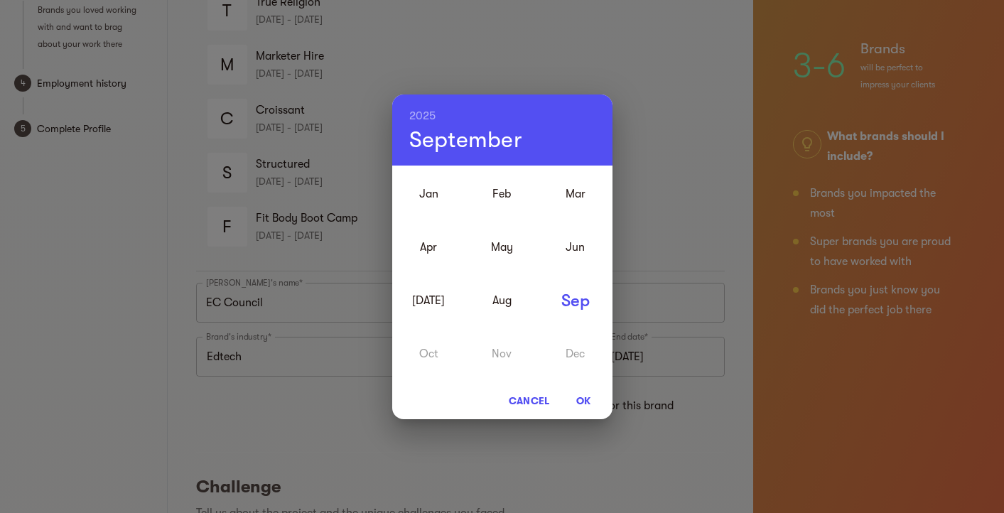
click at [500, 353] on div "Jan Feb Mar Apr May Jun Jul Aug Sep Oct Nov Dec" at bounding box center [502, 273] width 220 height 213
click at [503, 351] on div "Jan Feb Mar Apr May Jun Jul Aug Sep Oct Nov Dec" at bounding box center [502, 273] width 220 height 213
click at [495, 353] on div "Jan Feb Mar Apr May Jun Jul Aug Sep Oct Nov Dec" at bounding box center [502, 273] width 220 height 213
click at [422, 114] on h6 "2025" at bounding box center [422, 116] width 27 height 20
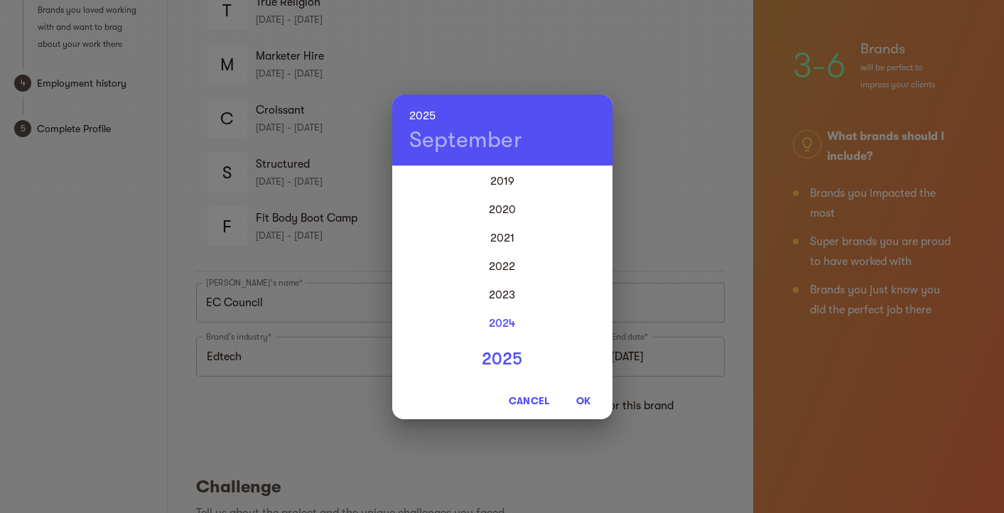
click at [503, 323] on div "2024" at bounding box center [502, 323] width 220 height 28
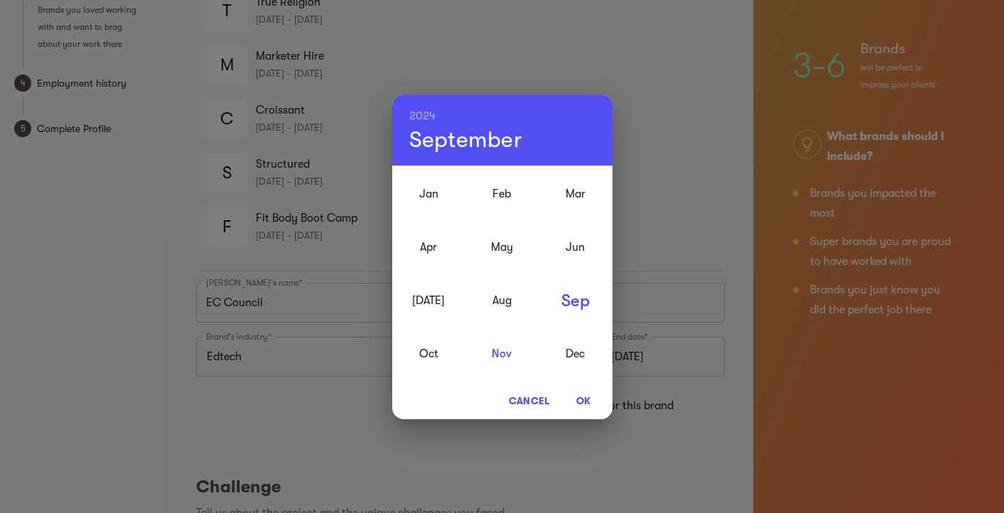
click at [500, 345] on div "Nov" at bounding box center [502, 353] width 73 height 53
click at [585, 403] on span "OK" at bounding box center [584, 400] width 34 height 17
type input "November 2024"
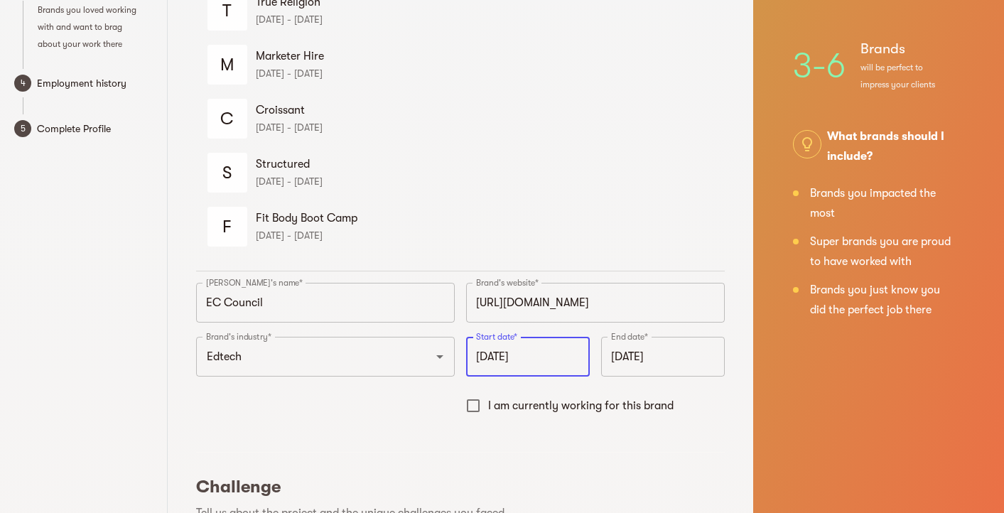
click at [650, 348] on input "September 2025" at bounding box center [663, 357] width 124 height 40
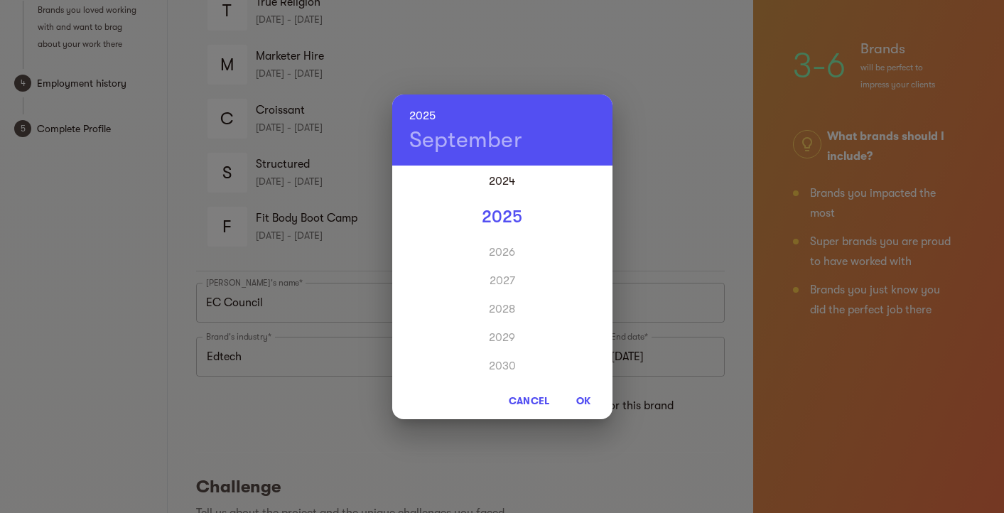
click at [478, 138] on h4 "September" at bounding box center [466, 140] width 114 height 28
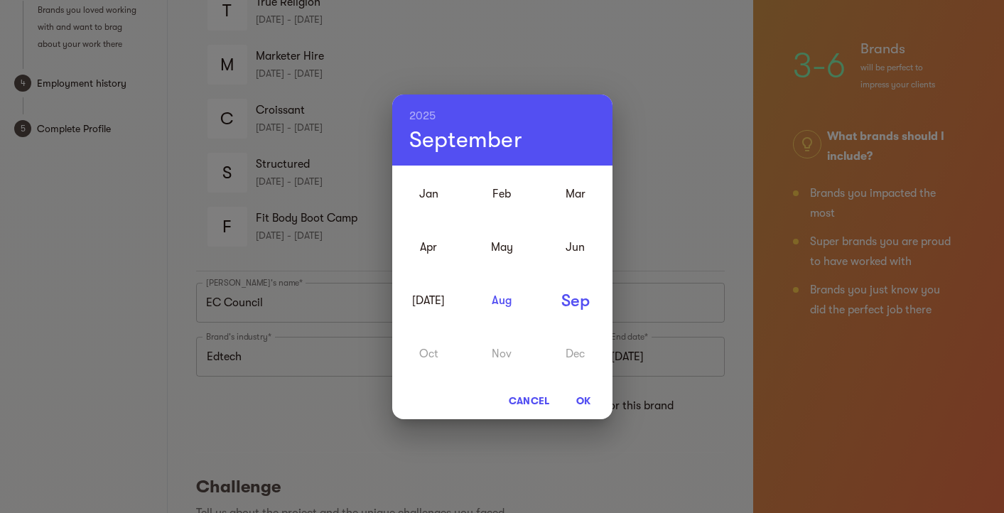
click at [498, 302] on div "Aug" at bounding box center [502, 300] width 73 height 53
click at [583, 399] on span "OK" at bounding box center [584, 400] width 34 height 17
type input "August 2025"
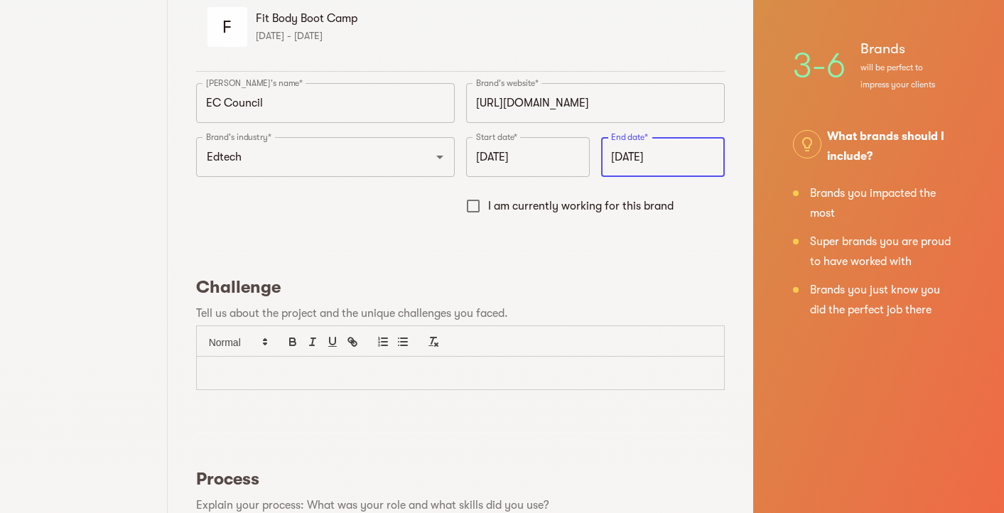
scroll to position [331, 0]
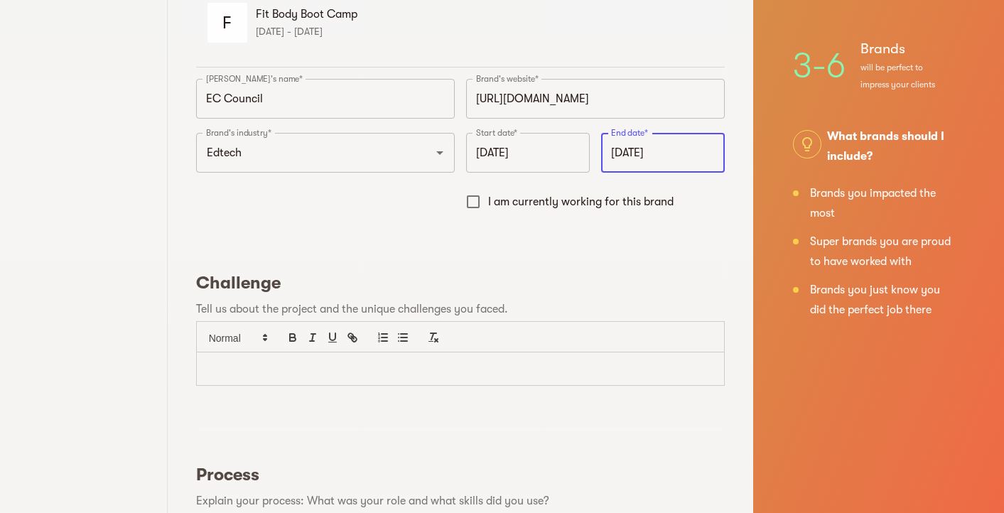
click at [422, 368] on p at bounding box center [461, 369] width 506 height 16
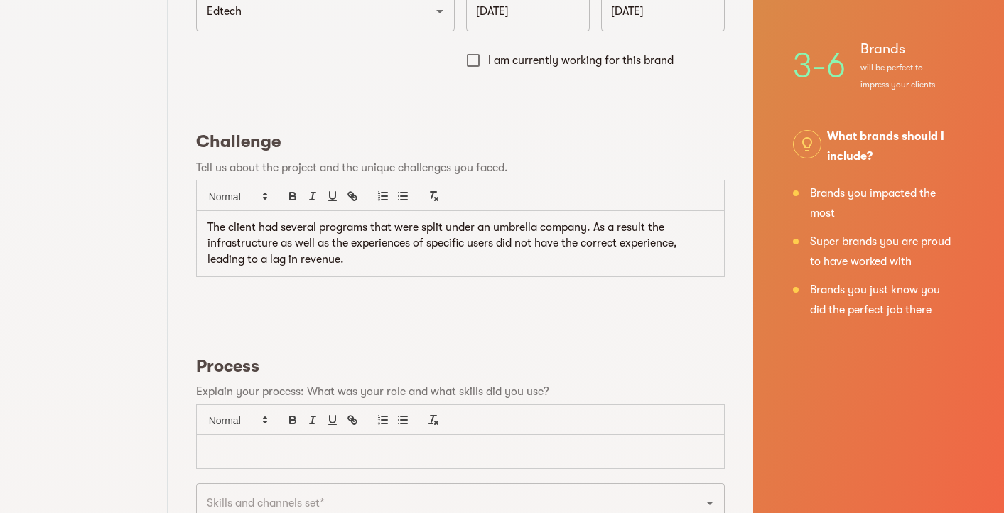
scroll to position [488, 0]
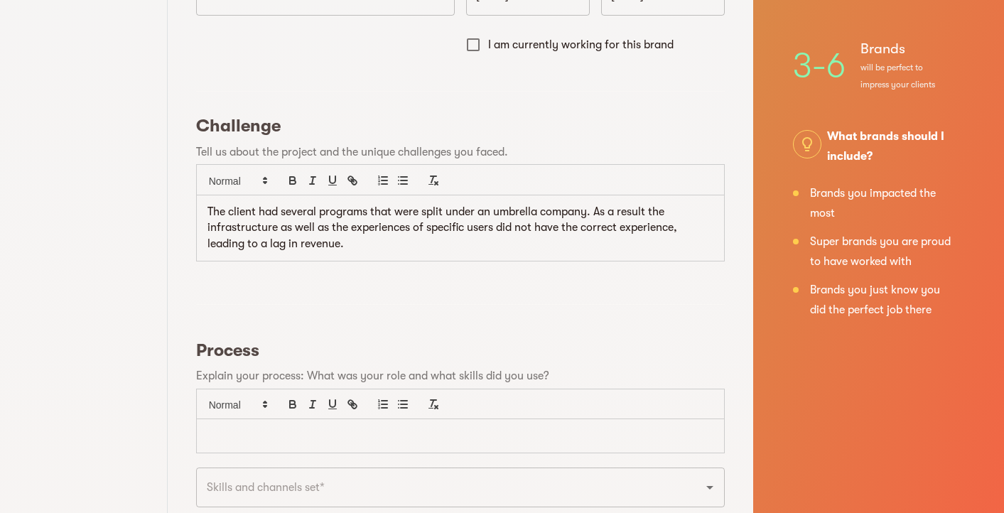
click at [377, 432] on p at bounding box center [461, 436] width 506 height 16
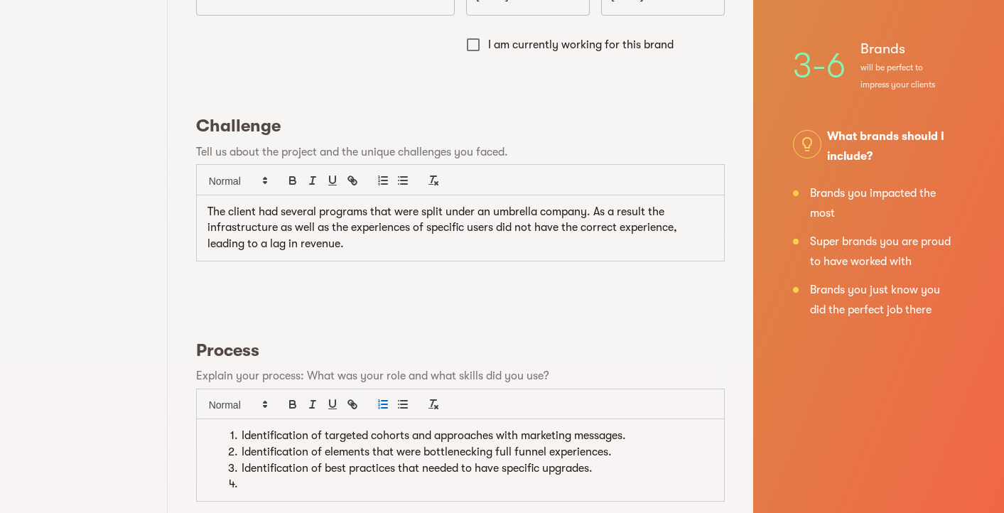
click at [408, 461] on li "Identification of best practices that needed to have specific upgrades." at bounding box center [469, 469] width 489 height 16
drag, startPoint x: 401, startPoint y: 465, endPoint x: 594, endPoint y: 467, distance: 193.4
click at [594, 467] on li "Identification of best practices that needed to have specific upgrades." at bounding box center [469, 469] width 489 height 16
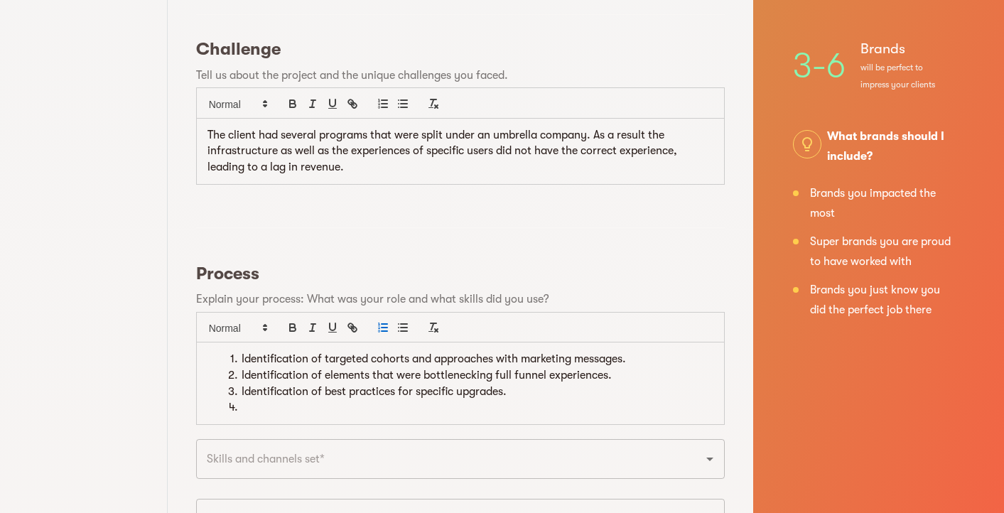
scroll to position [574, 0]
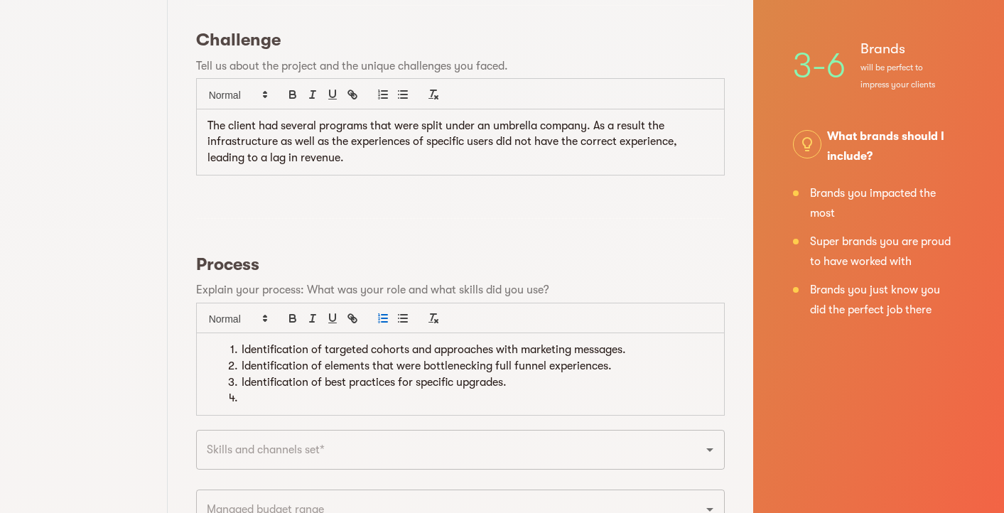
click at [484, 399] on li at bounding box center [469, 398] width 489 height 16
click at [486, 447] on input "text" at bounding box center [441, 449] width 476 height 27
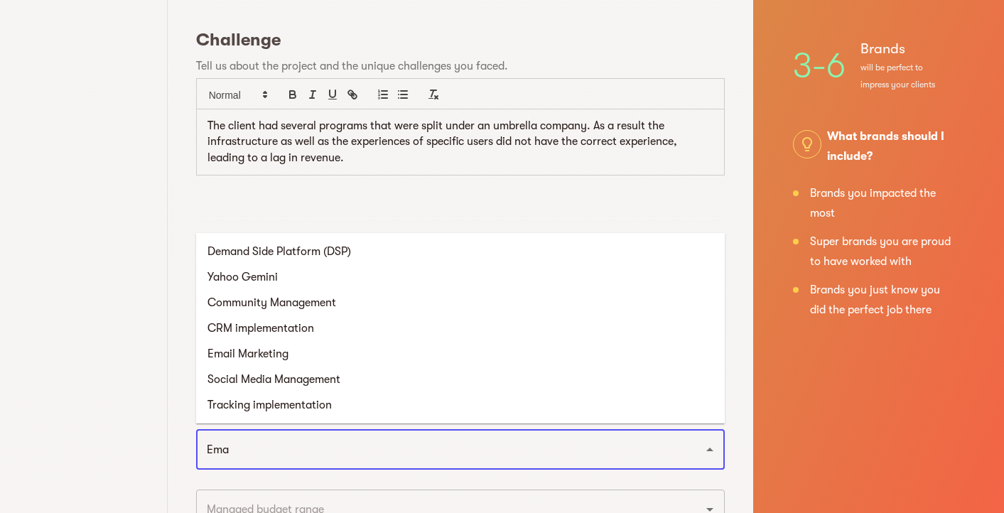
type input "Emai"
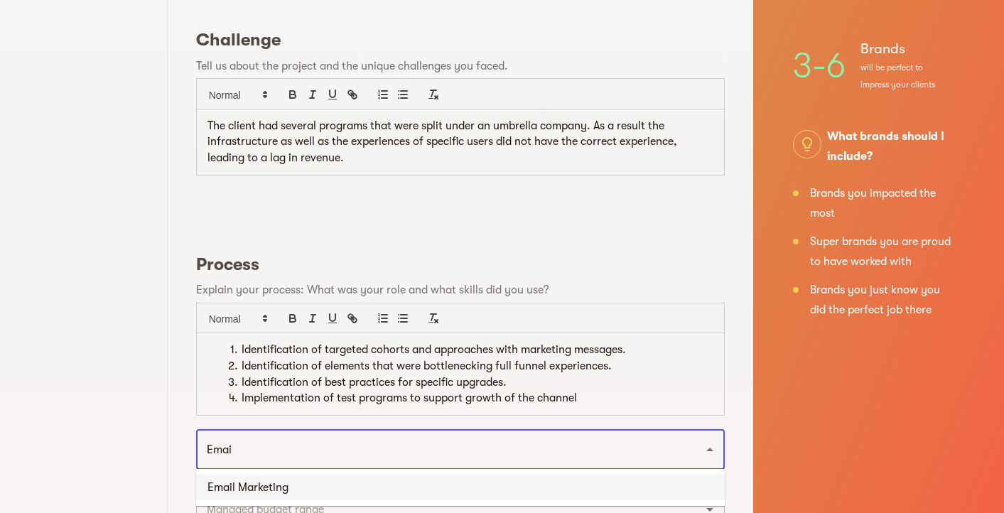
click at [464, 478] on li "Email Marketing" at bounding box center [460, 488] width 529 height 26
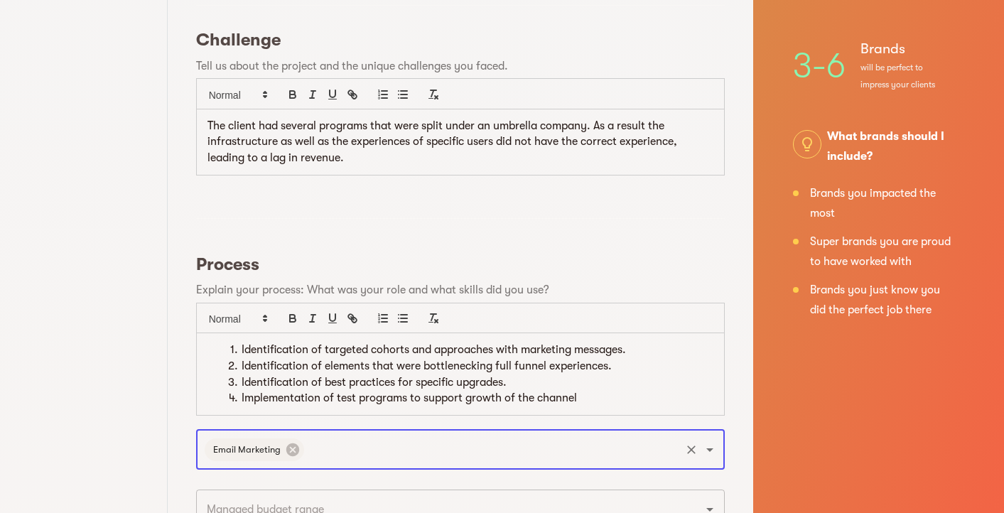
click at [514, 451] on input "text" at bounding box center [492, 449] width 372 height 27
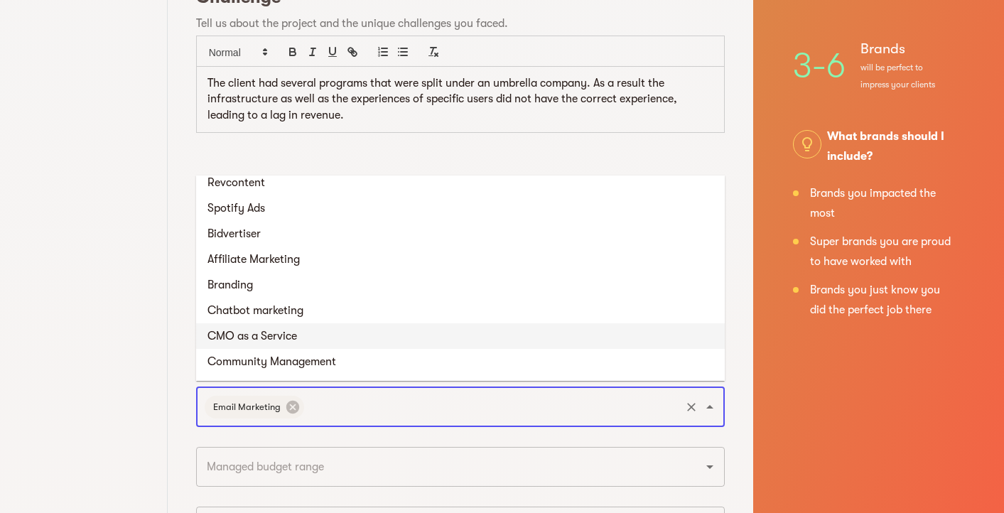
scroll to position [614, 0]
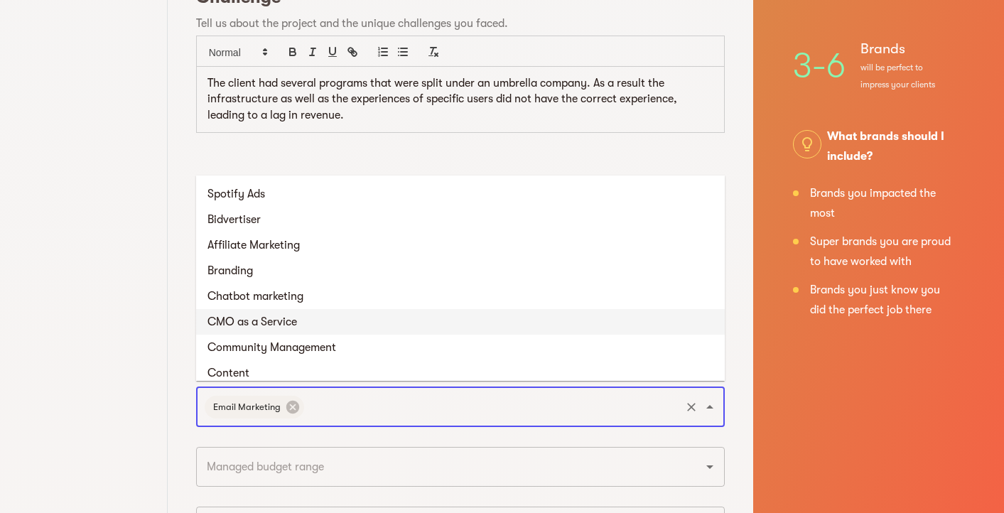
click at [453, 321] on li "CMO as a Service" at bounding box center [460, 322] width 529 height 26
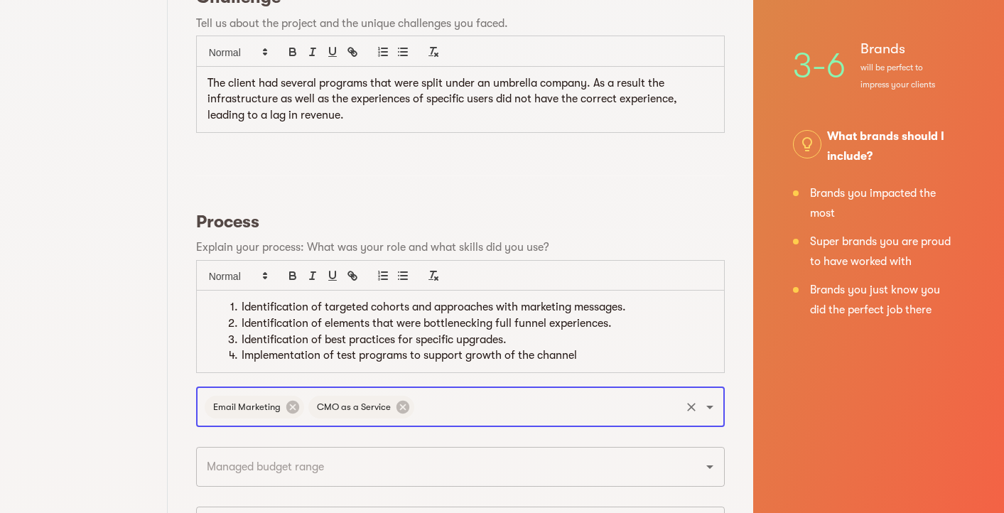
click at [538, 410] on input "text" at bounding box center [548, 407] width 262 height 27
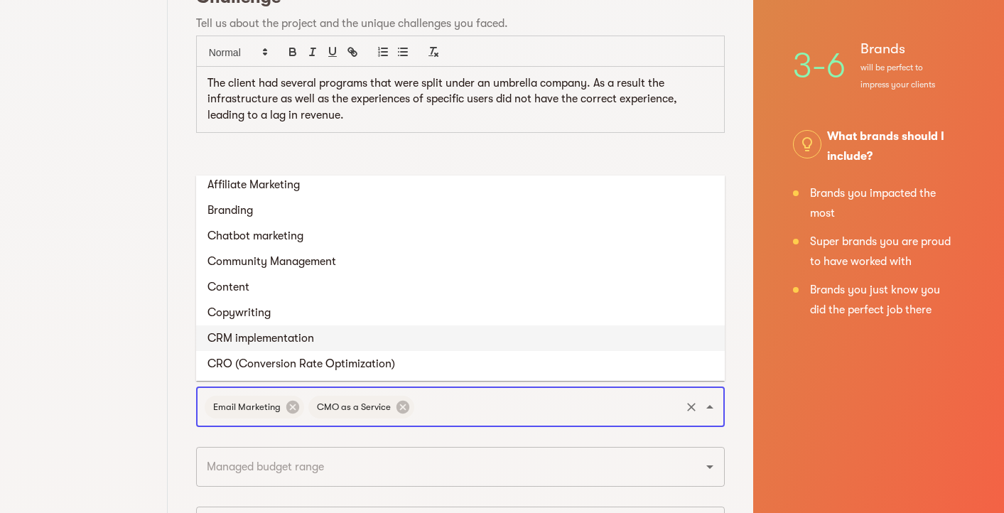
scroll to position [676, 0]
click at [478, 340] on li "CRM implementation" at bounding box center [460, 337] width 529 height 26
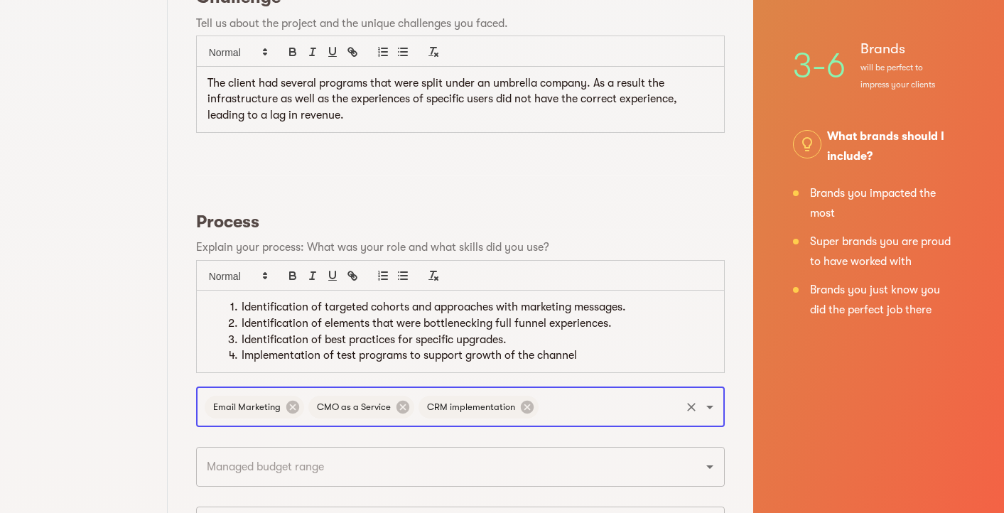
click at [594, 407] on input "text" at bounding box center [610, 407] width 138 height 27
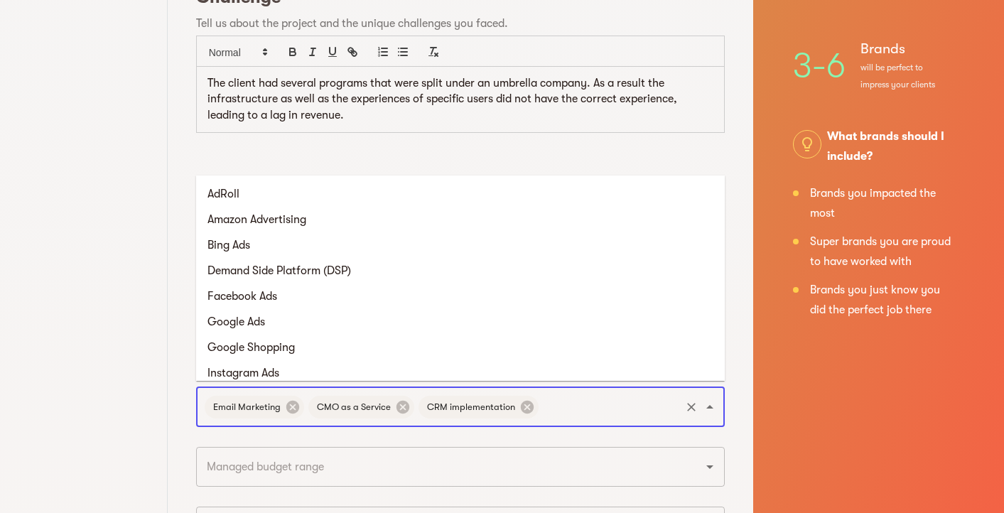
scroll to position [648, 0]
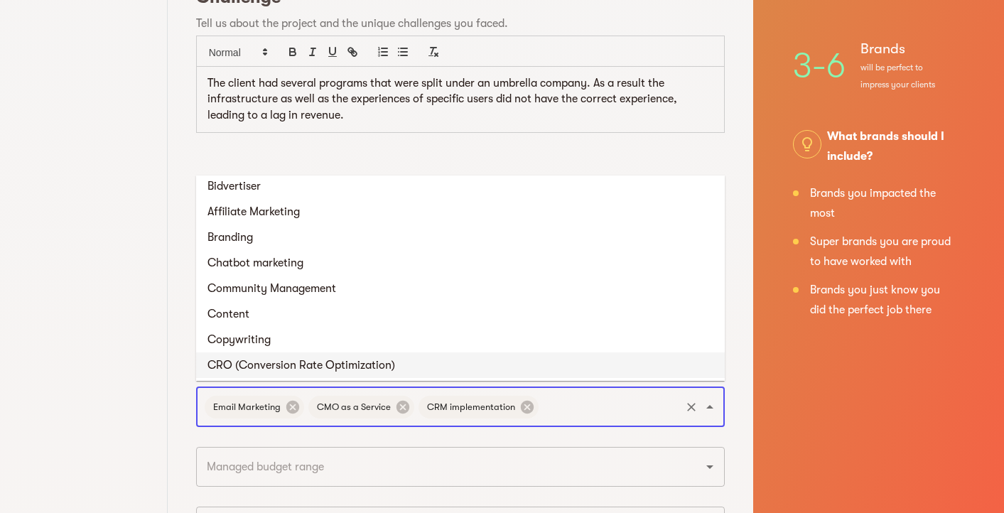
click at [526, 364] on li "CRO (Conversion Rate Optimization)" at bounding box center [460, 366] width 529 height 26
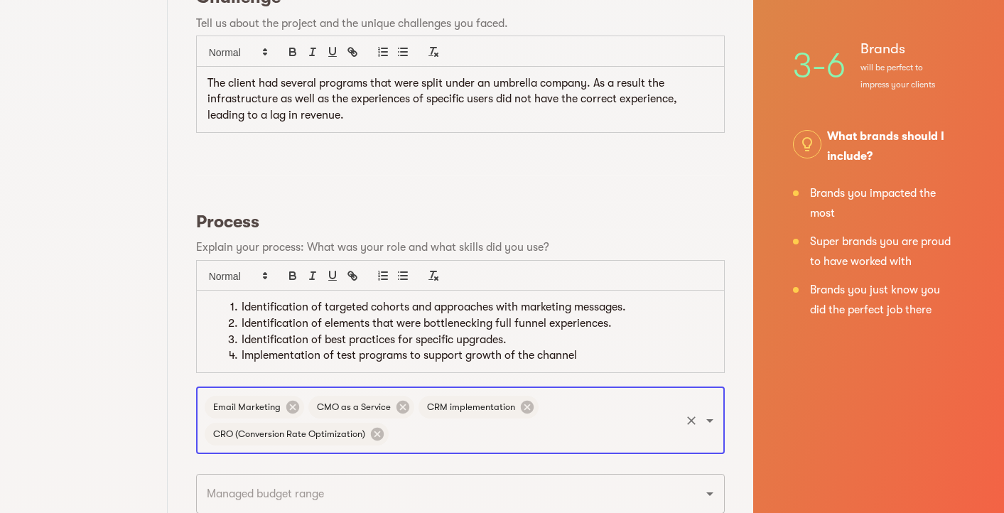
click at [610, 431] on input "text" at bounding box center [535, 434] width 288 height 27
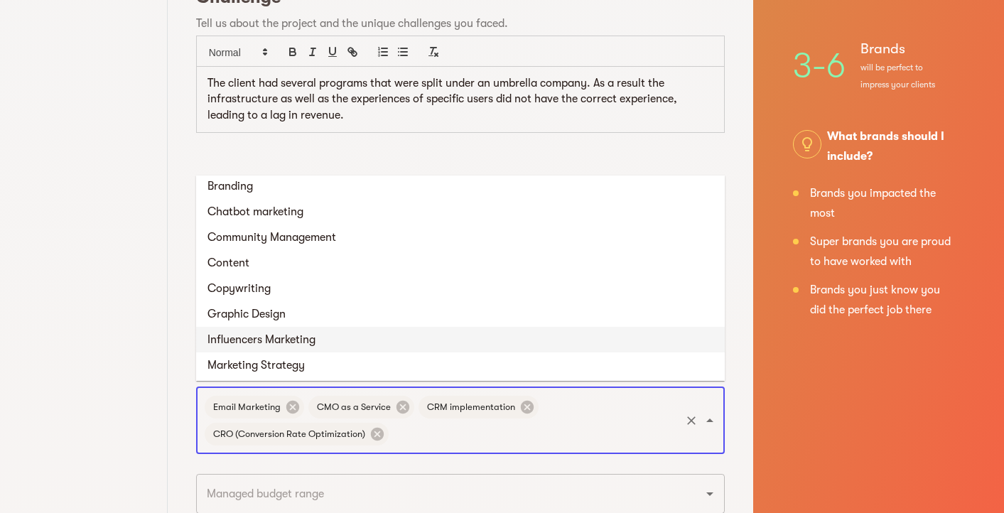
scroll to position [684, 0]
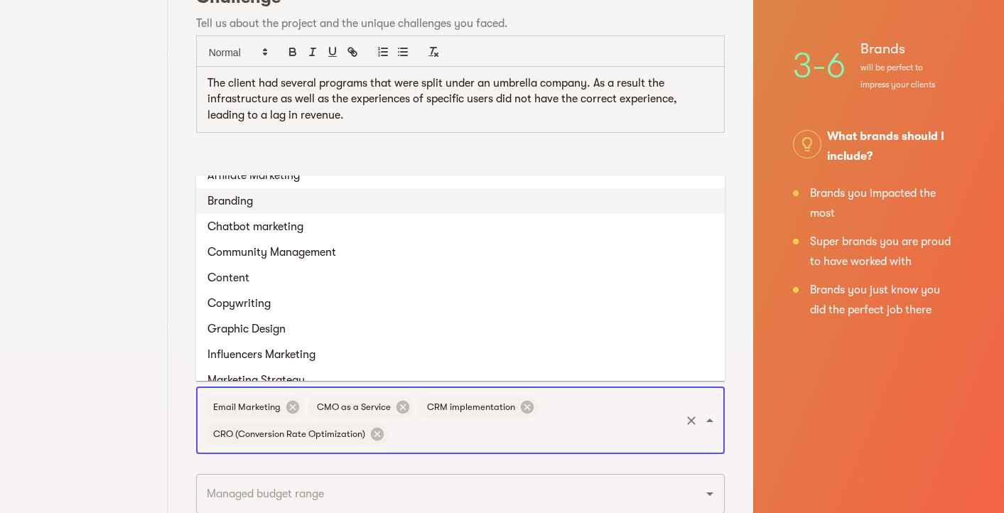
click at [454, 209] on li "Branding" at bounding box center [460, 201] width 529 height 26
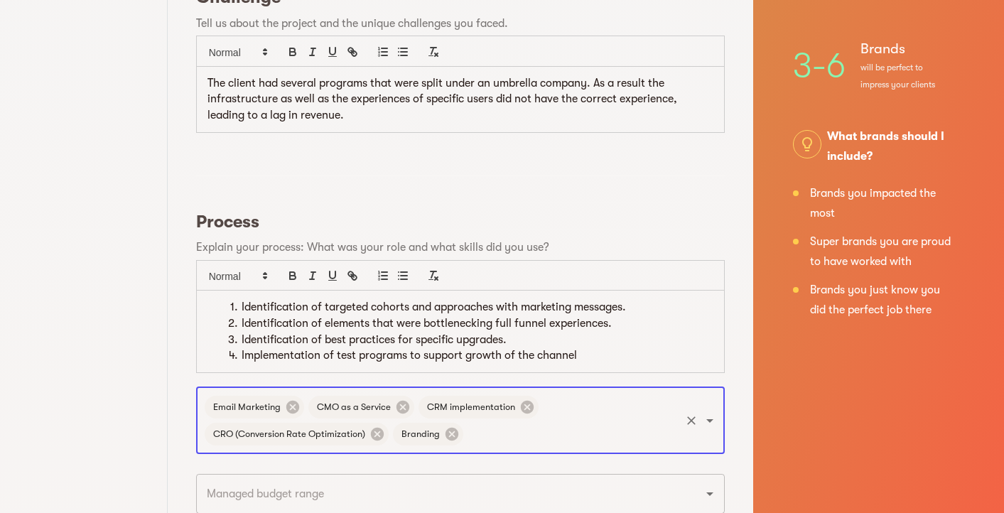
click at [586, 436] on input "text" at bounding box center [572, 434] width 213 height 27
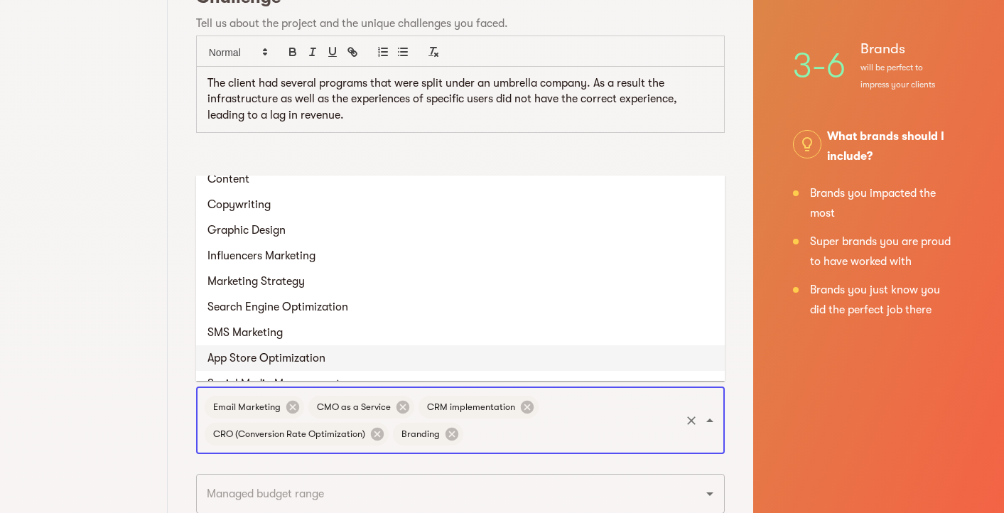
scroll to position [766, 0]
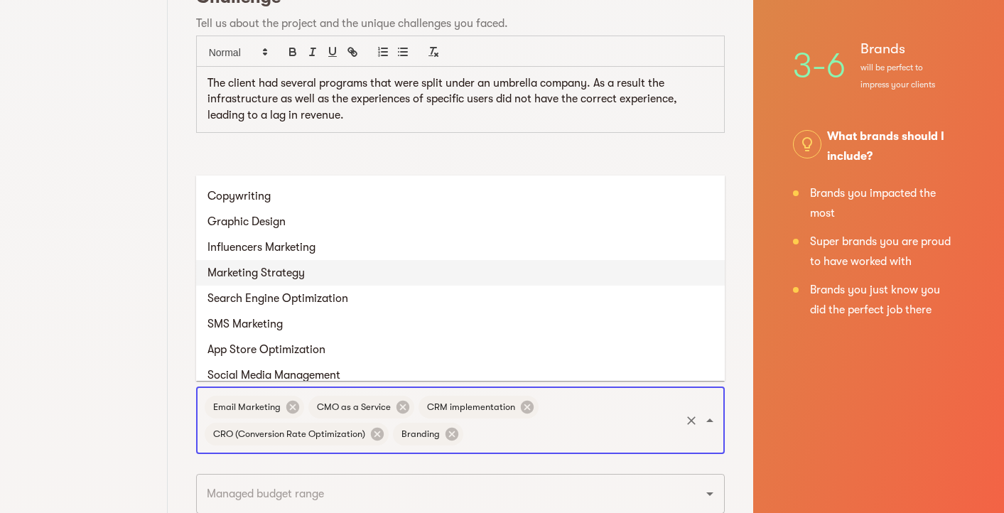
click at [493, 274] on li "Marketing Strategy" at bounding box center [460, 273] width 529 height 26
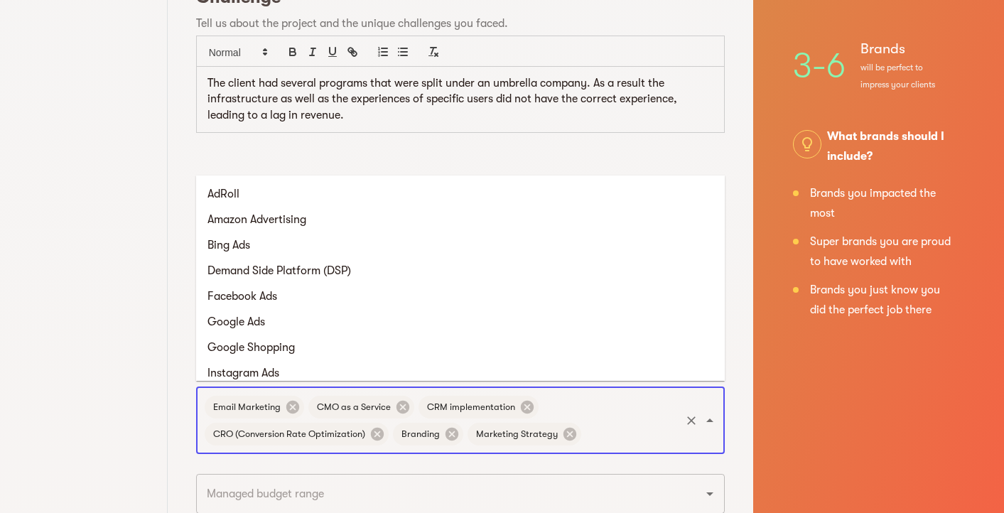
click at [638, 433] on input "text" at bounding box center [631, 434] width 95 height 27
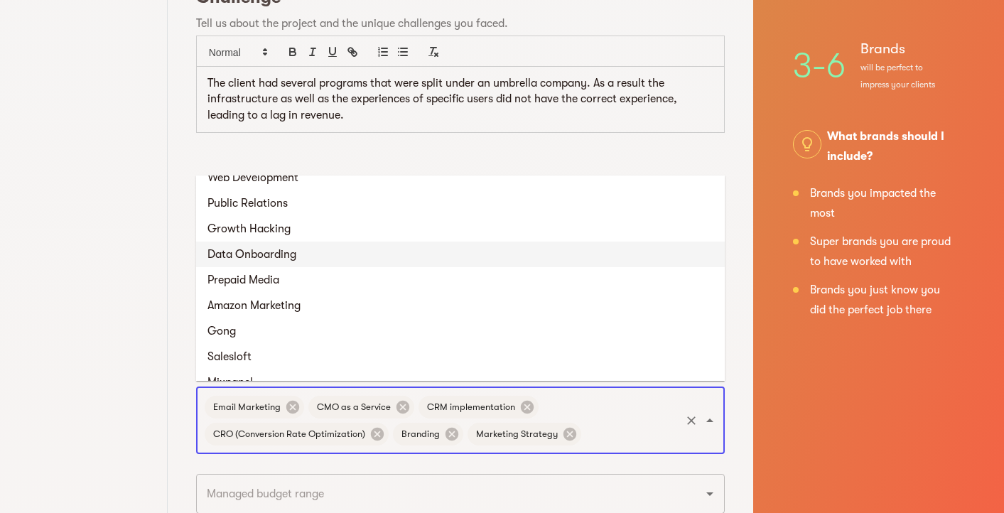
scroll to position [1056, 0]
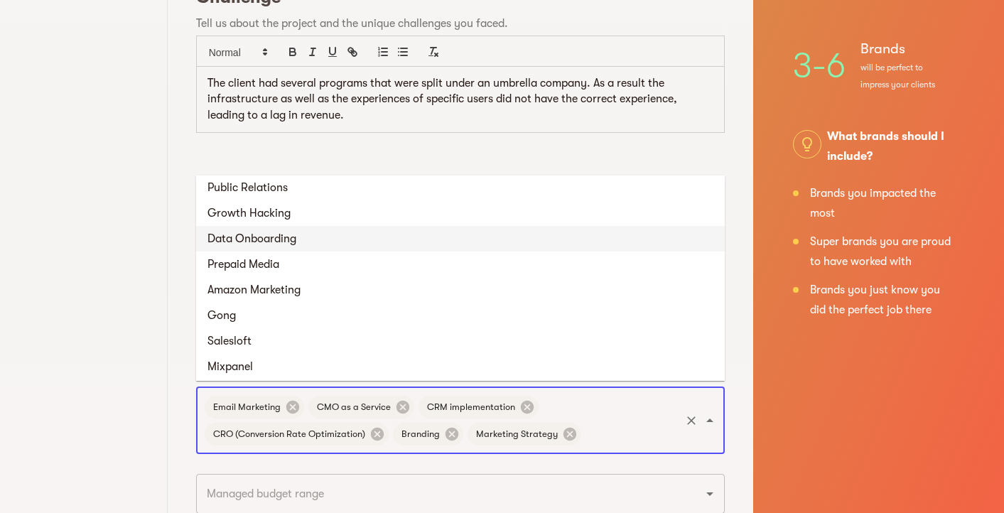
click at [507, 242] on li "Data Onboarding" at bounding box center [460, 239] width 529 height 26
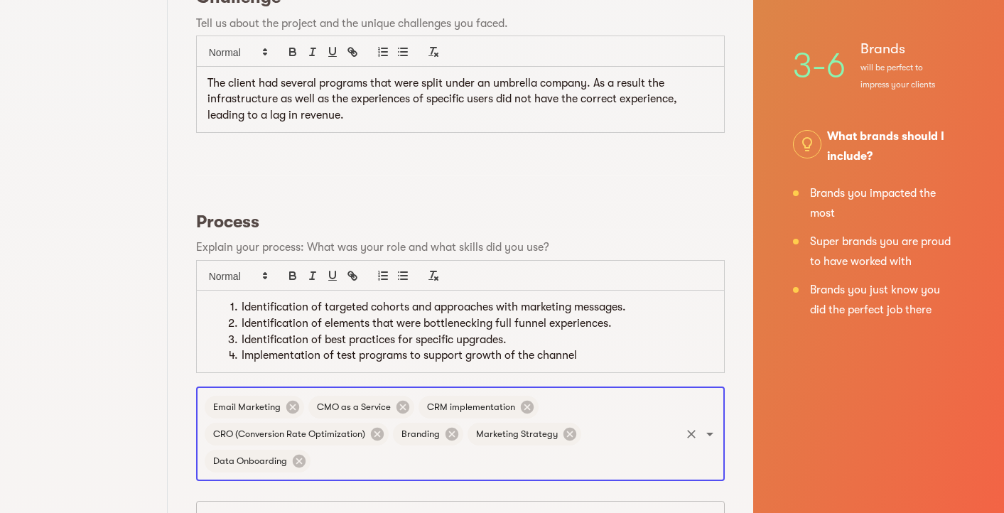
click at [601, 460] on input "text" at bounding box center [496, 461] width 366 height 27
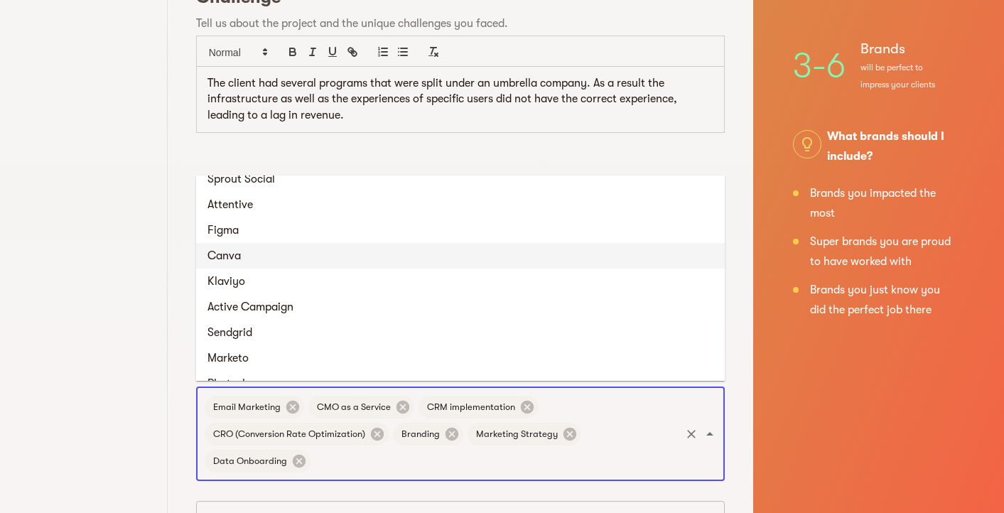
scroll to position [1375, 0]
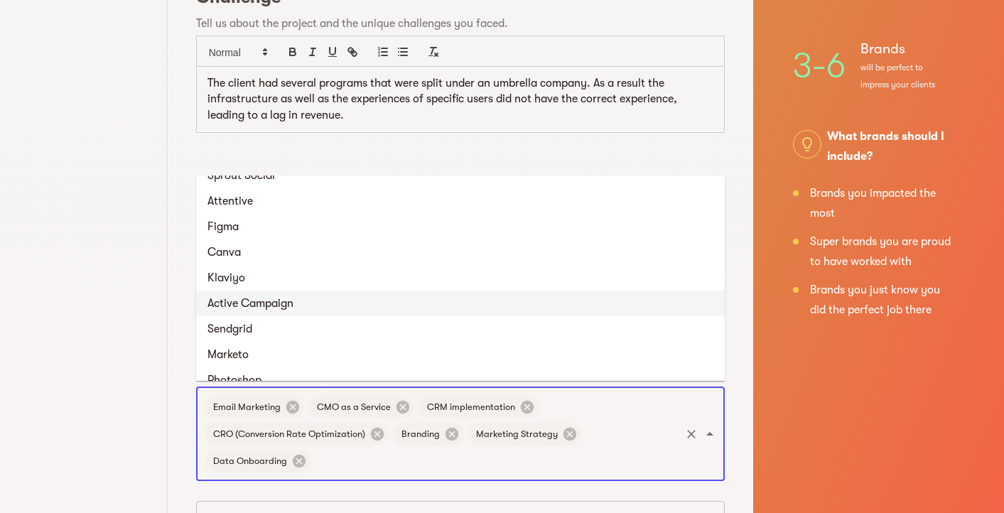
click at [519, 312] on li "Active Campaign" at bounding box center [460, 304] width 529 height 26
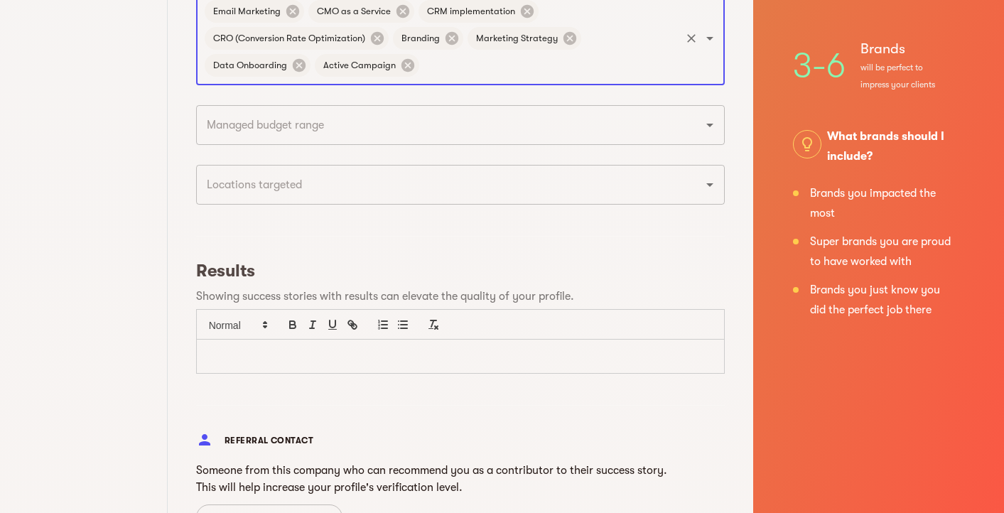
scroll to position [1018, 0]
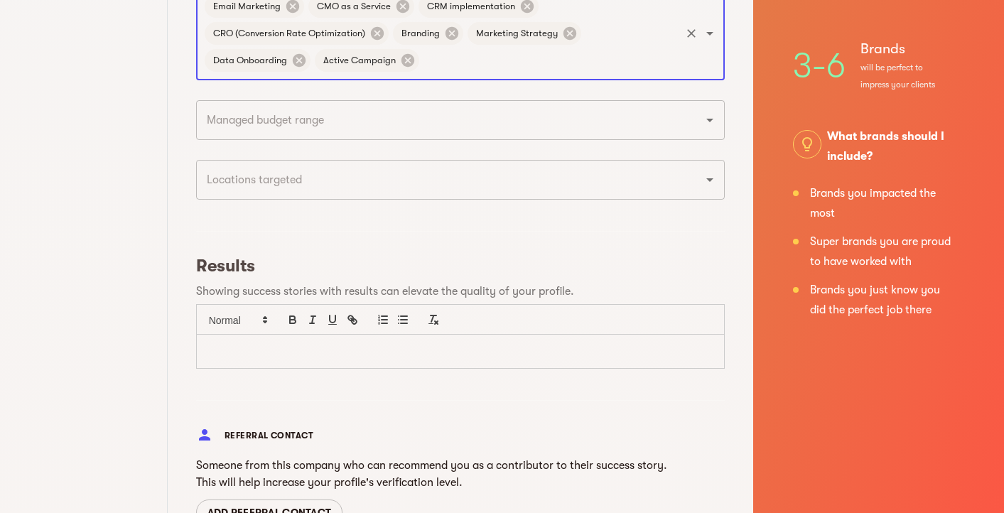
click at [460, 359] on div at bounding box center [460, 351] width 527 height 33
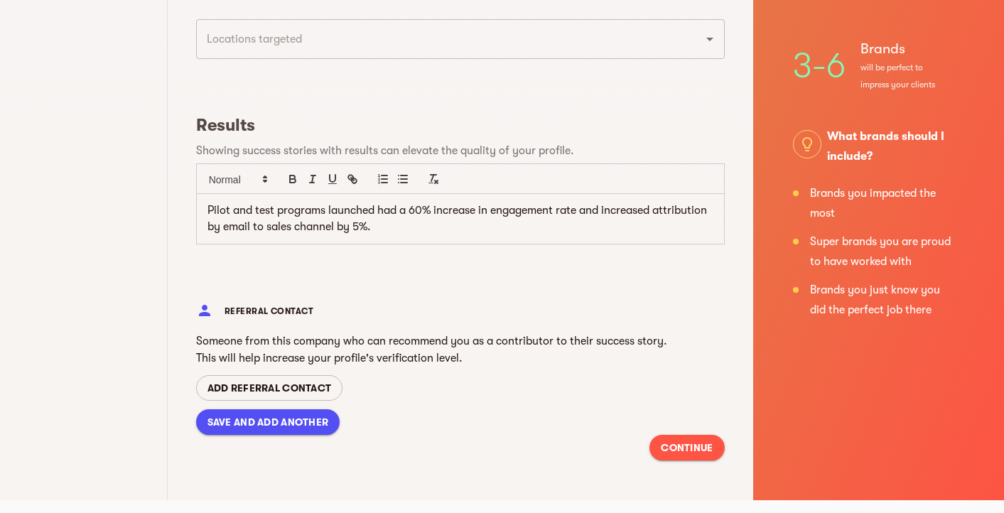
scroll to position [1158, 0]
click at [277, 424] on span "SAVE AND ADD ANOTHER" at bounding box center [269, 422] width 122 height 17
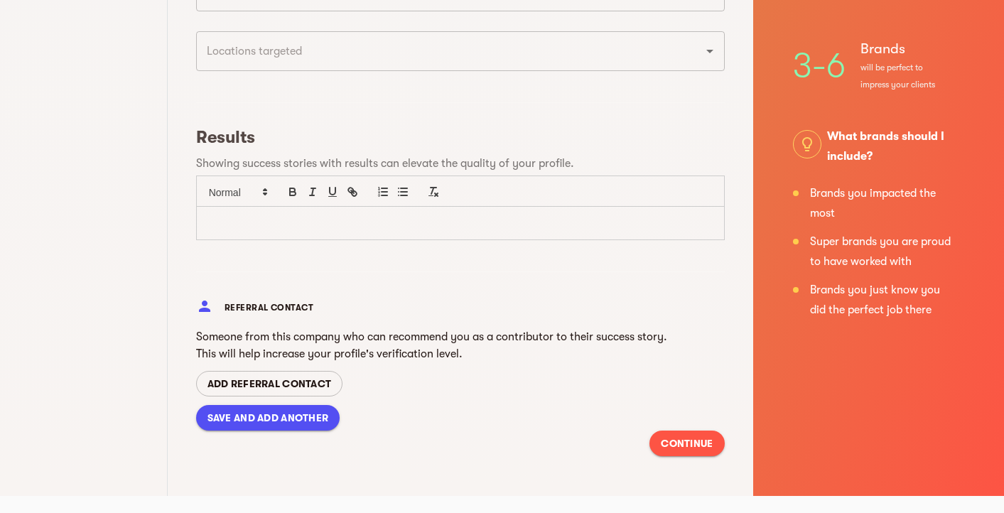
type input "September 2025"
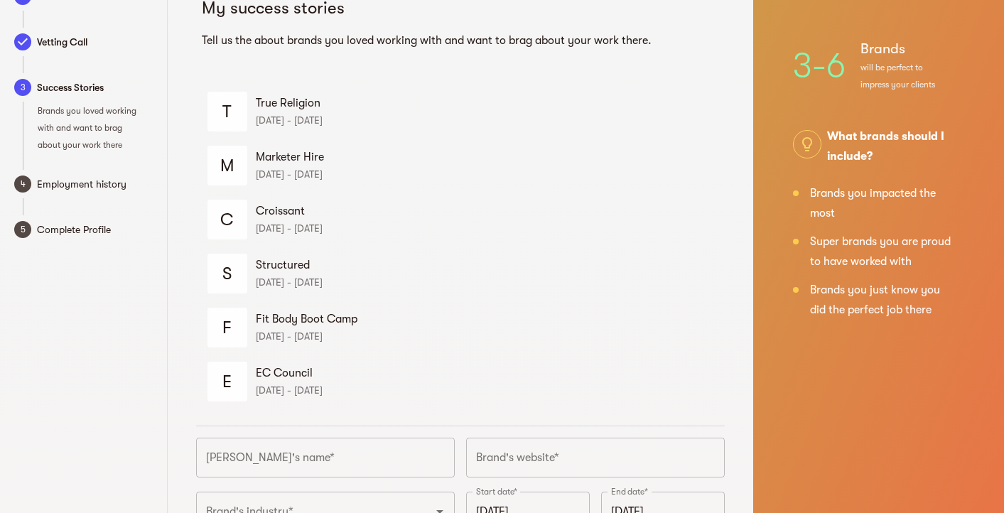
scroll to position [45, 0]
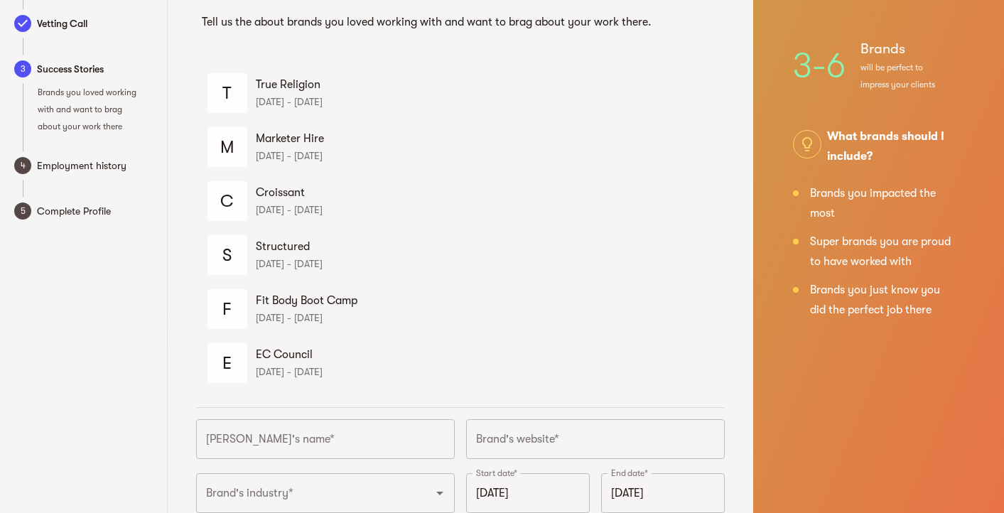
click at [259, 435] on input "text" at bounding box center [325, 439] width 259 height 40
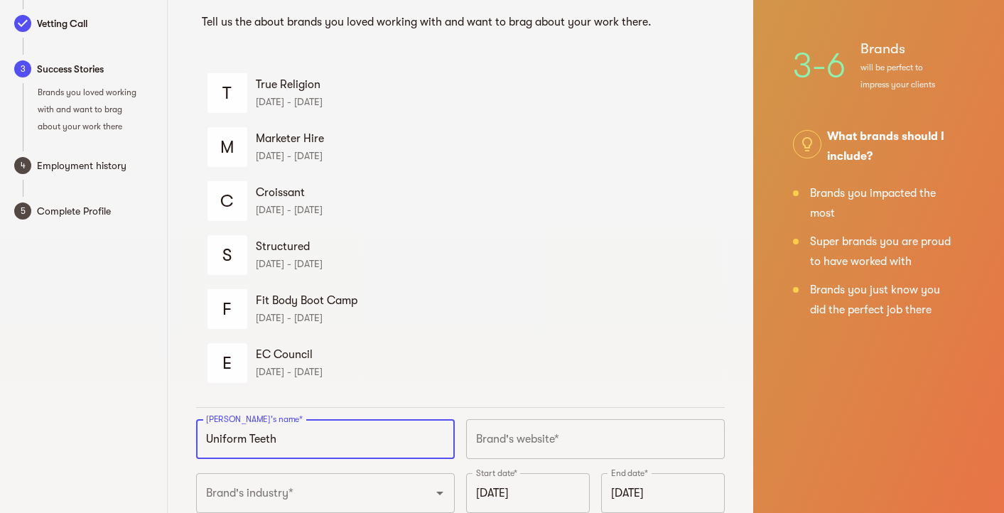
type input "Uniform Teeth"
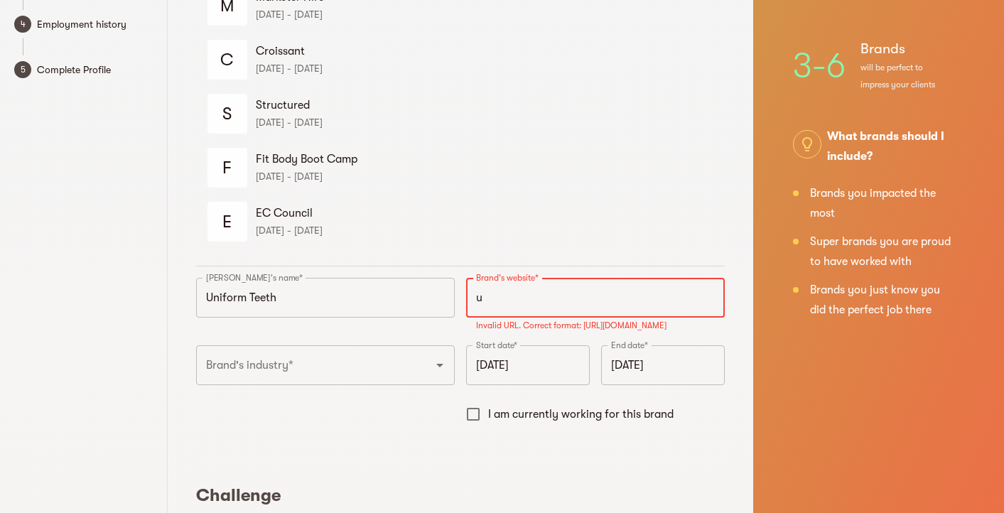
scroll to position [189, 0]
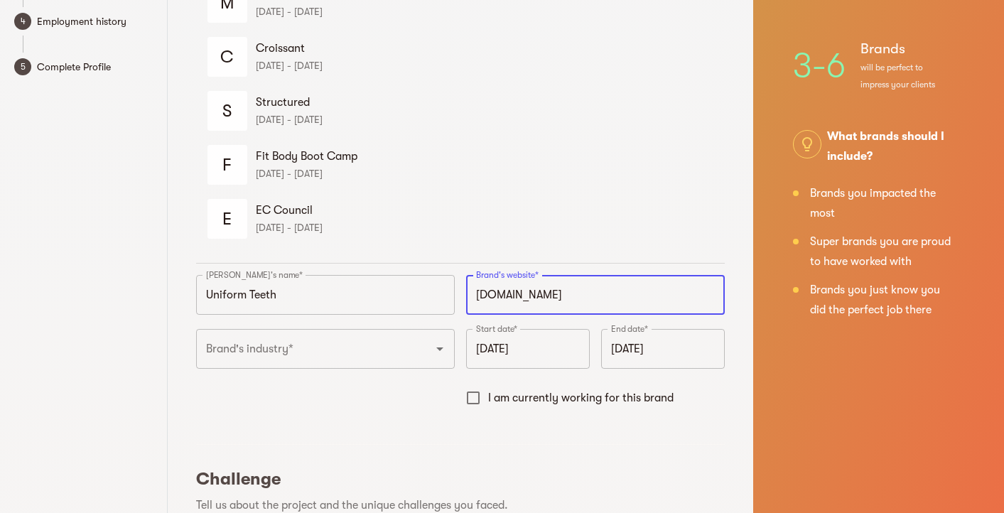
type input "https://uniformteeth.com"
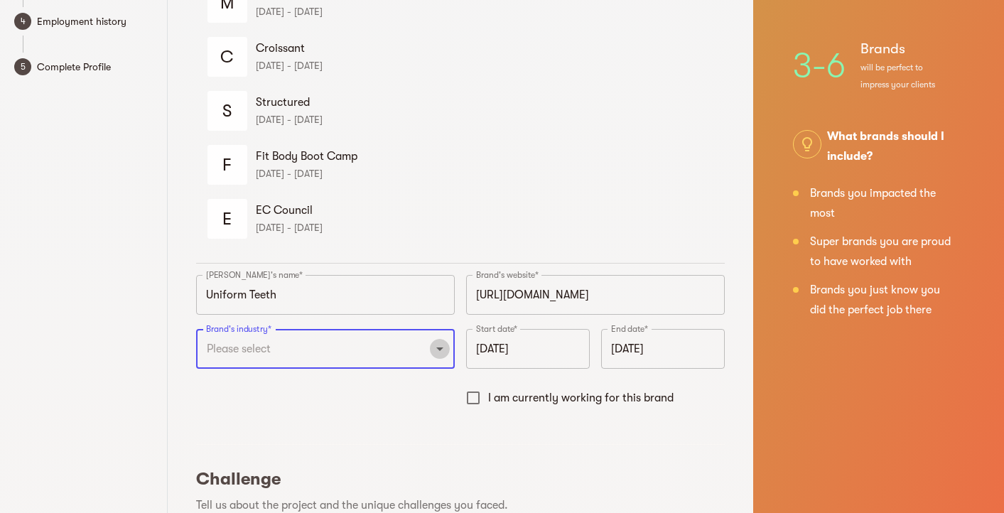
click at [435, 352] on icon "Open" at bounding box center [439, 348] width 17 height 17
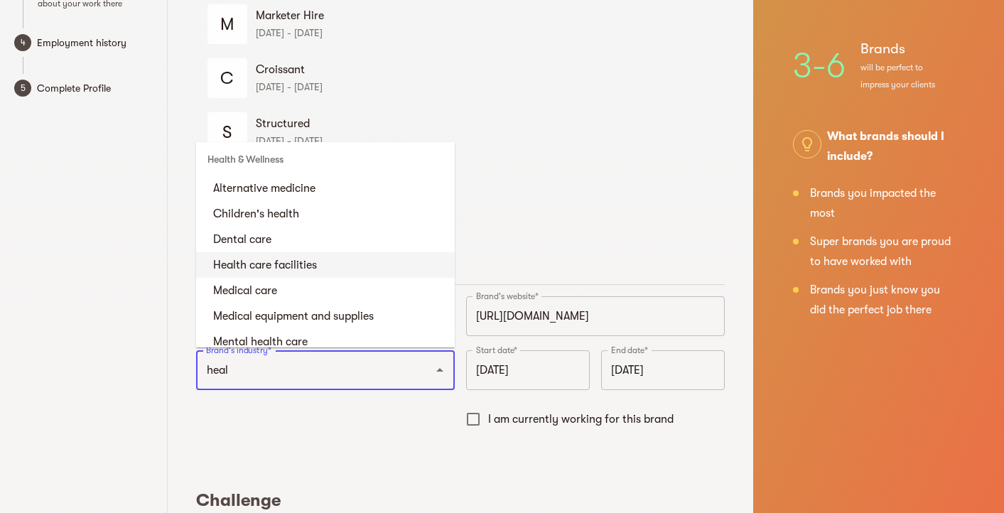
scroll to position [127, 0]
click at [381, 245] on li "Dental care" at bounding box center [325, 238] width 259 height 26
type input "Dental care"
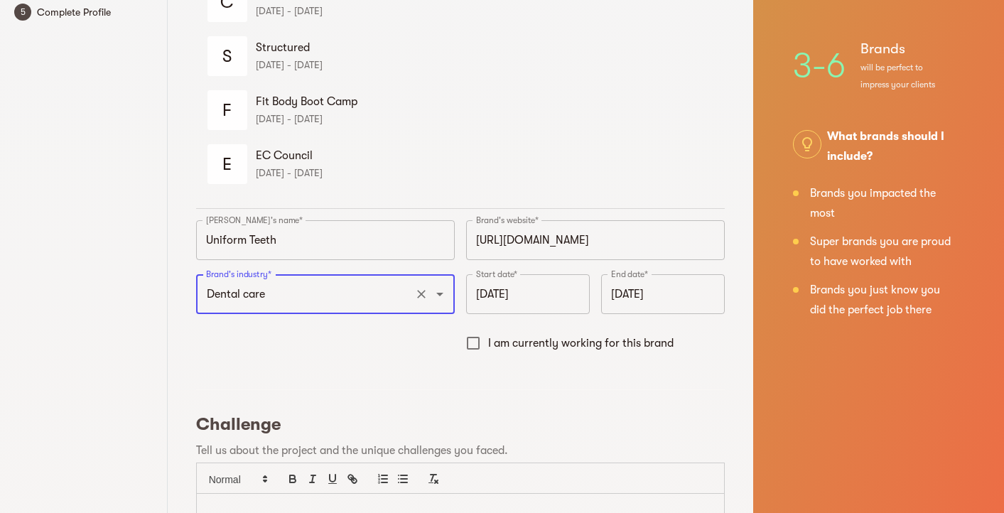
scroll to position [254, 0]
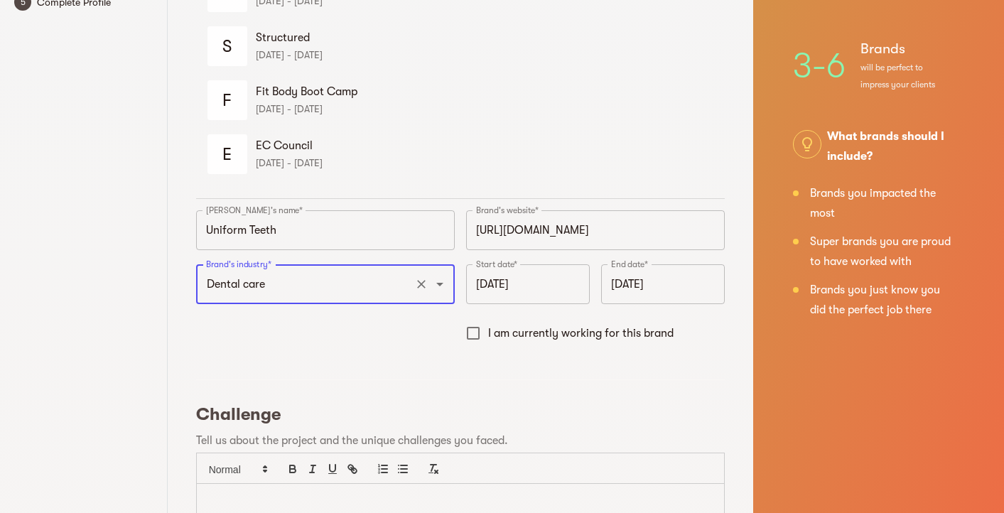
click at [503, 287] on input "September 2025" at bounding box center [528, 284] width 124 height 40
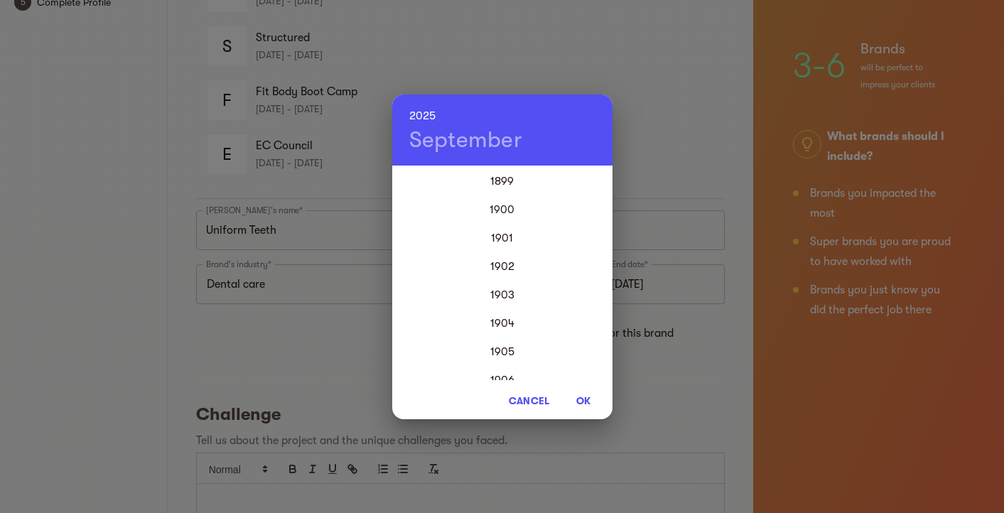
scroll to position [3412, 0]
click at [427, 118] on h6 "2025" at bounding box center [422, 116] width 27 height 20
click at [500, 235] on div "2021" at bounding box center [502, 238] width 220 height 28
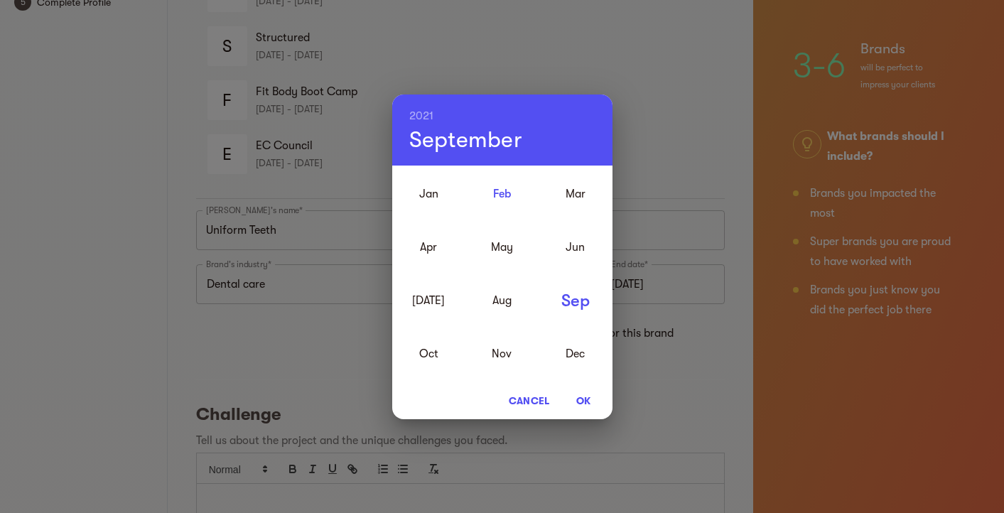
click at [507, 194] on div "Feb" at bounding box center [502, 193] width 73 height 53
click at [585, 401] on span "OK" at bounding box center [584, 400] width 34 height 17
type input "February 2021"
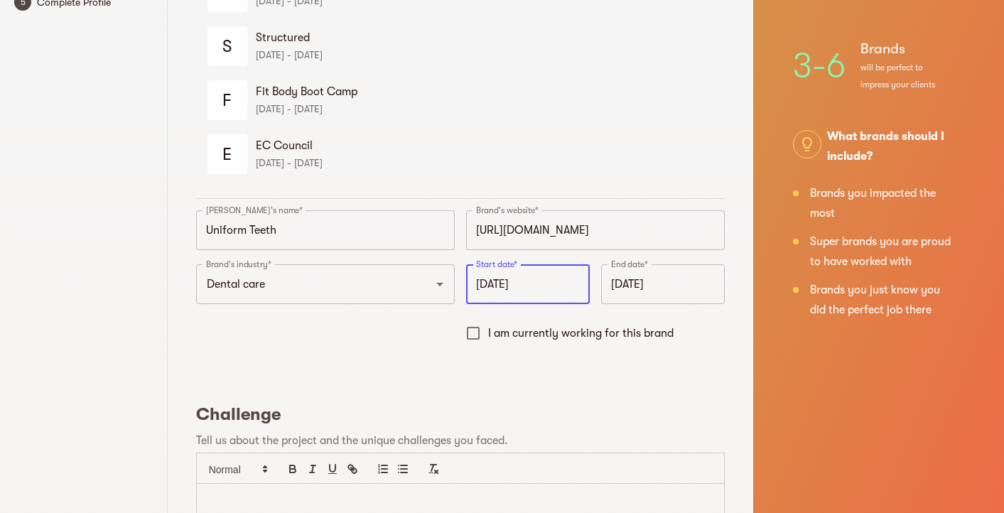
click at [623, 292] on input "September 2025" at bounding box center [663, 284] width 124 height 40
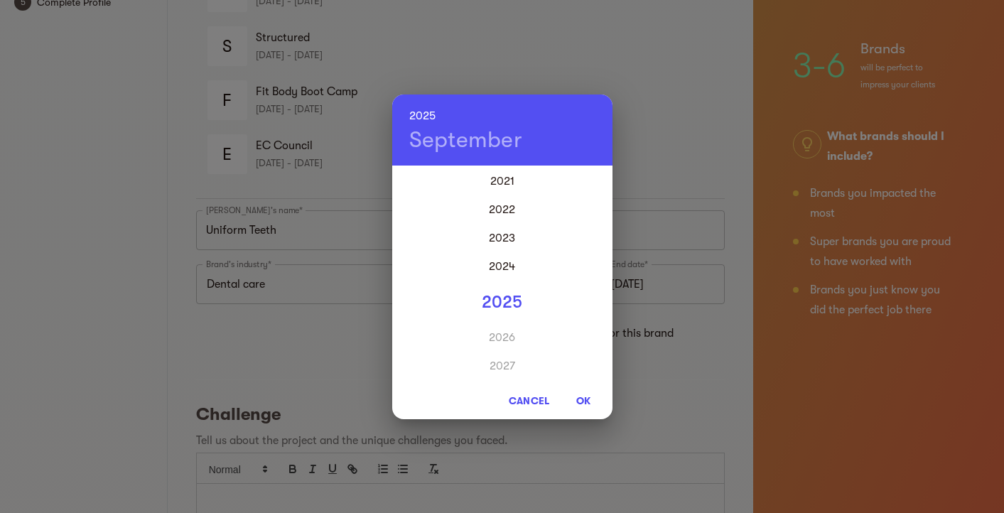
scroll to position [28, 0]
click at [424, 116] on h6 "2025" at bounding box center [422, 116] width 27 height 20
click at [498, 208] on div "2022" at bounding box center [502, 209] width 220 height 28
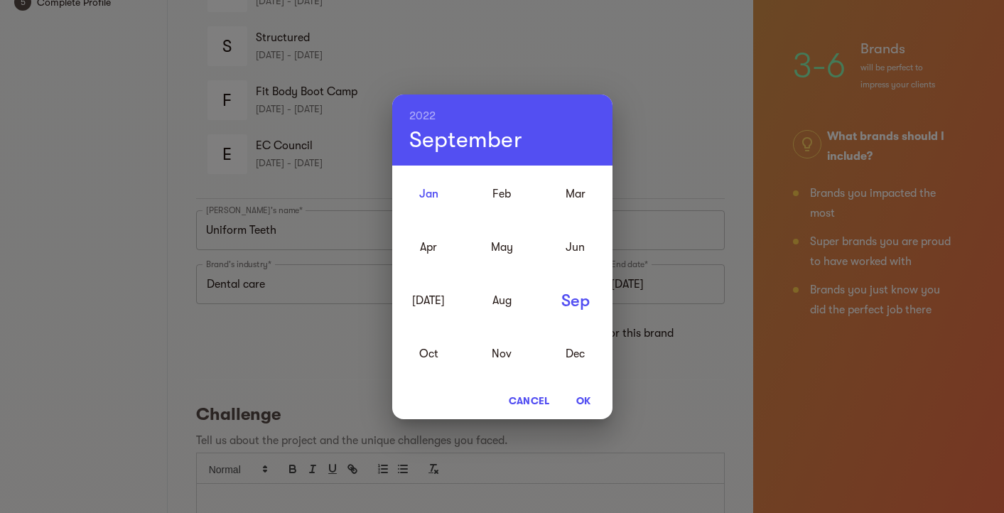
click at [431, 195] on div "Jan" at bounding box center [428, 193] width 73 height 53
click at [578, 399] on span "OK" at bounding box center [584, 400] width 34 height 17
type input "January 2022"
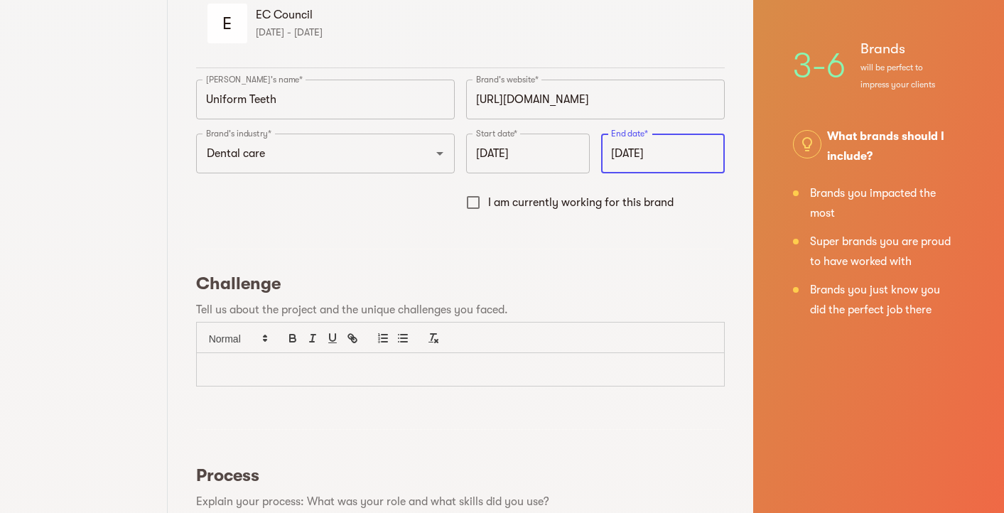
scroll to position [397, 0]
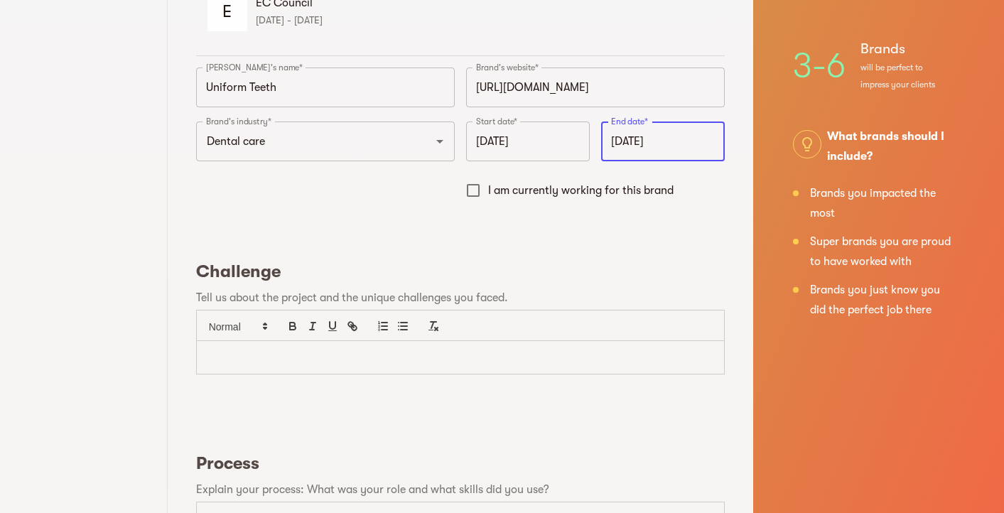
click at [387, 360] on p at bounding box center [461, 358] width 506 height 16
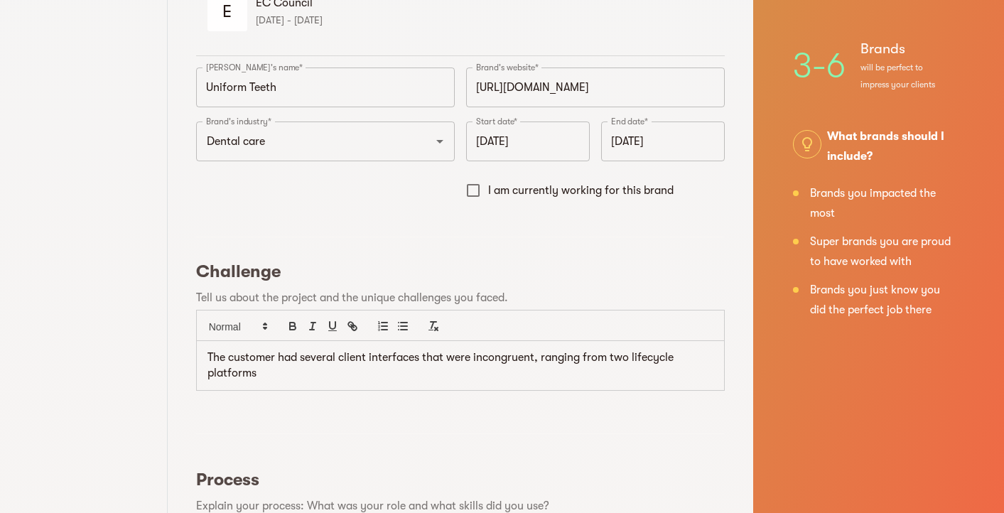
click at [543, 359] on p "The customer had several client interfaces that were incongruent, ranging from …" at bounding box center [461, 366] width 506 height 32
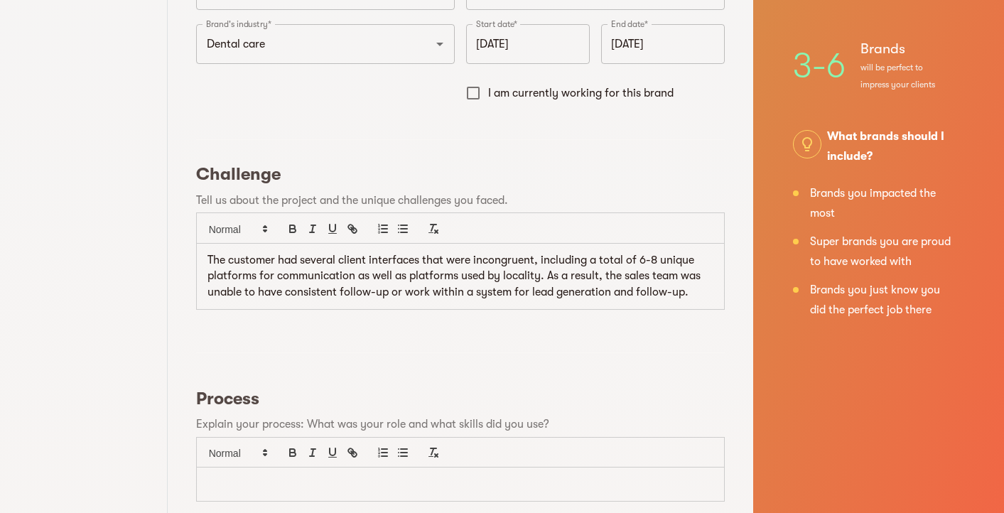
scroll to position [565, 0]
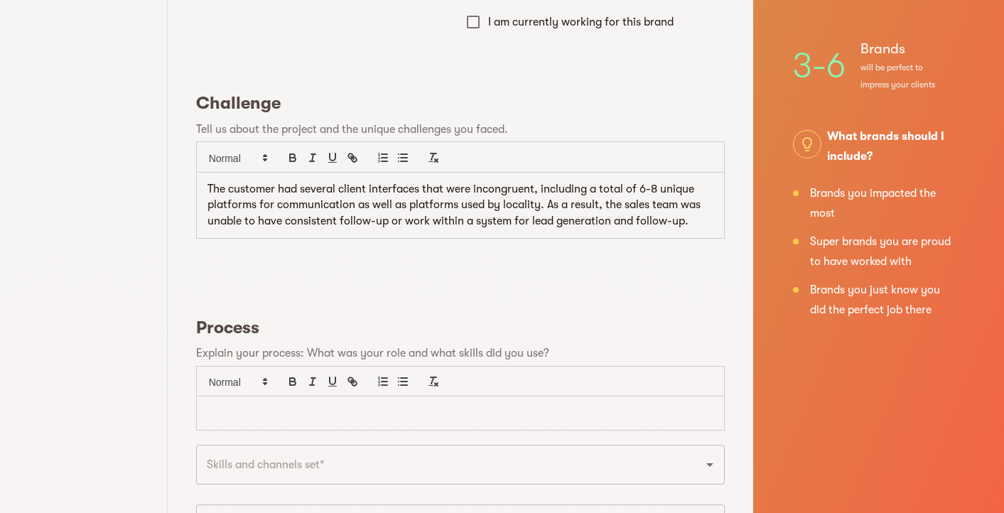
click at [505, 417] on p at bounding box center [461, 413] width 506 height 16
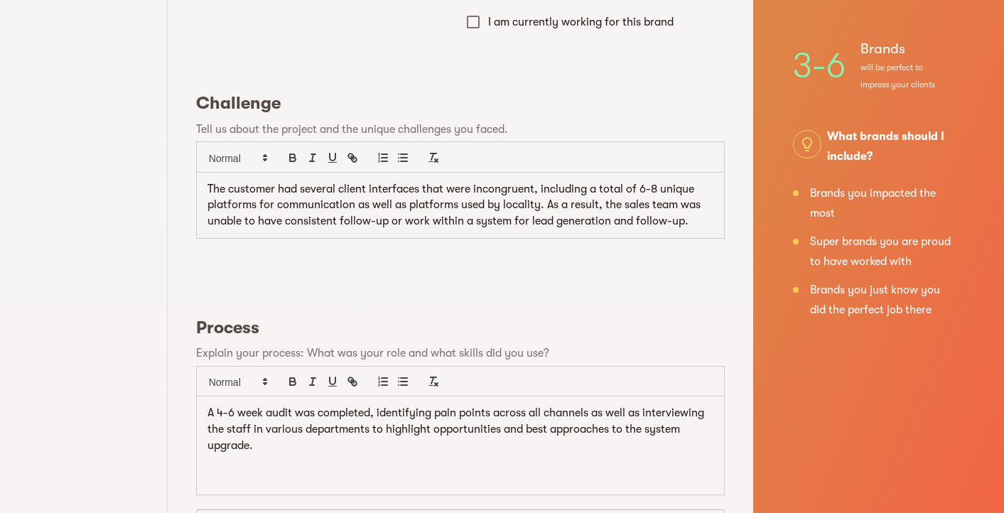
click at [473, 471] on p at bounding box center [461, 478] width 506 height 16
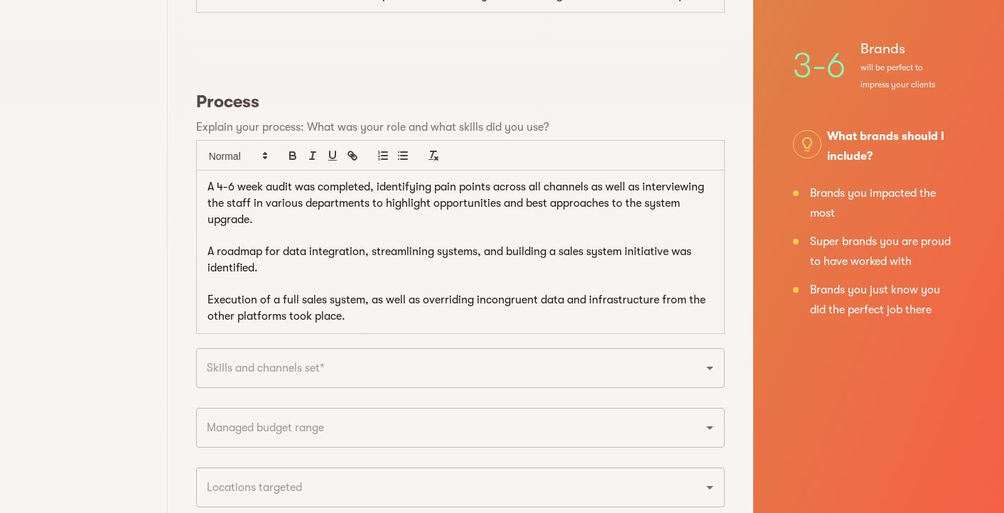
scroll to position [801, 0]
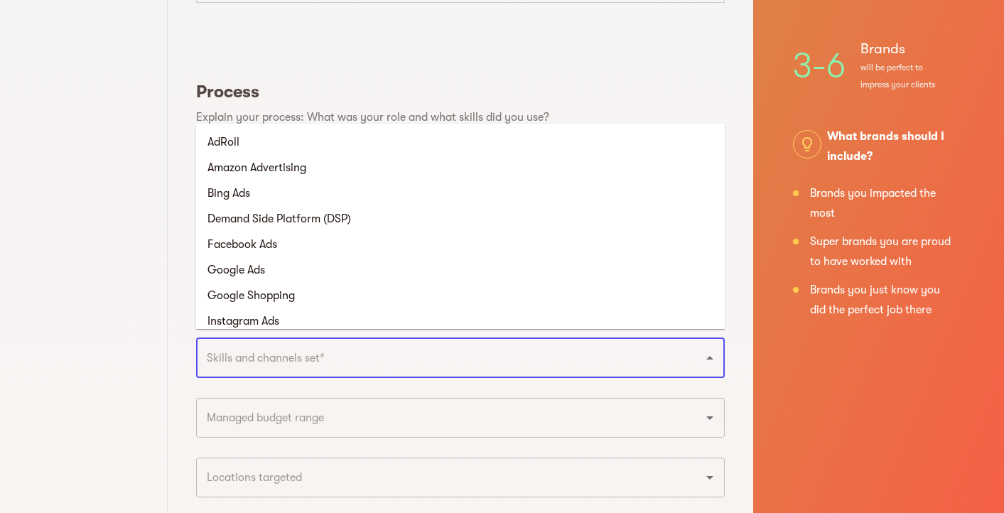
click at [445, 355] on input "text" at bounding box center [441, 358] width 476 height 27
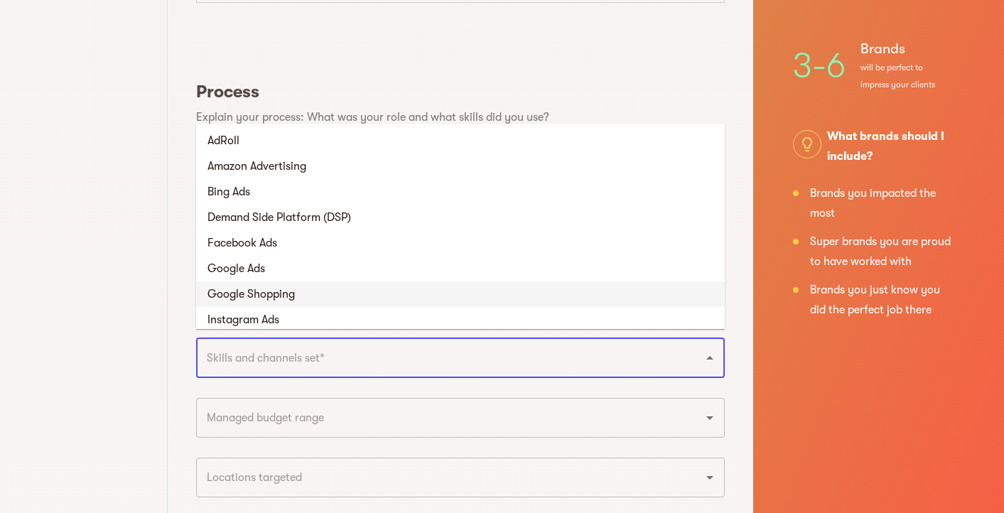
scroll to position [0, 0]
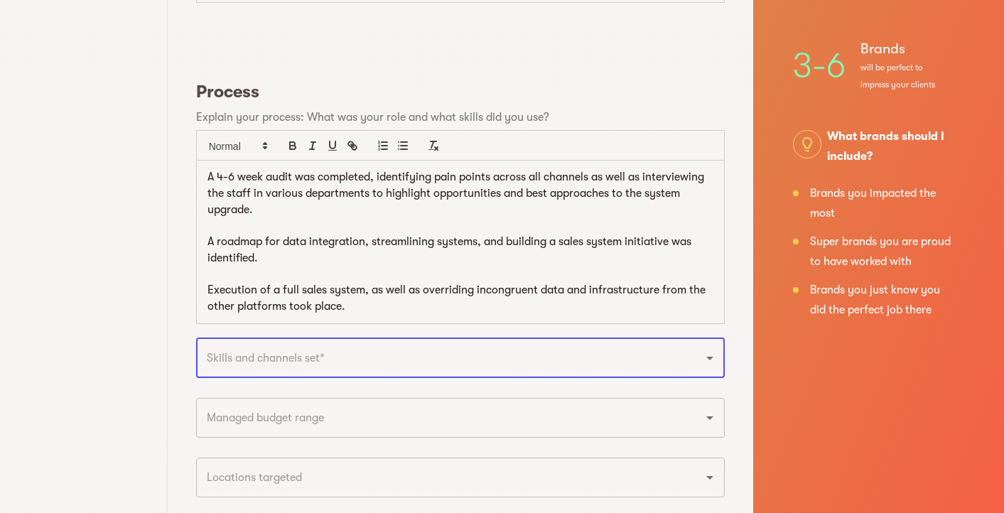
click at [493, 349] on input "text" at bounding box center [441, 358] width 476 height 27
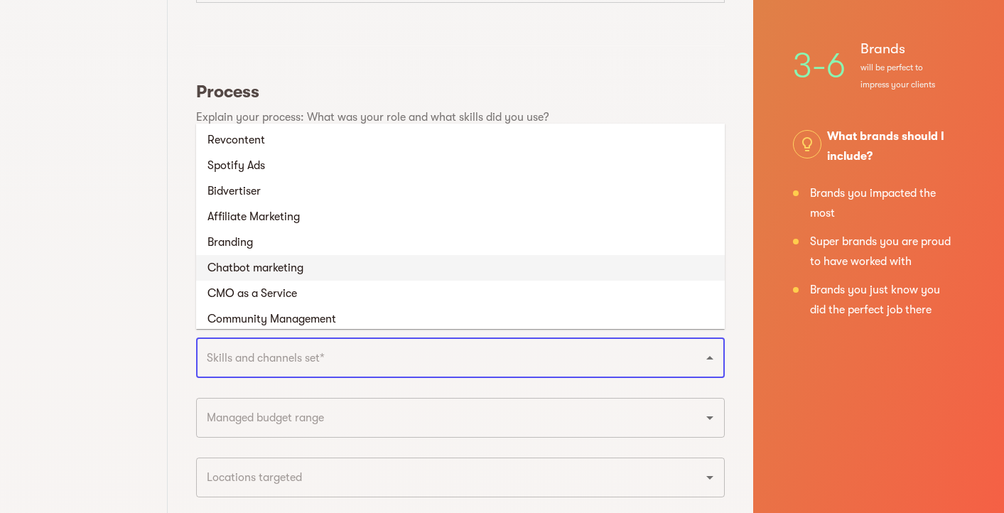
scroll to position [594, 0]
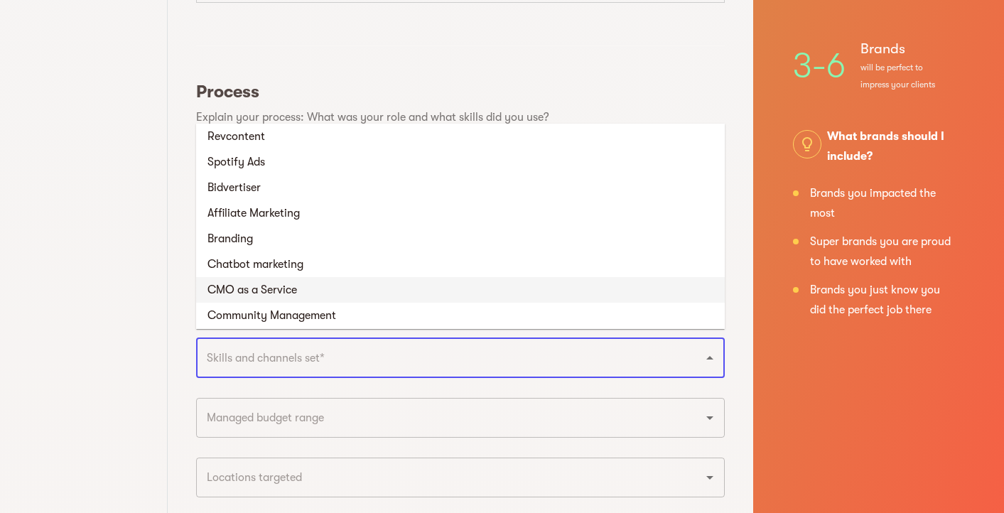
click at [493, 296] on li "CMO as a Service" at bounding box center [460, 290] width 529 height 26
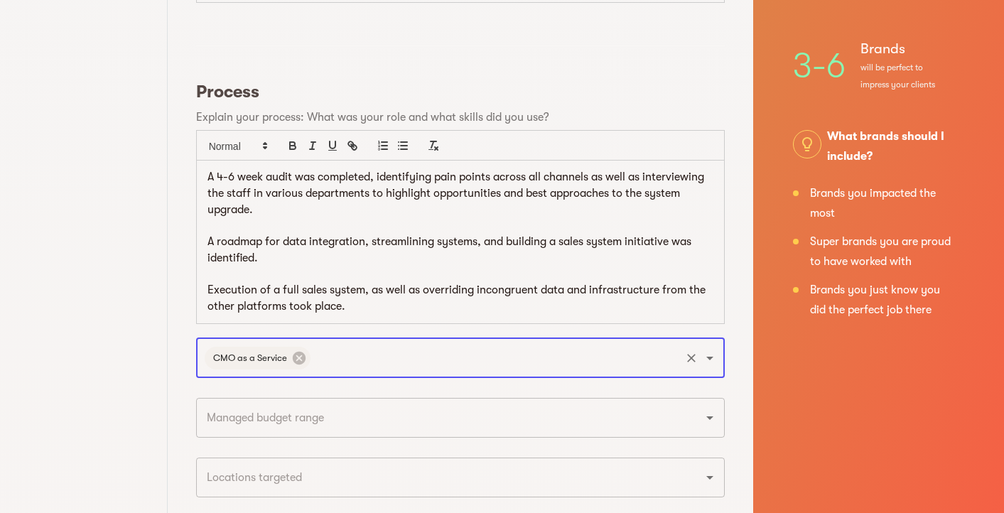
click at [530, 363] on input "text" at bounding box center [496, 358] width 366 height 27
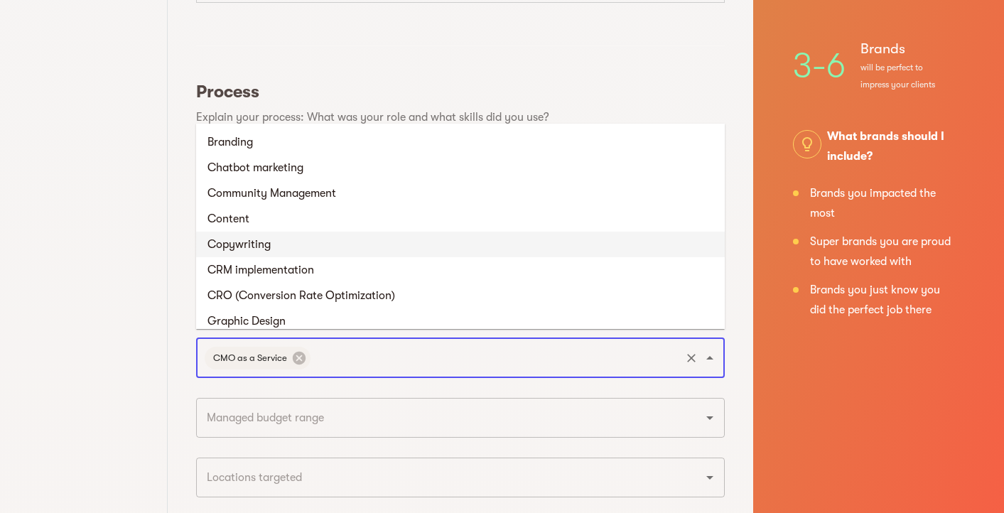
scroll to position [707, 0]
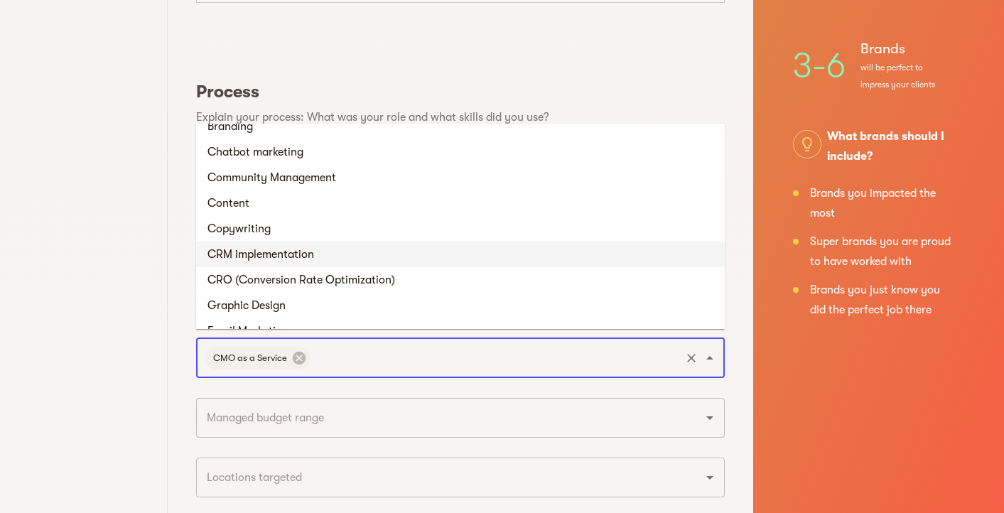
click at [494, 259] on li "CRM implementation" at bounding box center [460, 255] width 529 height 26
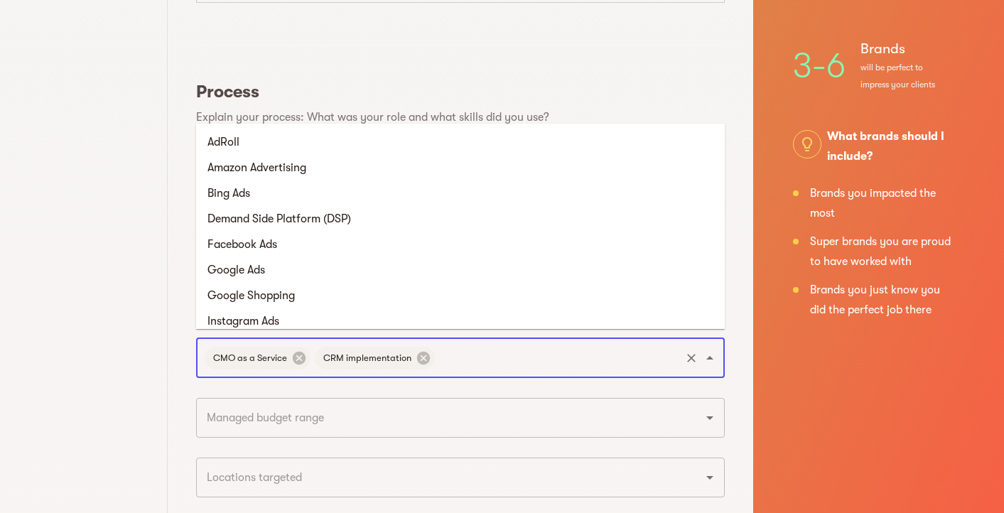
click at [557, 345] on input "text" at bounding box center [558, 358] width 242 height 27
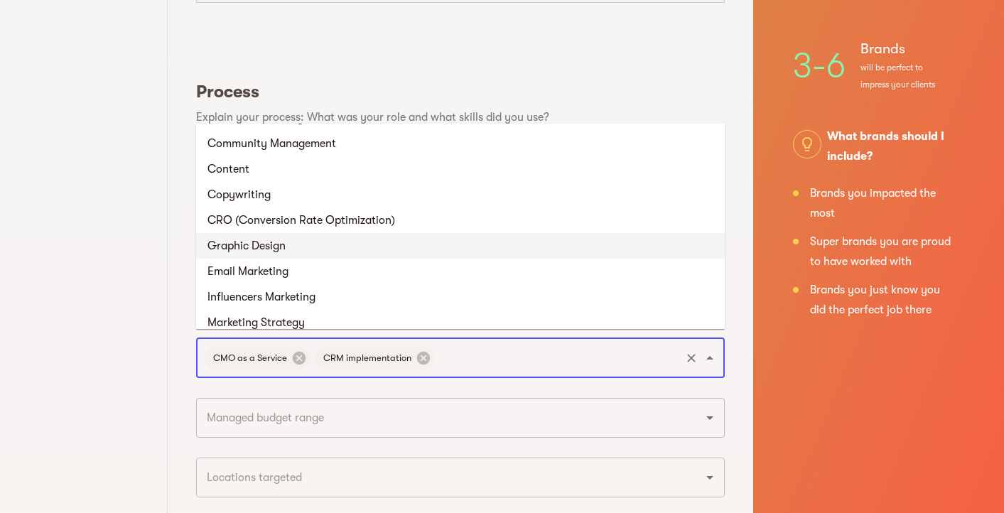
scroll to position [747, 0]
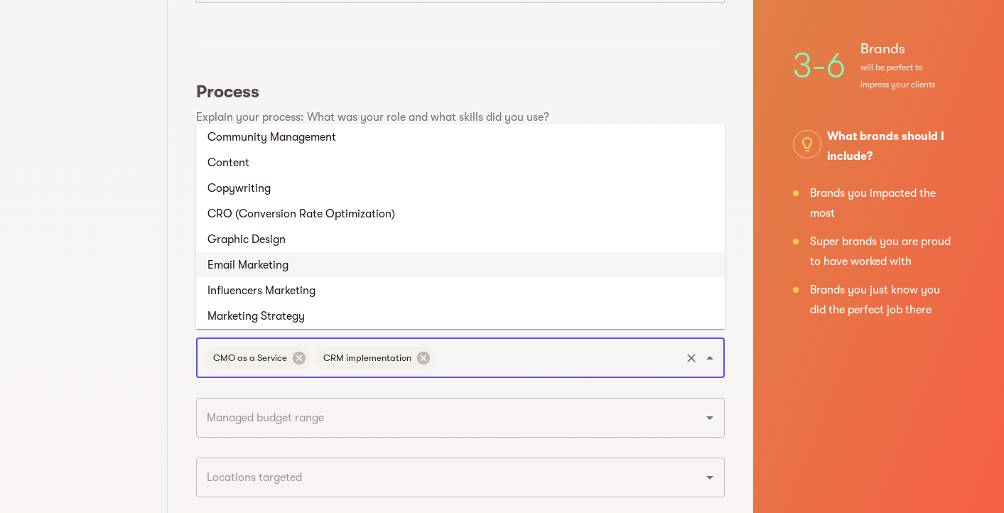
click at [504, 271] on li "Email Marketing" at bounding box center [460, 265] width 529 height 26
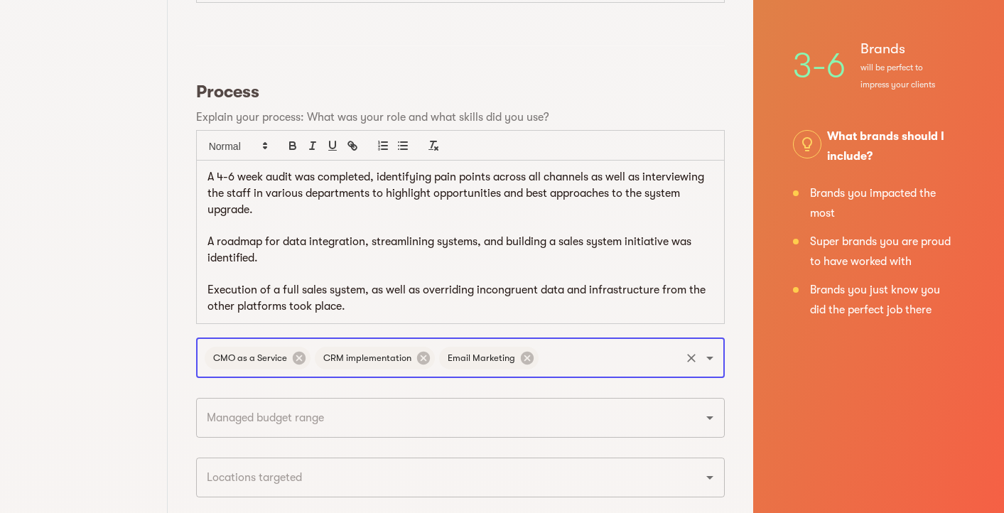
click at [594, 350] on input "text" at bounding box center [610, 358] width 138 height 27
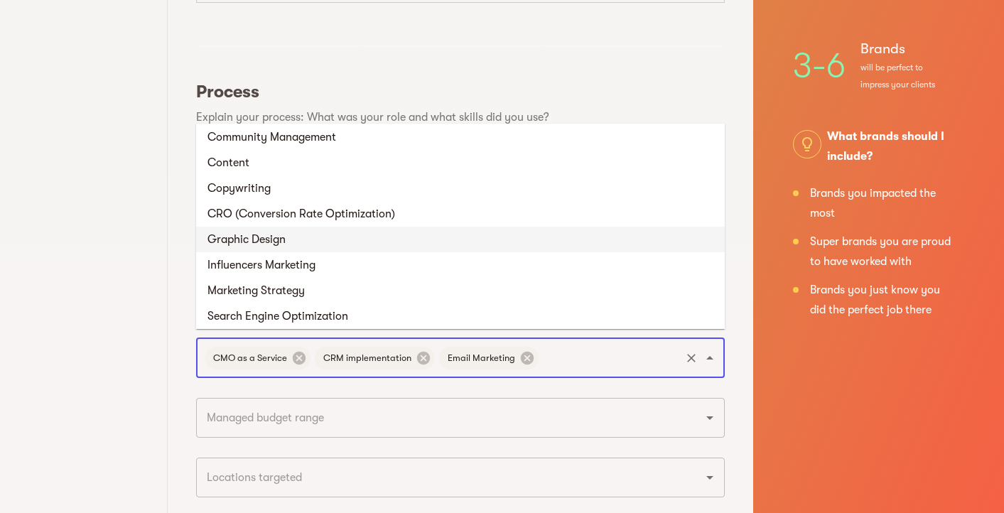
scroll to position [765, 0]
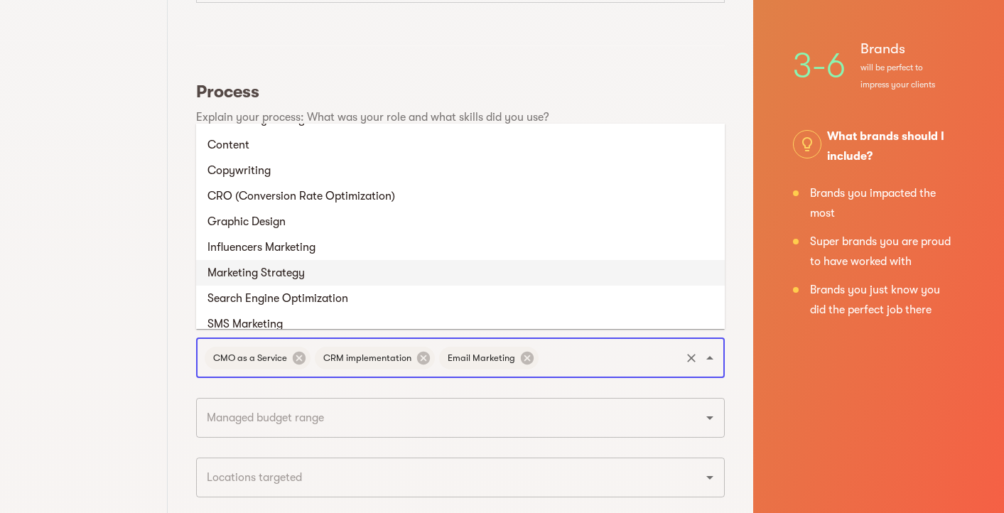
click at [516, 277] on li "Marketing Strategy" at bounding box center [460, 273] width 529 height 26
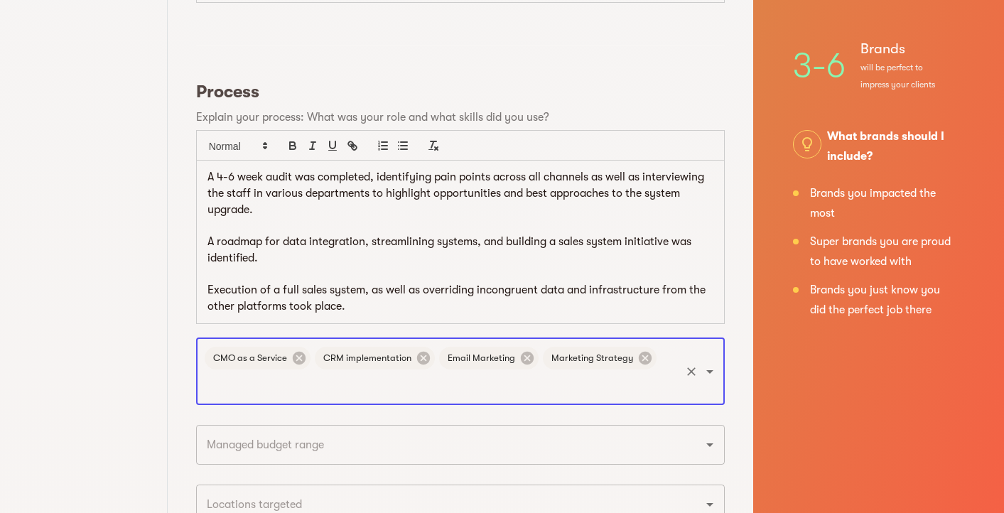
click at [613, 380] on input "text" at bounding box center [441, 385] width 476 height 27
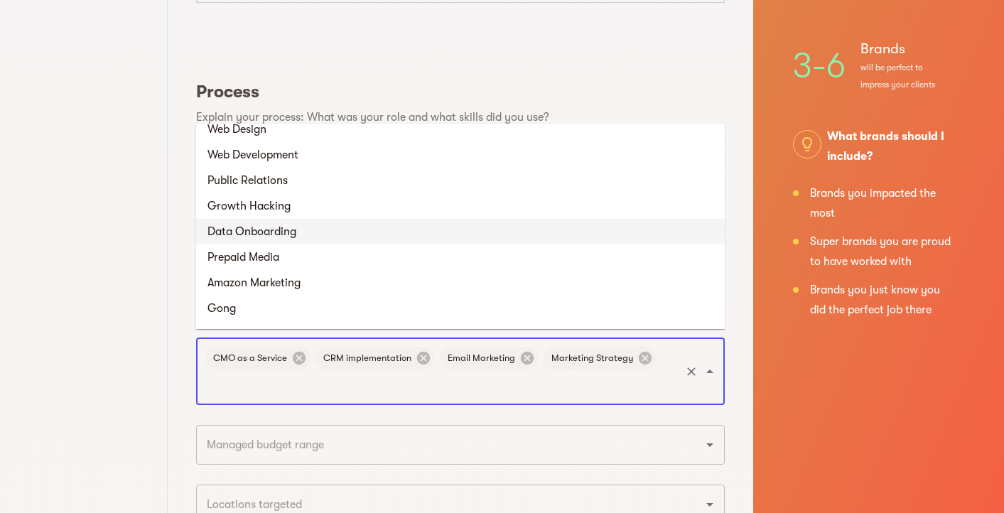
scroll to position [1065, 0]
click at [531, 232] on li "Data Onboarding" at bounding box center [460, 229] width 529 height 26
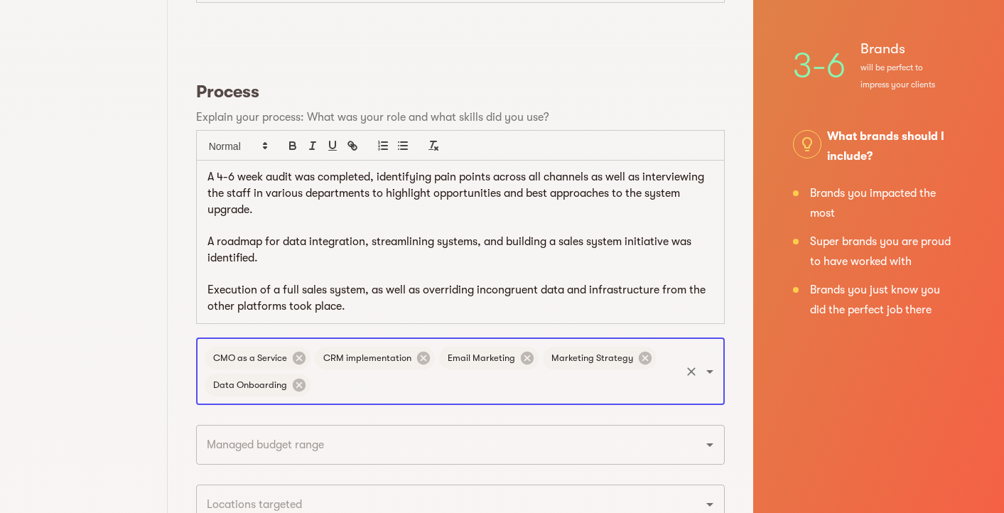
click at [563, 382] on input "text" at bounding box center [496, 385] width 366 height 27
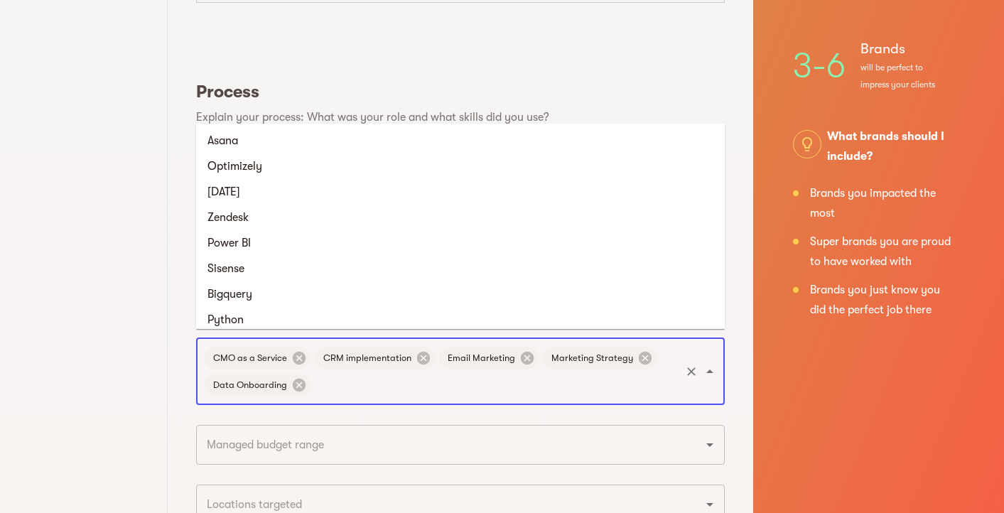
scroll to position [2157, 0]
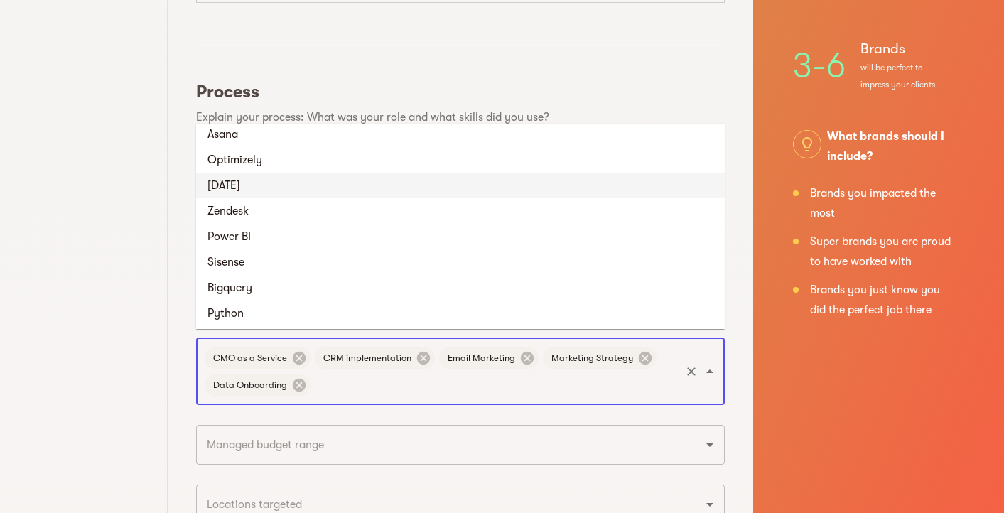
click at [490, 183] on li "Monday" at bounding box center [460, 186] width 529 height 26
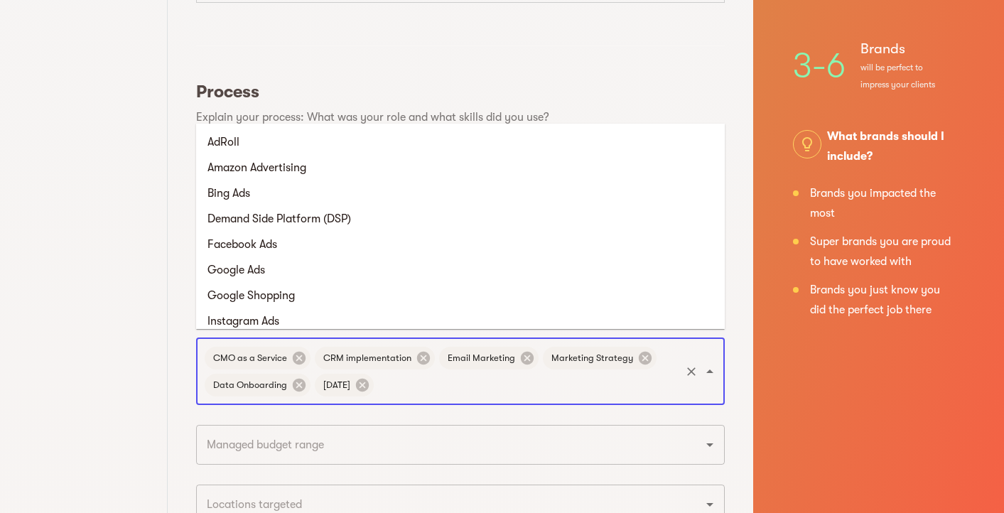
click at [565, 381] on input "text" at bounding box center [527, 385] width 303 height 27
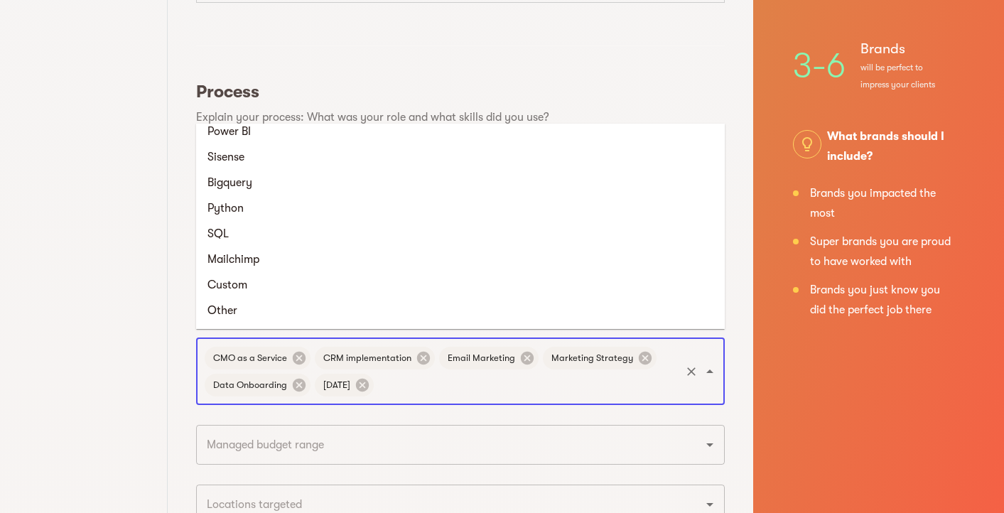
scroll to position [2237, 0]
click at [461, 188] on li "Bigquery" at bounding box center [460, 183] width 529 height 26
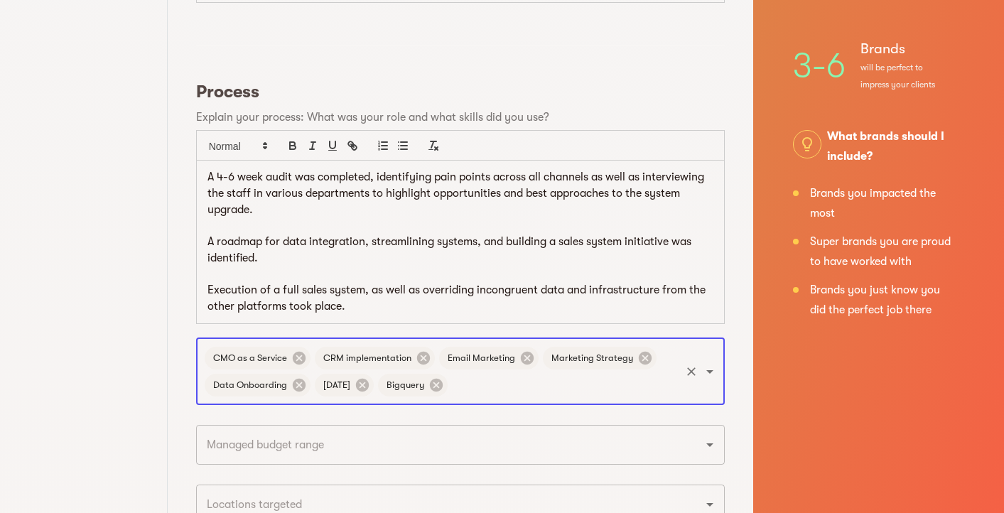
click at [559, 377] on input "text" at bounding box center [564, 385] width 229 height 27
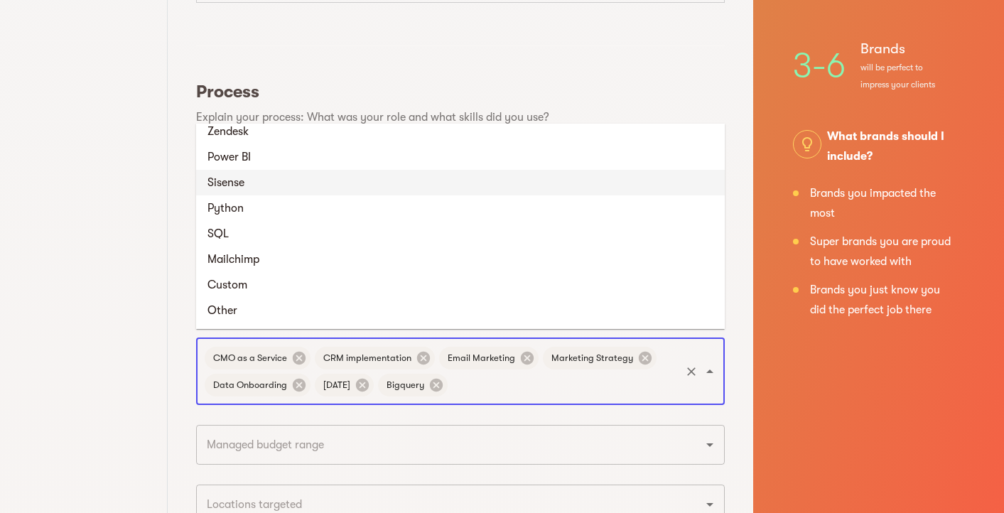
scroll to position [2211, 0]
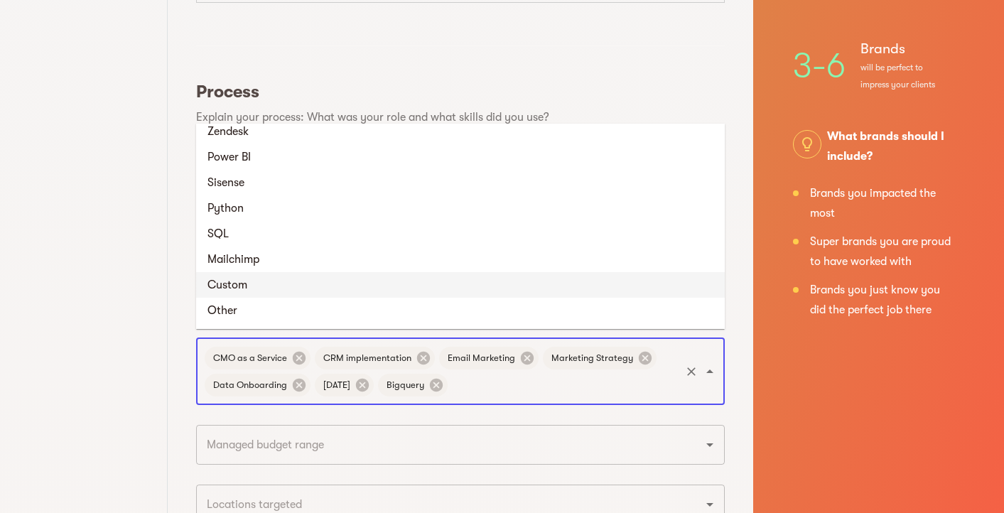
click at [492, 283] on li "Custom" at bounding box center [460, 285] width 529 height 26
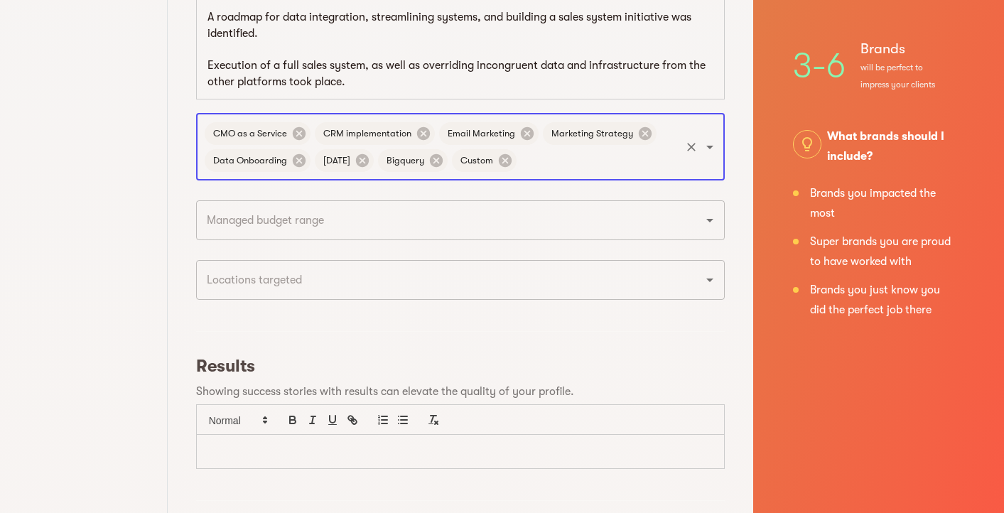
scroll to position [1029, 0]
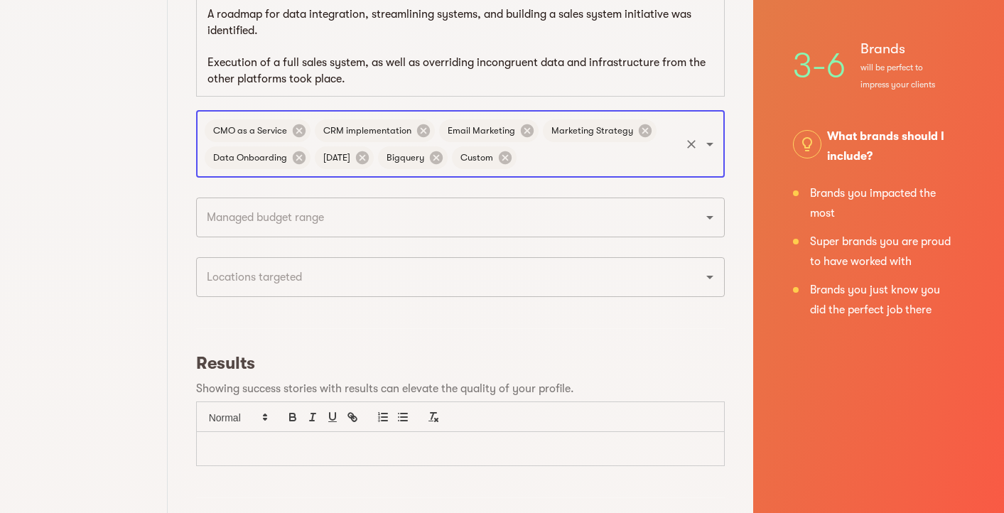
click at [557, 441] on p at bounding box center [461, 449] width 506 height 16
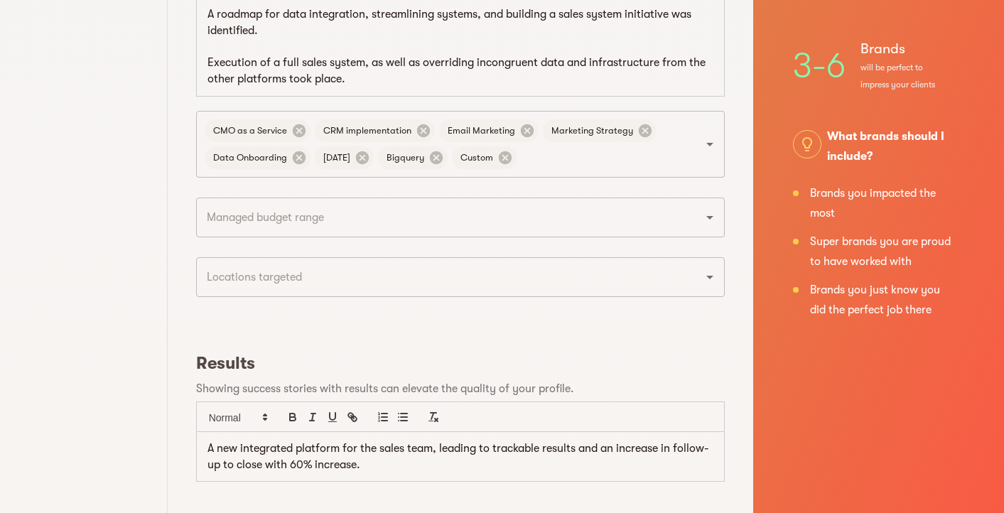
click at [290, 458] on p "A new integrated platform for the sales team, leading to trackable results and …" at bounding box center [461, 457] width 506 height 32
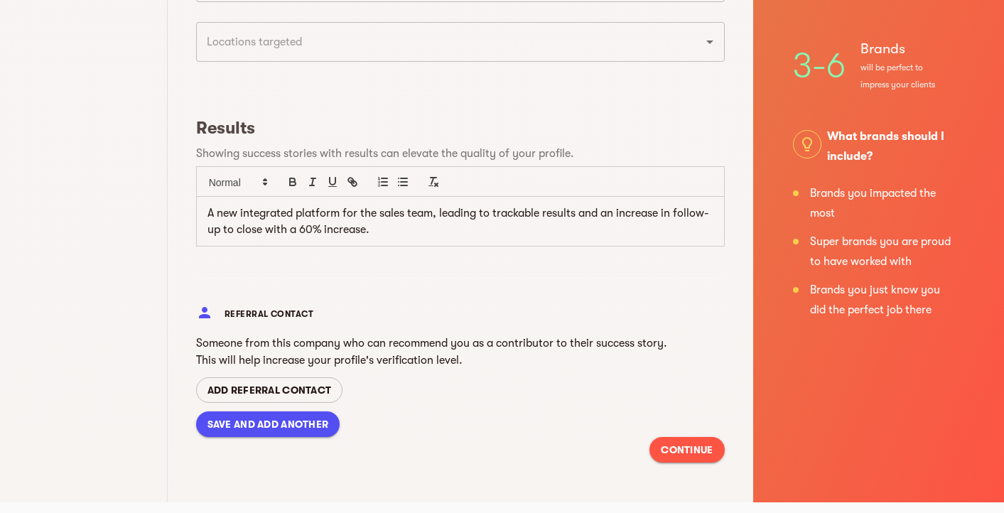
scroll to position [1263, 0]
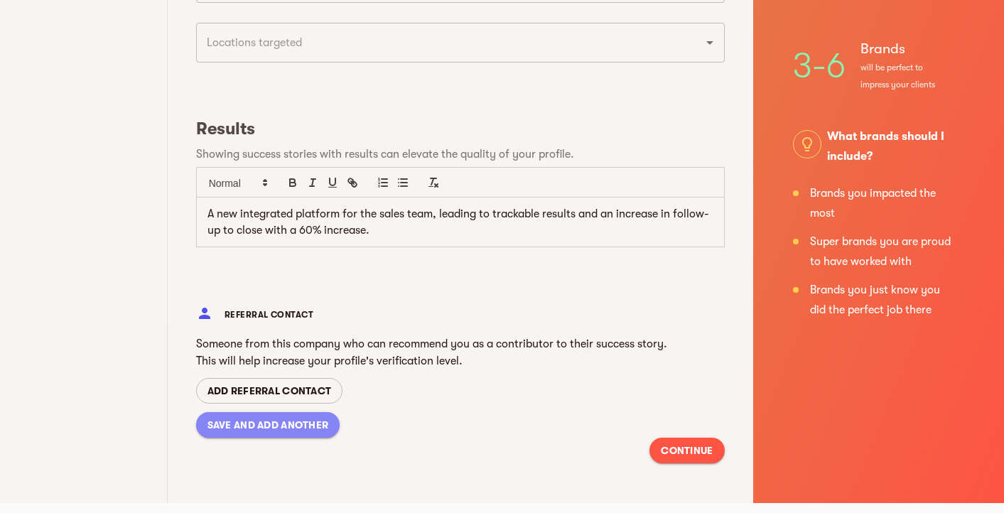
click at [265, 417] on span "SAVE AND ADD ANOTHER" at bounding box center [269, 425] width 122 height 17
type input "September 2025"
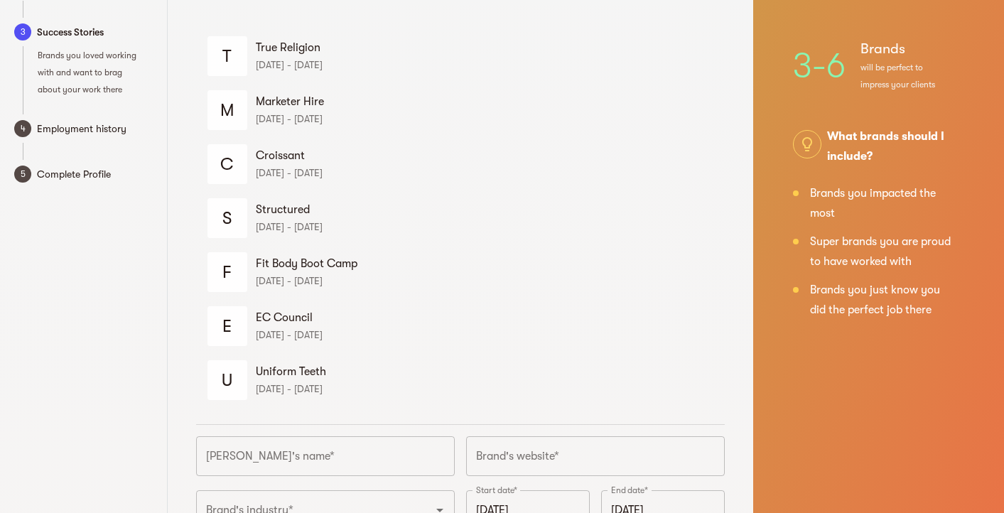
scroll to position [127, 0]
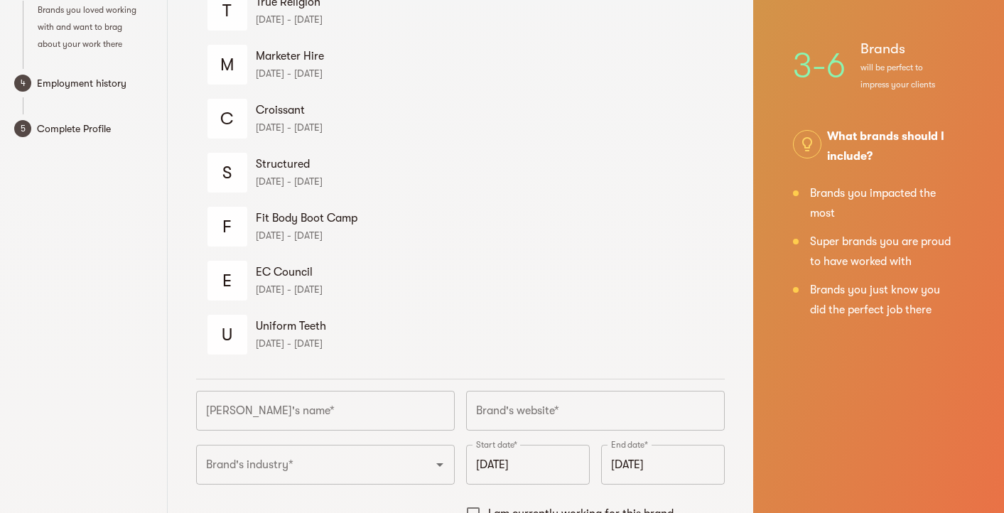
click at [245, 422] on input "text" at bounding box center [325, 411] width 259 height 40
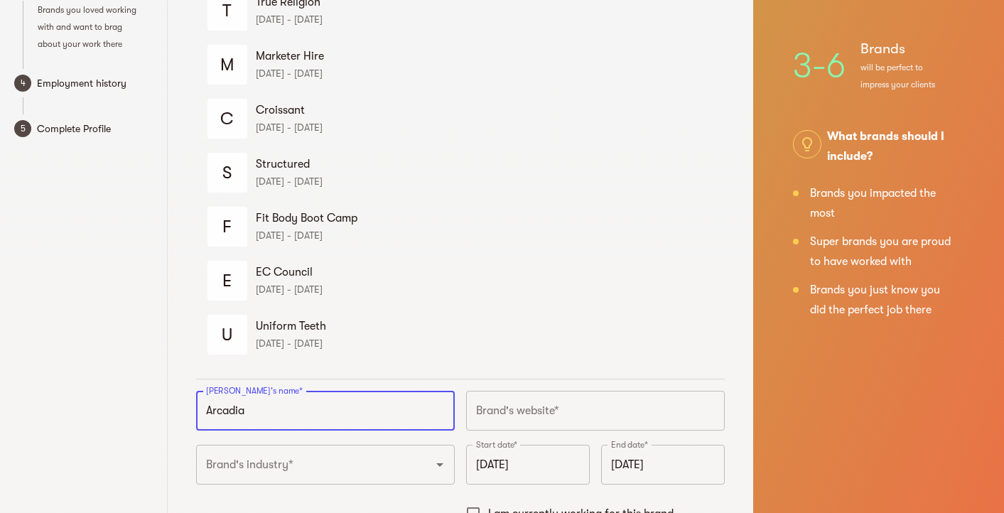
type input "Arcadia"
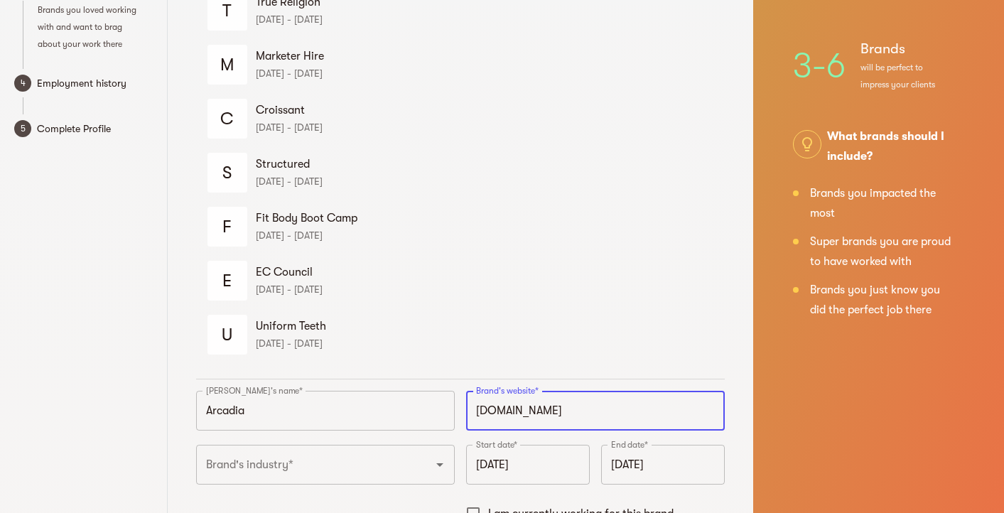
type input "https://arcadia.com"
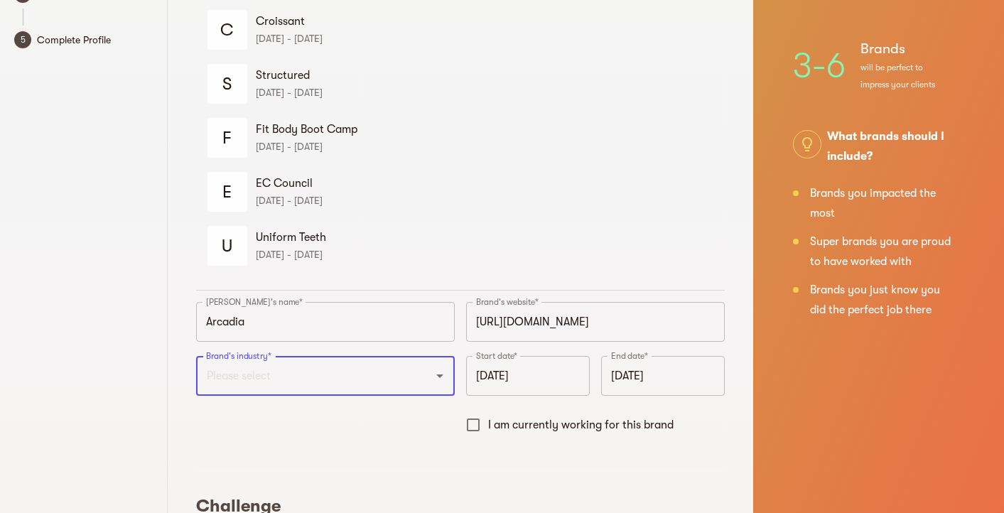
scroll to position [240, 0]
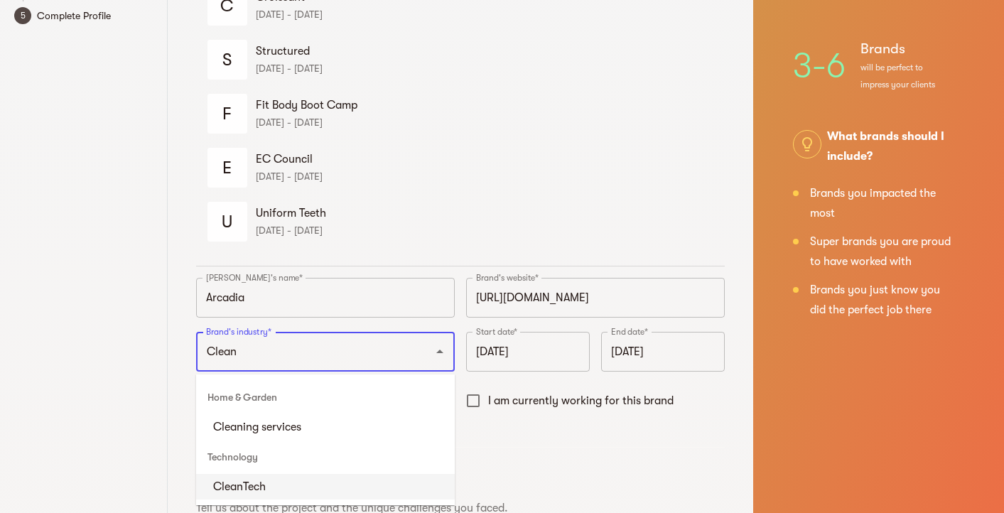
click at [337, 485] on li "CleanTech" at bounding box center [325, 487] width 259 height 26
type input "CleanTech"
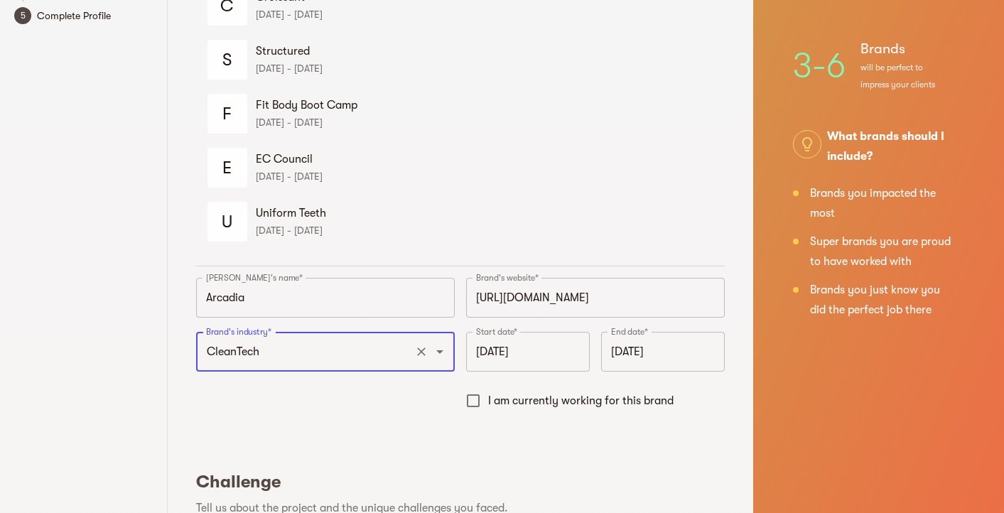
click at [500, 356] on input "September 2025" at bounding box center [528, 352] width 124 height 40
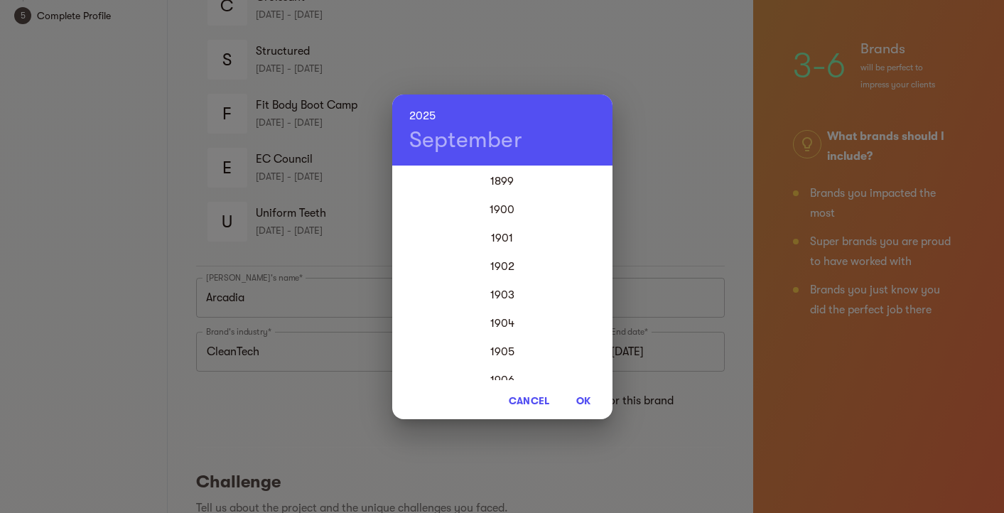
scroll to position [3412, 0]
click at [417, 116] on h6 "2025" at bounding box center [422, 116] width 27 height 20
click at [496, 209] on div "2020" at bounding box center [502, 209] width 220 height 28
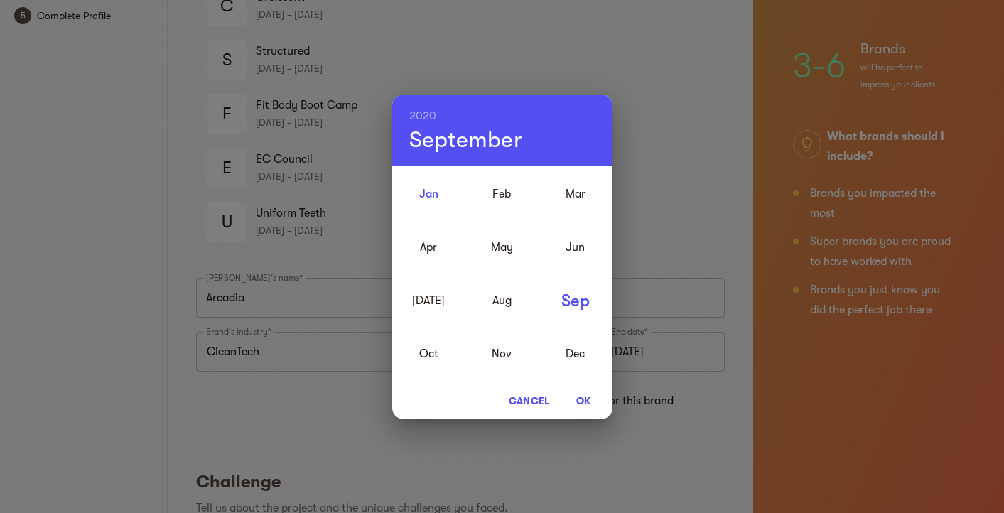
click at [430, 197] on div "Jan" at bounding box center [428, 193] width 73 height 53
click at [584, 402] on span "OK" at bounding box center [584, 400] width 34 height 17
type input "January 2020"
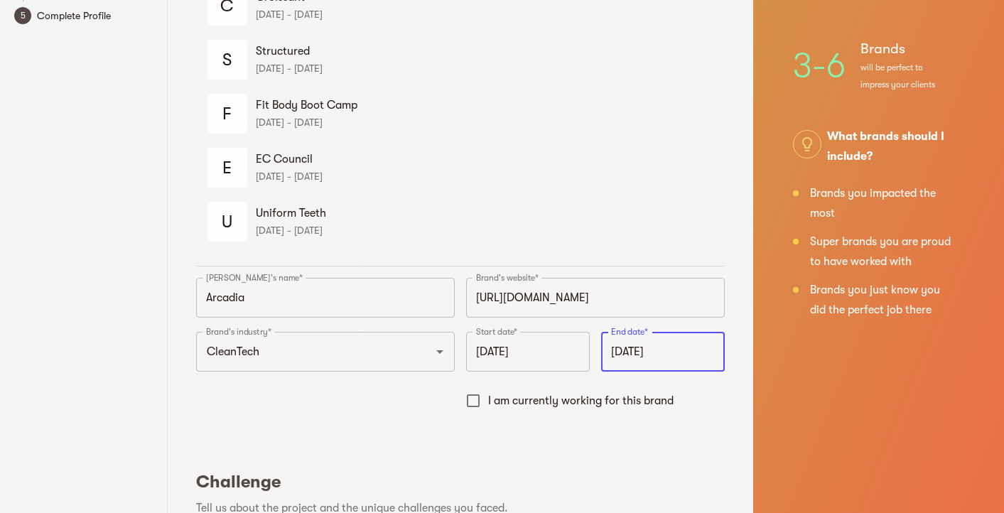
click at [632, 358] on input "September 2025" at bounding box center [663, 352] width 124 height 40
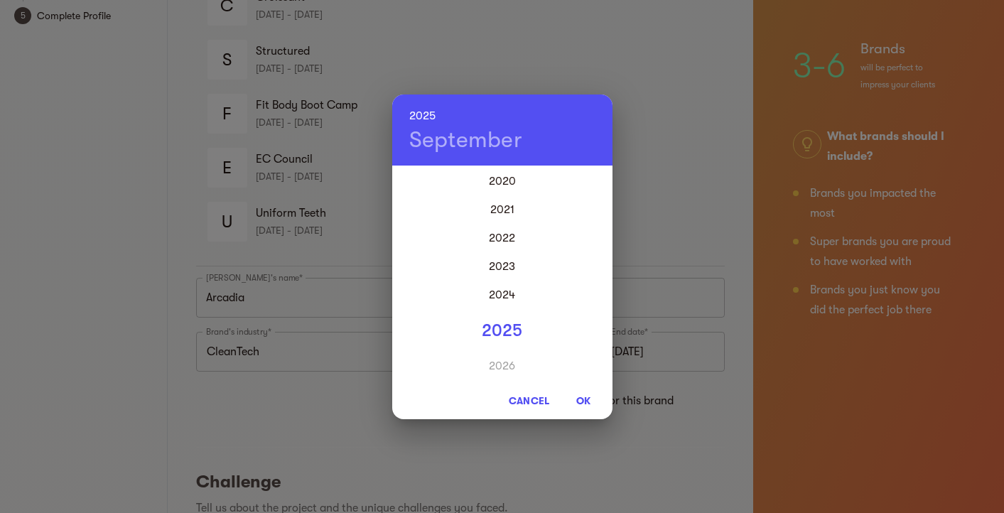
scroll to position [57, 0]
click at [424, 114] on h6 "2025" at bounding box center [422, 116] width 27 height 20
click at [497, 216] on div "2023" at bounding box center [502, 227] width 220 height 28
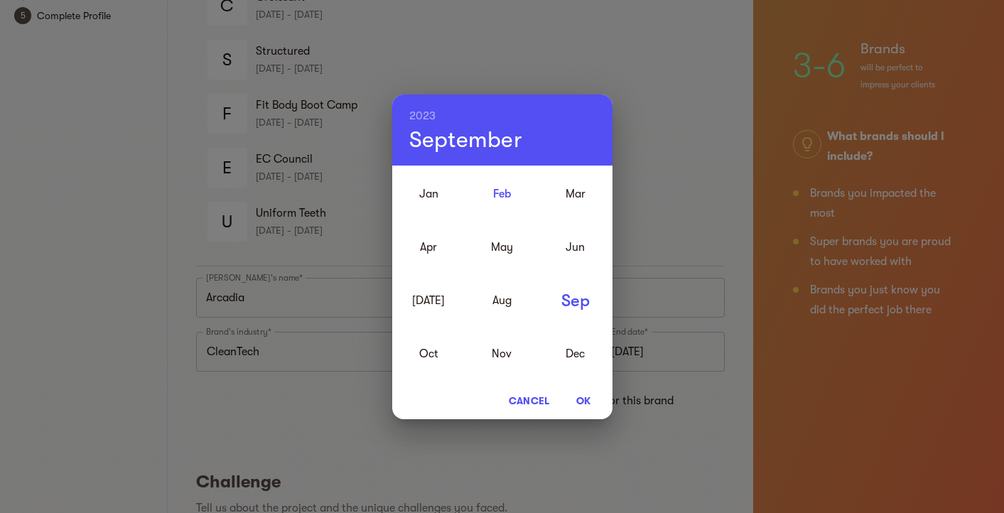
click at [498, 195] on div "Feb" at bounding box center [502, 193] width 73 height 53
click at [591, 401] on span "OK" at bounding box center [584, 400] width 34 height 17
type input "February 2023"
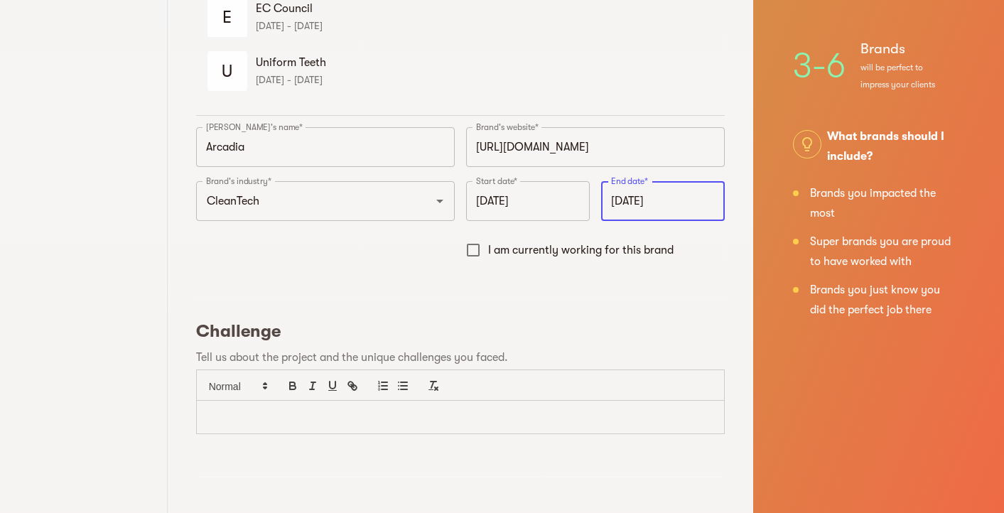
scroll to position [396, 0]
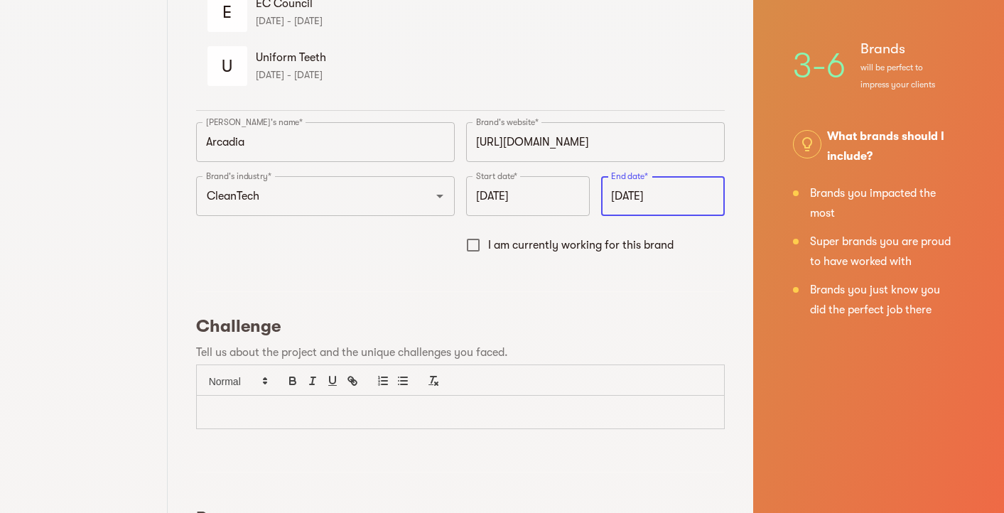
click at [381, 413] on p at bounding box center [461, 412] width 506 height 16
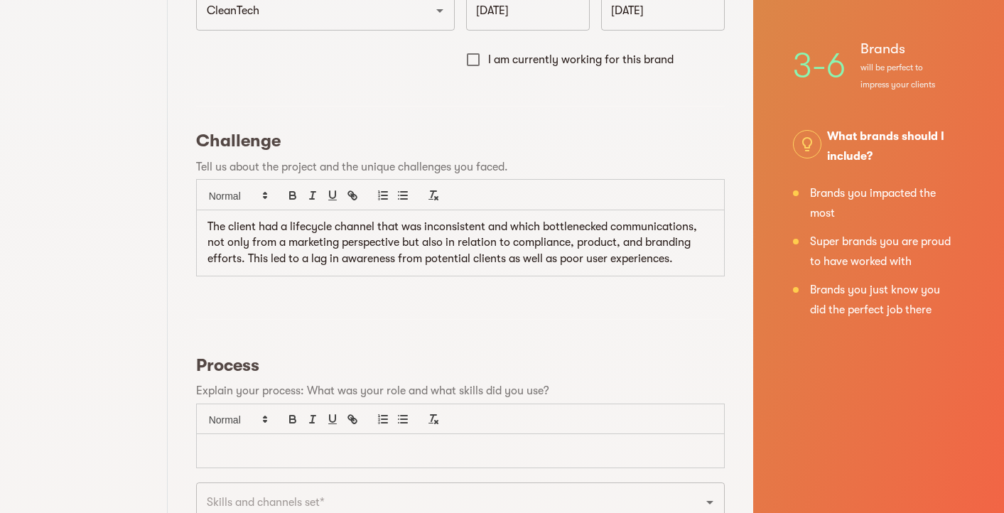
click at [458, 455] on p at bounding box center [461, 451] width 506 height 16
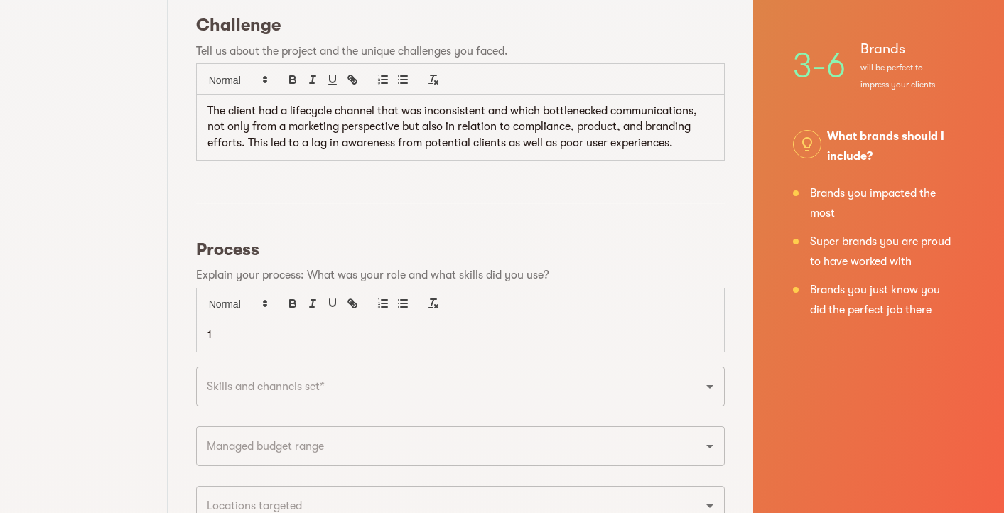
scroll to position [698, 0]
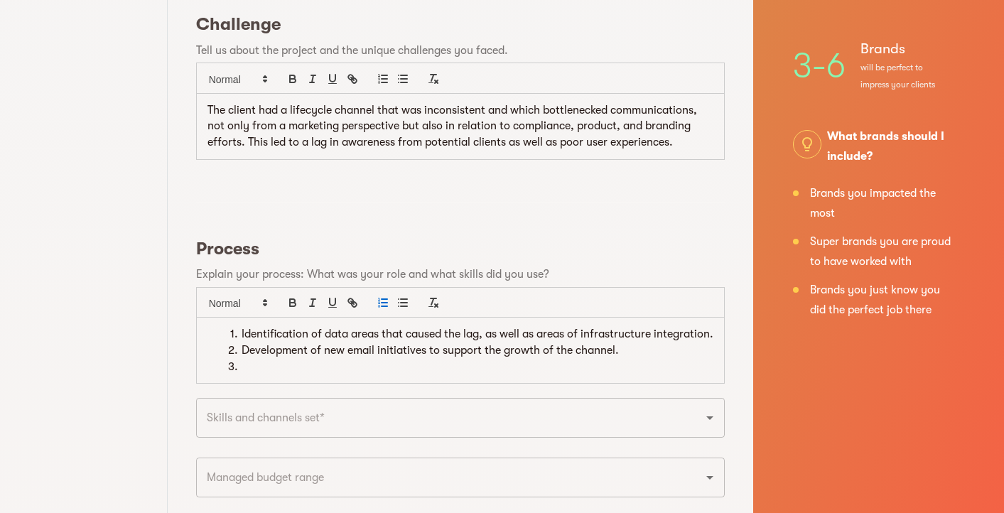
click at [481, 375] on li at bounding box center [469, 367] width 489 height 16
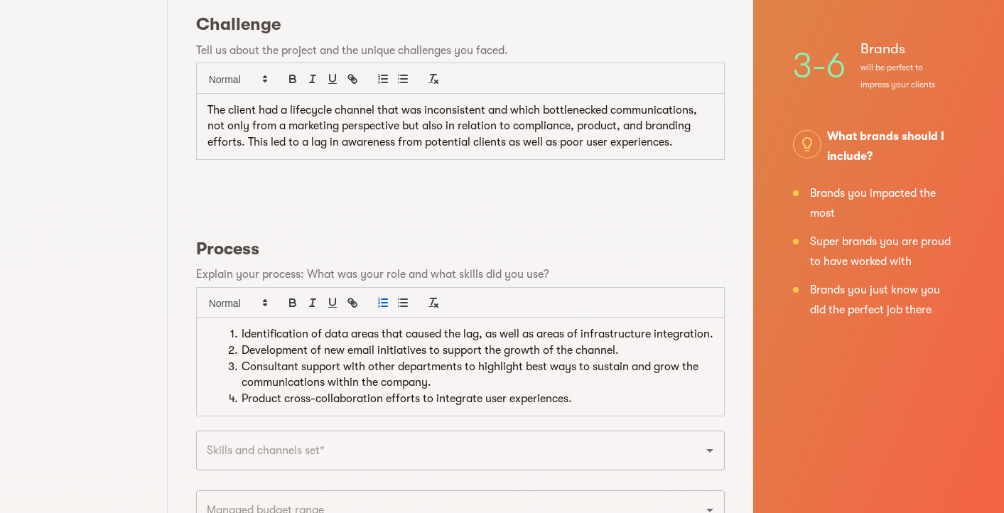
scroll to position [699, 0]
click at [529, 463] on input "text" at bounding box center [441, 449] width 476 height 27
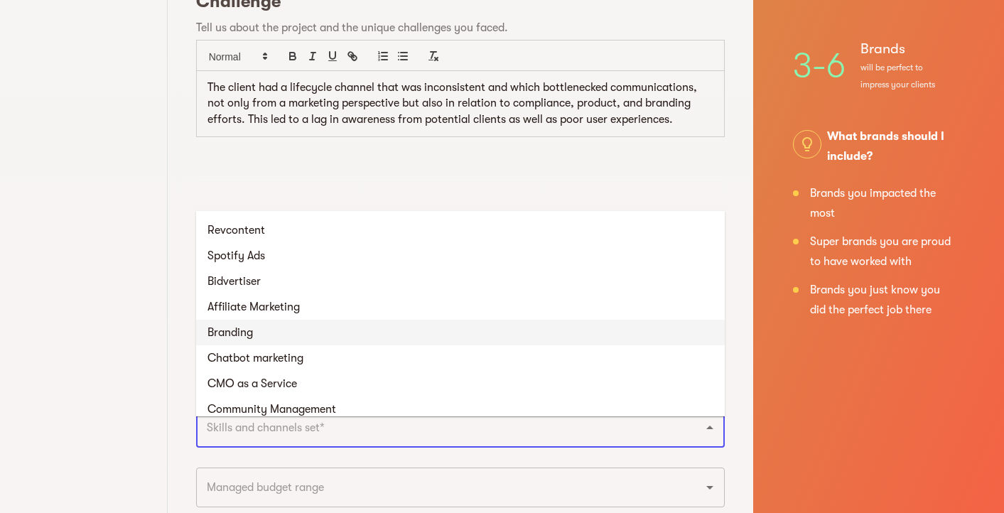
scroll to position [620, 0]
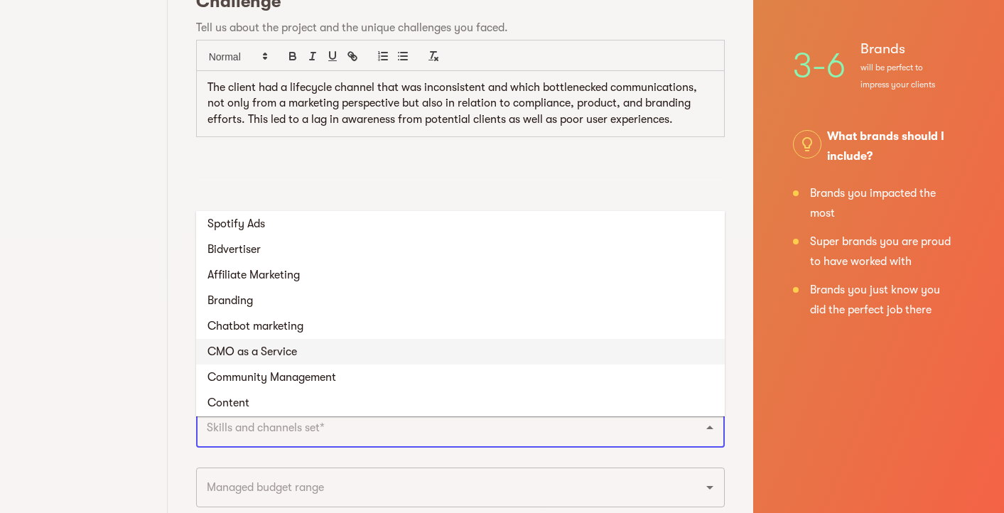
click at [473, 345] on li "CMO as a Service" at bounding box center [460, 352] width 529 height 26
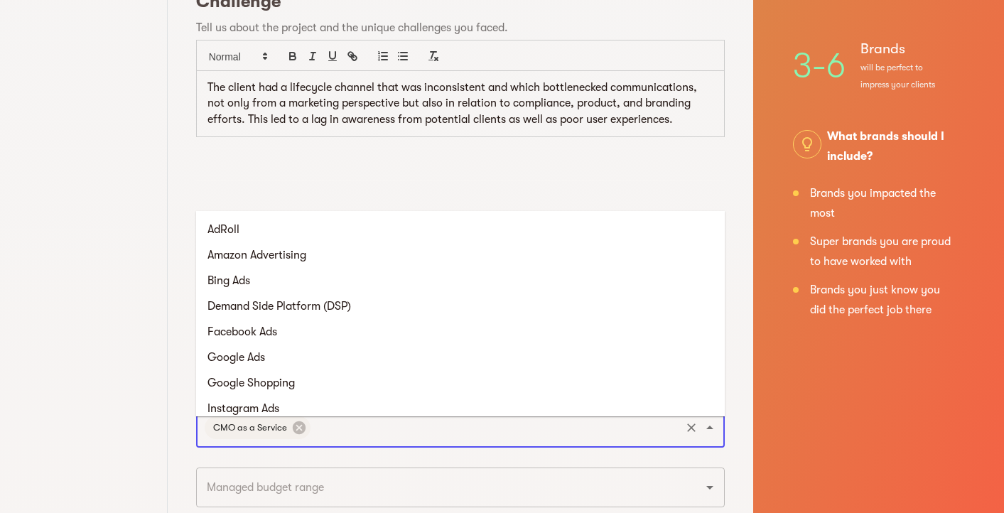
click at [514, 440] on input "text" at bounding box center [496, 427] width 366 height 27
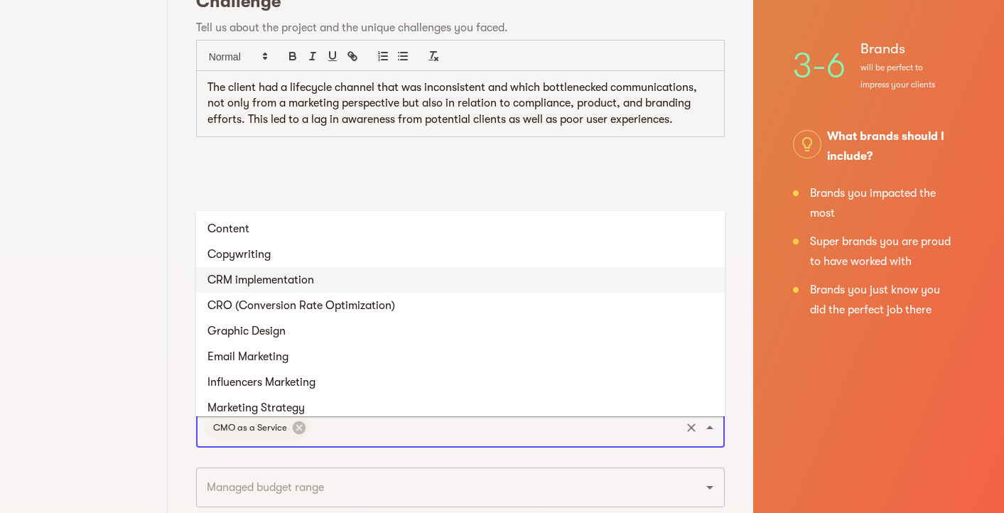
click at [441, 289] on li "CRM implementation" at bounding box center [460, 280] width 529 height 26
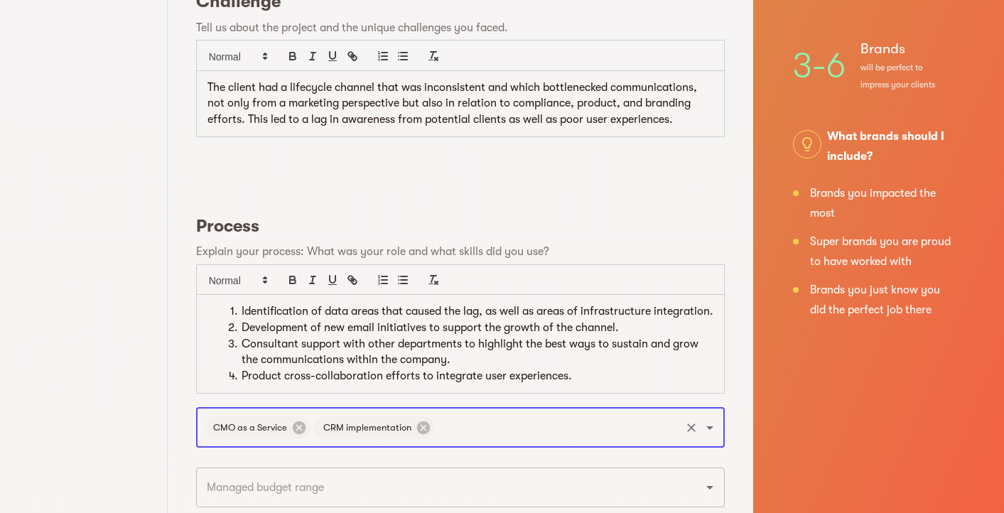
click at [556, 441] on input "text" at bounding box center [558, 427] width 242 height 27
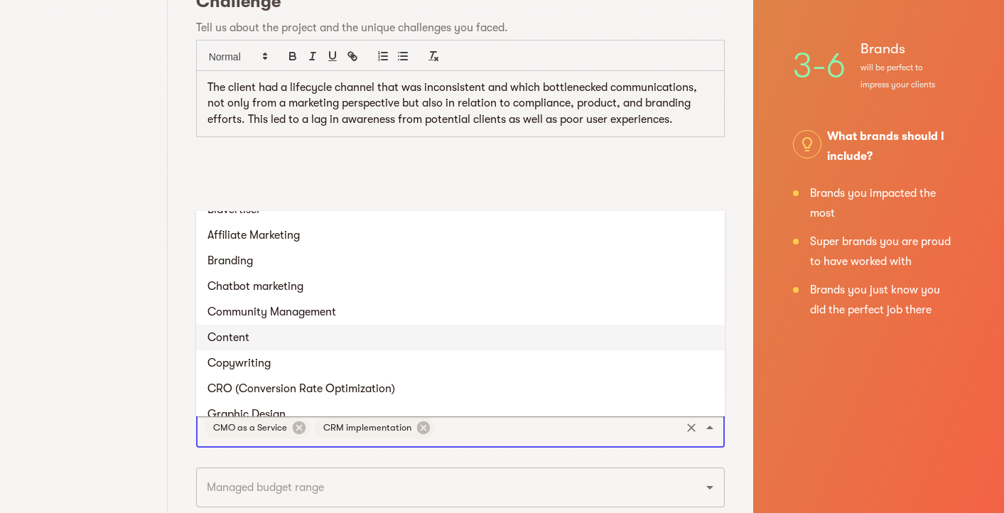
scroll to position [661, 0]
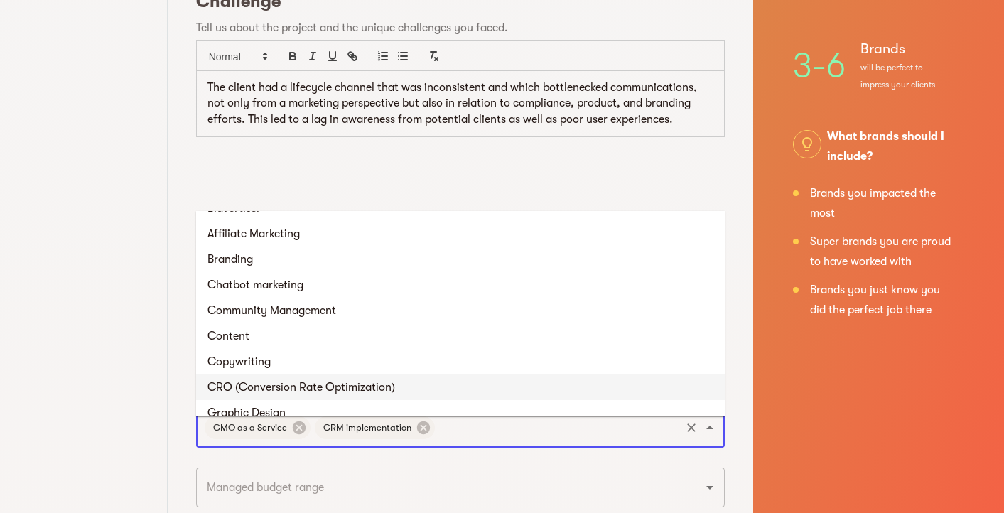
click at [476, 394] on li "CRO (Conversion Rate Optimization)" at bounding box center [460, 388] width 529 height 26
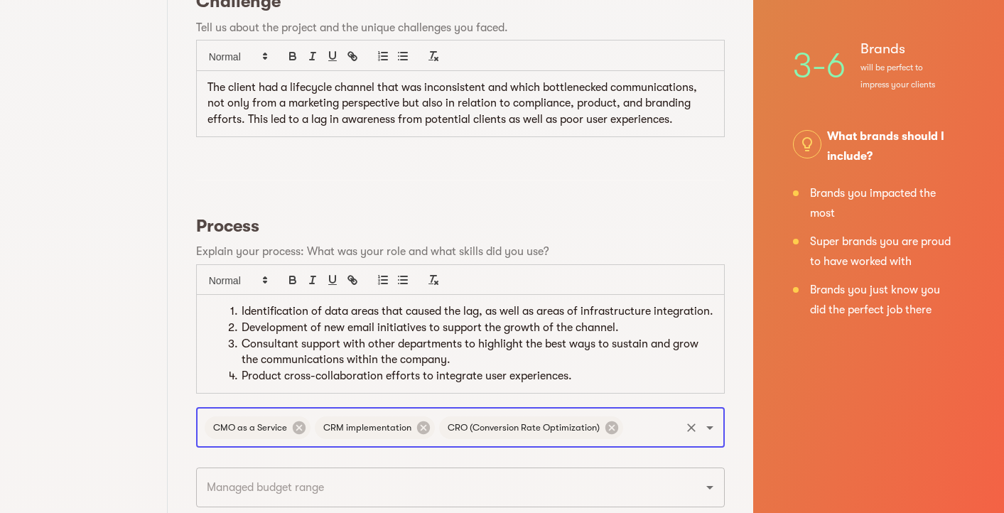
click at [654, 440] on input "text" at bounding box center [652, 427] width 53 height 27
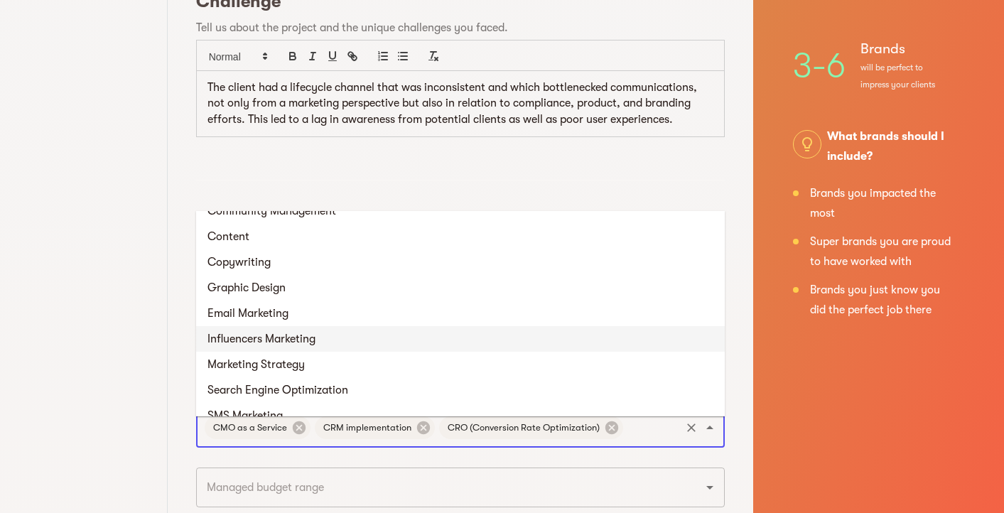
scroll to position [761, 0]
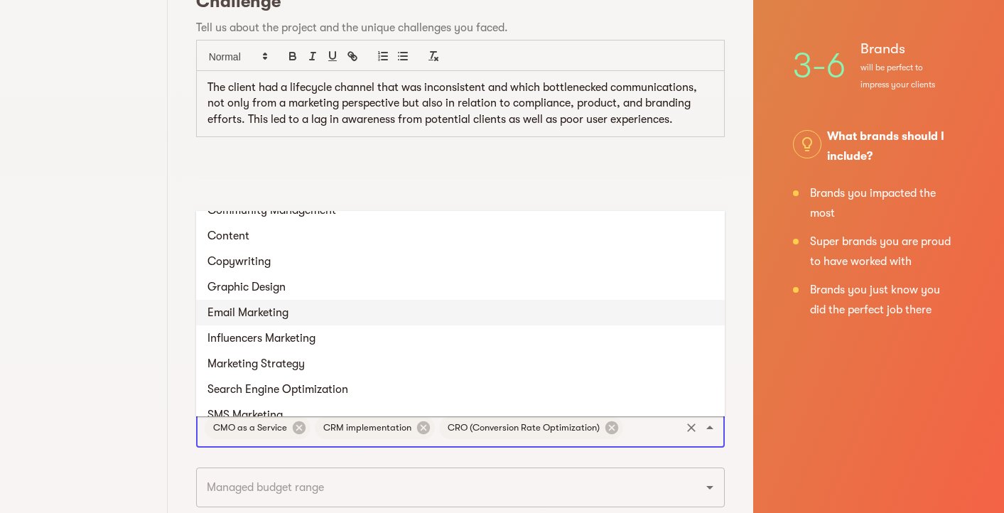
click at [516, 312] on li "Email Marketing" at bounding box center [460, 313] width 529 height 26
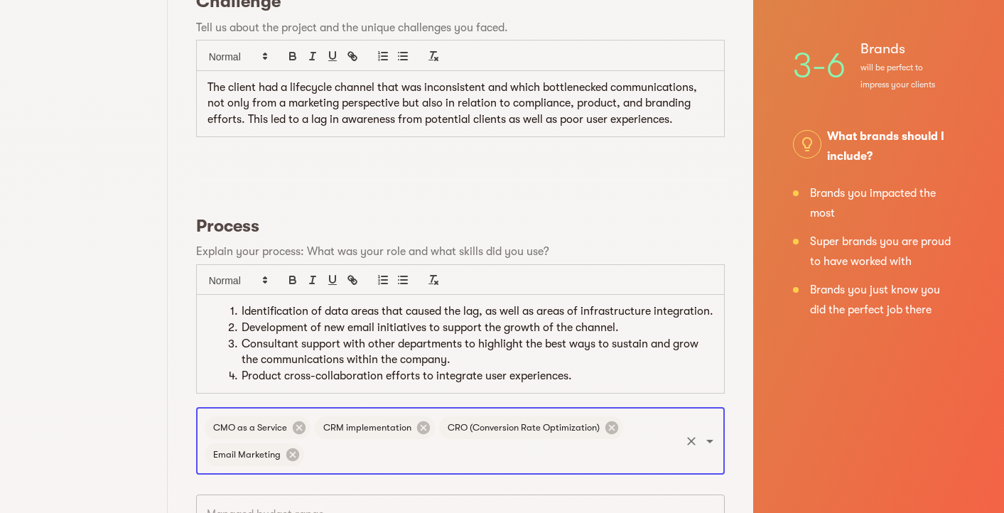
click at [614, 468] on input "text" at bounding box center [492, 454] width 372 height 27
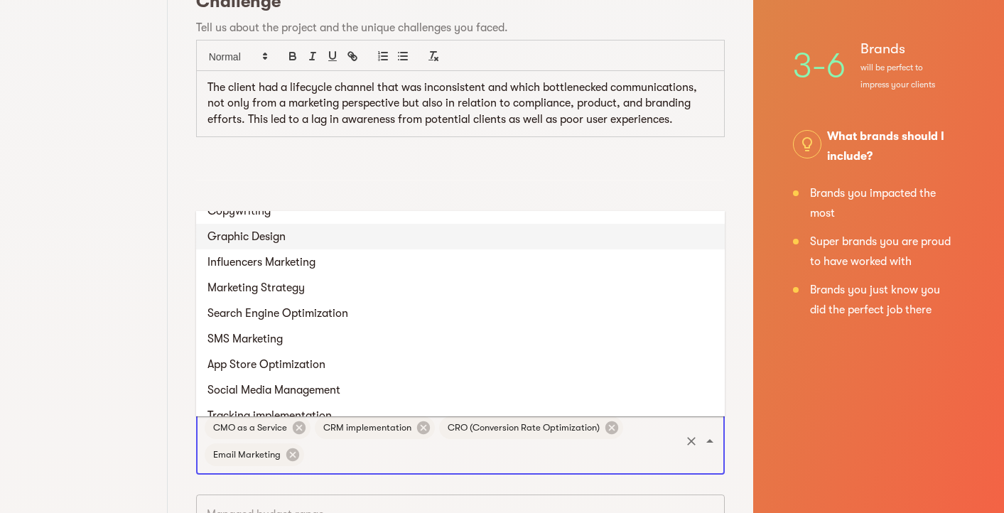
scroll to position [813, 0]
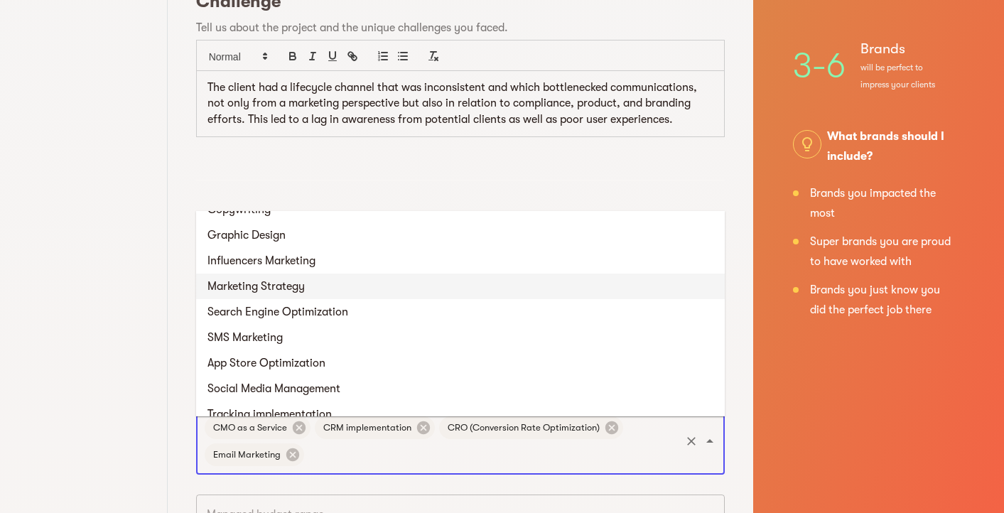
click at [466, 288] on li "Marketing Strategy" at bounding box center [460, 287] width 529 height 26
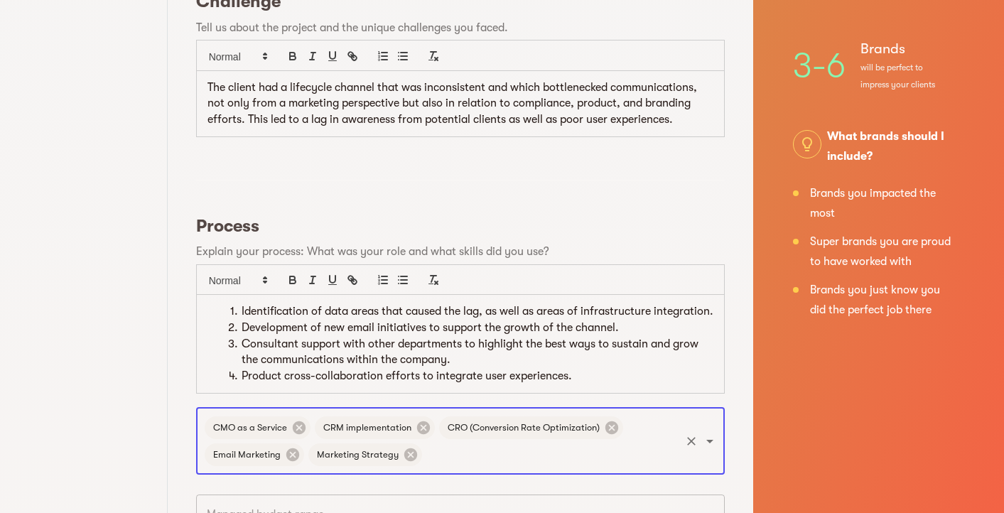
click at [551, 468] on input "text" at bounding box center [551, 454] width 254 height 27
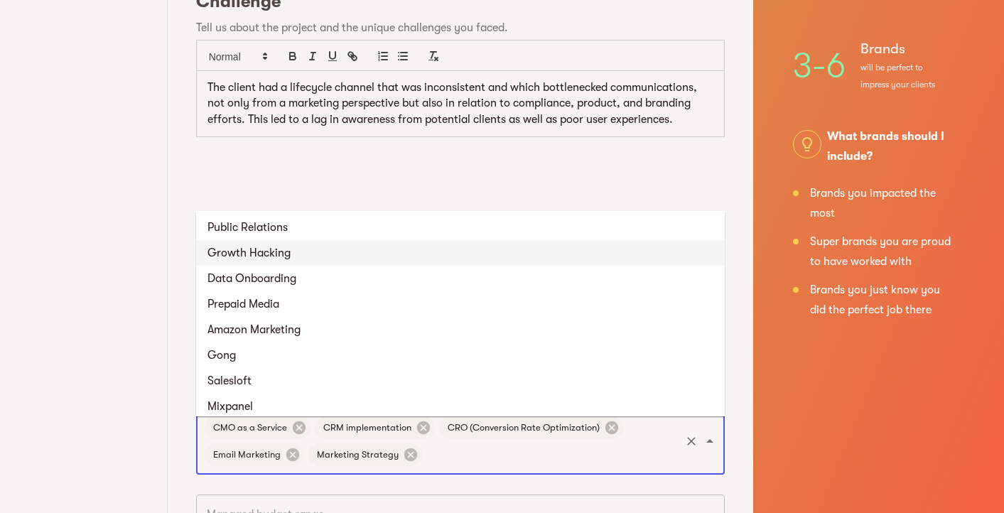
scroll to position [1084, 0]
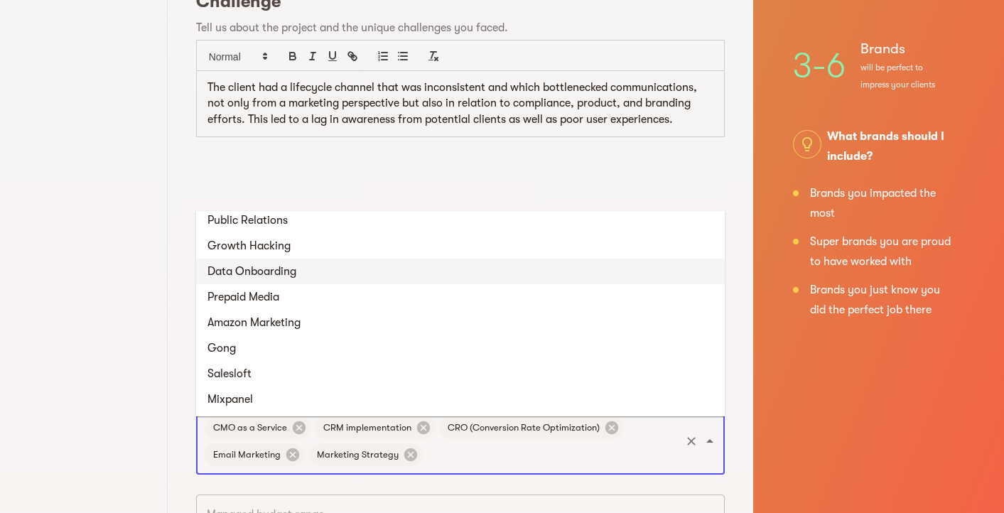
click at [423, 268] on li "Data Onboarding" at bounding box center [460, 272] width 529 height 26
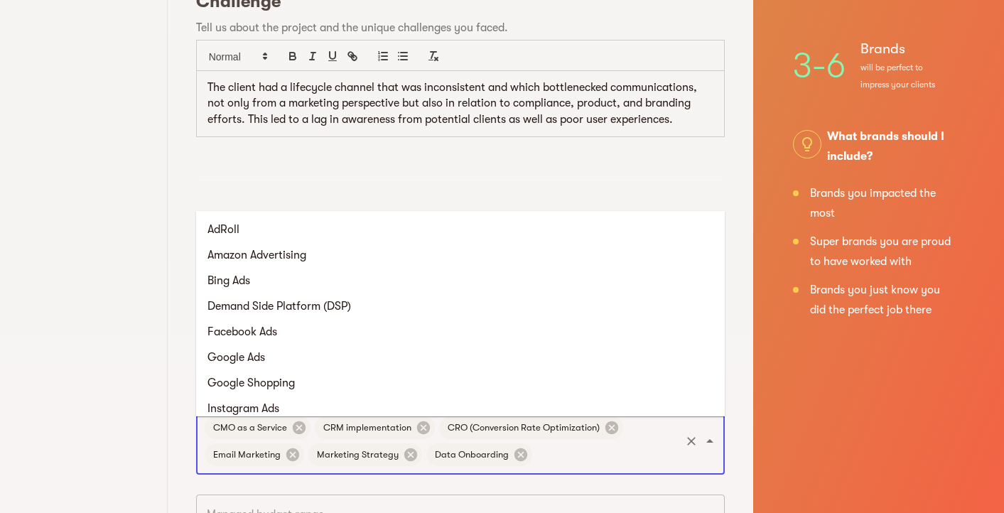
click at [581, 465] on input "text" at bounding box center [607, 454] width 144 height 27
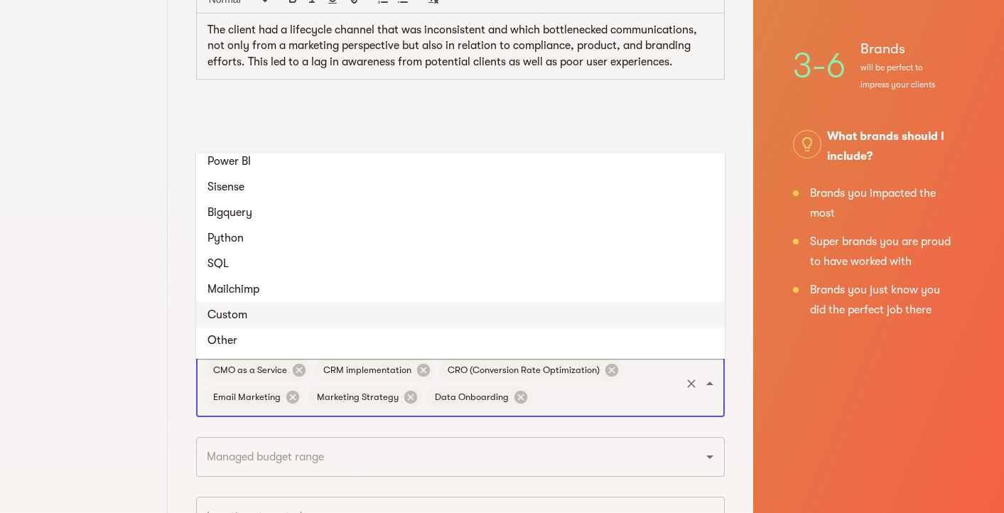
scroll to position [782, 0]
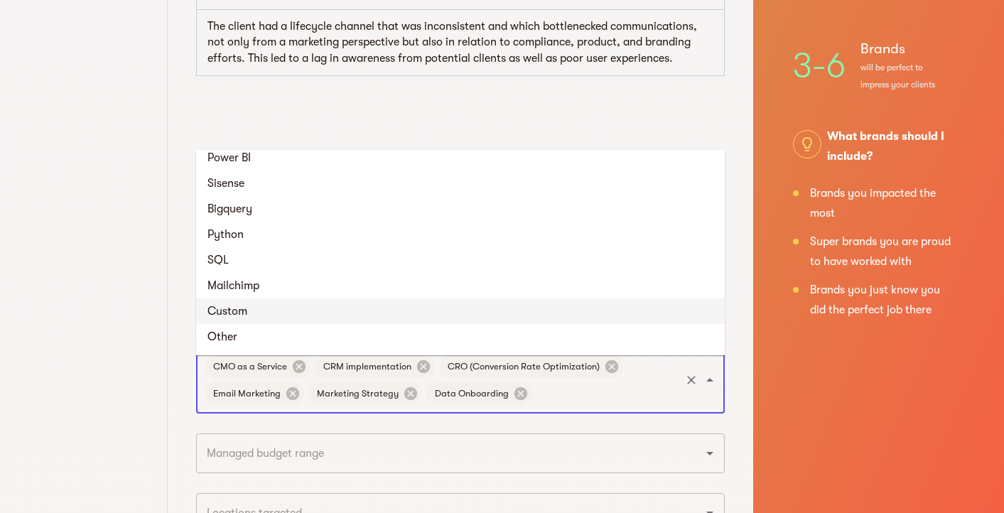
click at [461, 316] on li "Custom" at bounding box center [460, 312] width 529 height 26
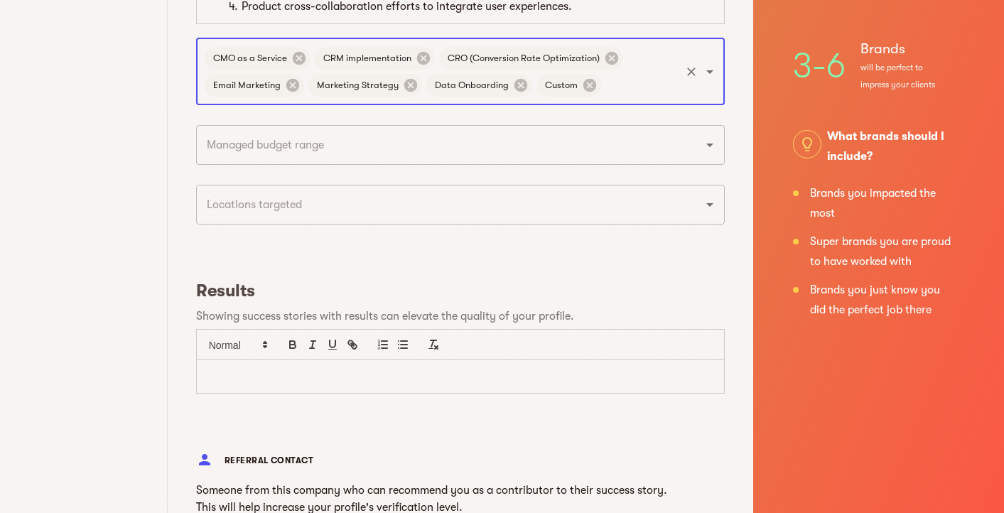
scroll to position [1116, 0]
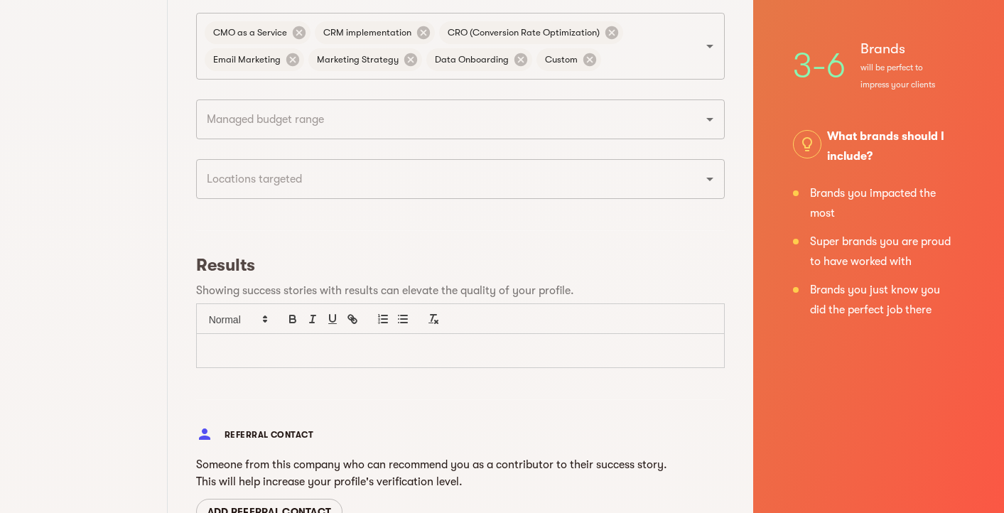
click at [253, 359] on p at bounding box center [461, 351] width 506 height 16
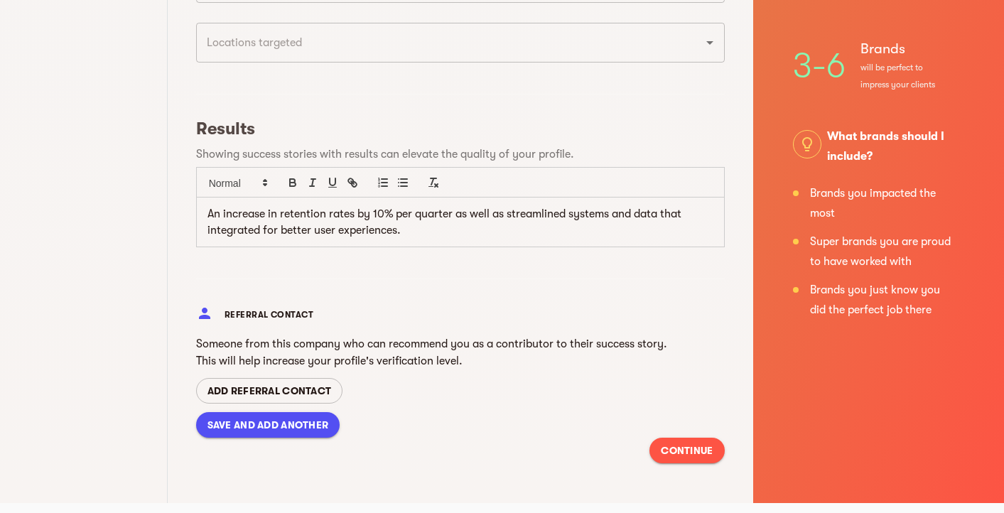
scroll to position [1270, 0]
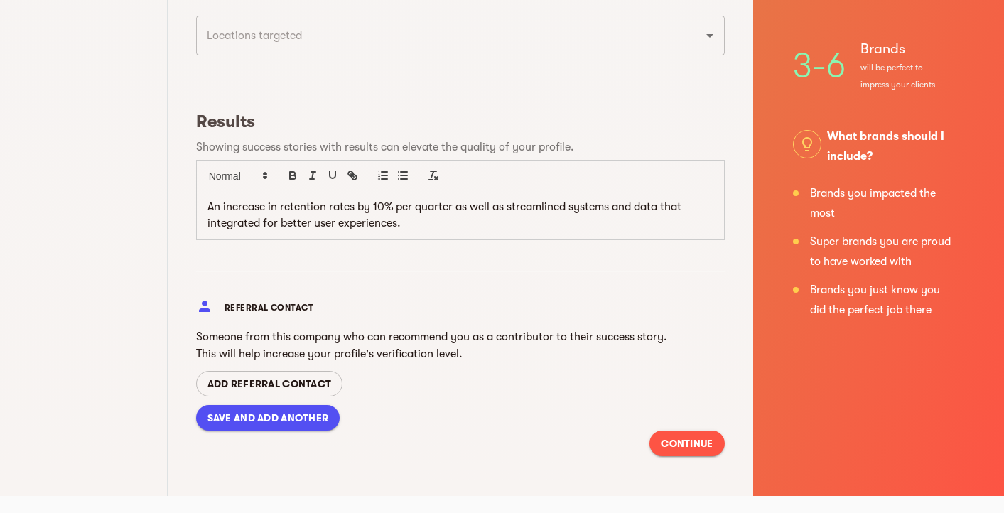
click at [243, 424] on span "SAVE AND ADD ANOTHER" at bounding box center [269, 417] width 122 height 17
type input "September 2025"
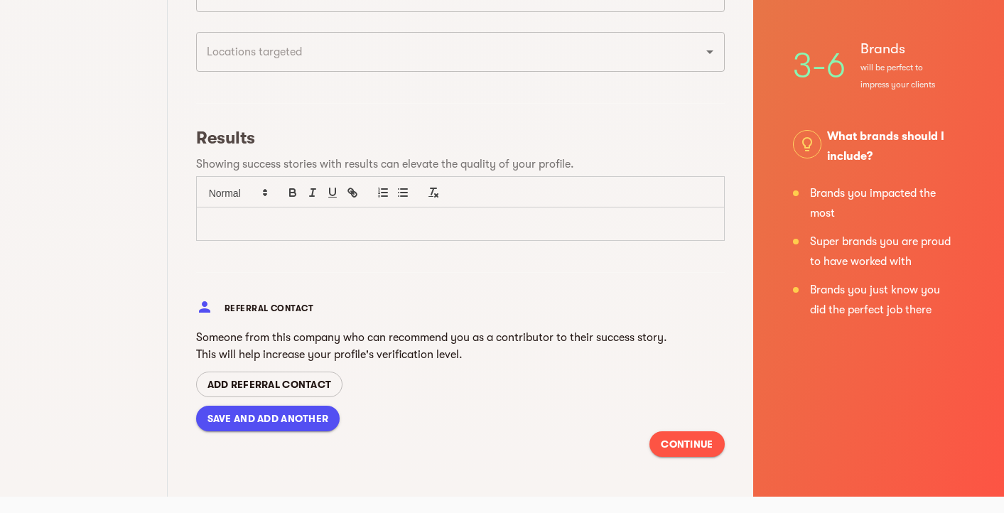
scroll to position [1172, 0]
click at [684, 441] on span "CONTINUE" at bounding box center [687, 444] width 52 height 17
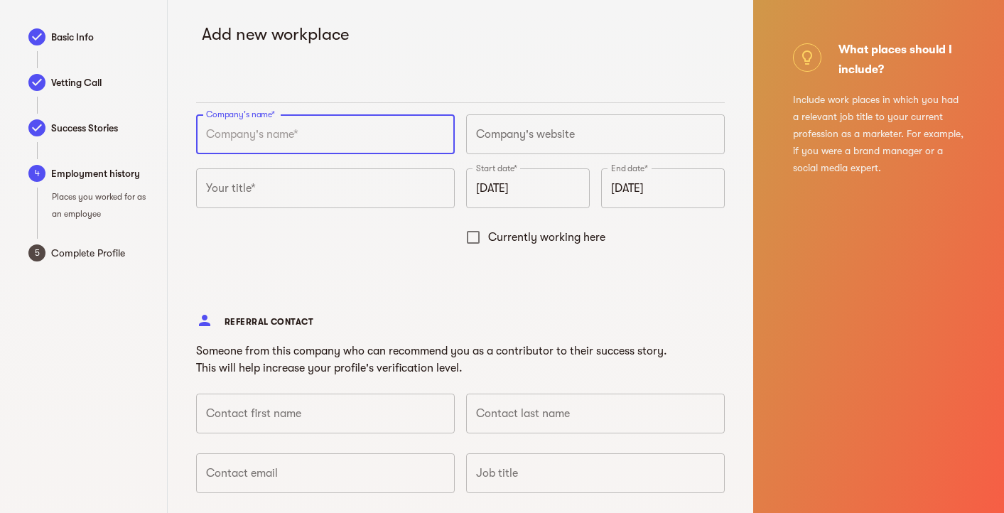
scroll to position [0, 0]
type input "Structured Agency"
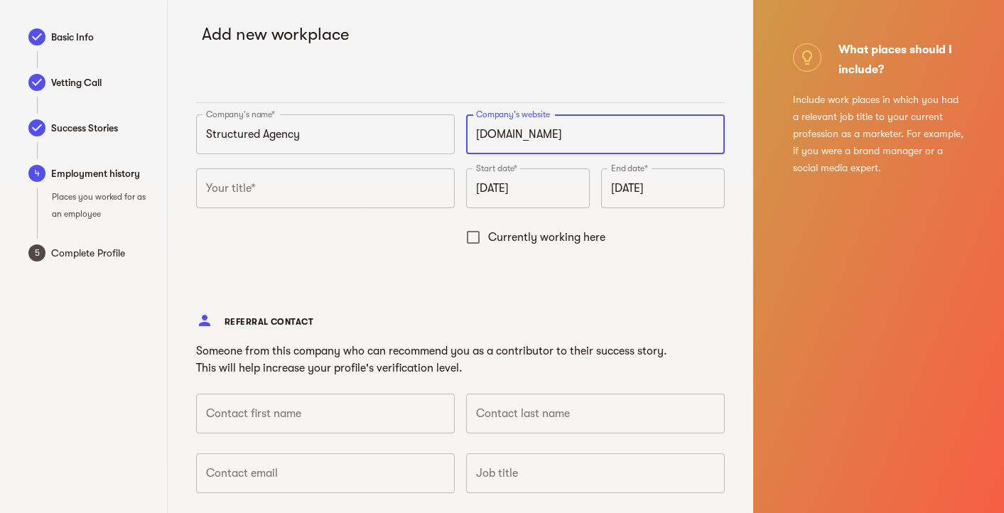
type input "https://structured.agency"
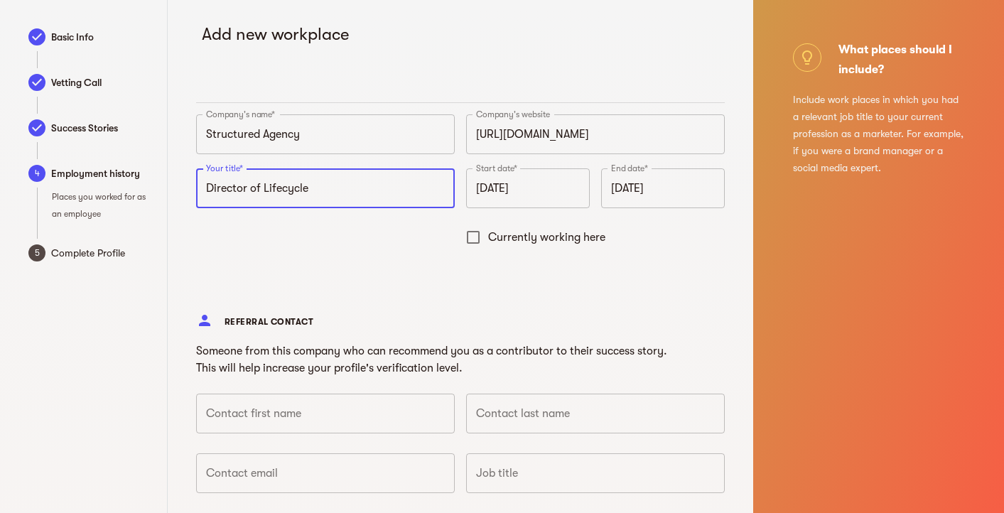
type input "Director of Lifecycle"
click at [500, 195] on input "September 2025" at bounding box center [528, 188] width 124 height 40
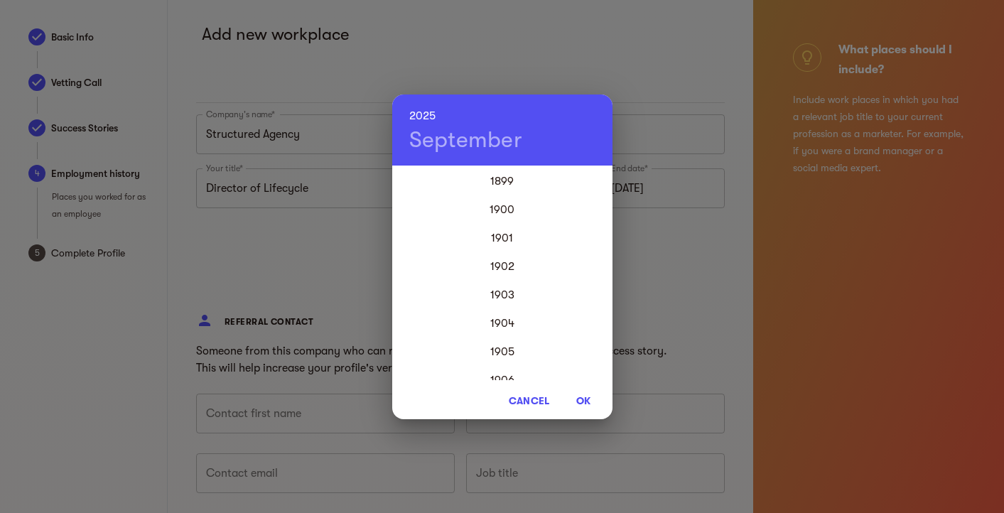
scroll to position [3412, 0]
click at [500, 265] on div "2022" at bounding box center [502, 266] width 220 height 28
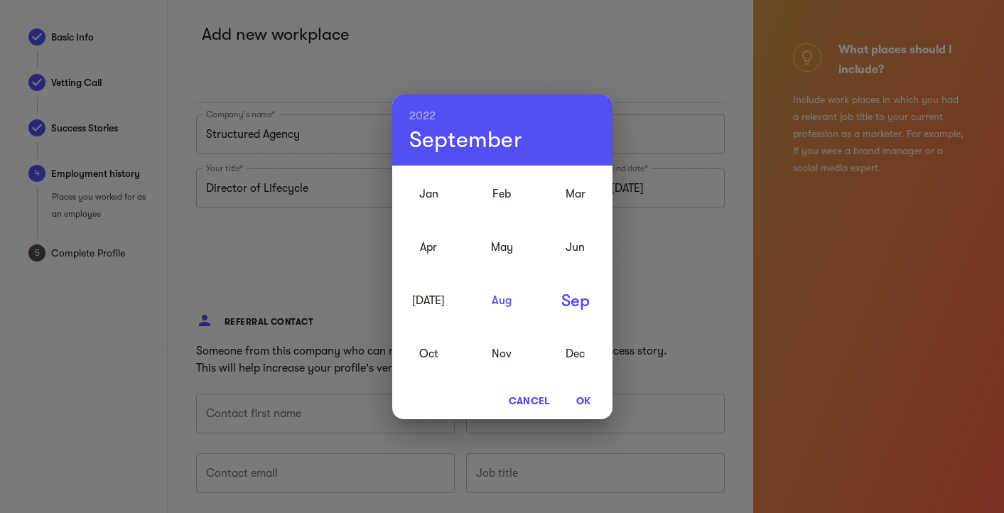
click at [499, 296] on div "Aug" at bounding box center [502, 300] width 73 height 53
click at [589, 398] on span "OK" at bounding box center [584, 400] width 34 height 17
type input "August 2022"
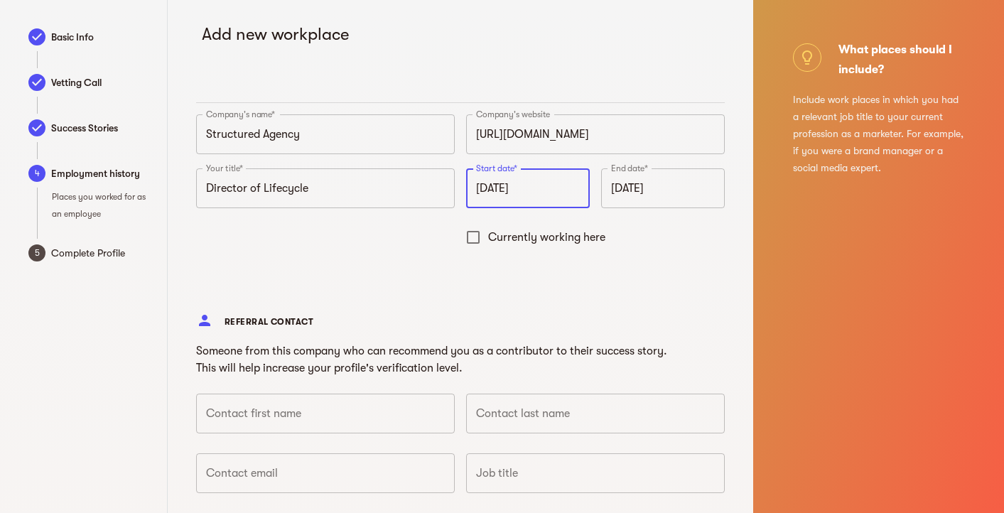
click at [638, 185] on input "September 2025" at bounding box center [663, 188] width 124 height 40
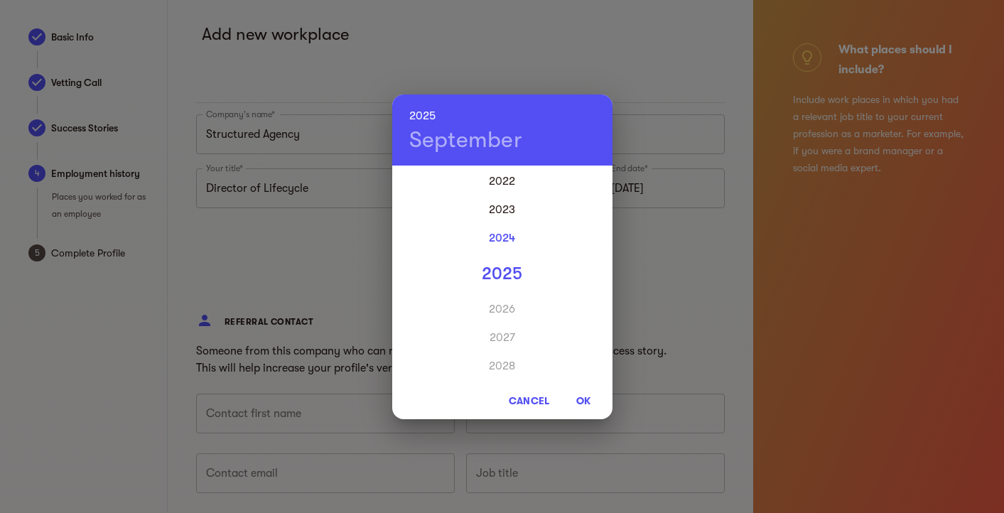
click at [506, 234] on div "2024" at bounding box center [502, 238] width 220 height 28
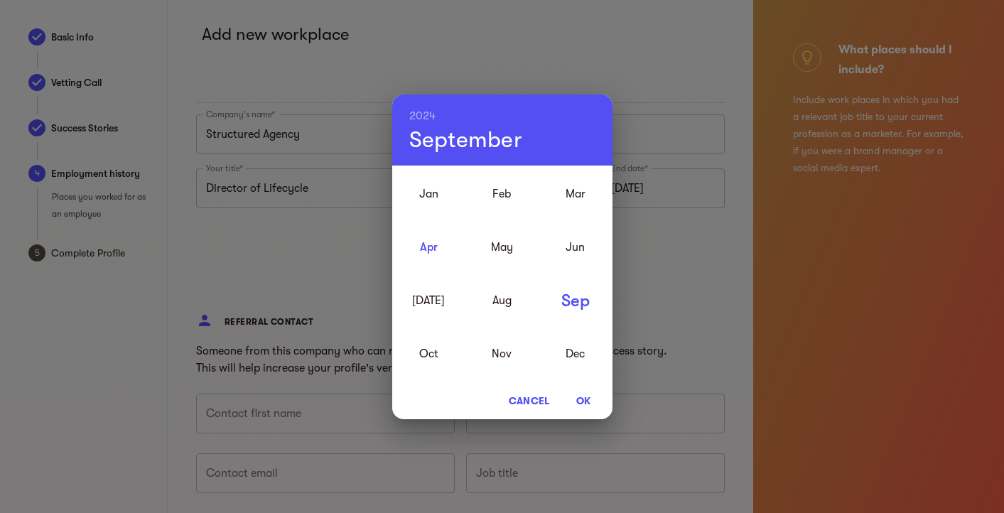
click at [436, 244] on div "Apr" at bounding box center [428, 246] width 73 height 53
click at [590, 397] on span "OK" at bounding box center [584, 400] width 34 height 17
type input "April 2024"
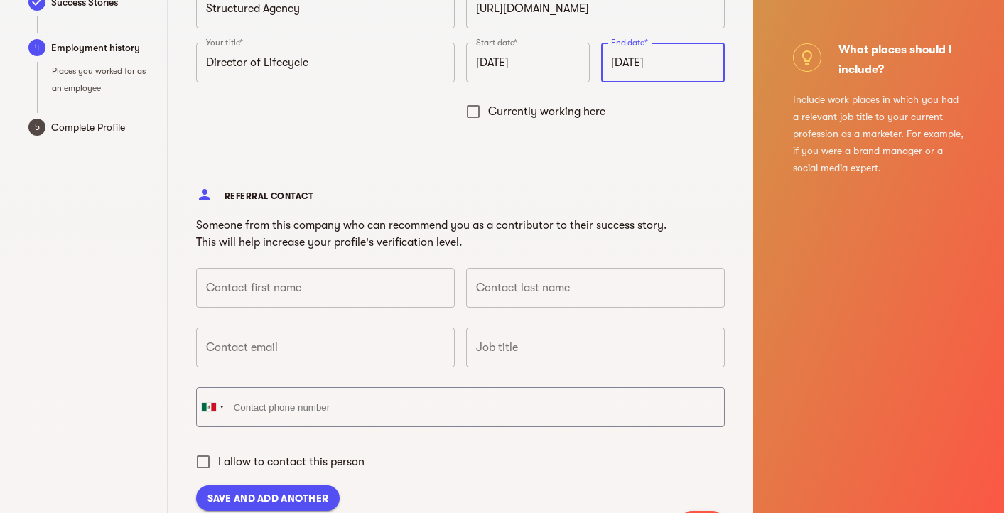
scroll to position [117, 0]
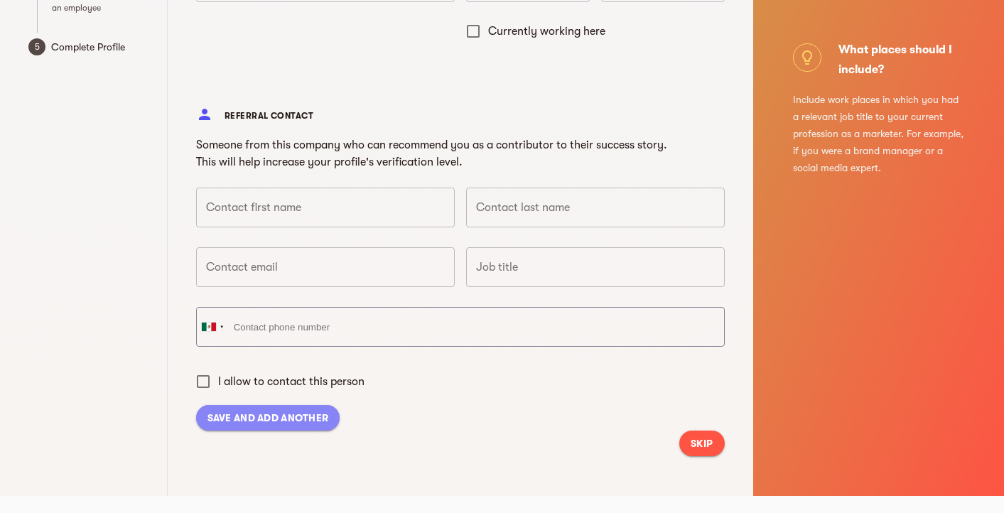
click at [303, 418] on span "SAVE AND ADD ANOTHER" at bounding box center [269, 417] width 122 height 17
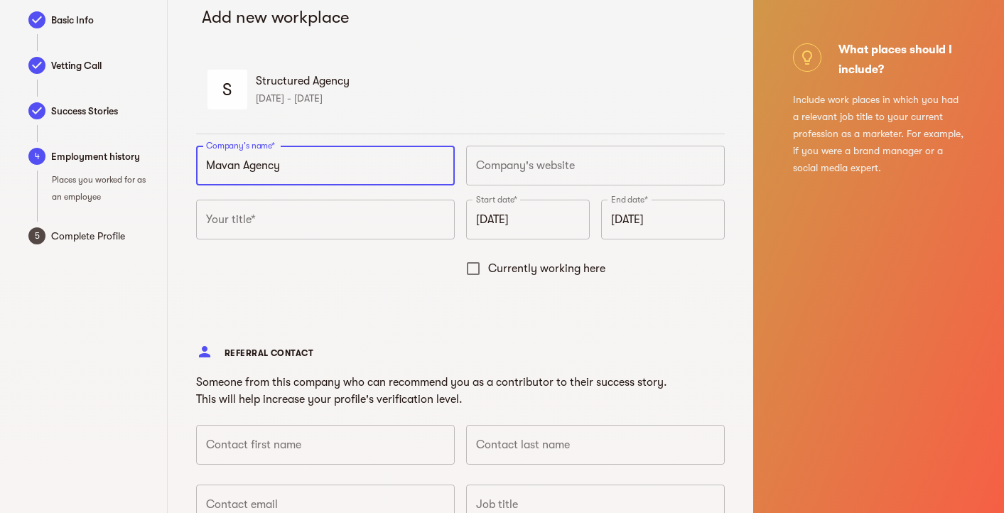
type input "Mavan Agency"
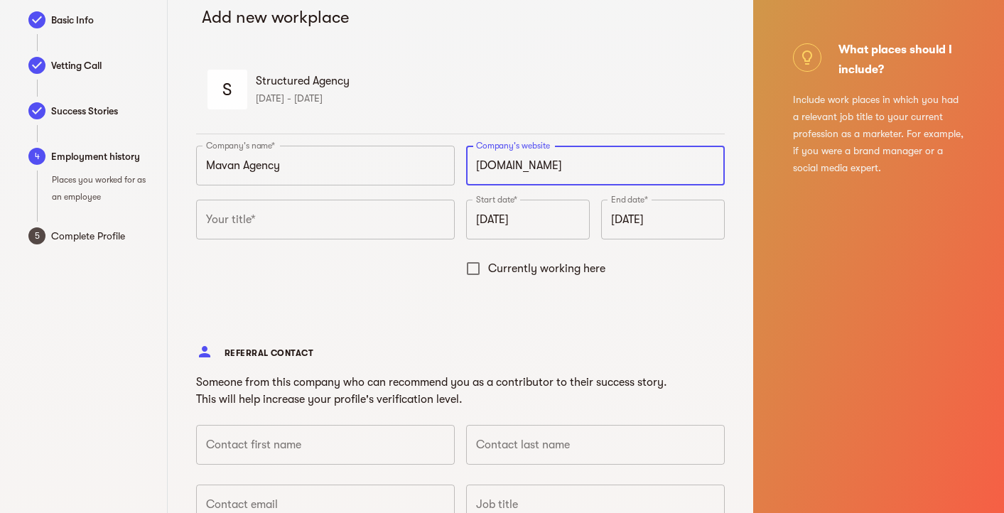
type input "https://mavan.com"
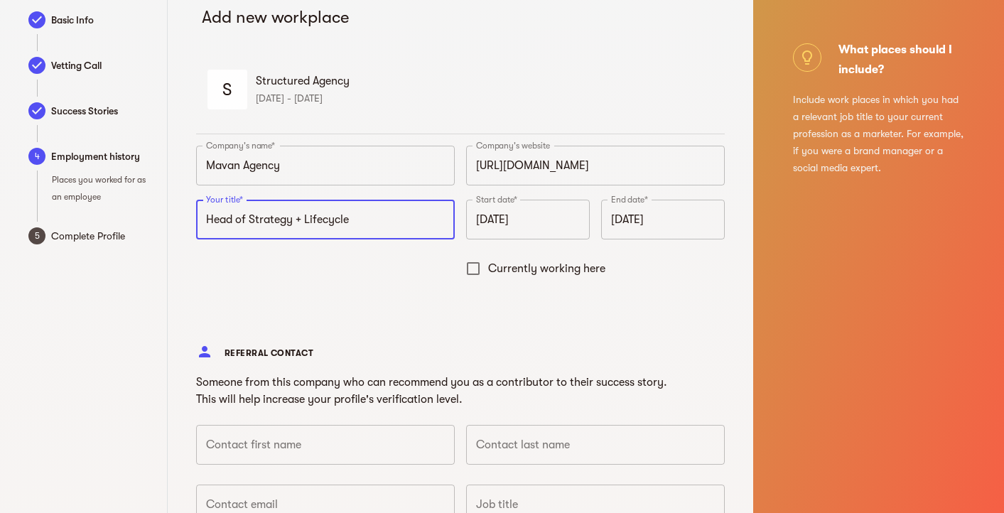
type input "Head of Strategy + Lifecycle"
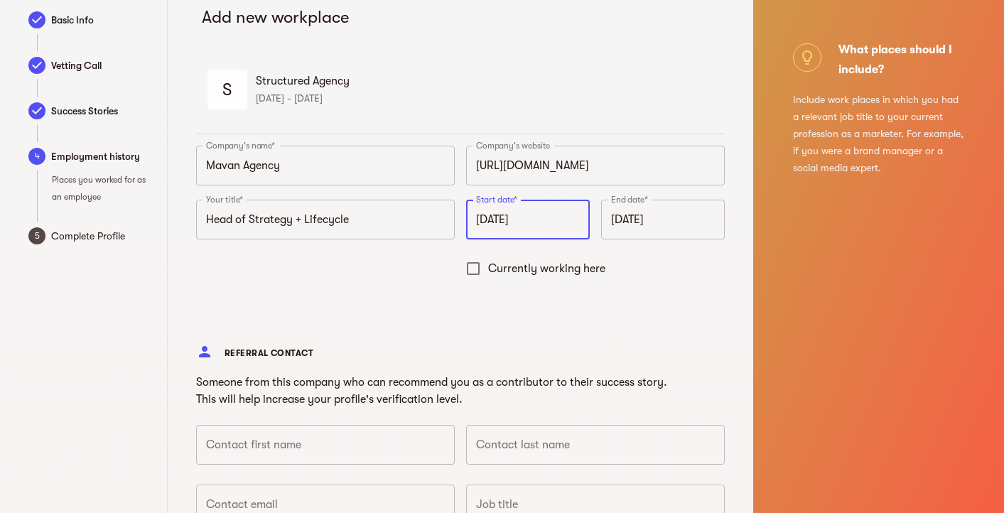
click at [498, 215] on input "September 2025" at bounding box center [528, 220] width 124 height 40
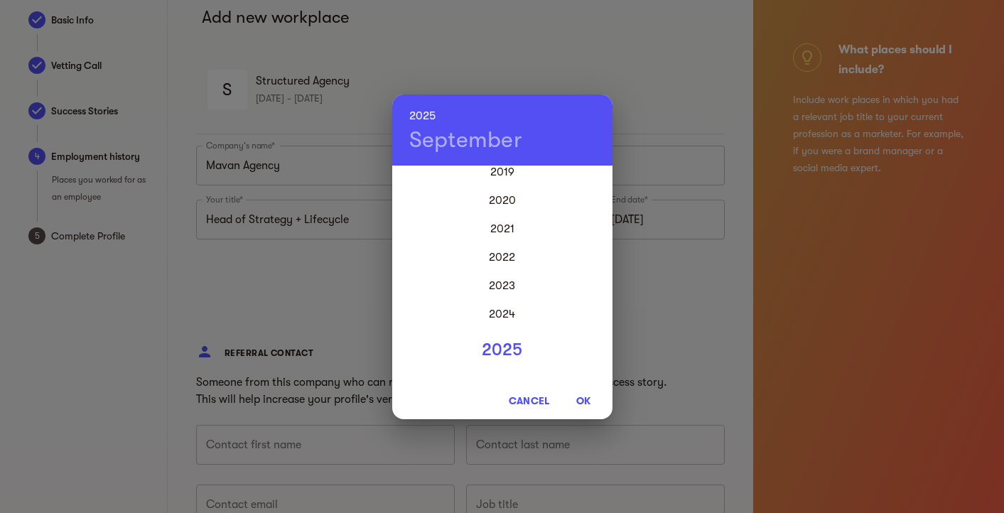
scroll to position [3418, 0]
click at [504, 207] on div "2020" at bounding box center [502, 204] width 220 height 28
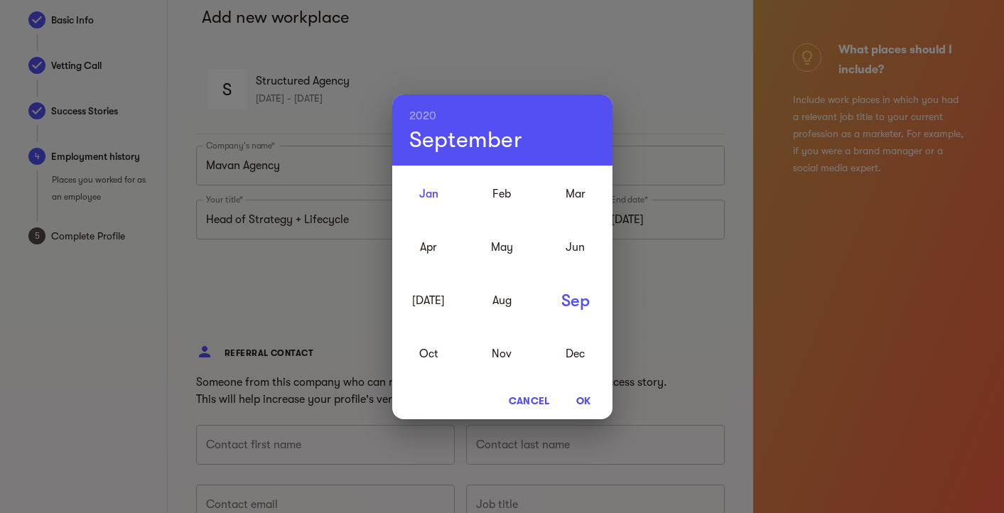
click at [432, 191] on div "Jan" at bounding box center [428, 193] width 73 height 53
click at [588, 395] on span "OK" at bounding box center [584, 400] width 34 height 17
type input "January 2020"
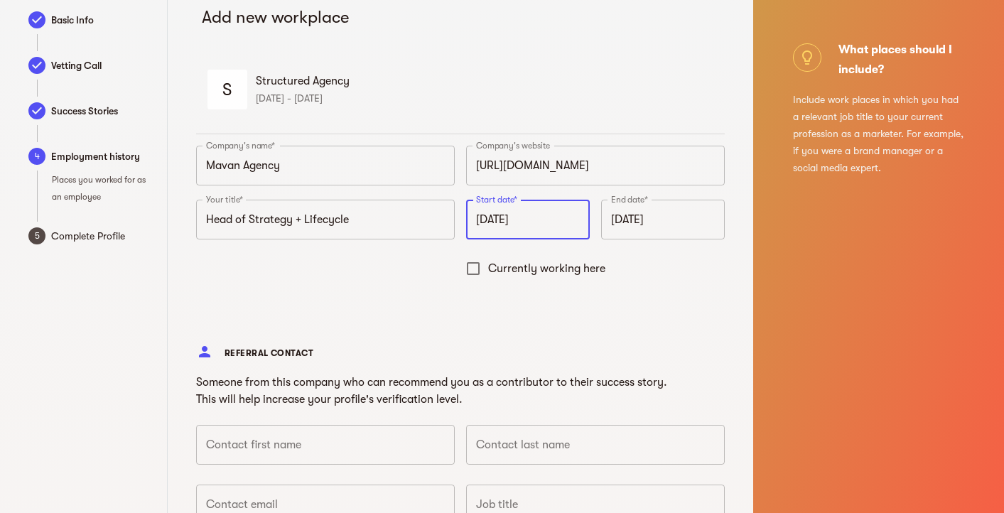
click at [655, 224] on input "September 2025" at bounding box center [663, 220] width 124 height 40
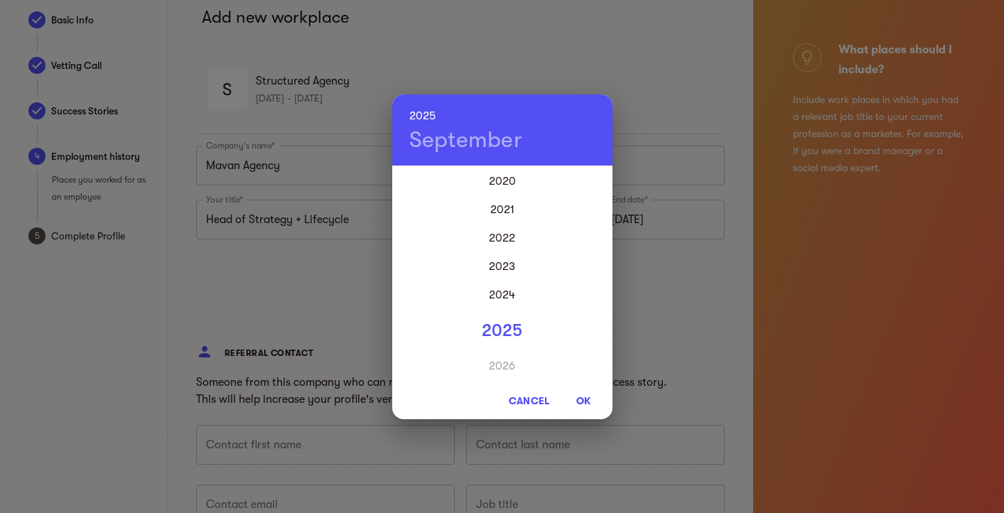
scroll to position [57, 0]
click at [500, 181] on div "2022" at bounding box center [502, 181] width 220 height 28
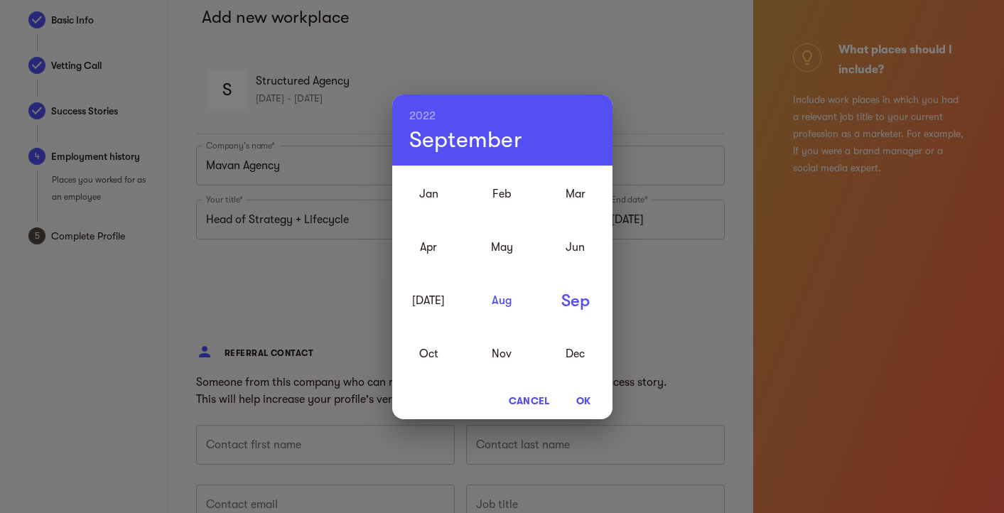
click at [506, 306] on div "Aug" at bounding box center [502, 300] width 73 height 53
click at [584, 404] on span "OK" at bounding box center [584, 400] width 34 height 17
type input "August 2022"
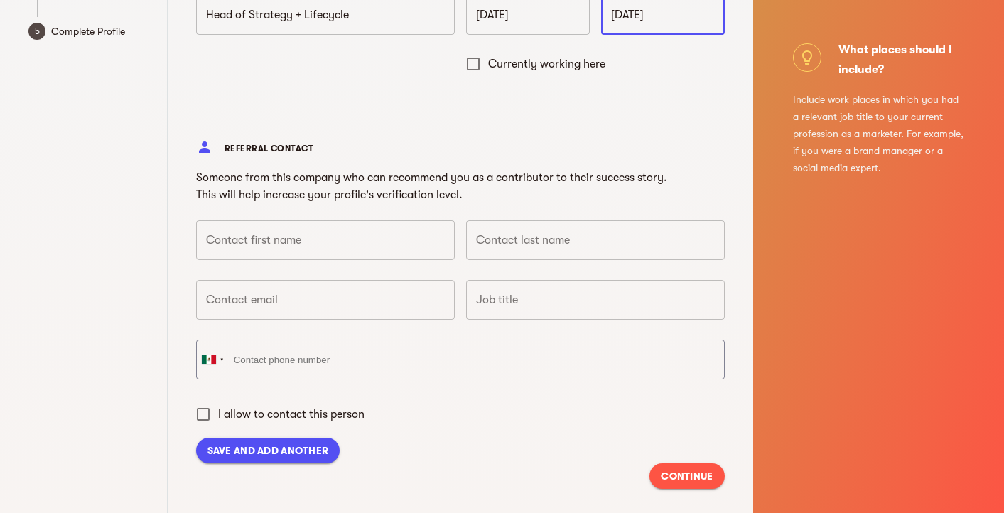
click at [306, 446] on span "SAVE AND ADD ANOTHER" at bounding box center [269, 450] width 122 height 17
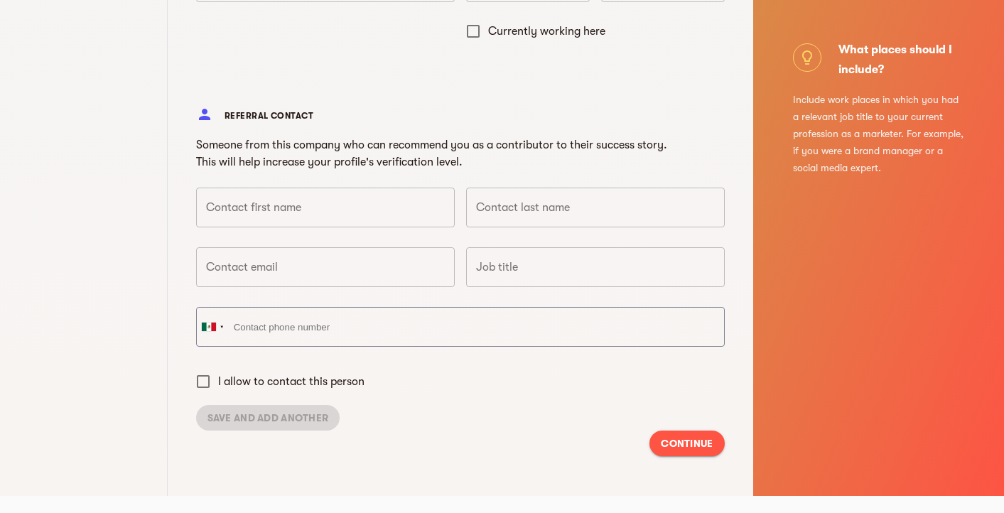
scroll to position [308, 0]
click at [665, 444] on button "CONTINUE" at bounding box center [687, 444] width 75 height 26
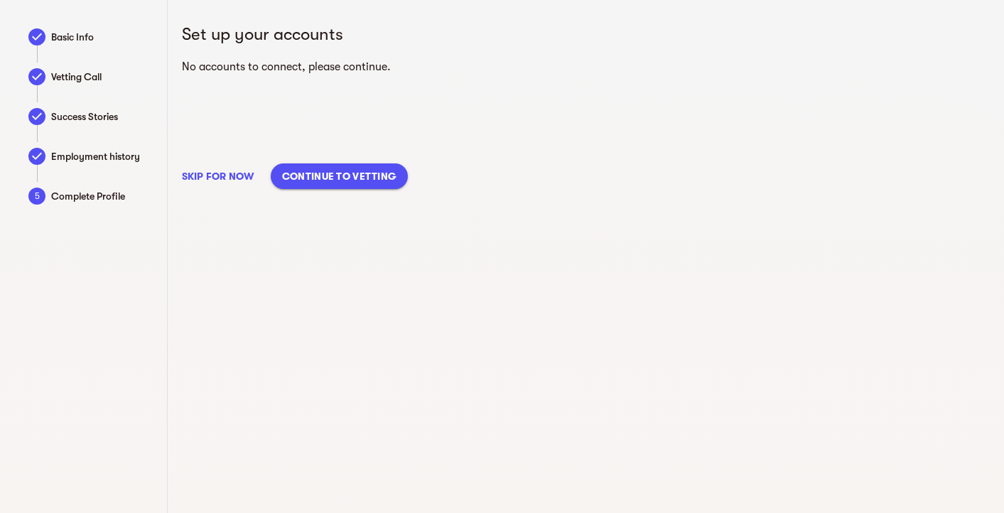
scroll to position [1, 0]
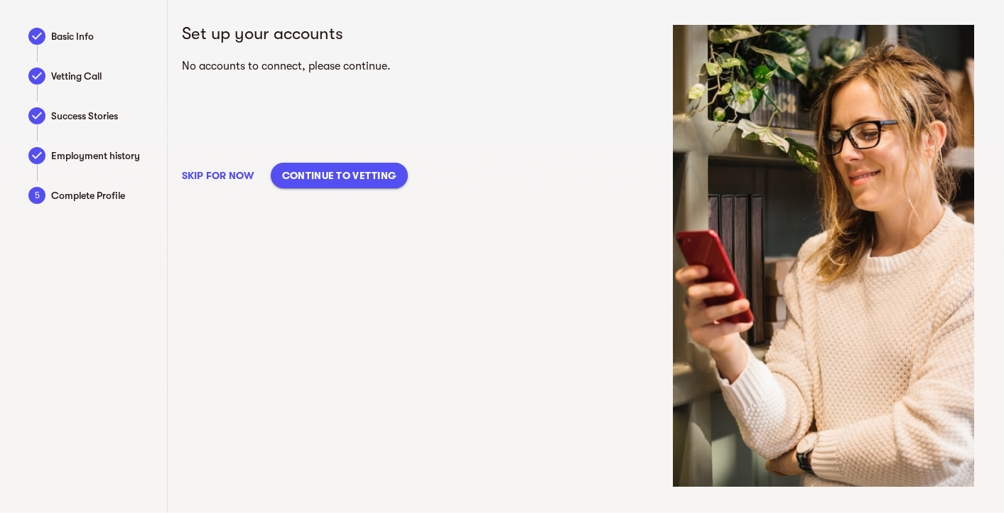
click at [242, 173] on span "Skip for now" at bounding box center [218, 175] width 72 height 17
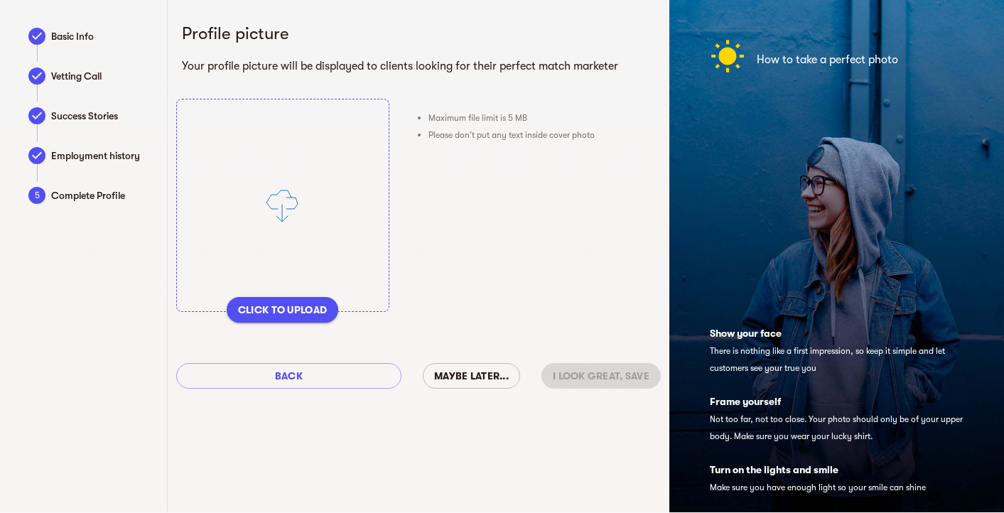
click at [274, 311] on span "CLICK TO UPLOAD" at bounding box center [282, 309] width 89 height 17
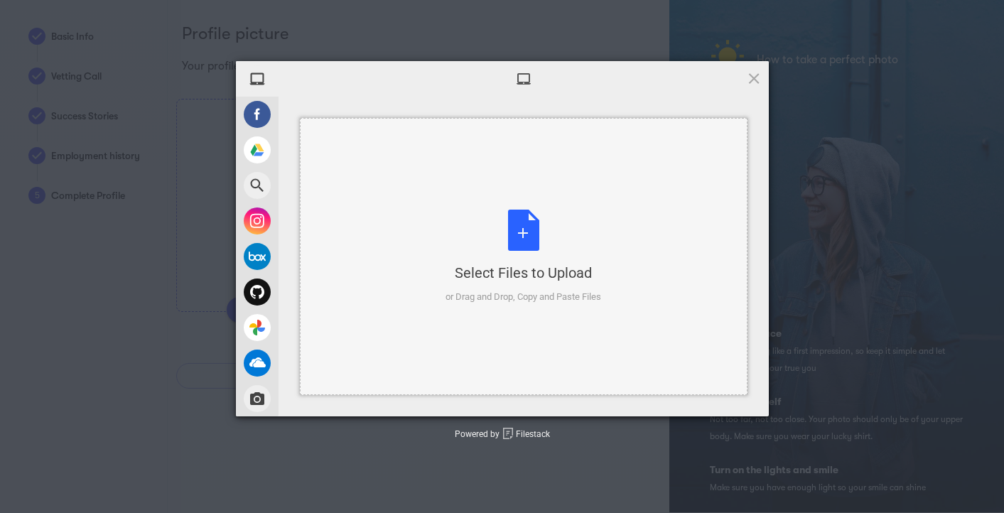
click at [502, 249] on div "Select Files to Upload or Drag and Drop, Copy and Paste Files" at bounding box center [524, 257] width 156 height 95
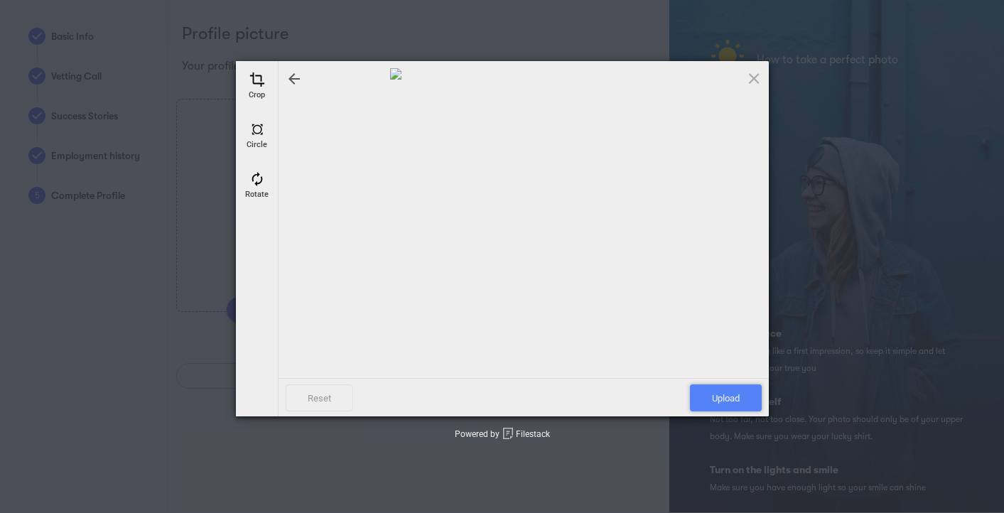
click at [714, 399] on span "Upload" at bounding box center [726, 398] width 72 height 27
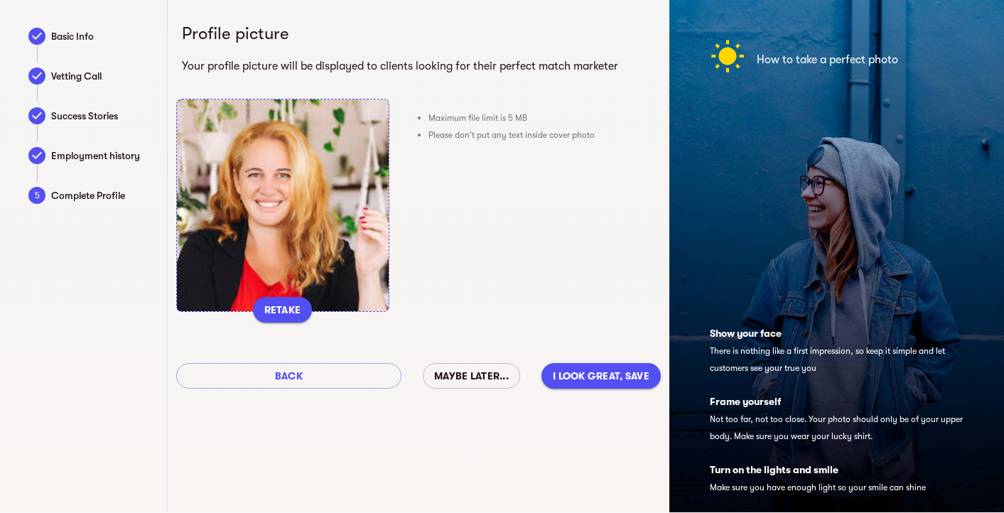
click at [576, 368] on span "I look great, Save" at bounding box center [601, 375] width 97 height 17
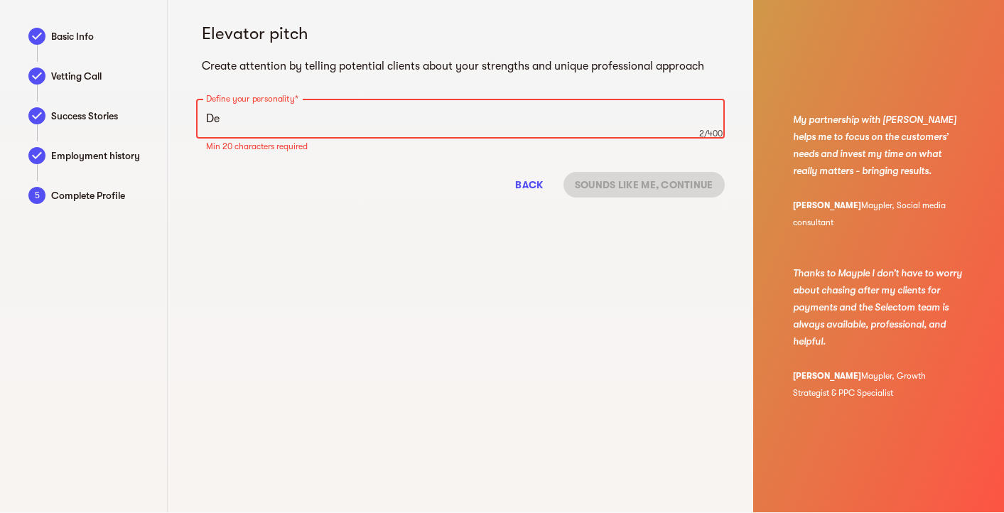
type textarea "D"
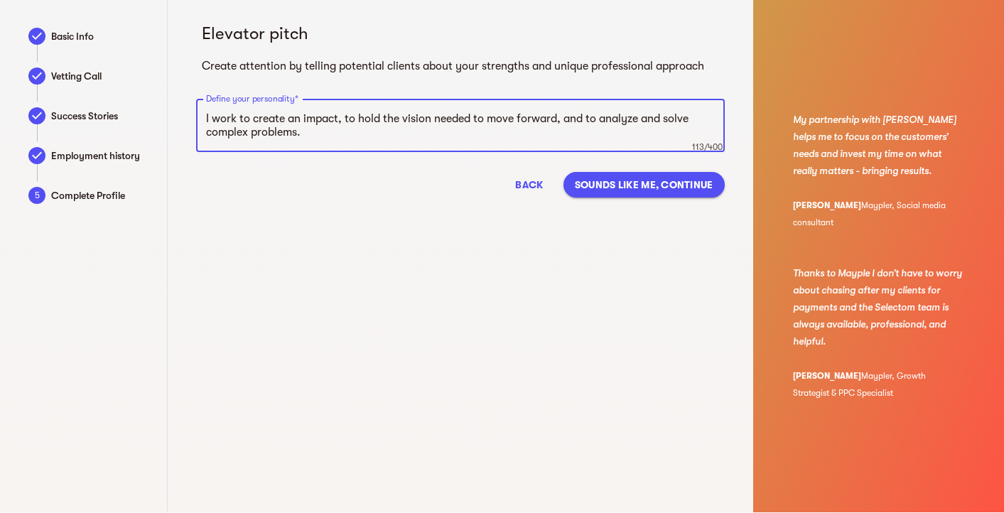
type textarea "I work to create an impact, to hold the vision needed to move forward, and to a…"
click at [608, 186] on span "Sounds like me, Continue" at bounding box center [644, 184] width 139 height 17
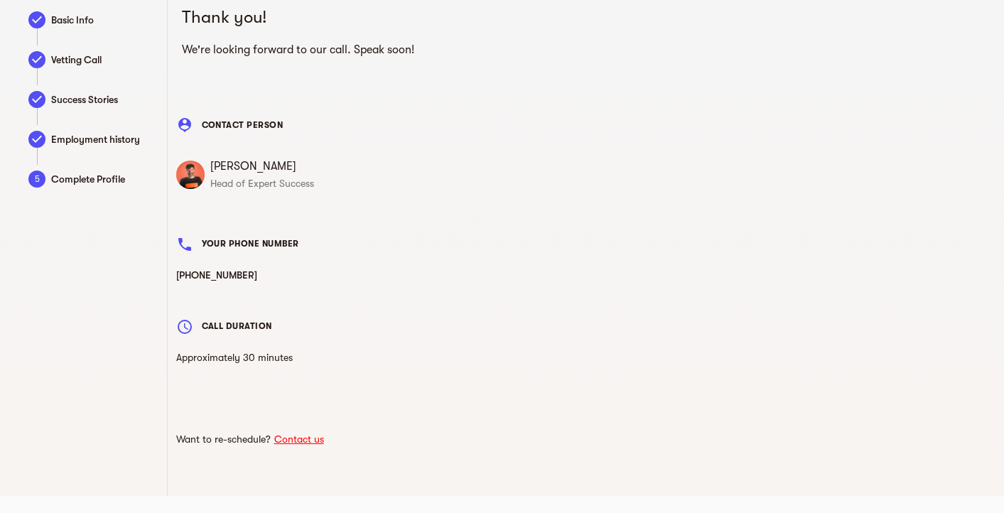
scroll to position [17, 0]
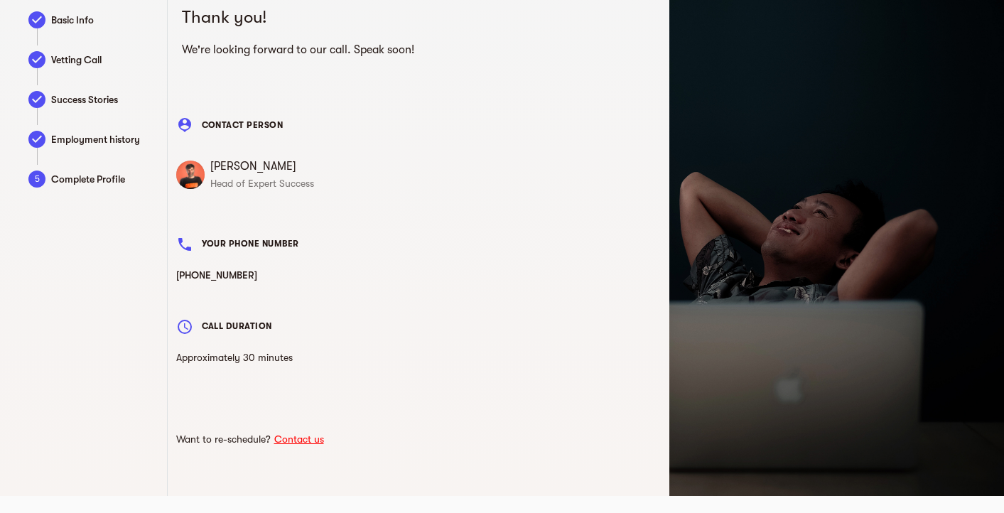
click at [287, 436] on link "Contact us" at bounding box center [299, 439] width 57 height 11
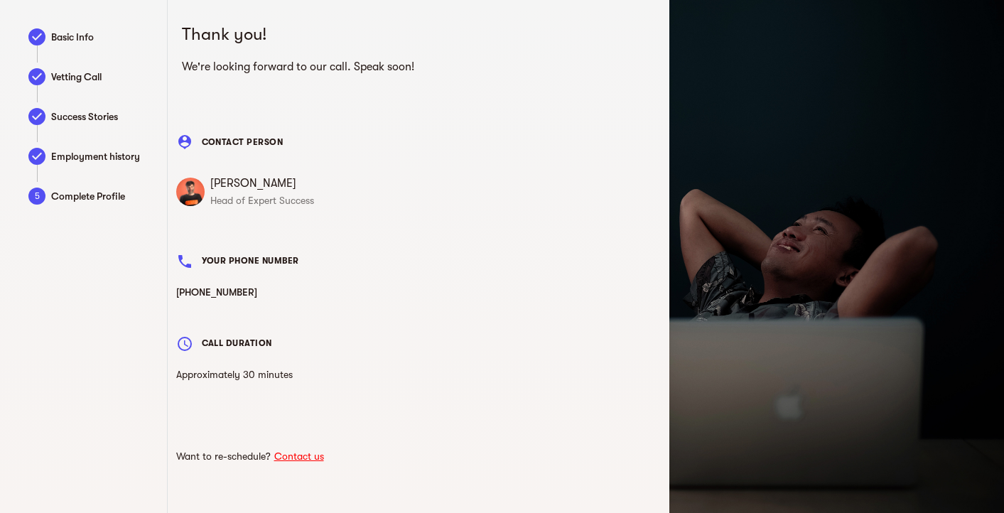
scroll to position [0, 0]
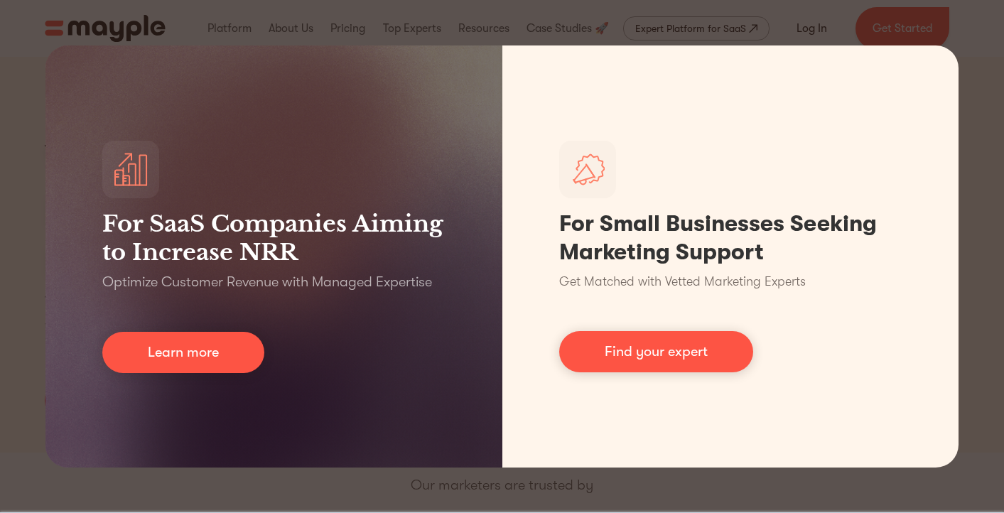
click at [11, 267] on div "For SaaS Companies Aiming to Increase NRR Optimize Customer Revenue with Manage…" at bounding box center [502, 256] width 1004 height 513
click at [33, 281] on div "For SaaS Companies Aiming to Increase NRR Optimize Customer Revenue with Manage…" at bounding box center [502, 256] width 1004 height 513
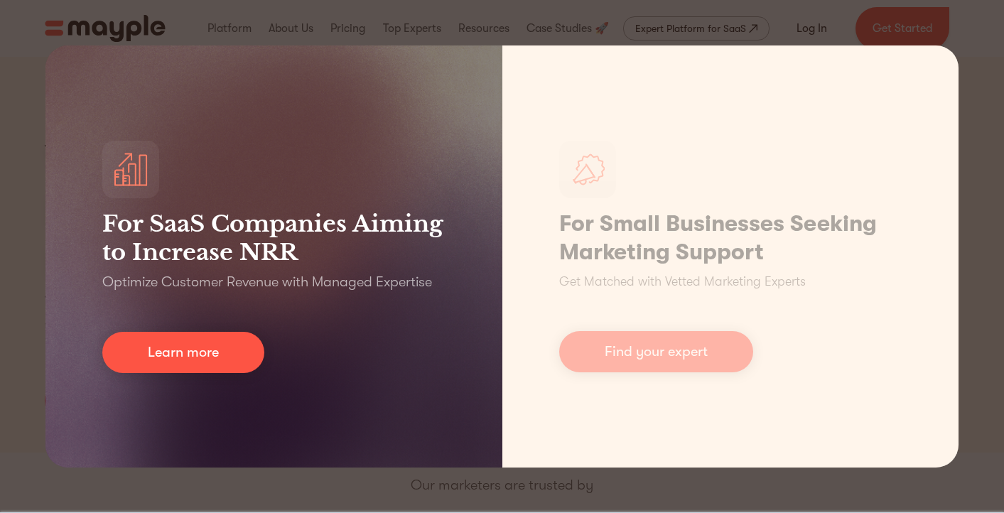
click at [162, 331] on div "For SaaS Companies Aiming to Increase NRR Optimize Customer Revenue with Manage…" at bounding box center [273, 256] width 457 height 422
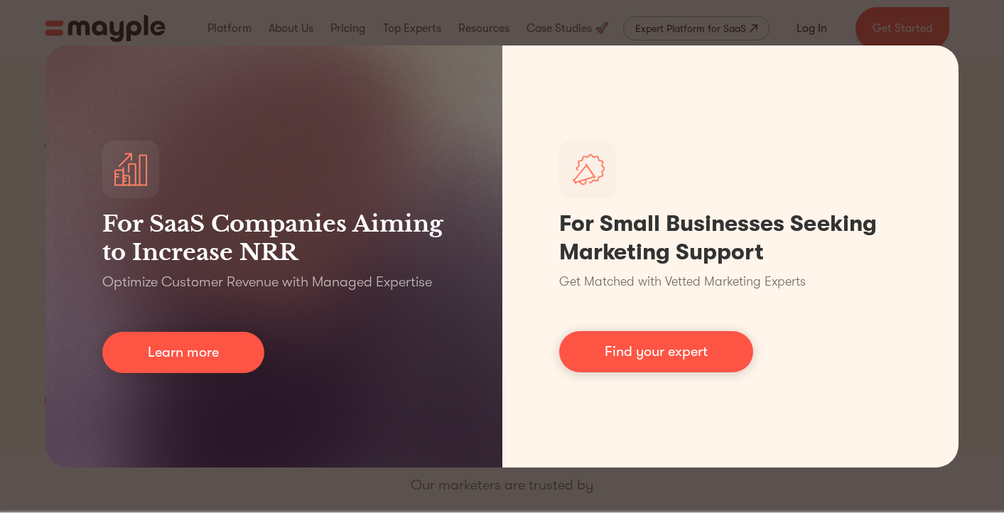
click at [976, 33] on div "For SaaS Companies Aiming to Increase NRR Optimize Customer Revenue with Manage…" at bounding box center [502, 256] width 1004 height 513
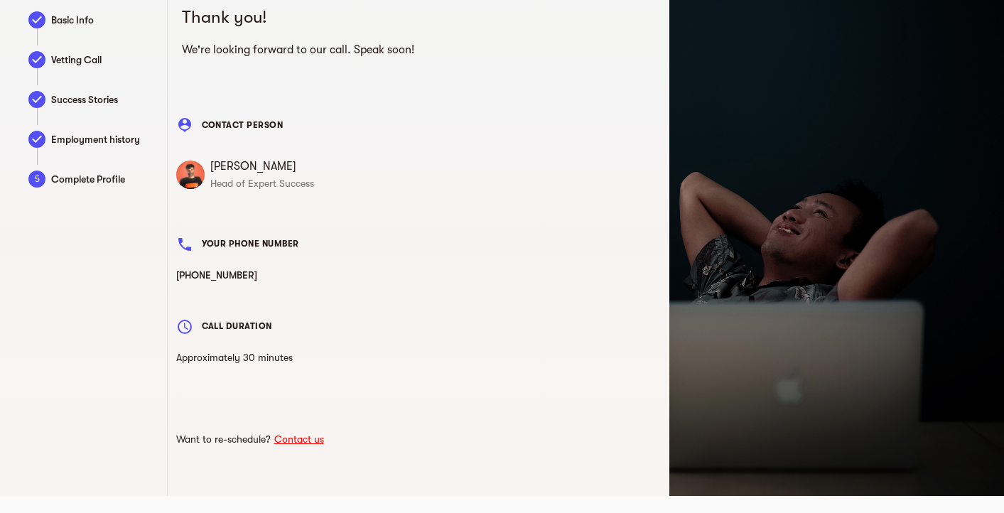
scroll to position [17, 0]
click at [278, 441] on link "Contact us" at bounding box center [299, 439] width 57 height 11
drag, startPoint x: 273, startPoint y: 163, endPoint x: 213, endPoint y: 162, distance: 59.7
click at [213, 162] on span "[PERSON_NAME]" at bounding box center [435, 166] width 451 height 17
copy span "[PERSON_NAME]"
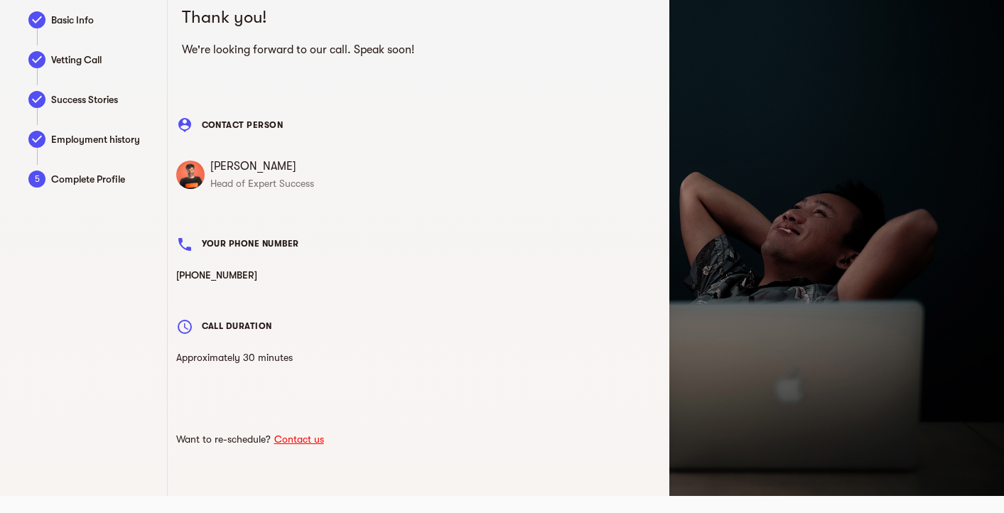
click at [353, 129] on div "person_pin CONTACT PERSON" at bounding box center [419, 125] width 497 height 34
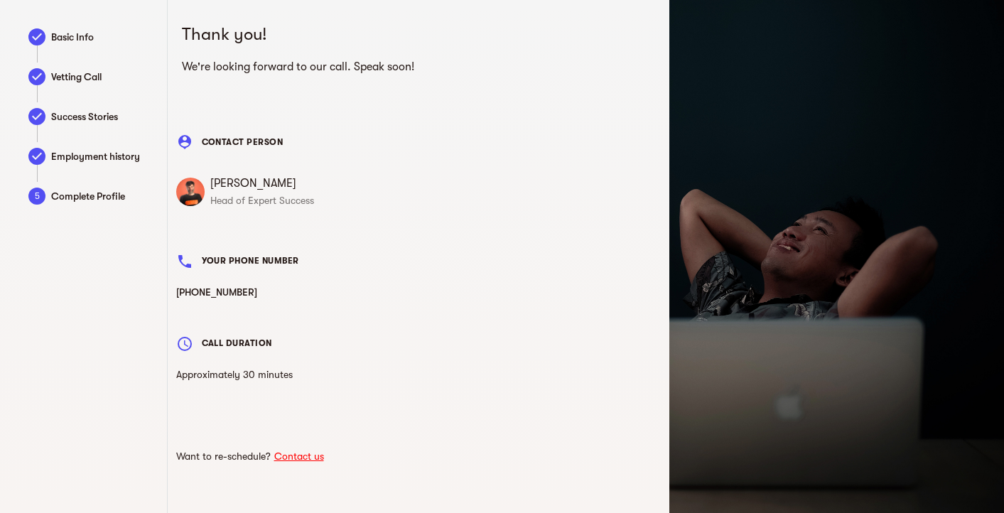
scroll to position [0, 0]
